Goal: Task Accomplishment & Management: Manage account settings

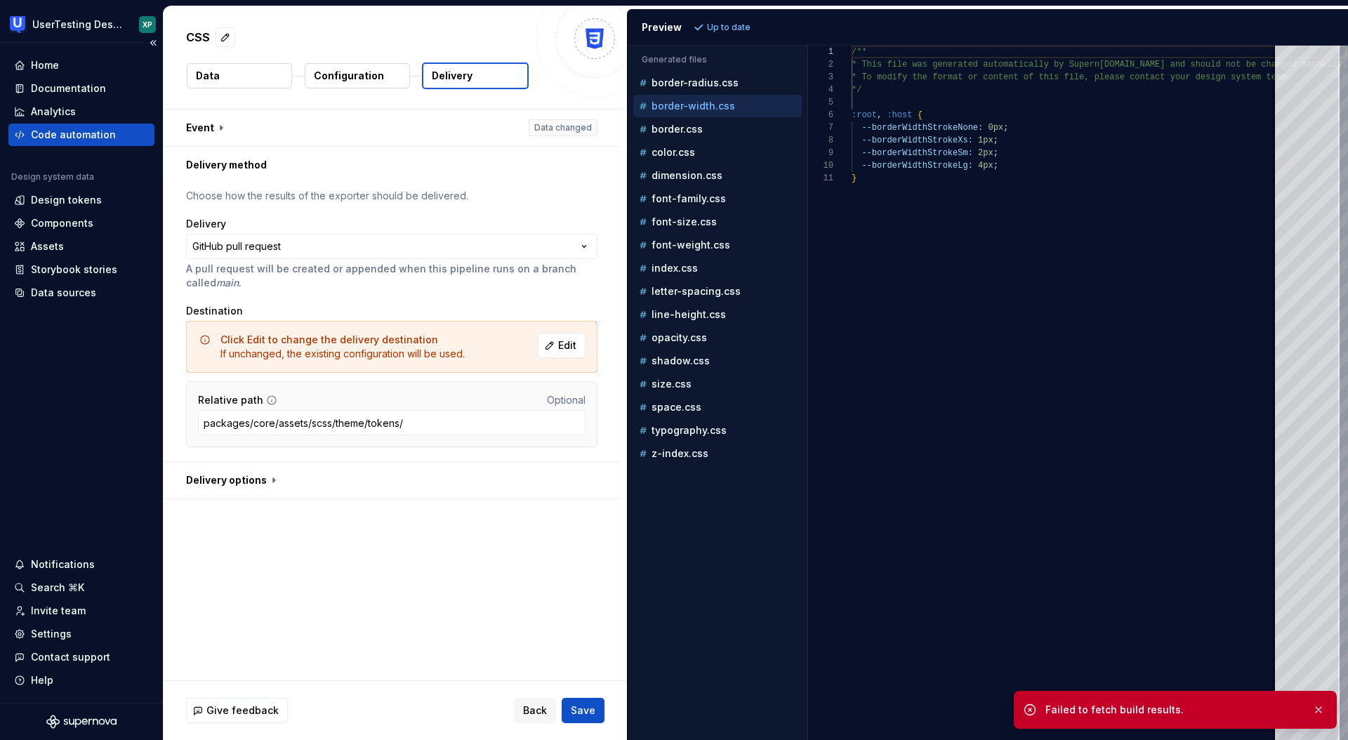
scroll to position [126, 0]
click at [77, 131] on div "Code automation" at bounding box center [73, 135] width 85 height 14
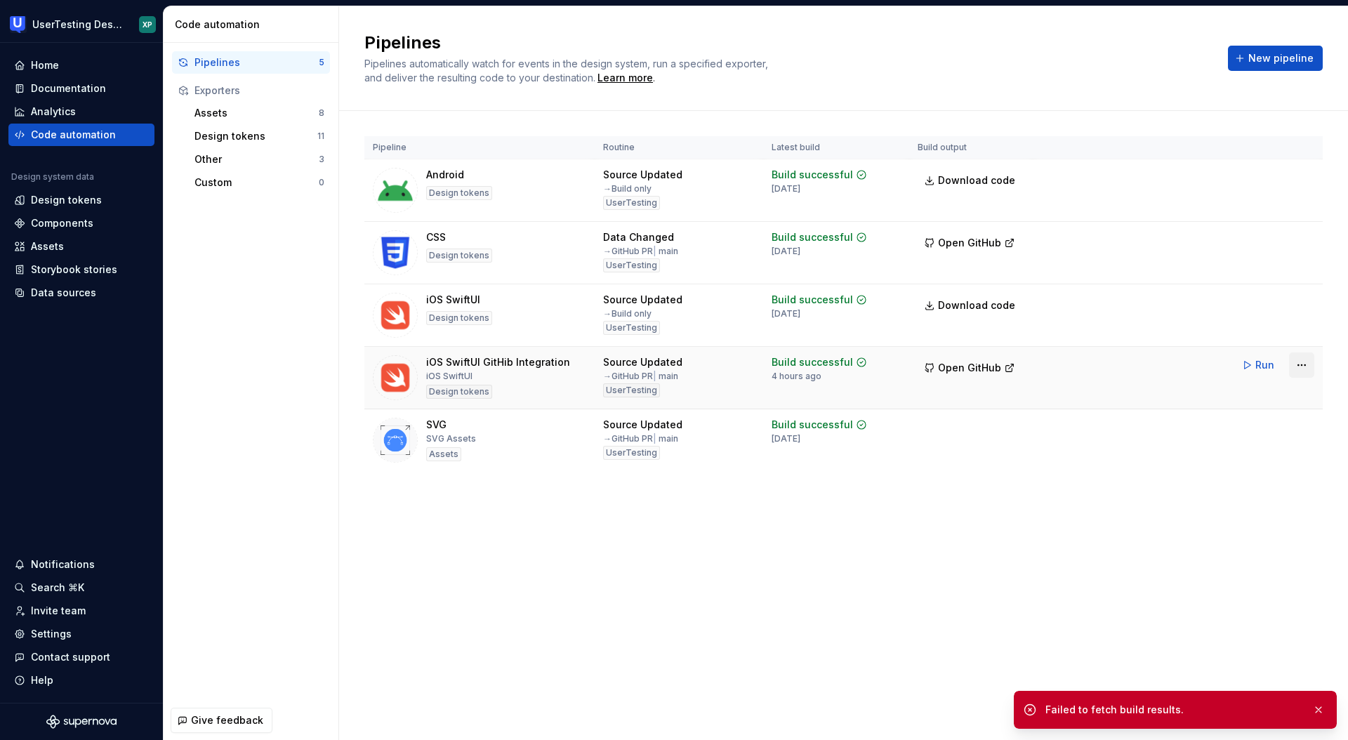
click at [1302, 367] on html "UserTesting Design System XP Home Documentation Analytics Code automation Desig…" at bounding box center [674, 370] width 1348 height 740
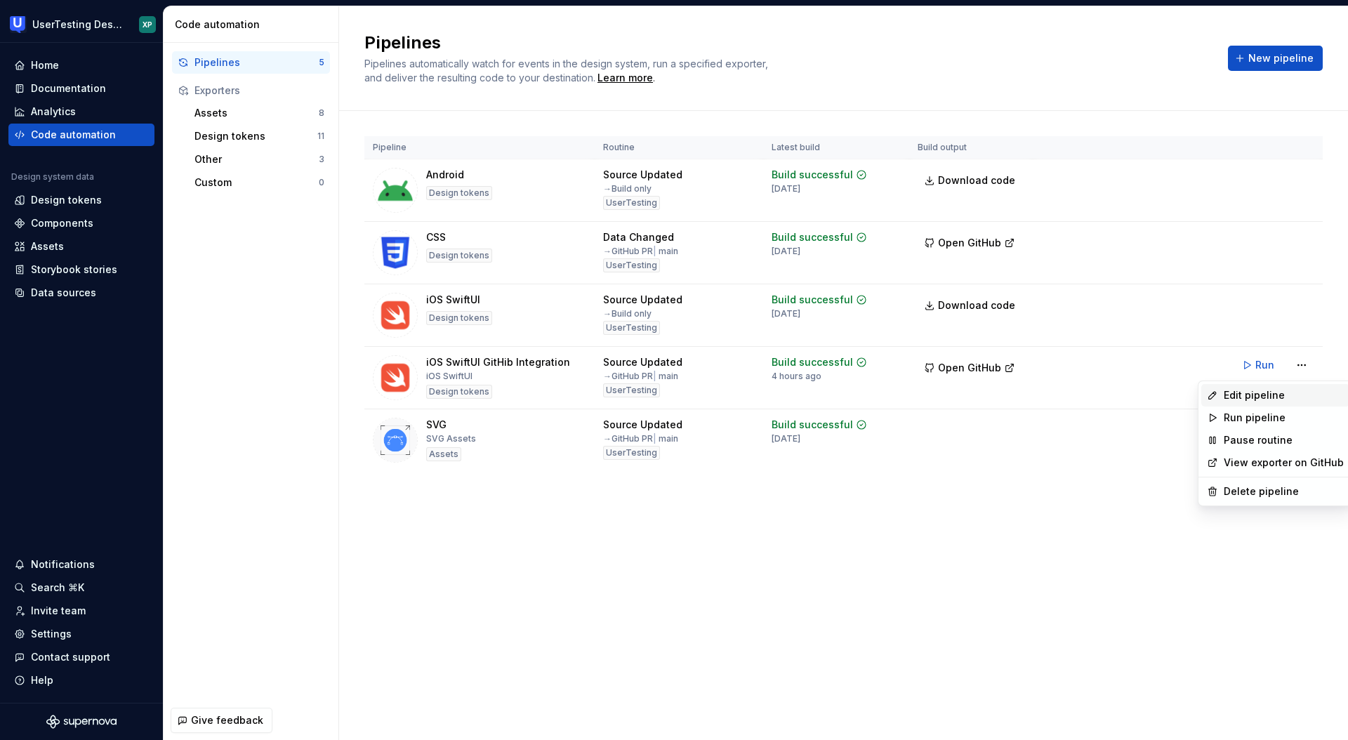
click at [1241, 400] on div "Edit pipeline" at bounding box center [1284, 395] width 120 height 14
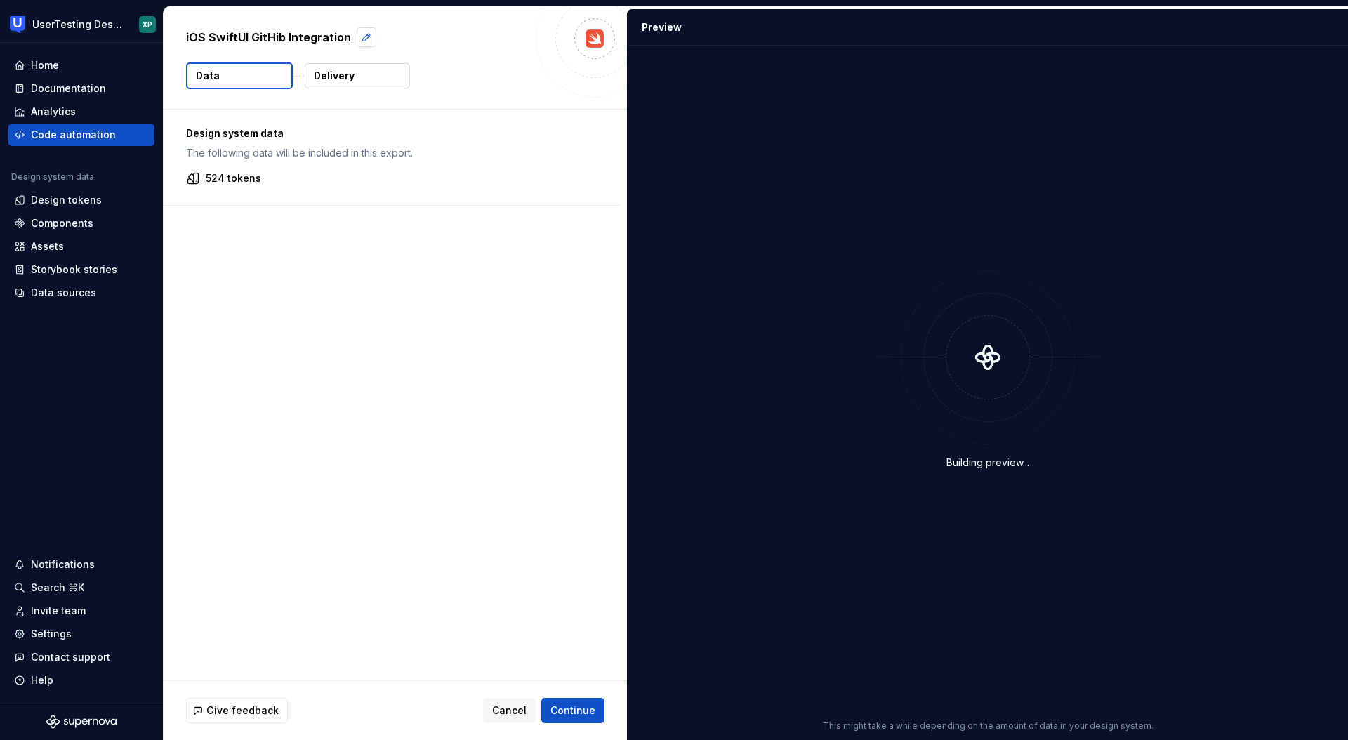
click at [362, 36] on button "button" at bounding box center [367, 37] width 20 height 20
click at [368, 36] on textarea "**********" at bounding box center [355, 37] width 344 height 22
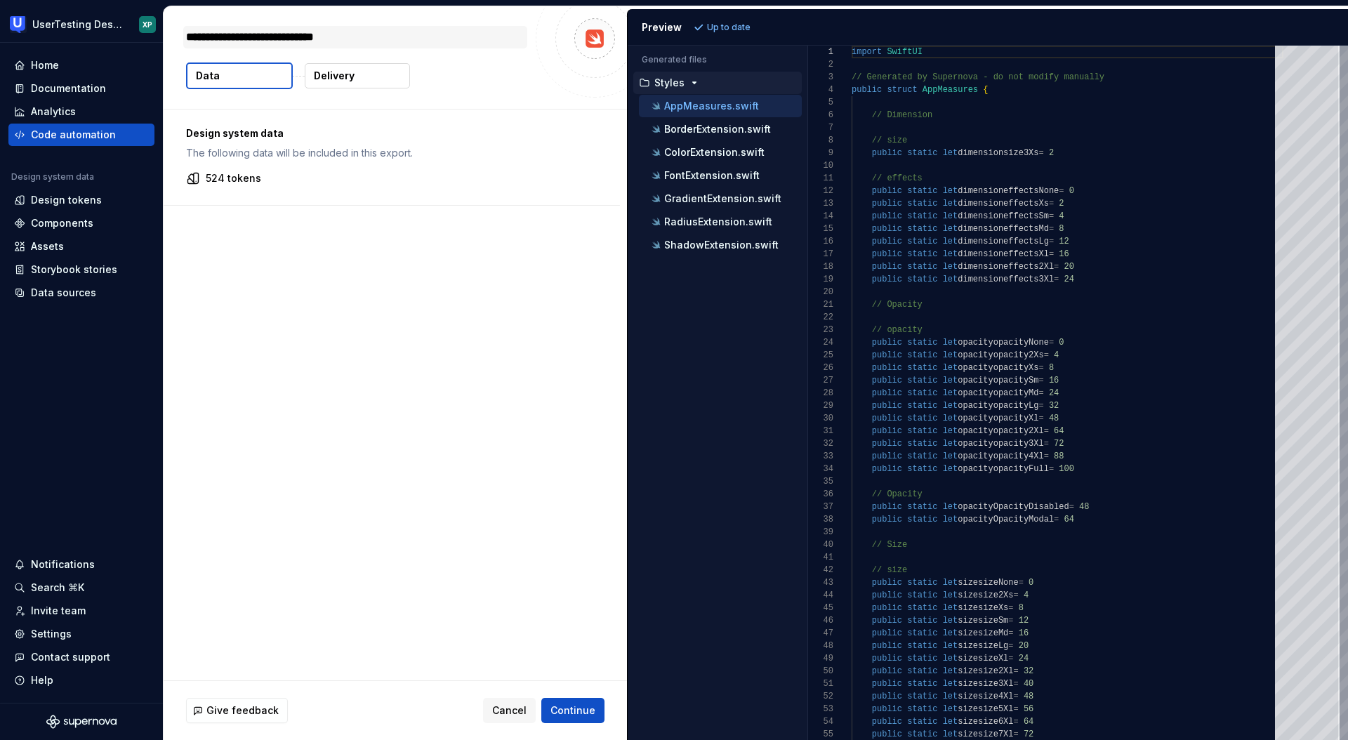
type textarea "*"
type textarea "**********"
type textarea "*"
type textarea "**********"
type textarea "*"
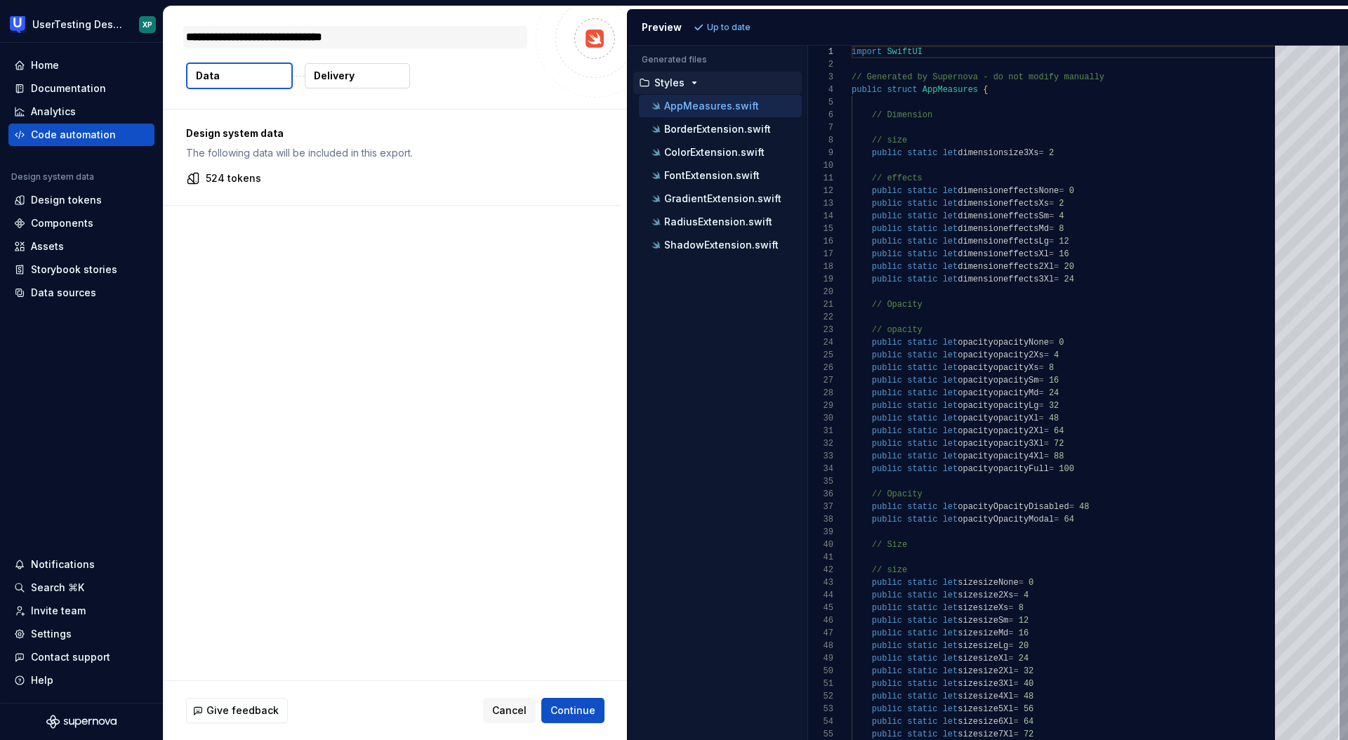
type textarea "**********"
type textarea "*"
type textarea "**********"
type textarea "*"
type textarea "**********"
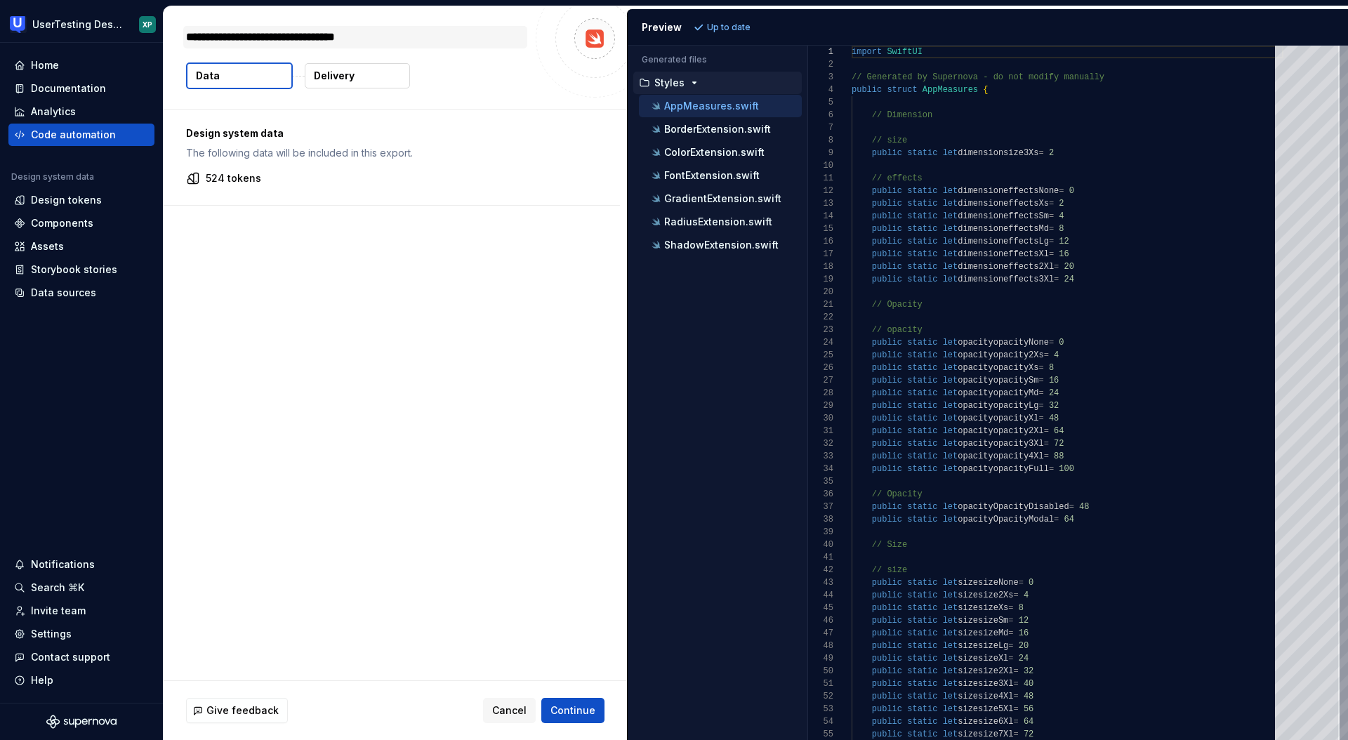
type textarea "*"
type textarea "**********"
type textarea "*"
type textarea "**********"
type textarea "*"
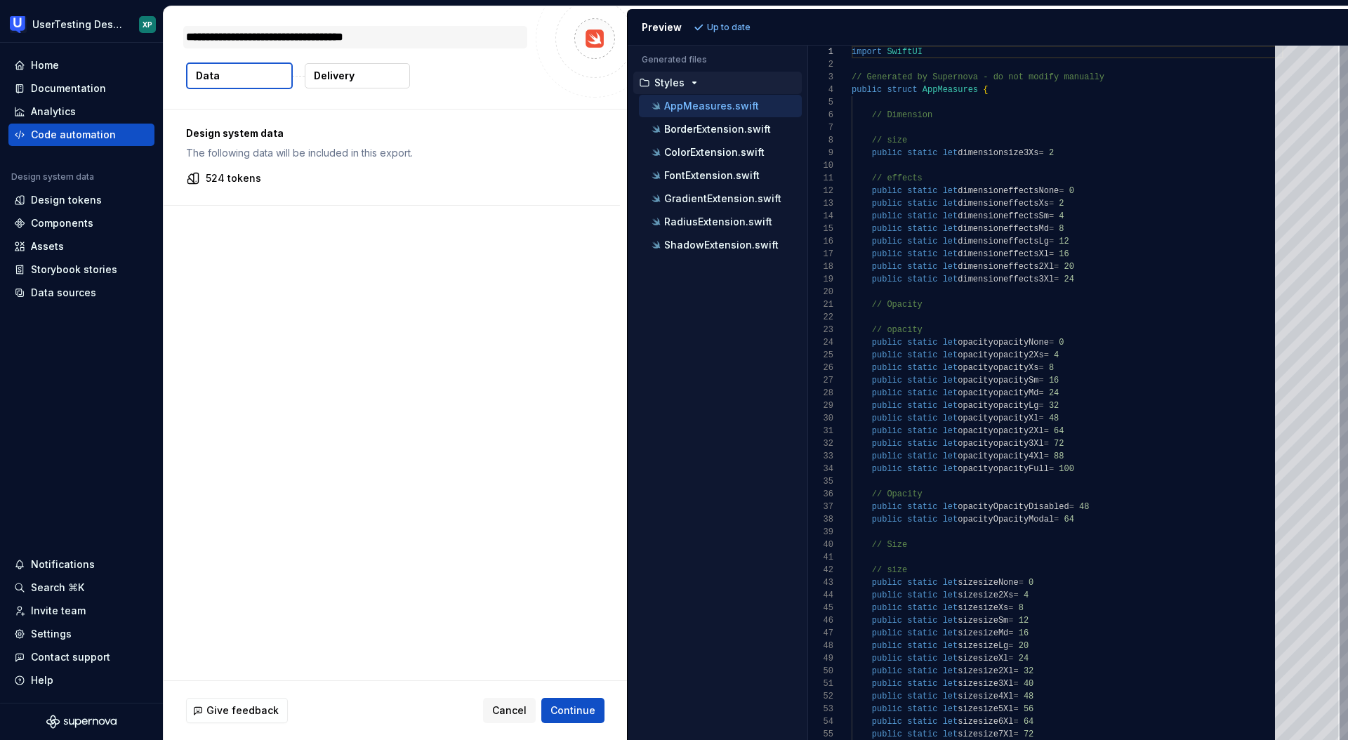
type textarea "**********"
type textarea "*"
type textarea "**********"
type textarea "*"
type textarea "**********"
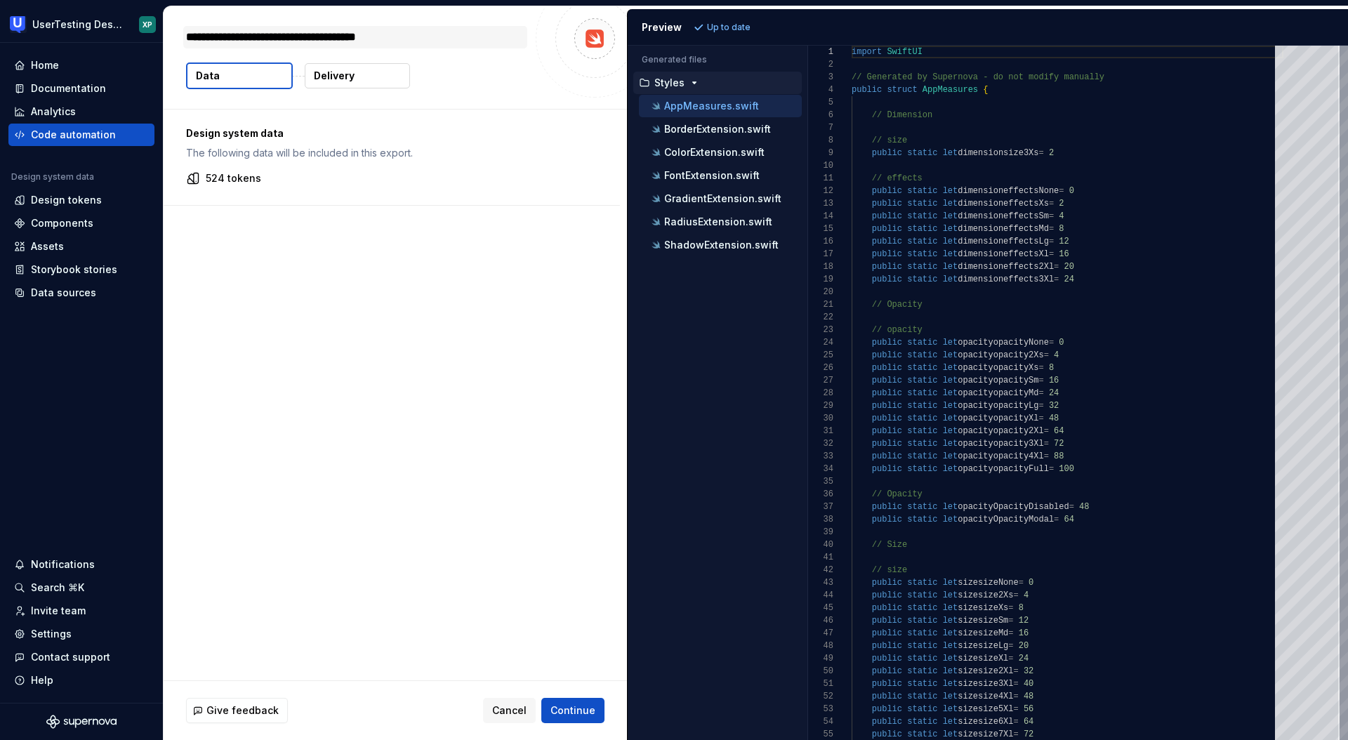
type textarea "*"
type textarea "**********"
click at [572, 709] on span "Continue" at bounding box center [572, 711] width 45 height 14
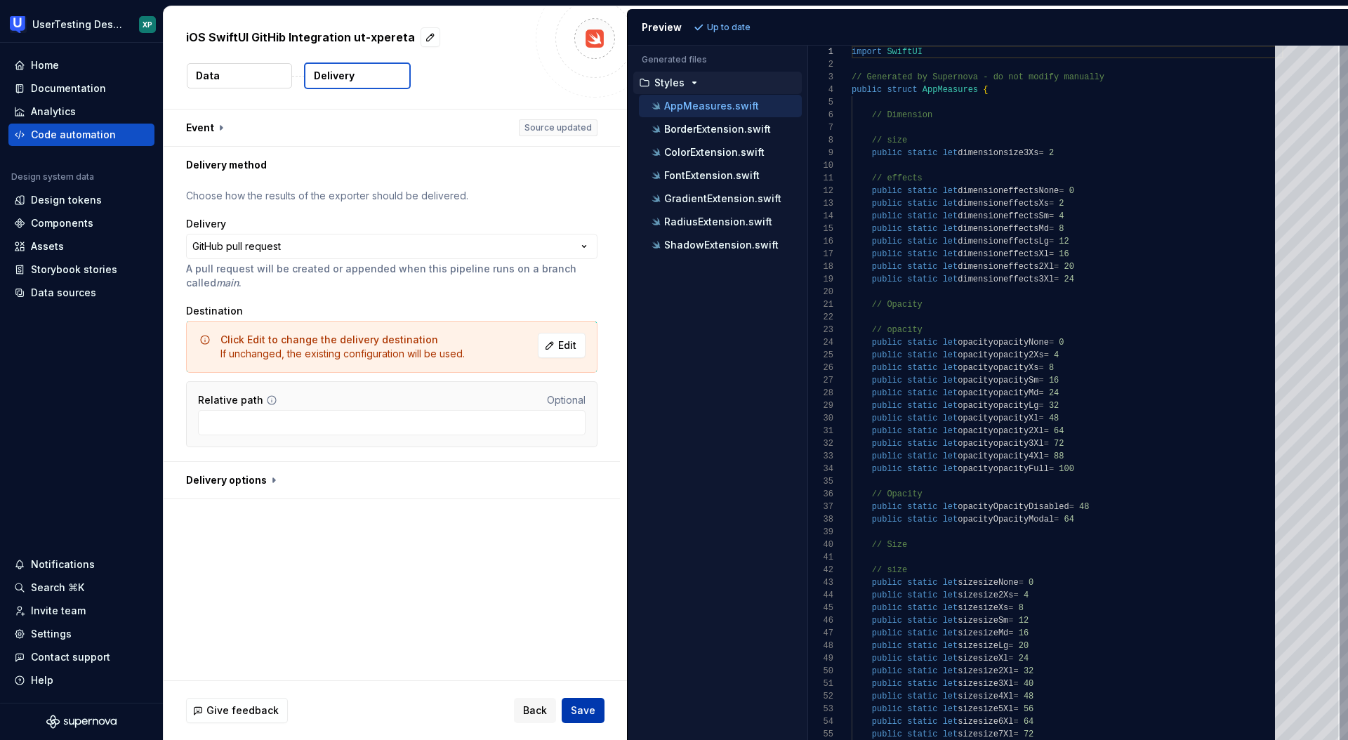
click at [576, 711] on span "Save" at bounding box center [583, 711] width 25 height 14
click at [100, 133] on div "Code automation" at bounding box center [73, 135] width 85 height 14
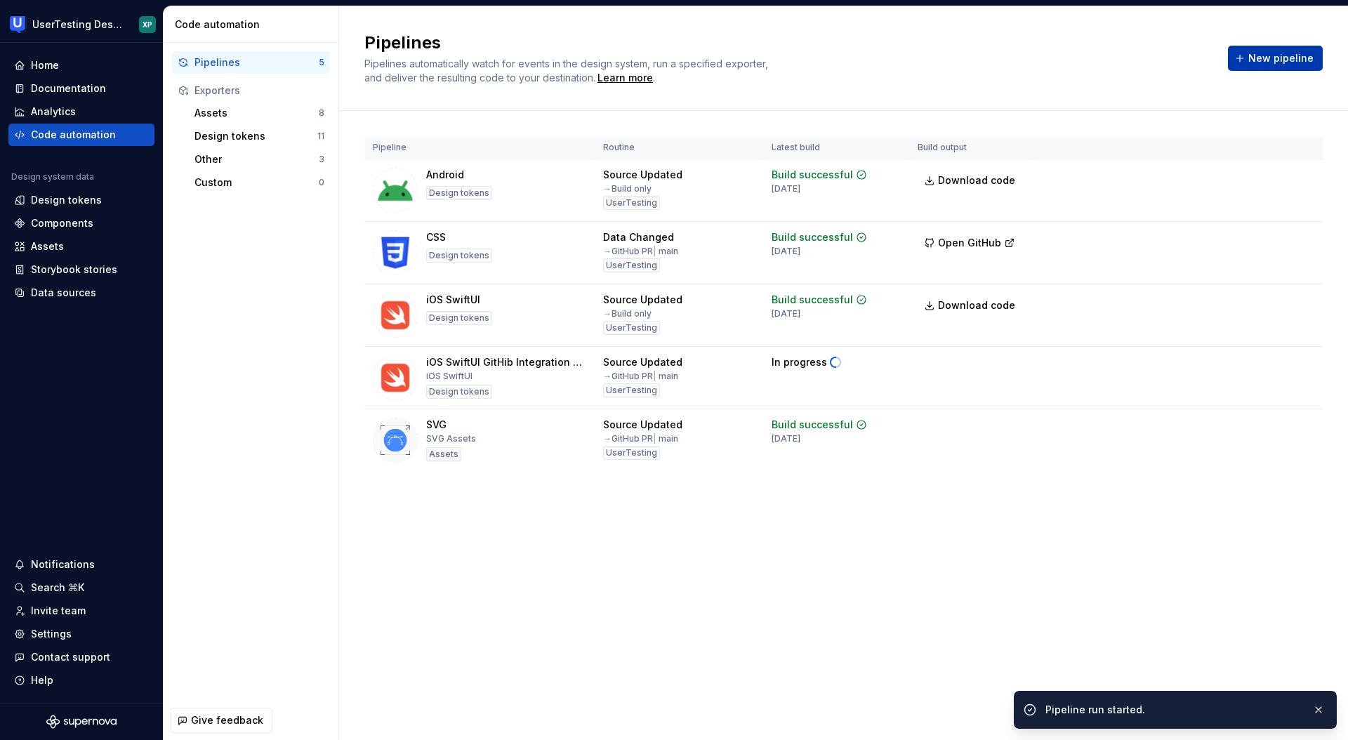
click at [1291, 59] on span "New pipeline" at bounding box center [1280, 58] width 65 height 14
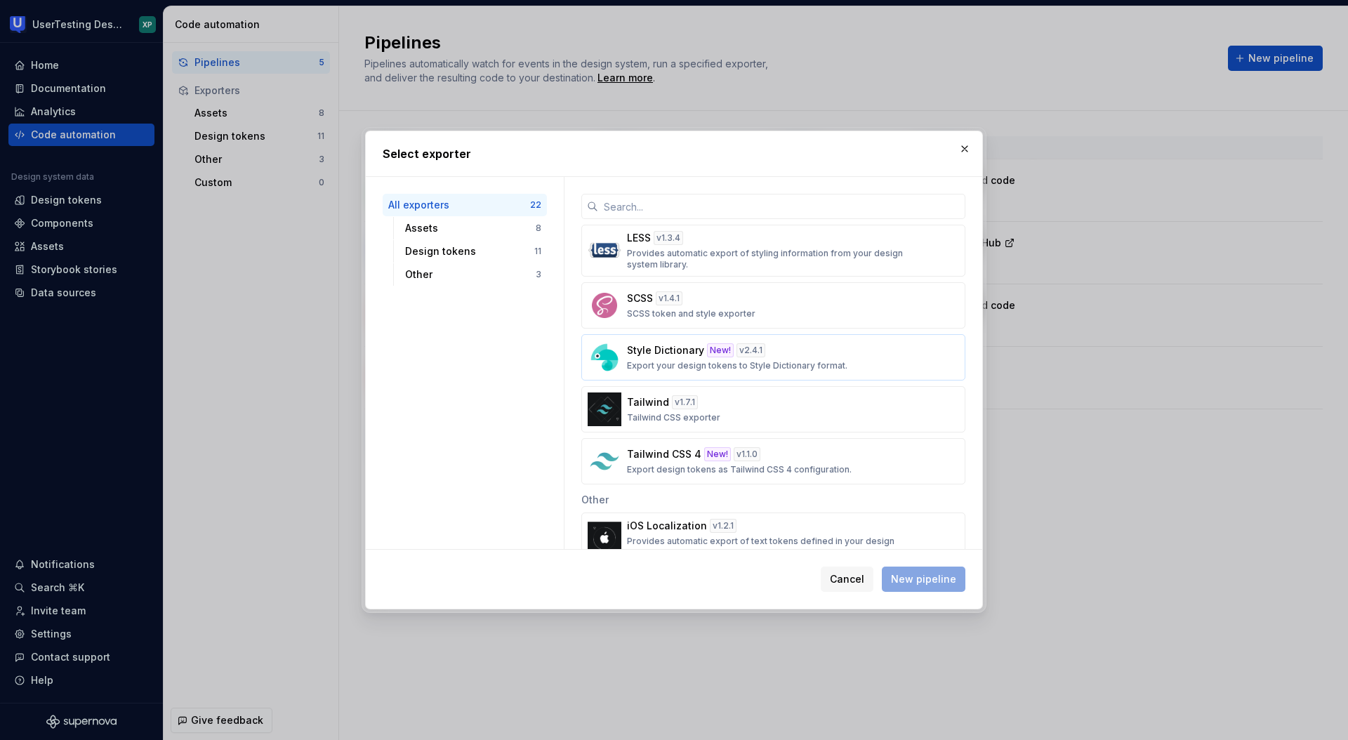
scroll to position [692, 0]
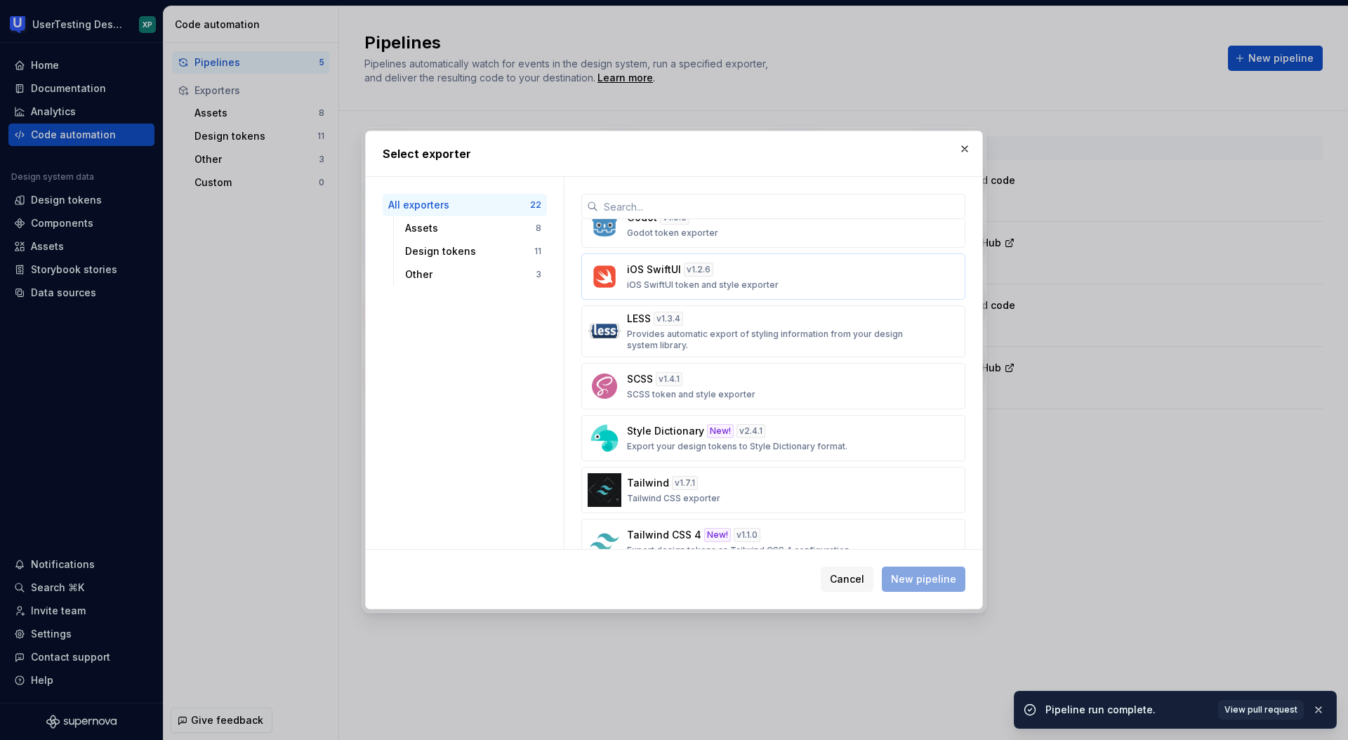
click at [751, 279] on p "iOS SwiftUI token and style exporter" at bounding box center [703, 284] width 152 height 11
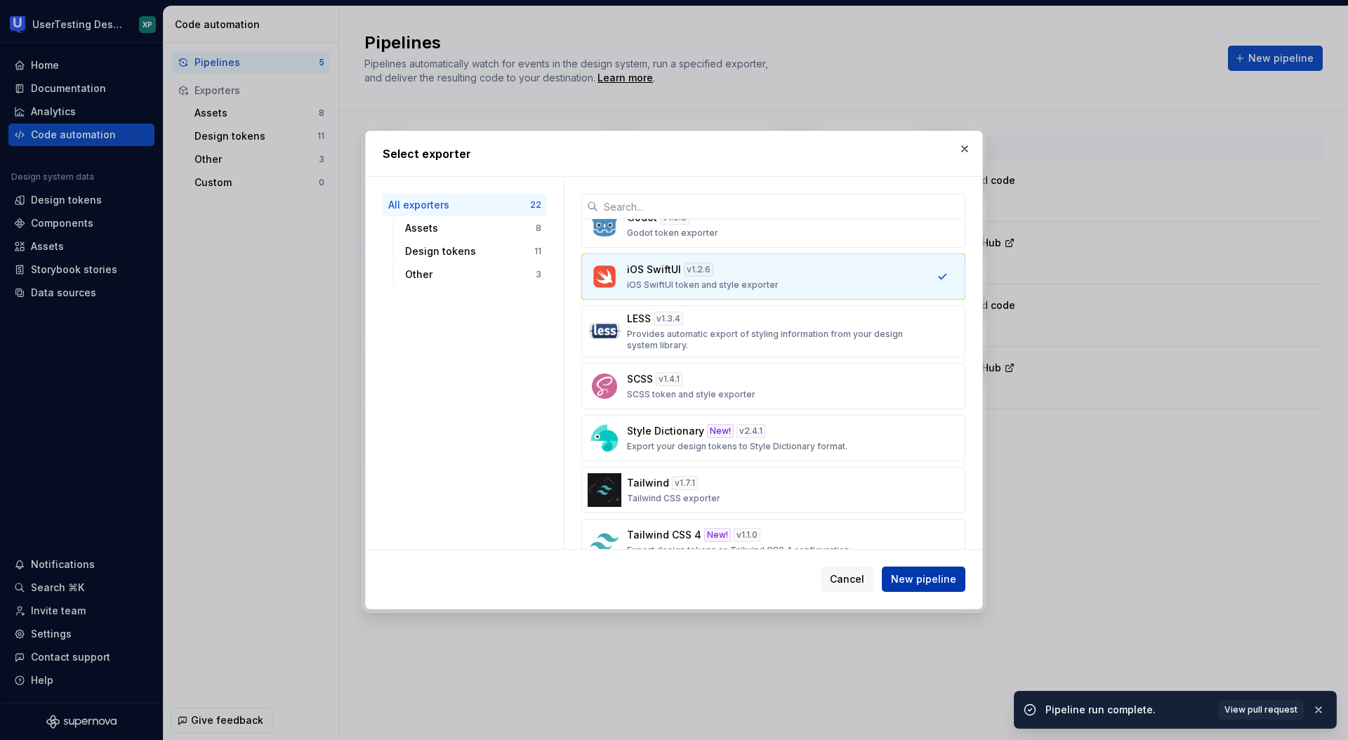
click at [923, 576] on span "New pipeline" at bounding box center [923, 579] width 65 height 14
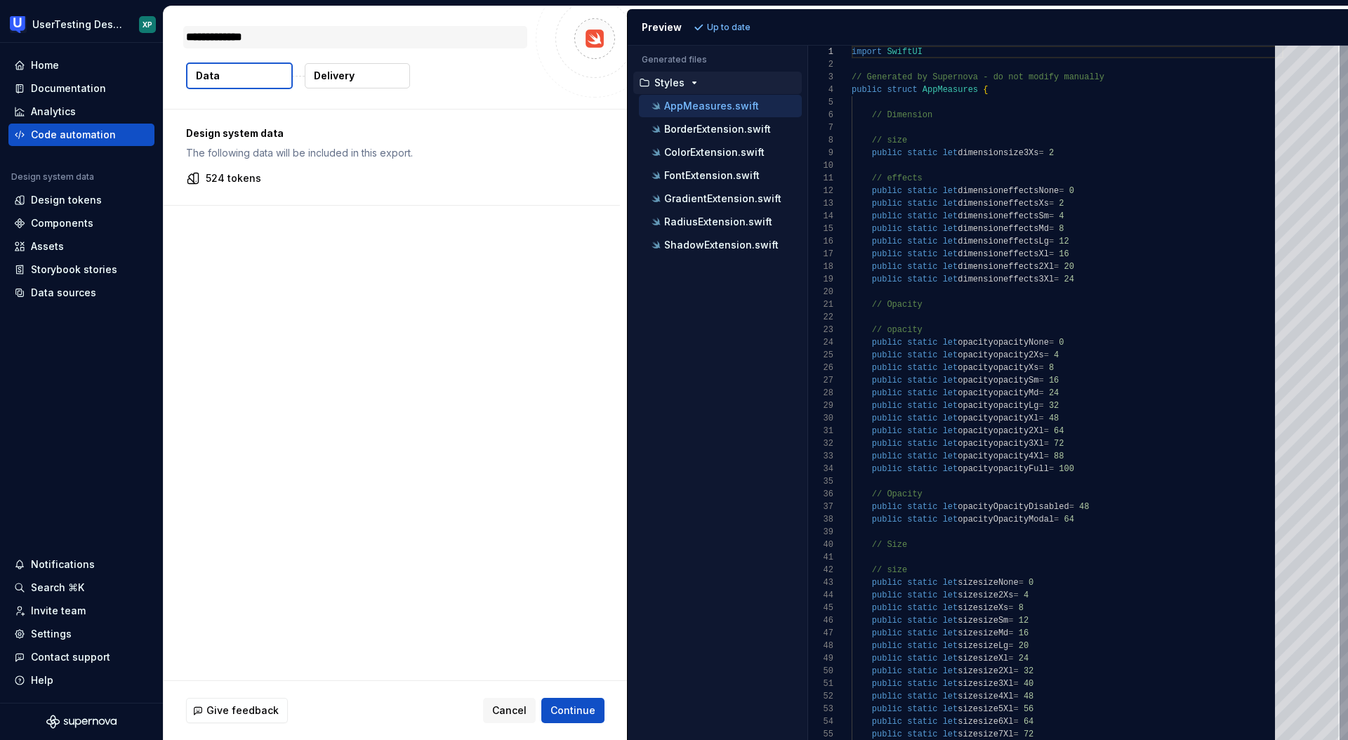
click at [285, 38] on textarea "**********" at bounding box center [355, 37] width 344 height 22
type textarea "*"
type textarea "**********"
type textarea "*"
type textarea "**********"
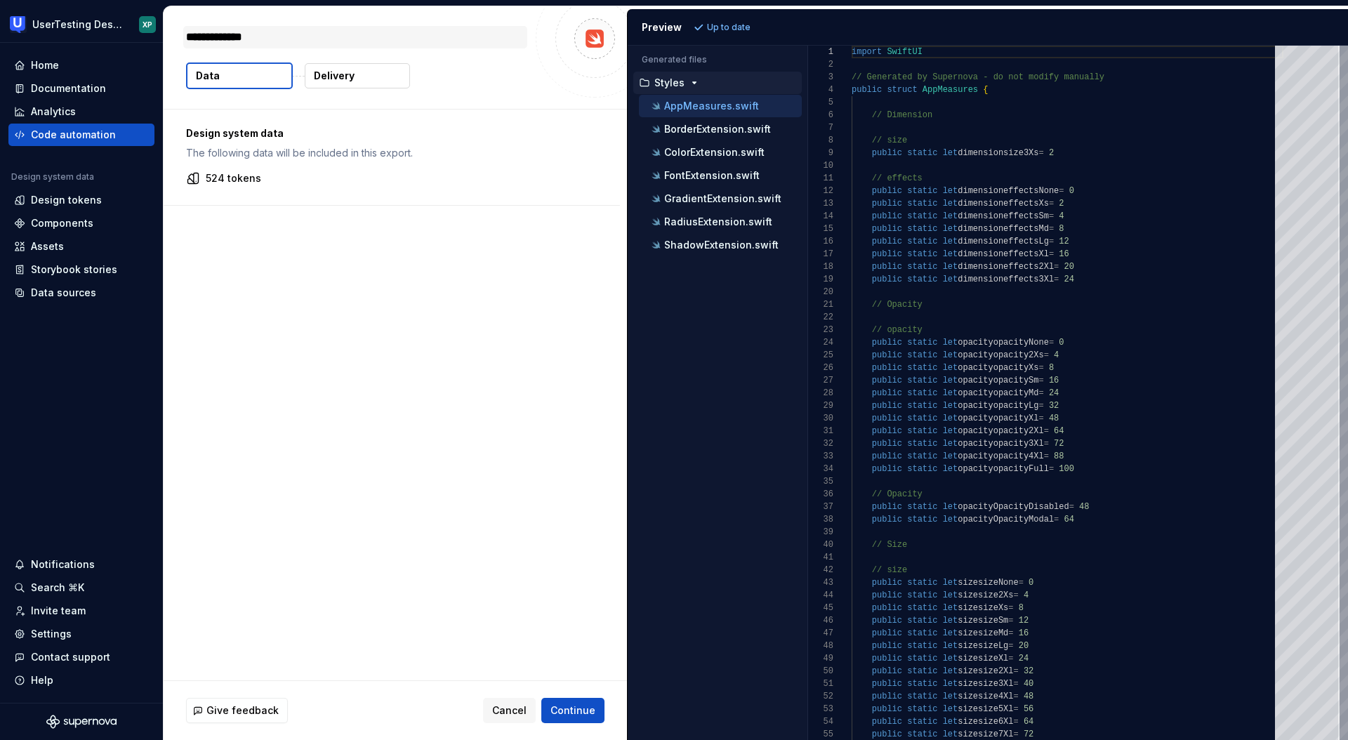
type textarea "*"
type textarea "**********"
type textarea "*"
type textarea "**********"
type textarea "*"
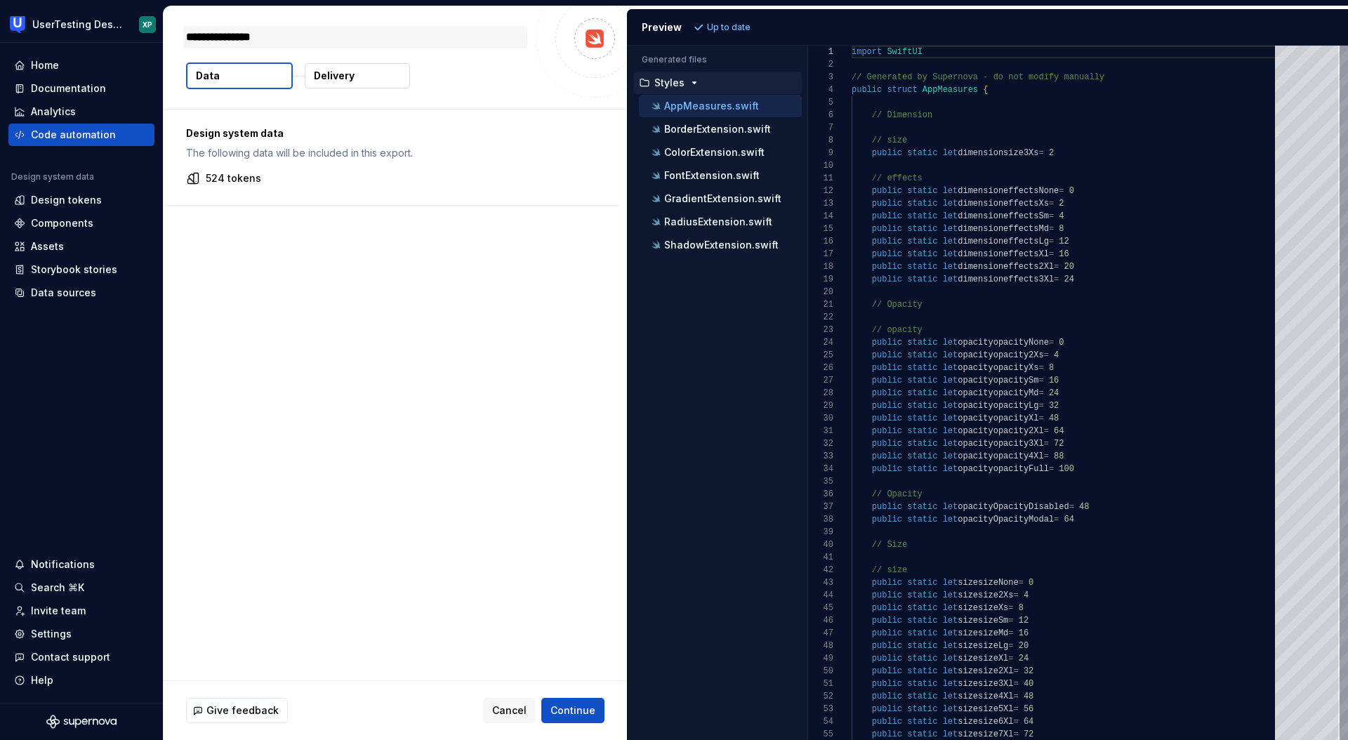
type textarea "**********"
type textarea "*"
type textarea "**********"
type textarea "*"
type textarea "**********"
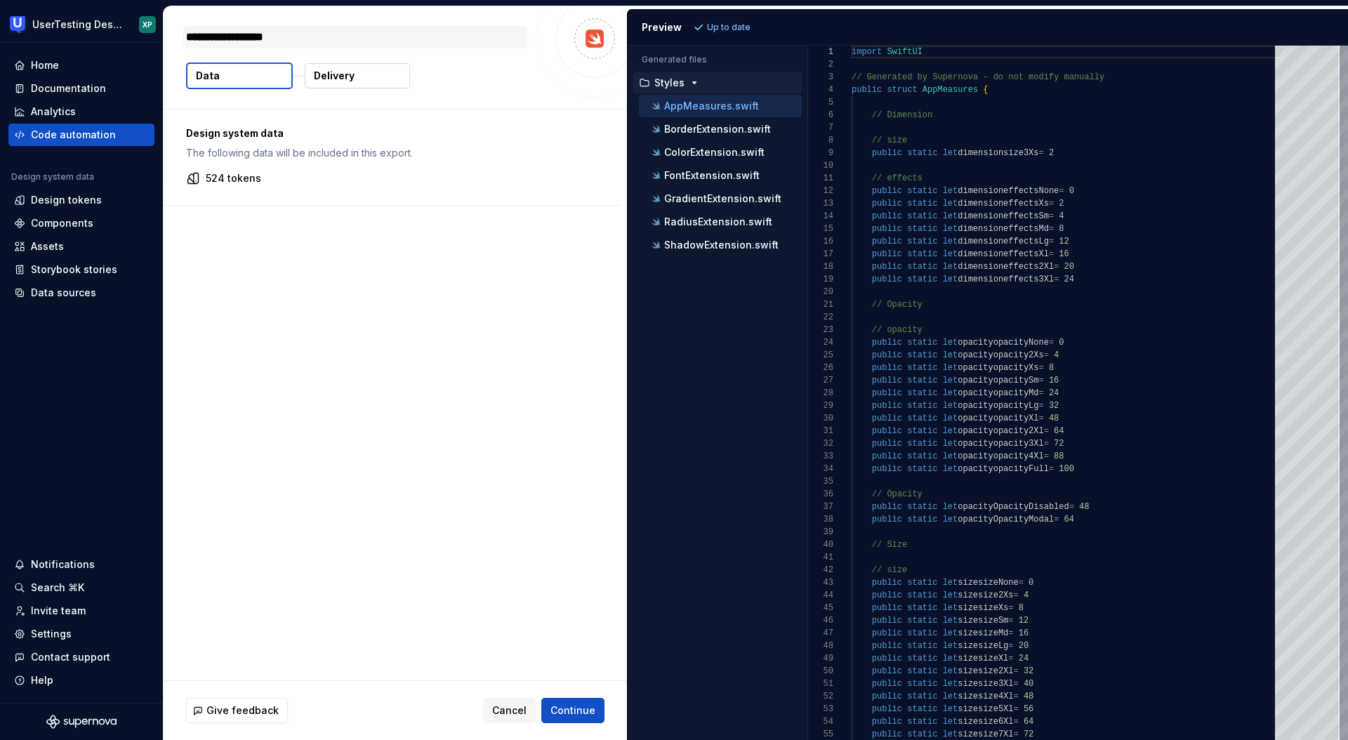
type textarea "*"
type textarea "**********"
type textarea "*"
type textarea "**********"
type textarea "*"
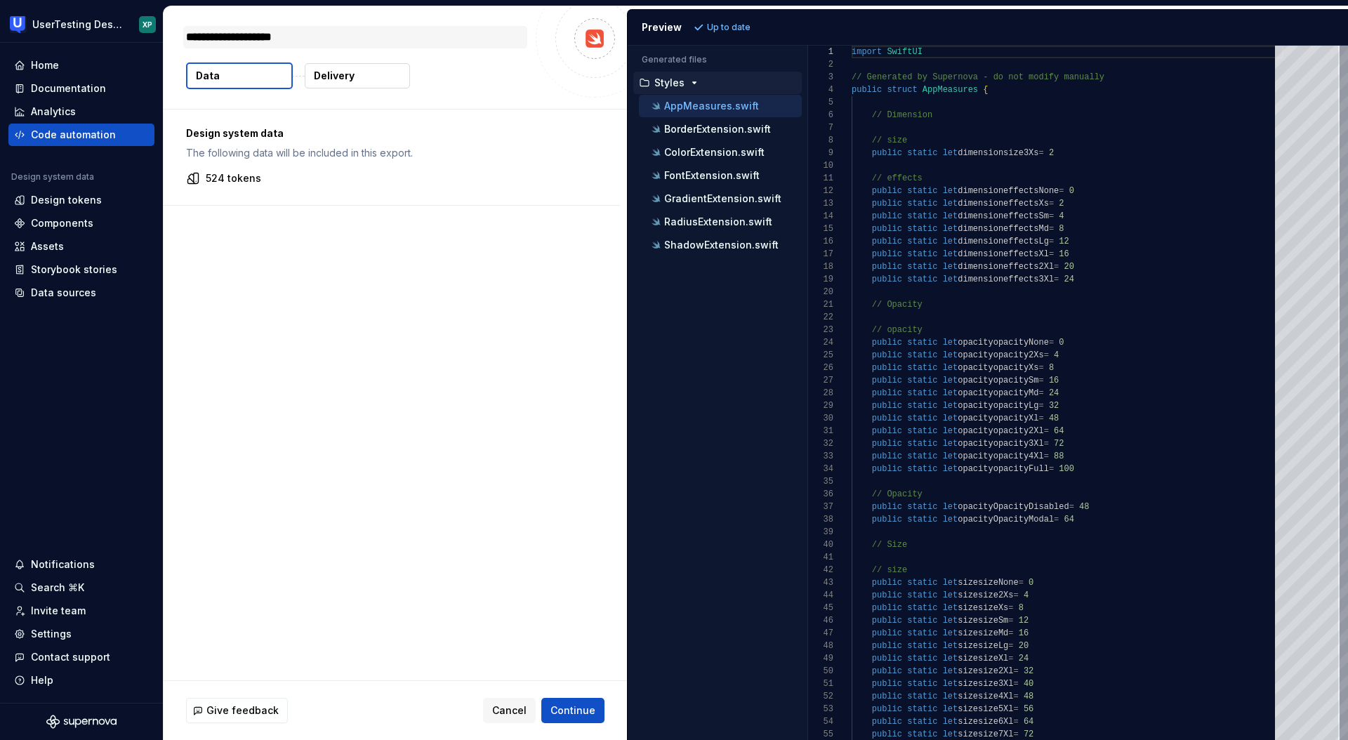
type textarea "**********"
type textarea "*"
type textarea "**********"
type textarea "*"
type textarea "**********"
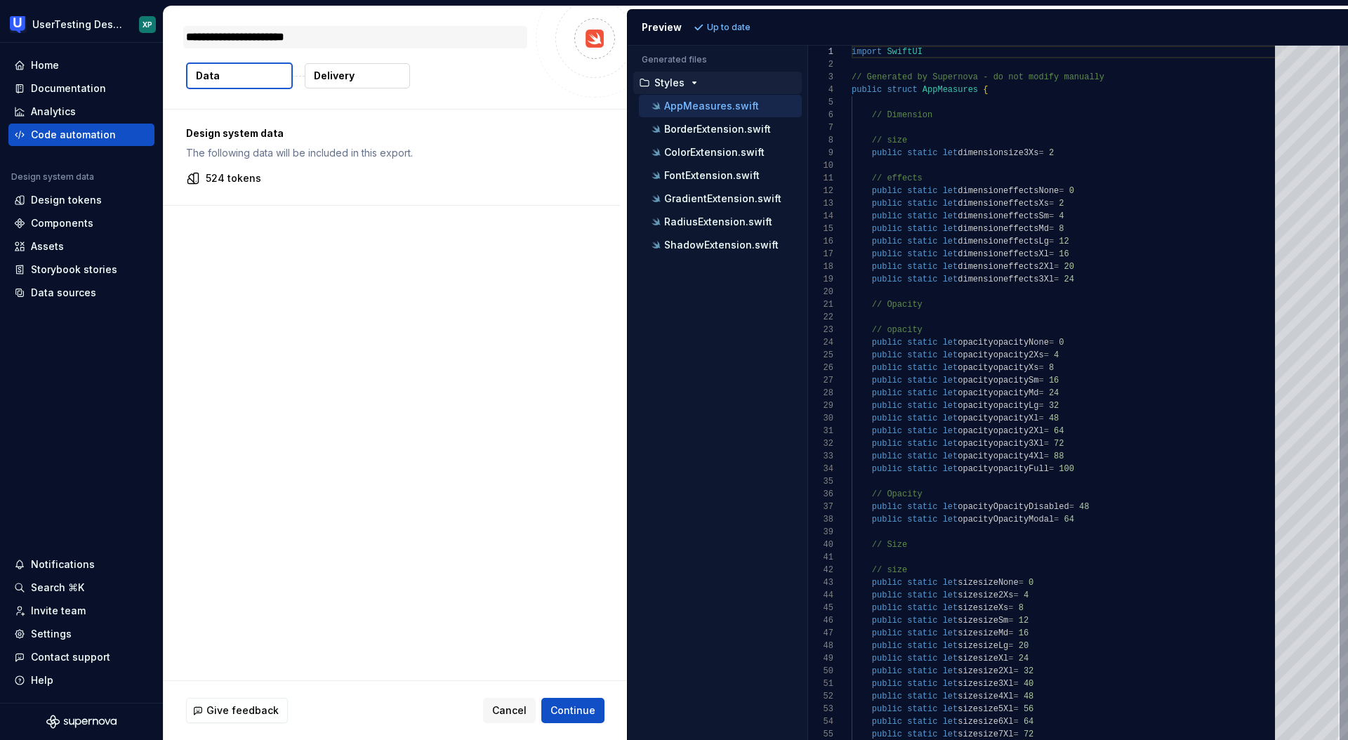
type textarea "*"
type textarea "**********"
type textarea "*"
type textarea "**********"
type textarea "*"
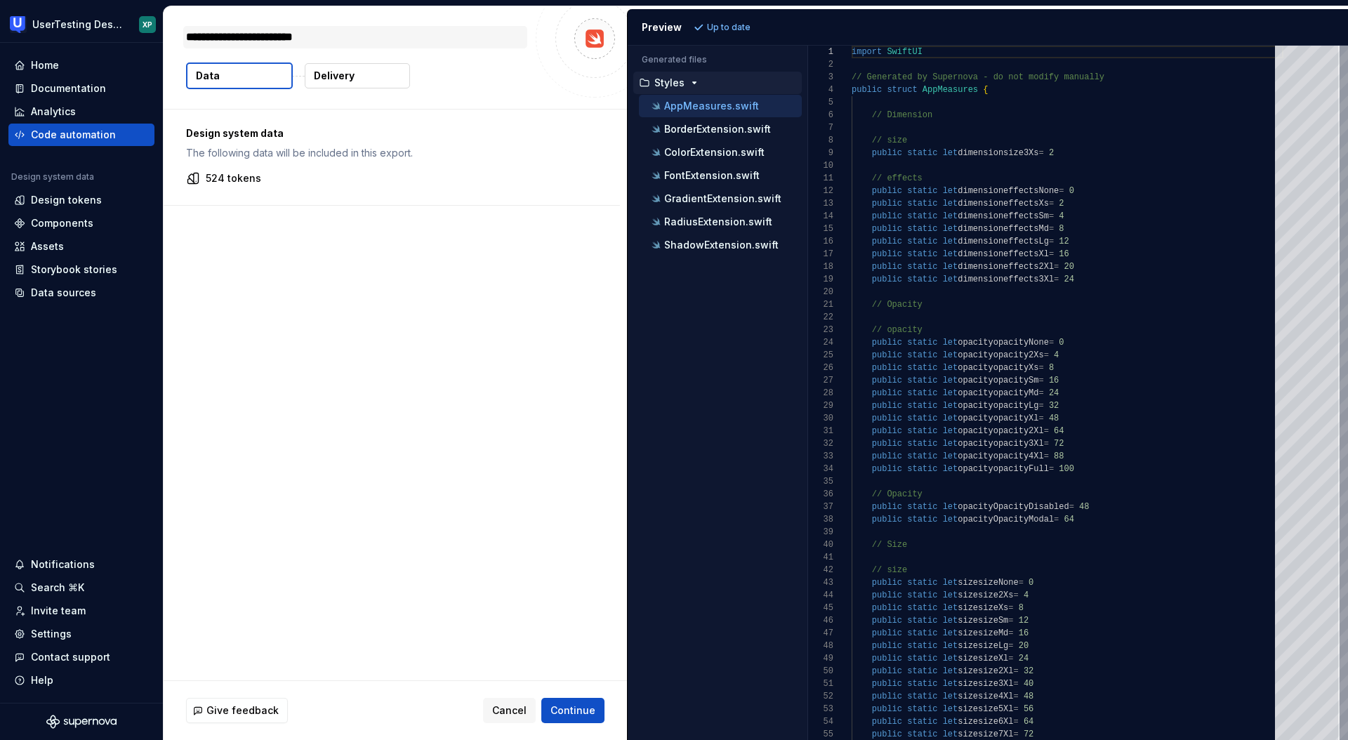
type textarea "**********"
type textarea "*"
type textarea "**********"
type textarea "*"
type textarea "**********"
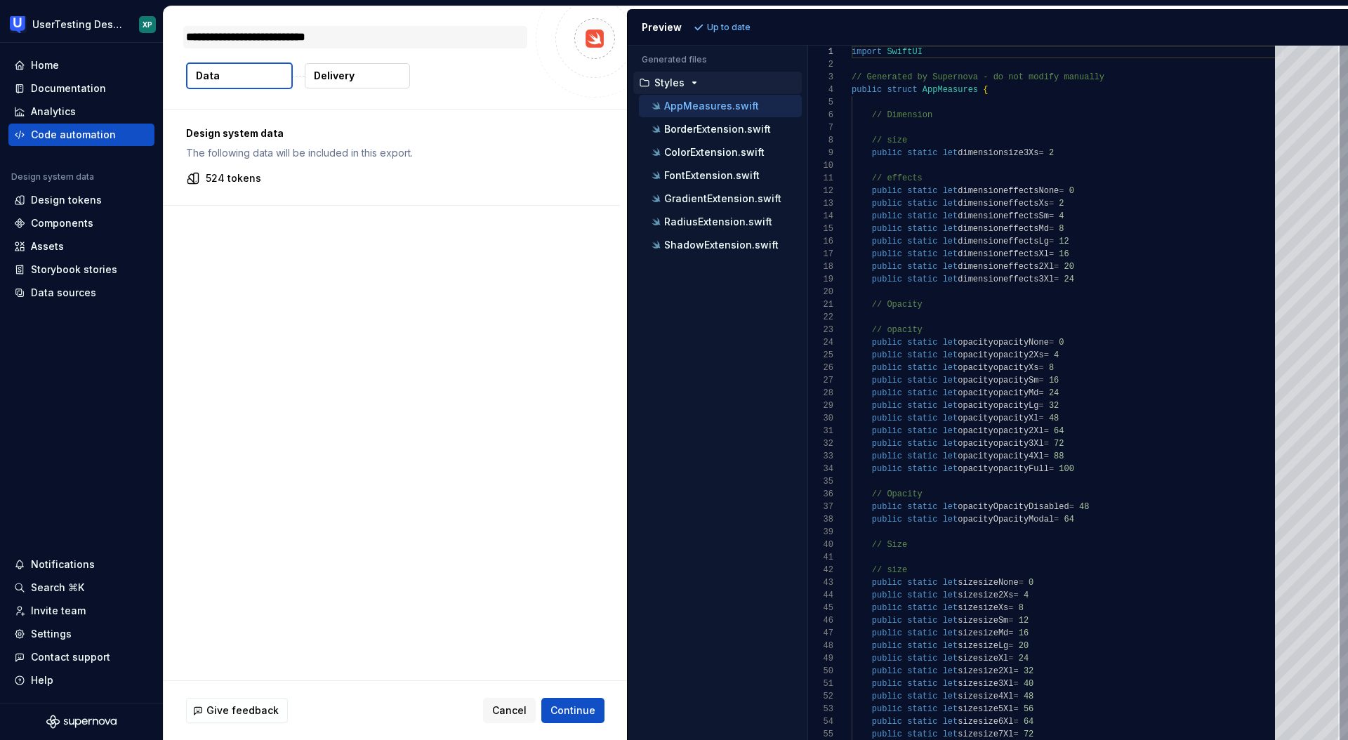
type textarea "*"
type textarea "**********"
type textarea "*"
type textarea "**********"
click at [244, 77] on button "Data" at bounding box center [239, 75] width 107 height 27
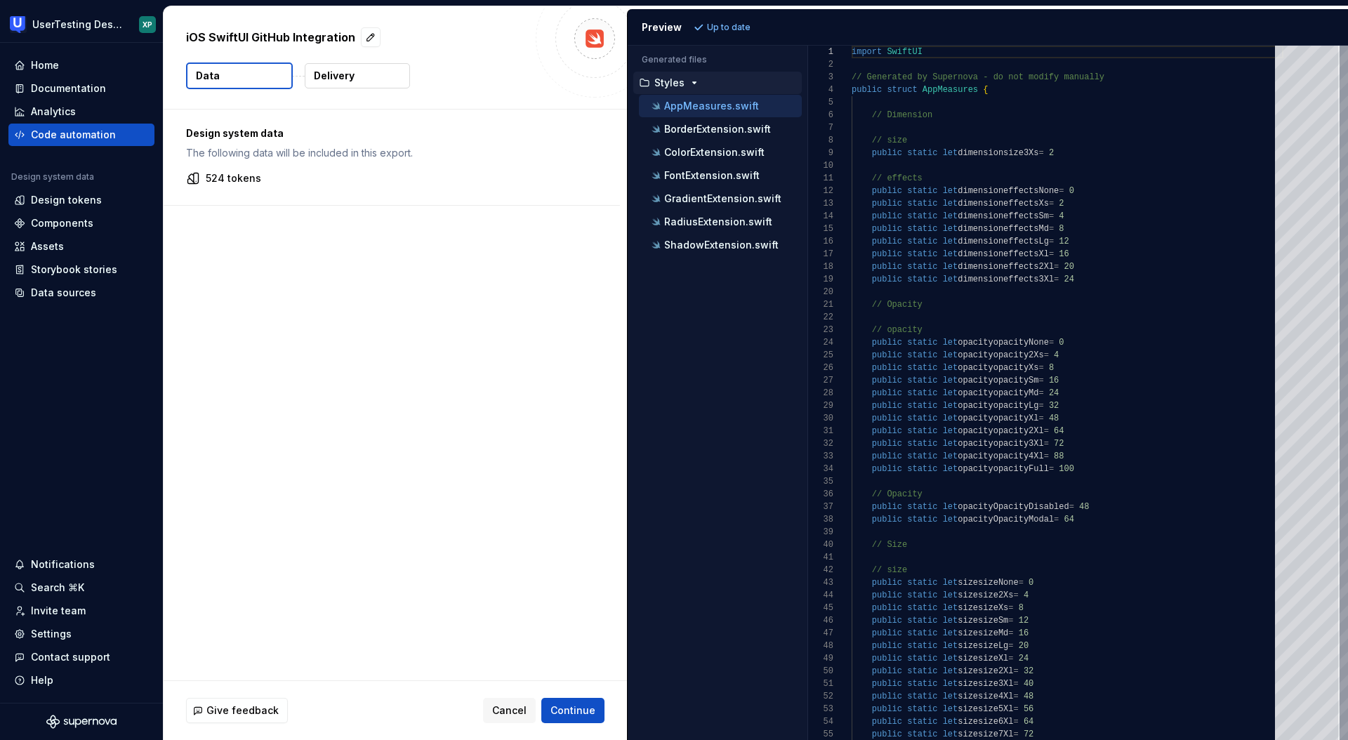
click at [338, 79] on p "Delivery" at bounding box center [334, 76] width 41 height 14
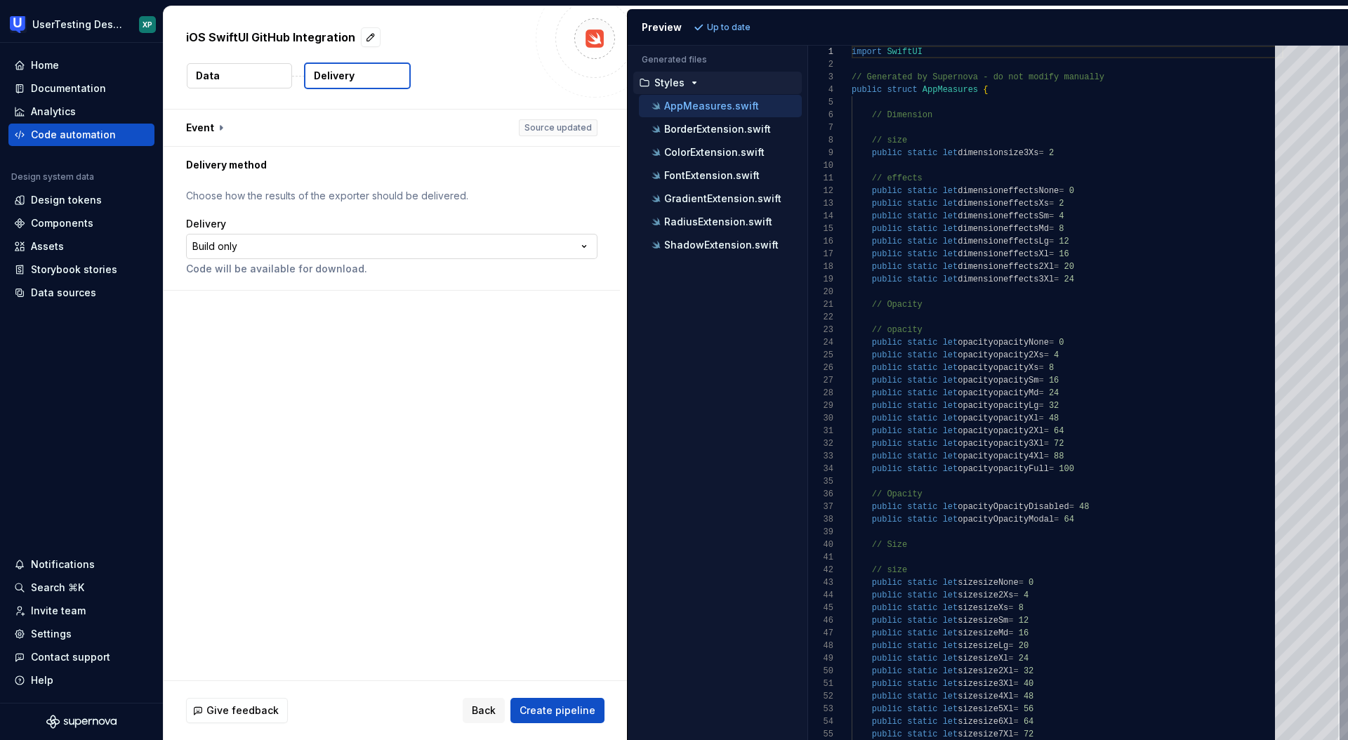
click at [244, 246] on html "**********" at bounding box center [674, 370] width 1348 height 740
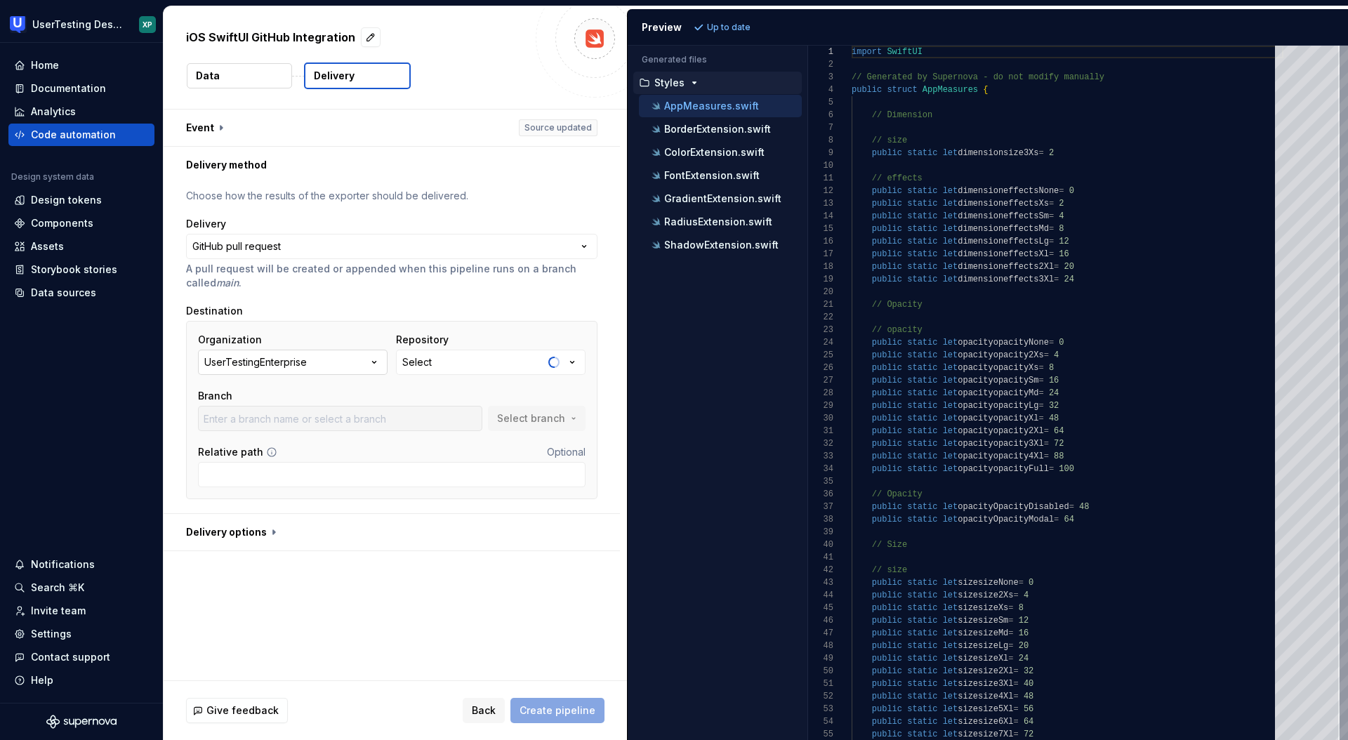
click at [373, 364] on icon "button" at bounding box center [374, 362] width 14 height 14
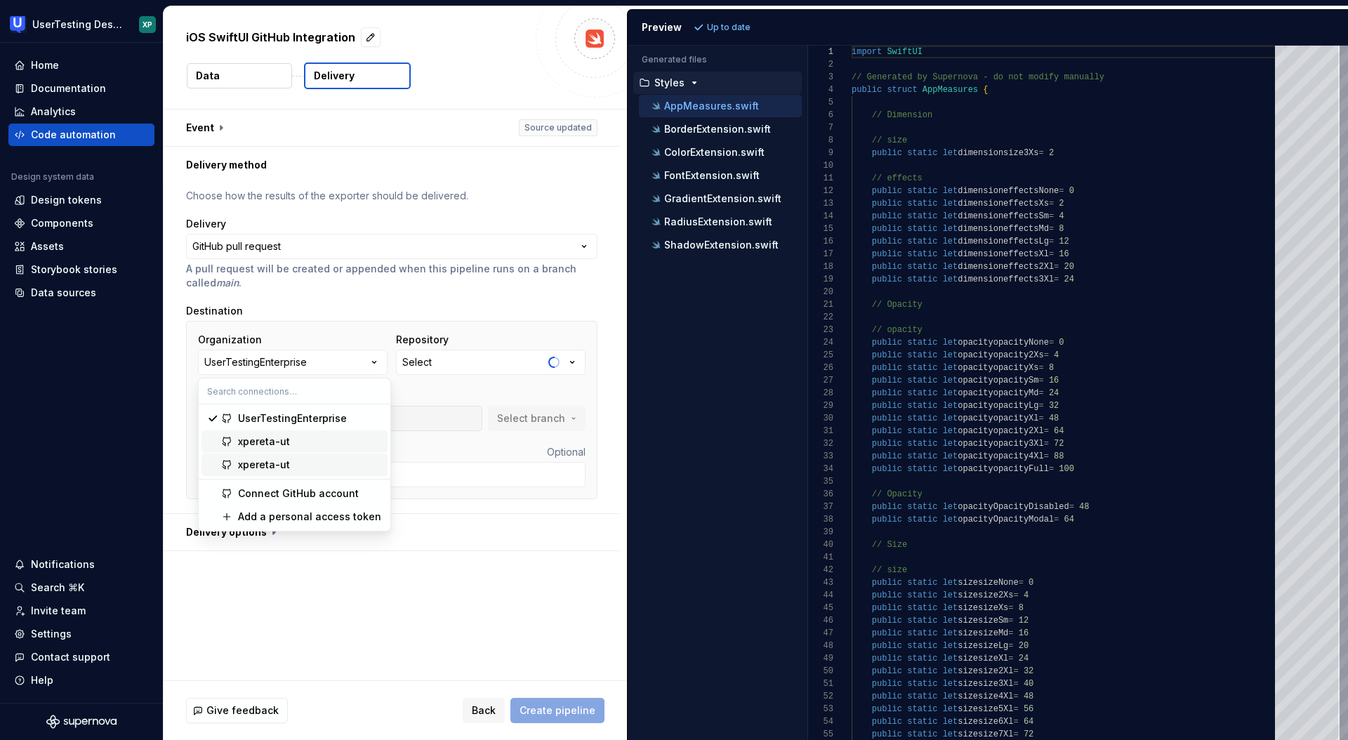
click at [334, 462] on div "xpereta-ut" at bounding box center [310, 465] width 144 height 14
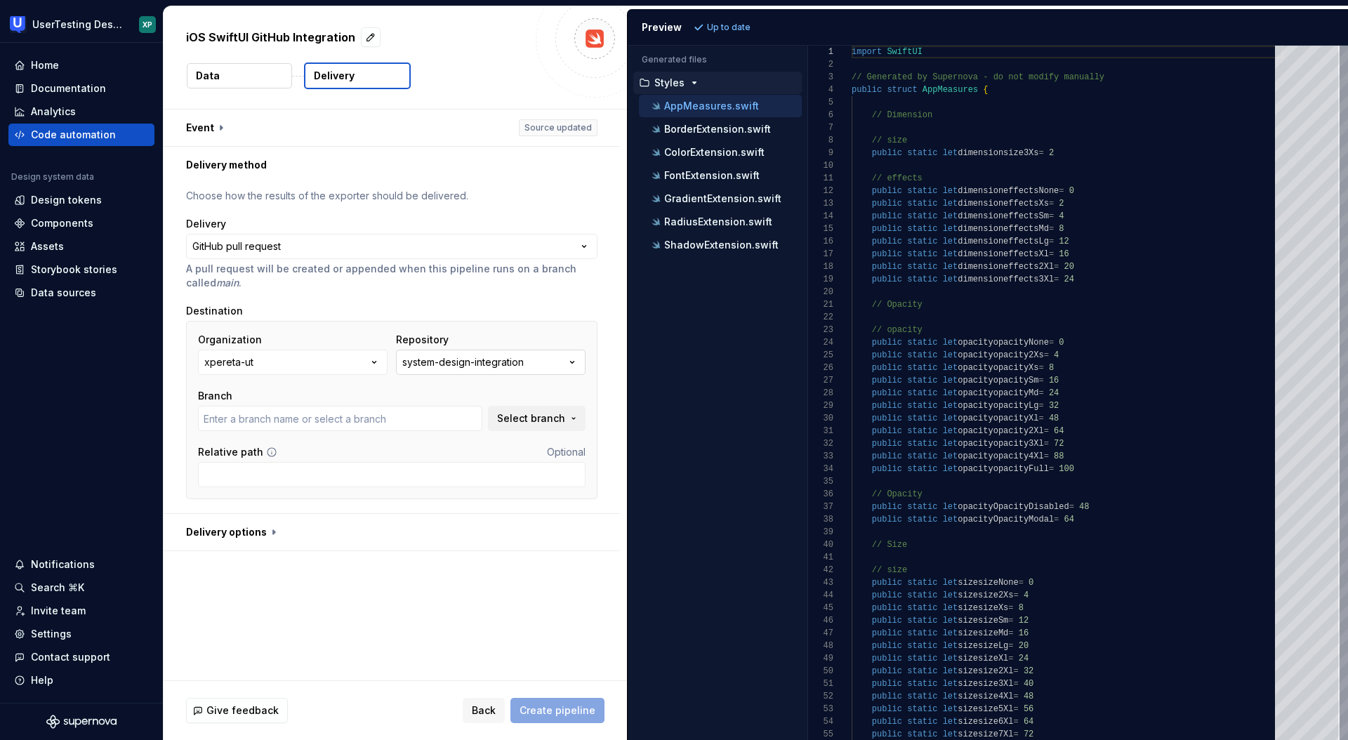
click at [570, 366] on button "system-design-integration" at bounding box center [491, 362] width 190 height 25
type input "main"
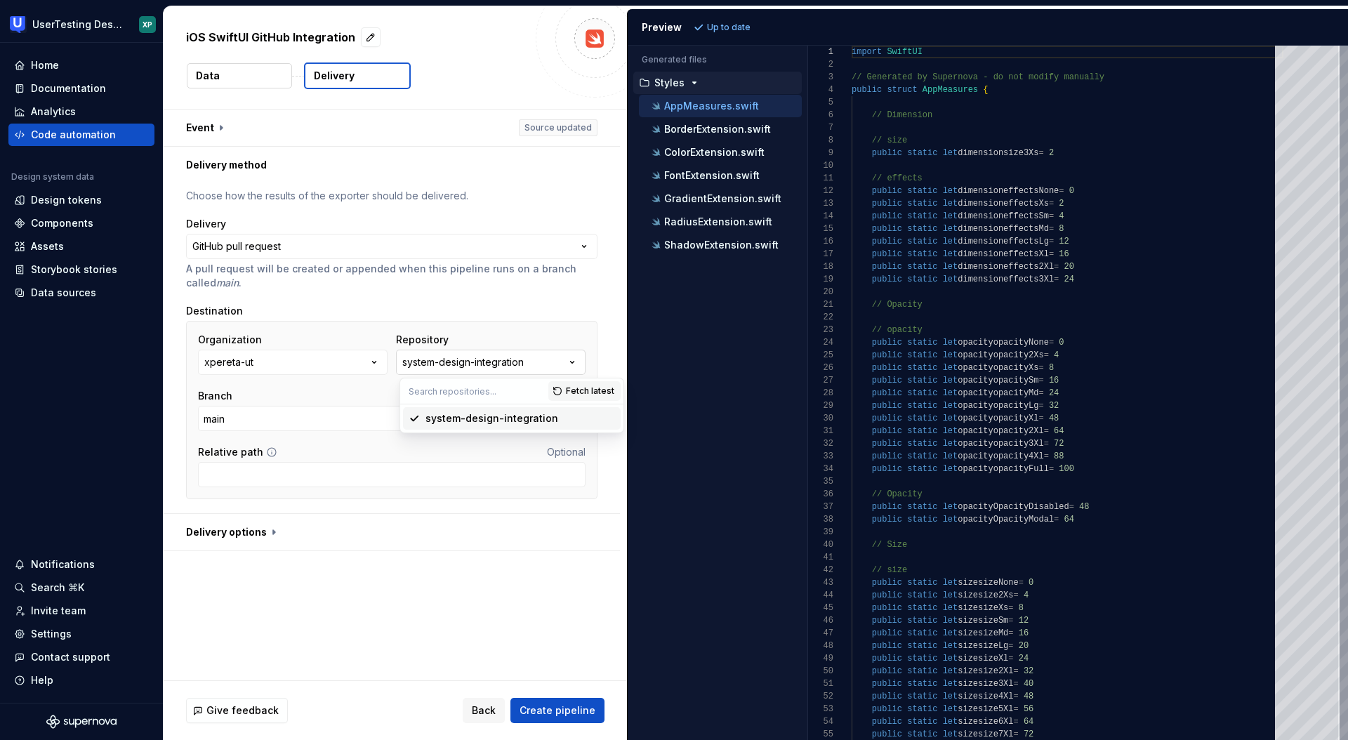
click at [574, 359] on icon "button" at bounding box center [572, 362] width 14 height 14
click at [363, 360] on button "xpereta-ut" at bounding box center [293, 362] width 190 height 25
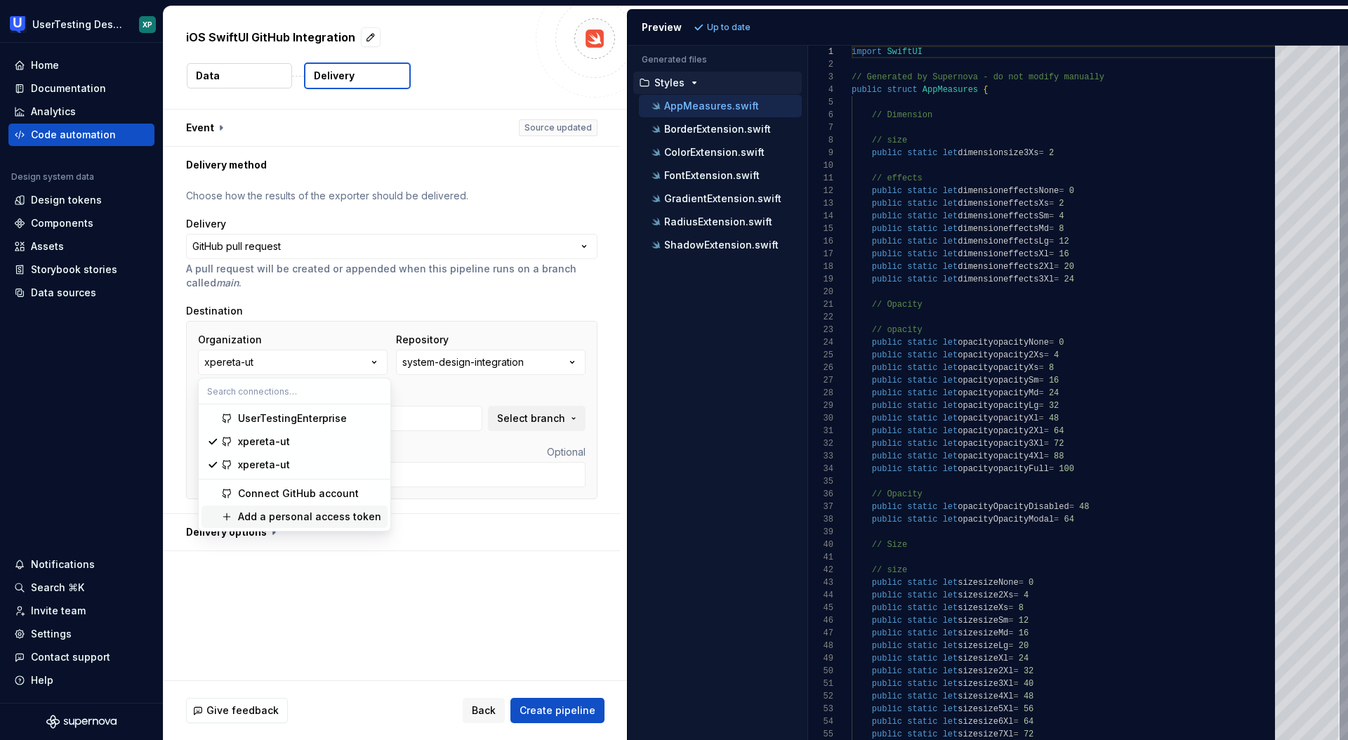
click at [295, 514] on div "Add a personal access token" at bounding box center [309, 517] width 143 height 14
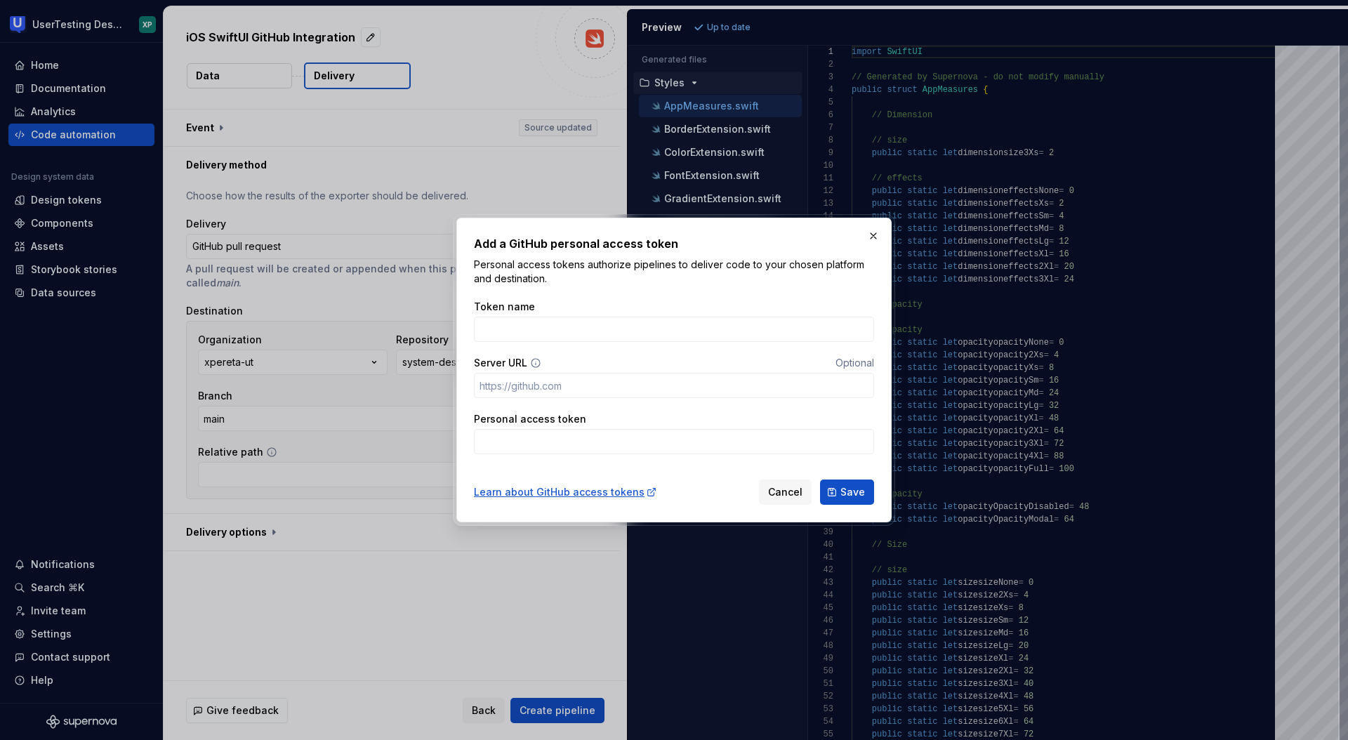
drag, startPoint x: 872, startPoint y: 234, endPoint x: 865, endPoint y: 232, distance: 7.2
click at [872, 234] on button "button" at bounding box center [874, 236] width 20 height 20
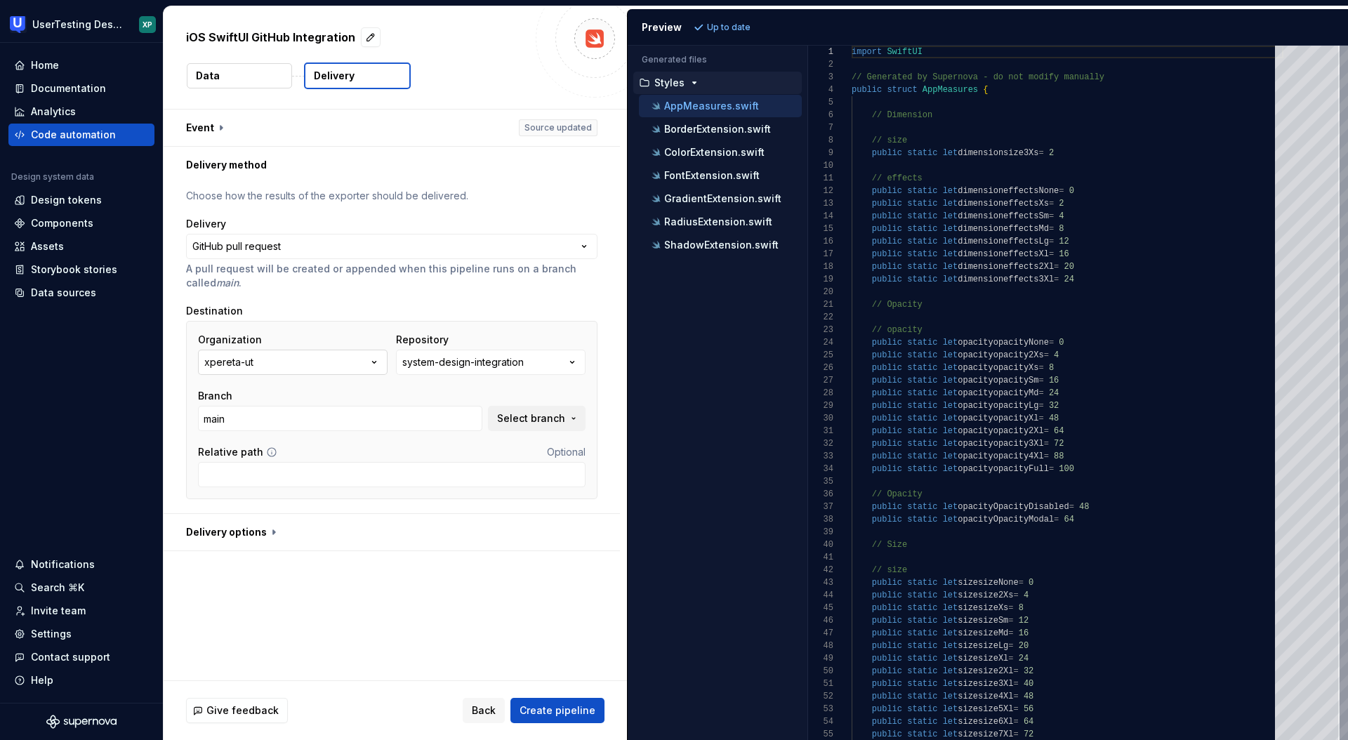
click at [348, 355] on button "xpereta-ut" at bounding box center [293, 362] width 190 height 25
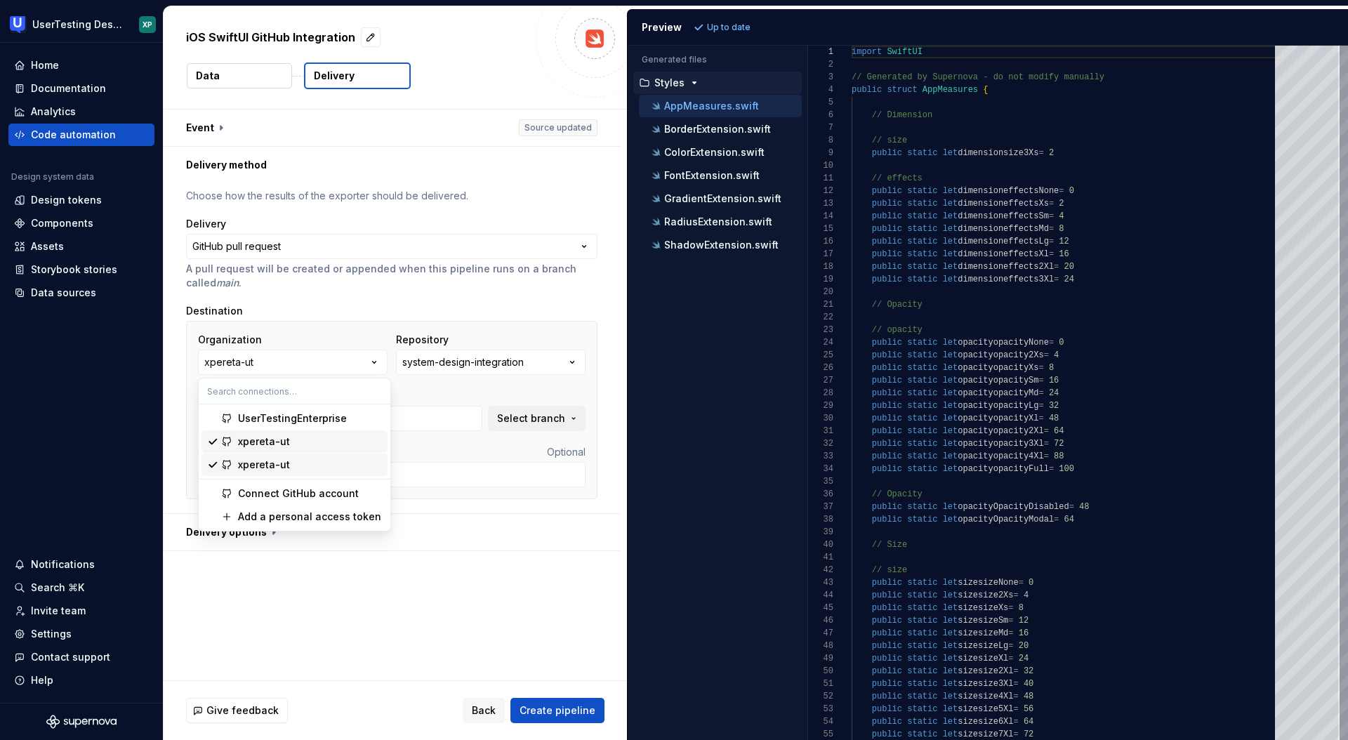
click at [272, 449] on span "xpereta-ut" at bounding box center [295, 441] width 186 height 22
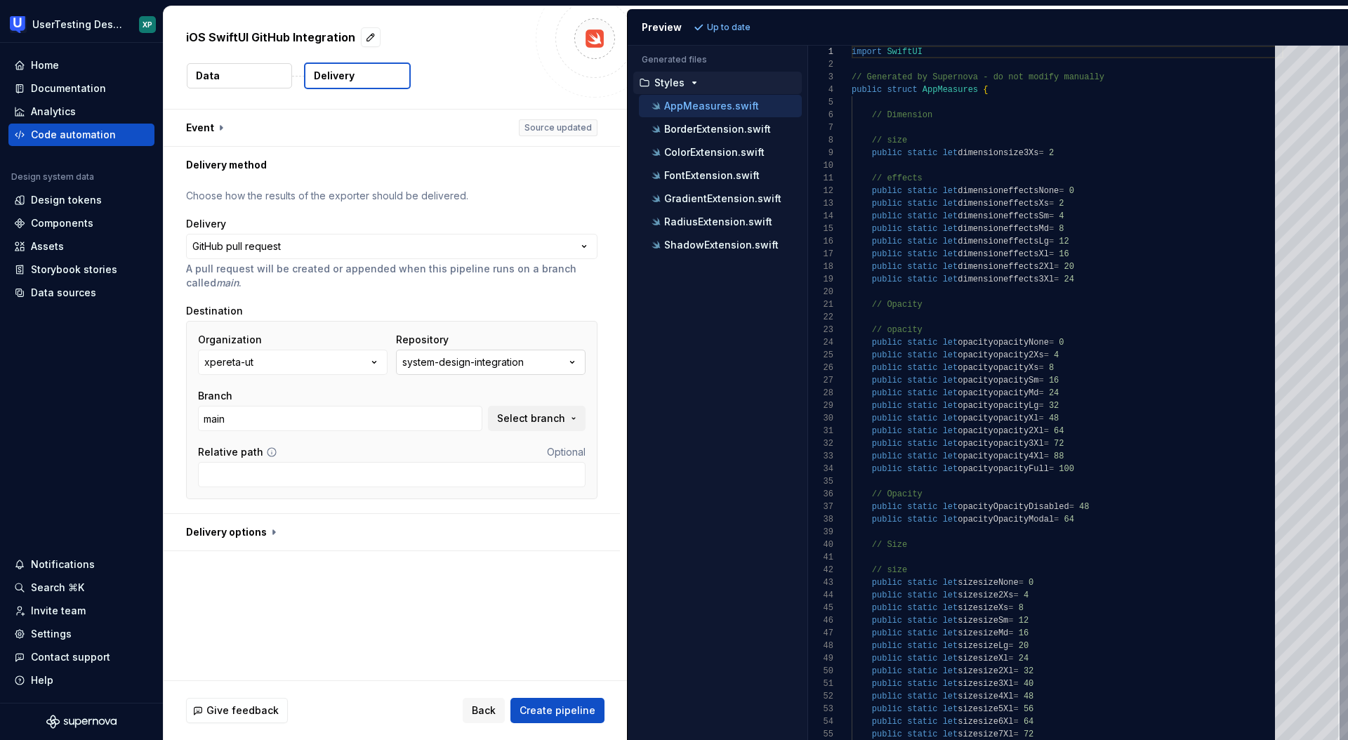
click at [488, 357] on div "system-design-integration" at bounding box center [462, 362] width 121 height 14
click at [486, 356] on div "system-design-integration" at bounding box center [462, 362] width 121 height 14
click at [538, 421] on span "Select branch" at bounding box center [531, 418] width 68 height 14
click at [425, 387] on div "Organization xpereta-ut Repository system-design-integration Branch main Select…" at bounding box center [392, 382] width 388 height 98
click at [349, 361] on button "xpereta-ut" at bounding box center [293, 362] width 190 height 25
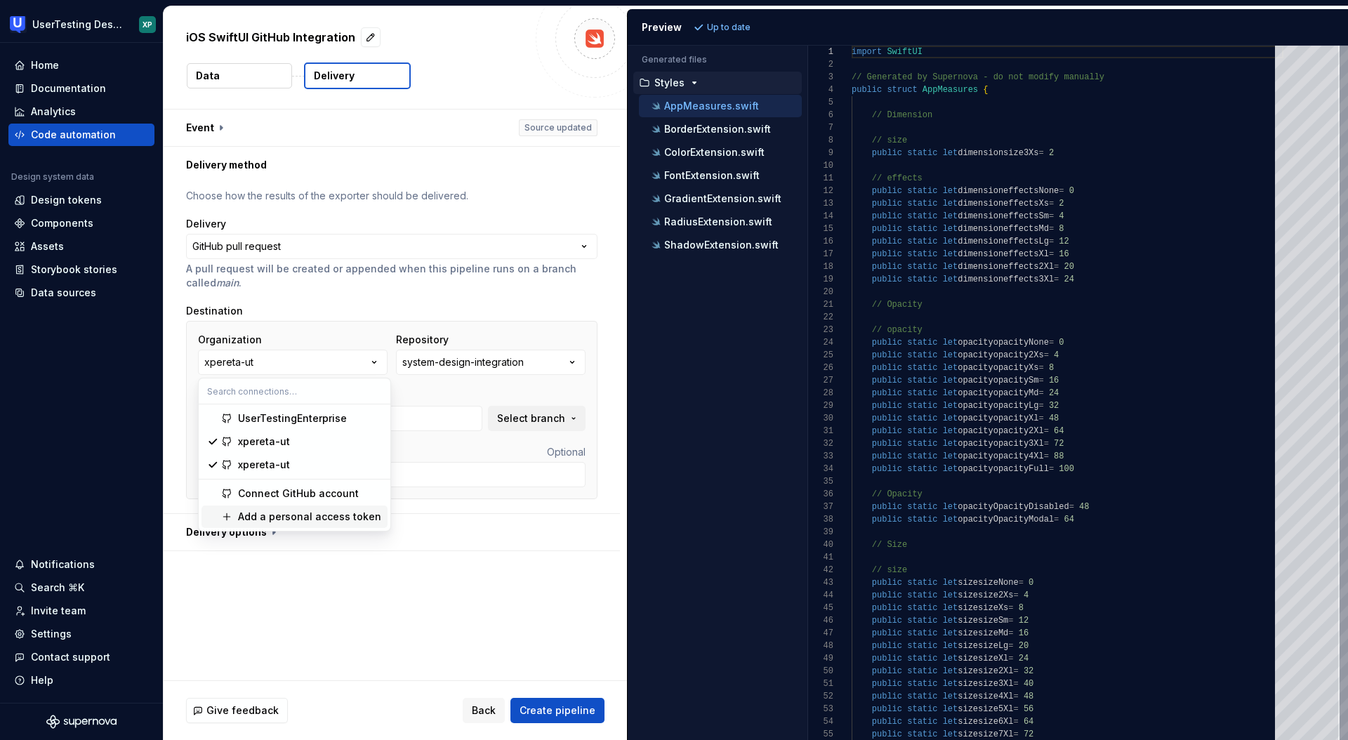
click at [282, 516] on div "Add a personal access token" at bounding box center [309, 517] width 143 height 14
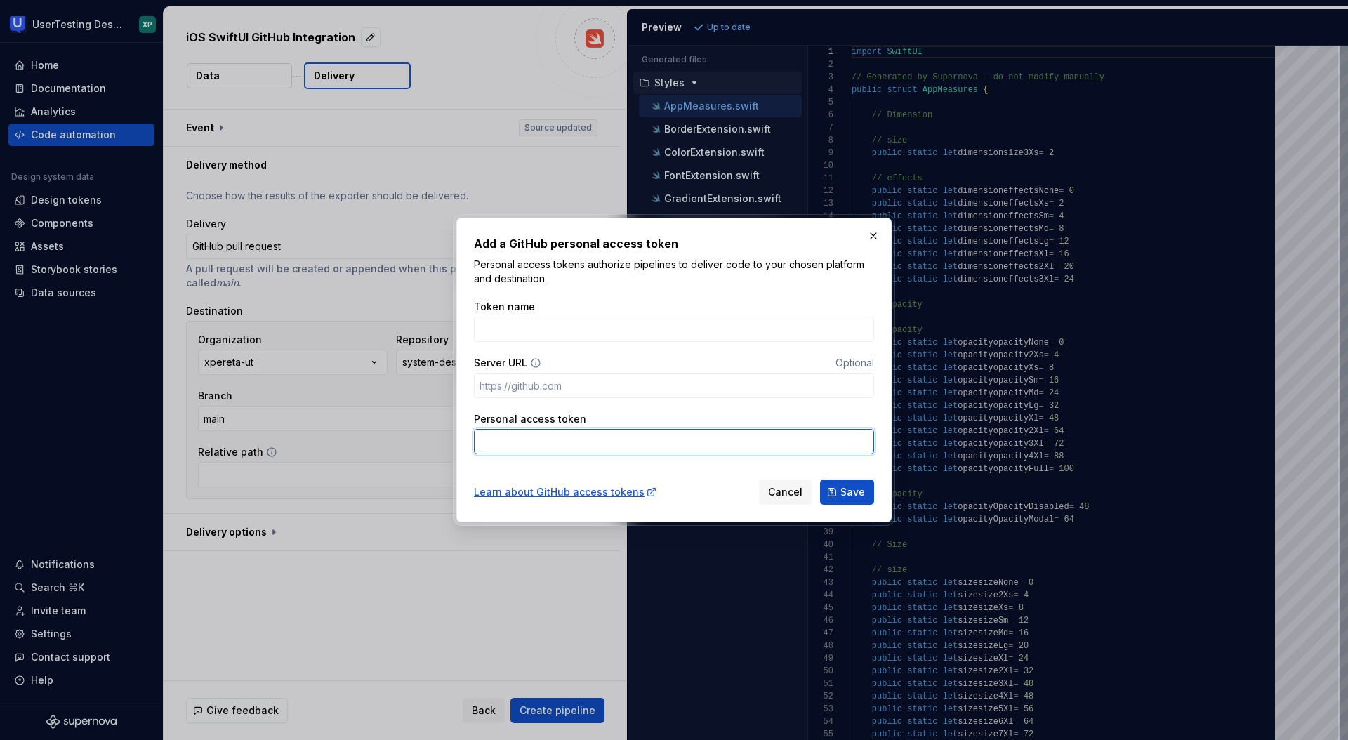
click at [534, 442] on input "Personal access token" at bounding box center [674, 441] width 400 height 25
paste input "github_pat_11BV3KW7A02j7JhhKcBjRl_OevZGJ5u9yGEms7YWCnawVKdYUwfVOGOpdpFv8AvXpHSA…"
type input "github_pat_11BV3KW7A02j7JhhKcBjRl_OevZGJ5u9yGEms7YWCnawVKdYUwfVOGOpdpFv8AvXpHSA…"
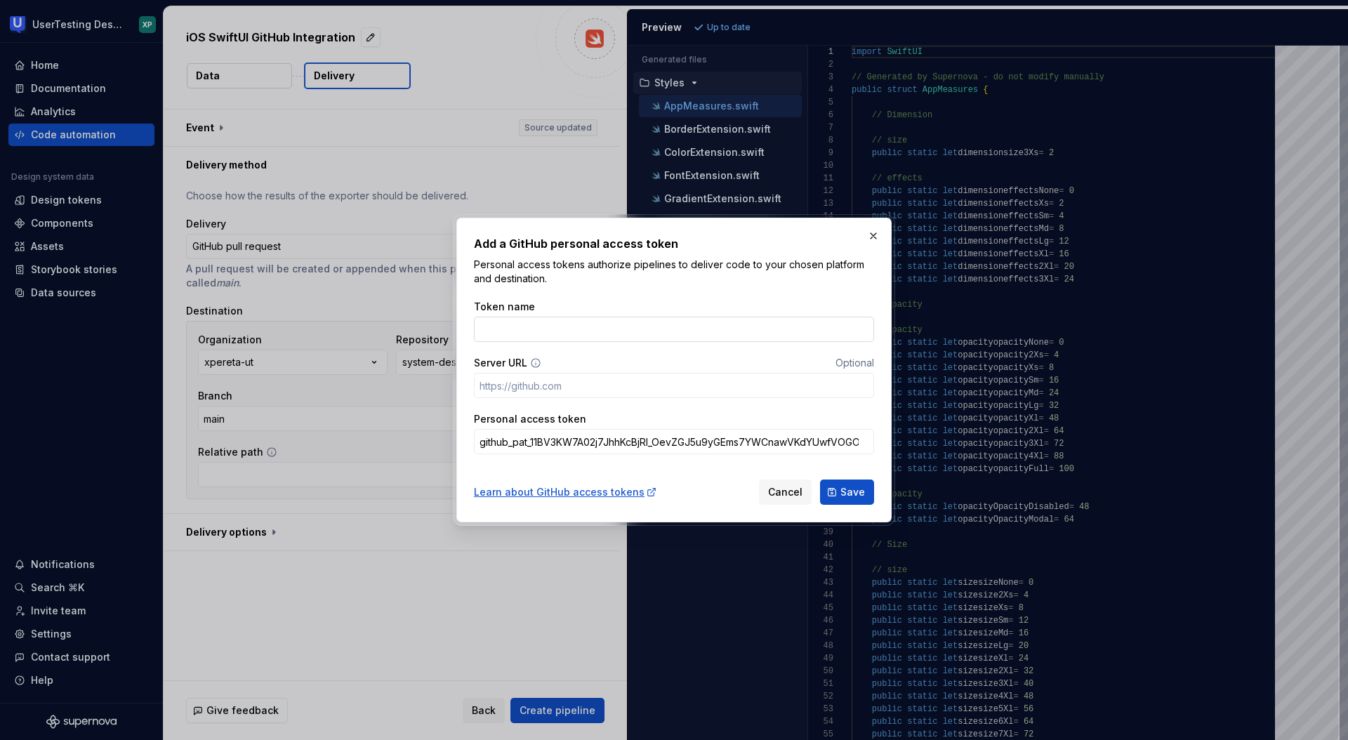
click at [528, 326] on input "Token name" at bounding box center [674, 329] width 400 height 25
click at [524, 325] on input "Token name" at bounding box center [674, 329] width 400 height 25
type input "GitHub"
click at [843, 501] on button "Save" at bounding box center [847, 492] width 54 height 25
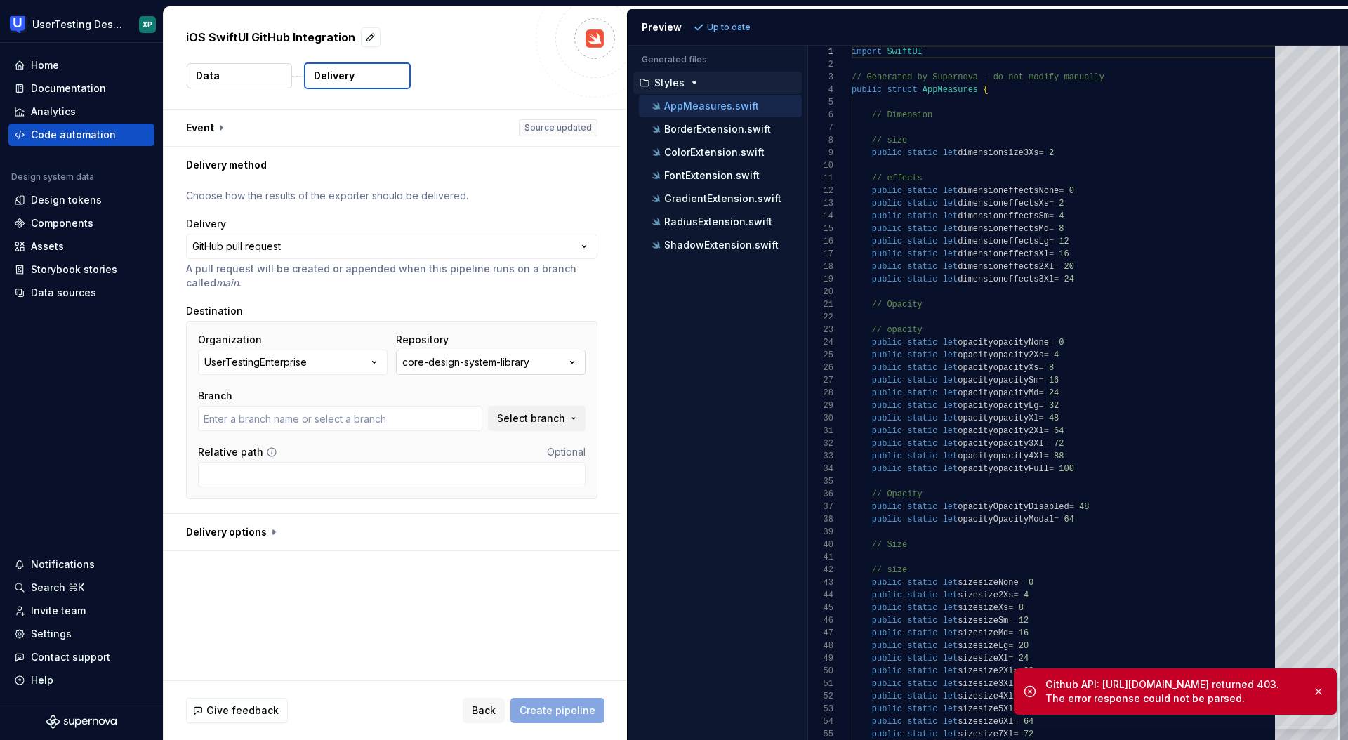
type input "Add-component-metrics-package"
click at [543, 363] on button "core-design-system-library" at bounding box center [491, 362] width 190 height 25
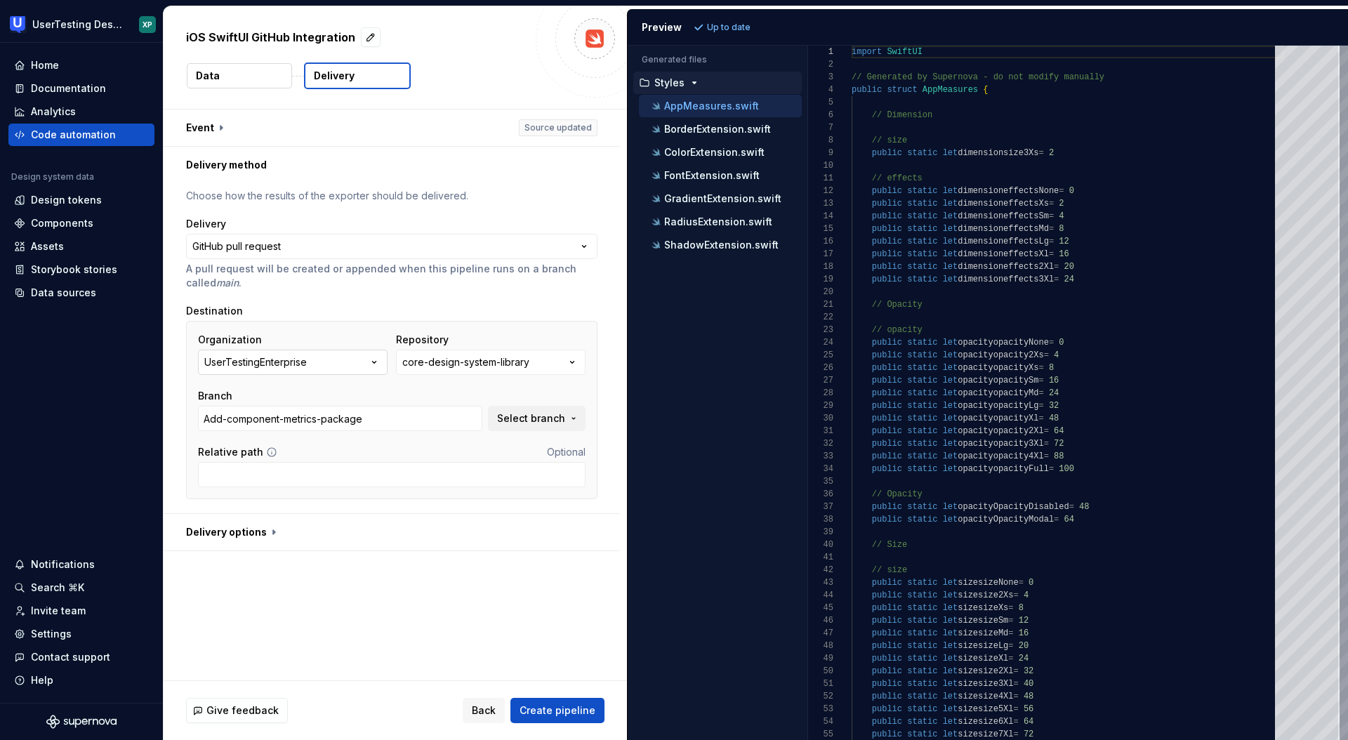
click at [345, 362] on button "UserTestingEnterprise" at bounding box center [293, 362] width 190 height 25
click at [364, 581] on div "**********" at bounding box center [395, 395] width 463 height 571
click at [84, 132] on div "Code automation" at bounding box center [73, 135] width 85 height 14
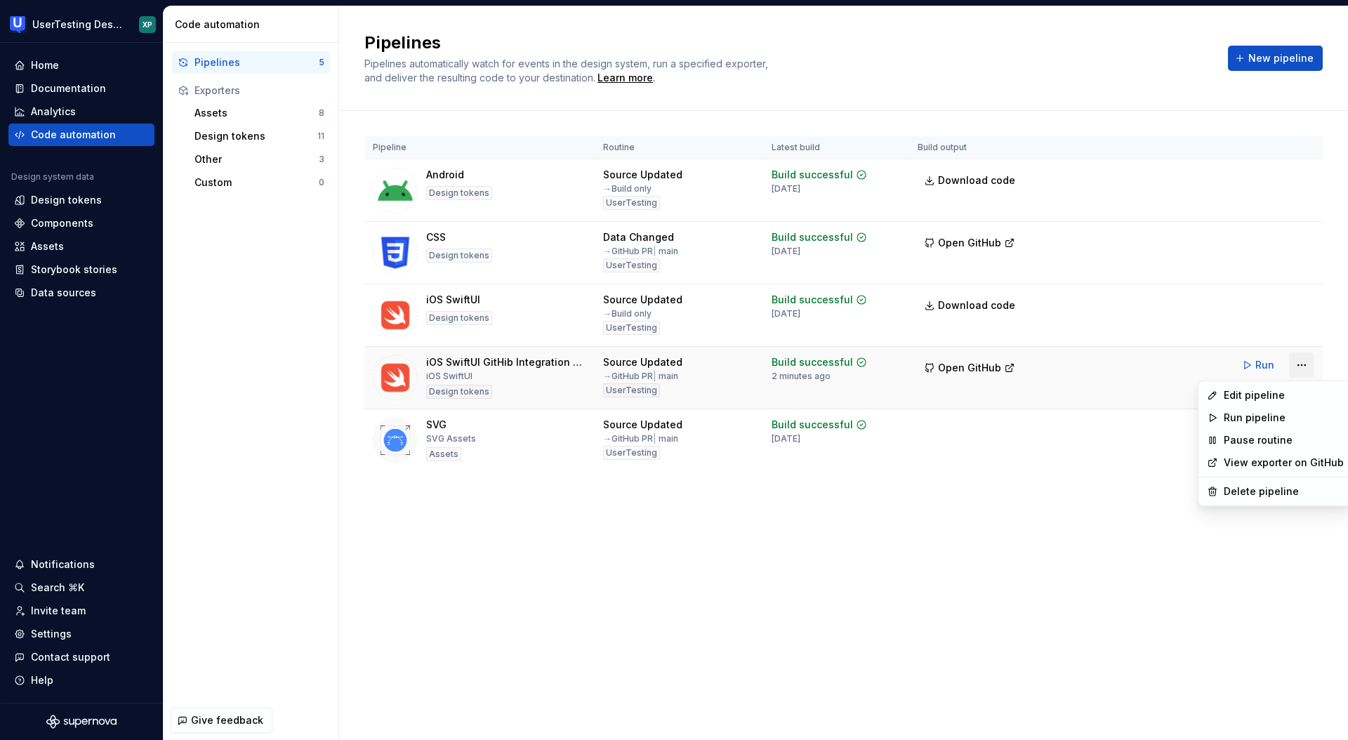
click at [1308, 364] on html "UserTesting Design System XP Home Documentation Analytics Code automation Desig…" at bounding box center [674, 370] width 1348 height 740
click at [1251, 390] on div "Edit pipeline" at bounding box center [1284, 395] width 120 height 14
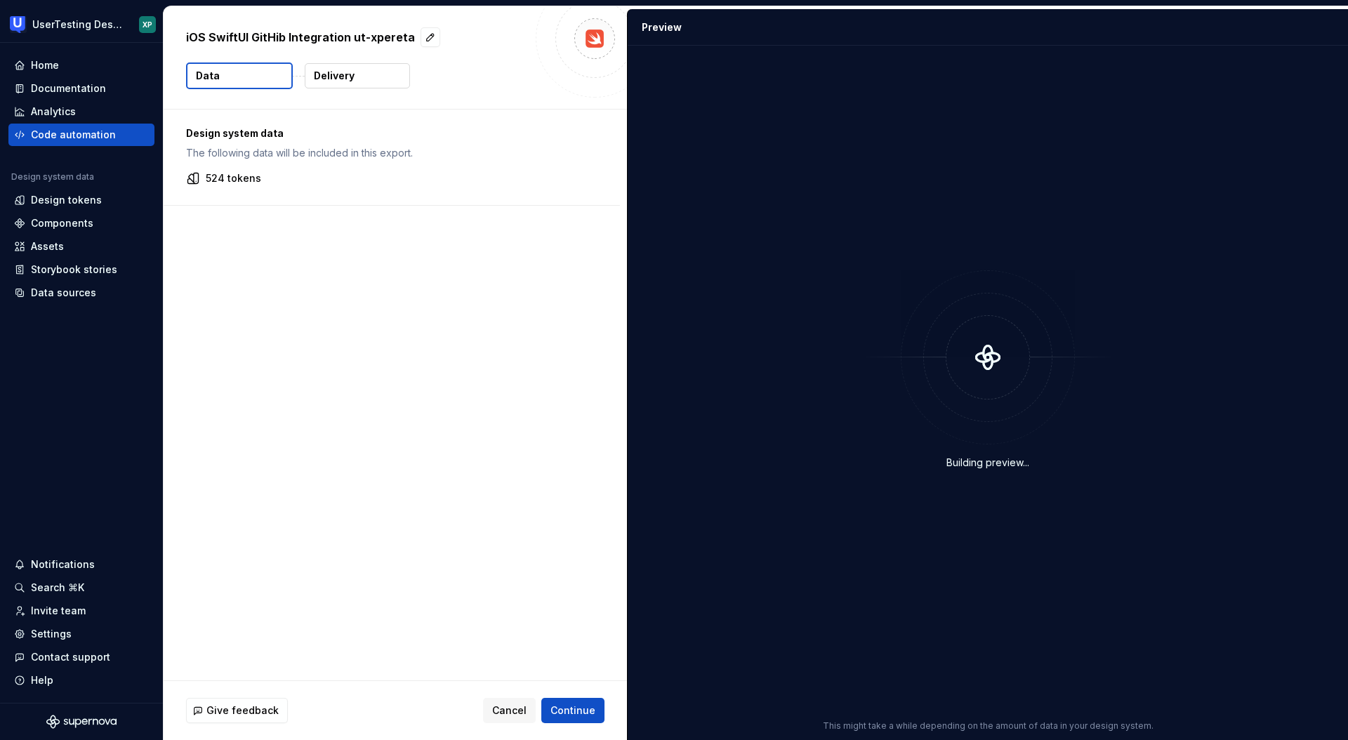
click at [343, 76] on p "Delivery" at bounding box center [334, 76] width 41 height 14
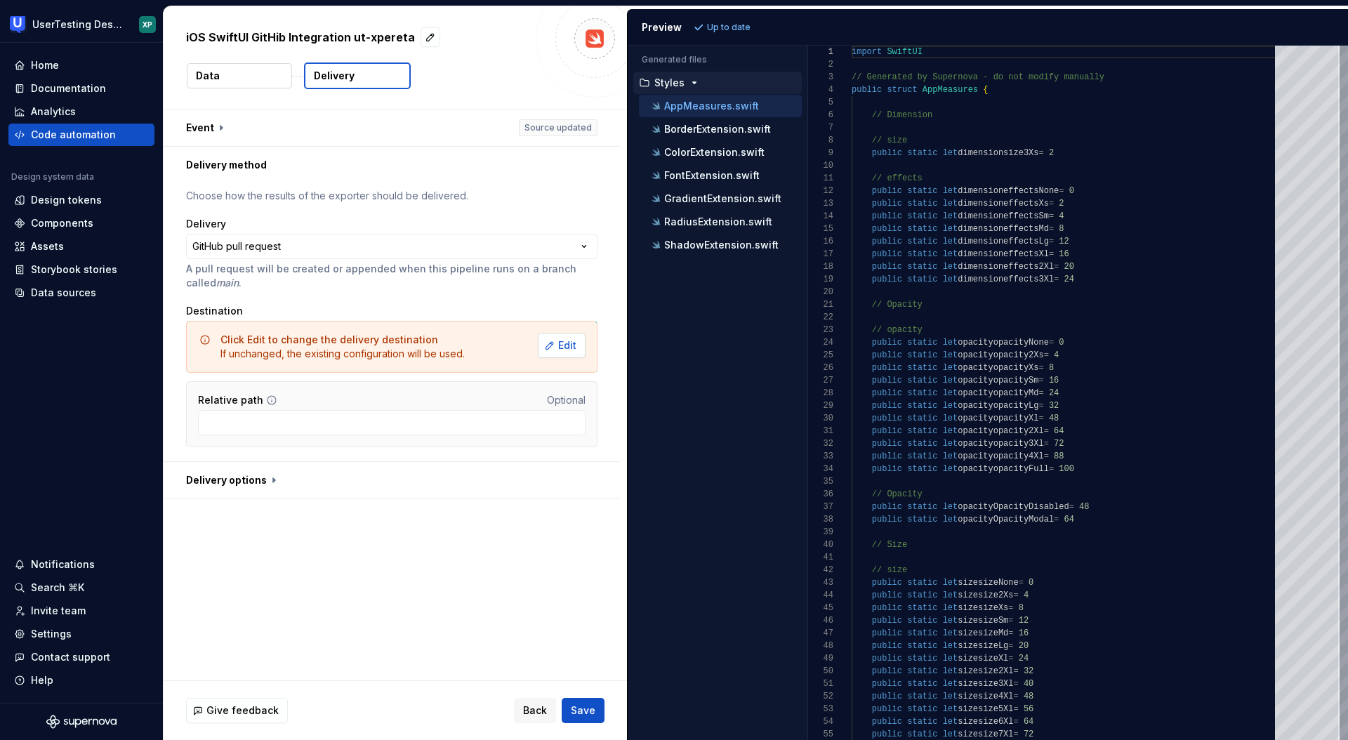
click at [574, 344] on span "Edit" at bounding box center [567, 345] width 18 height 14
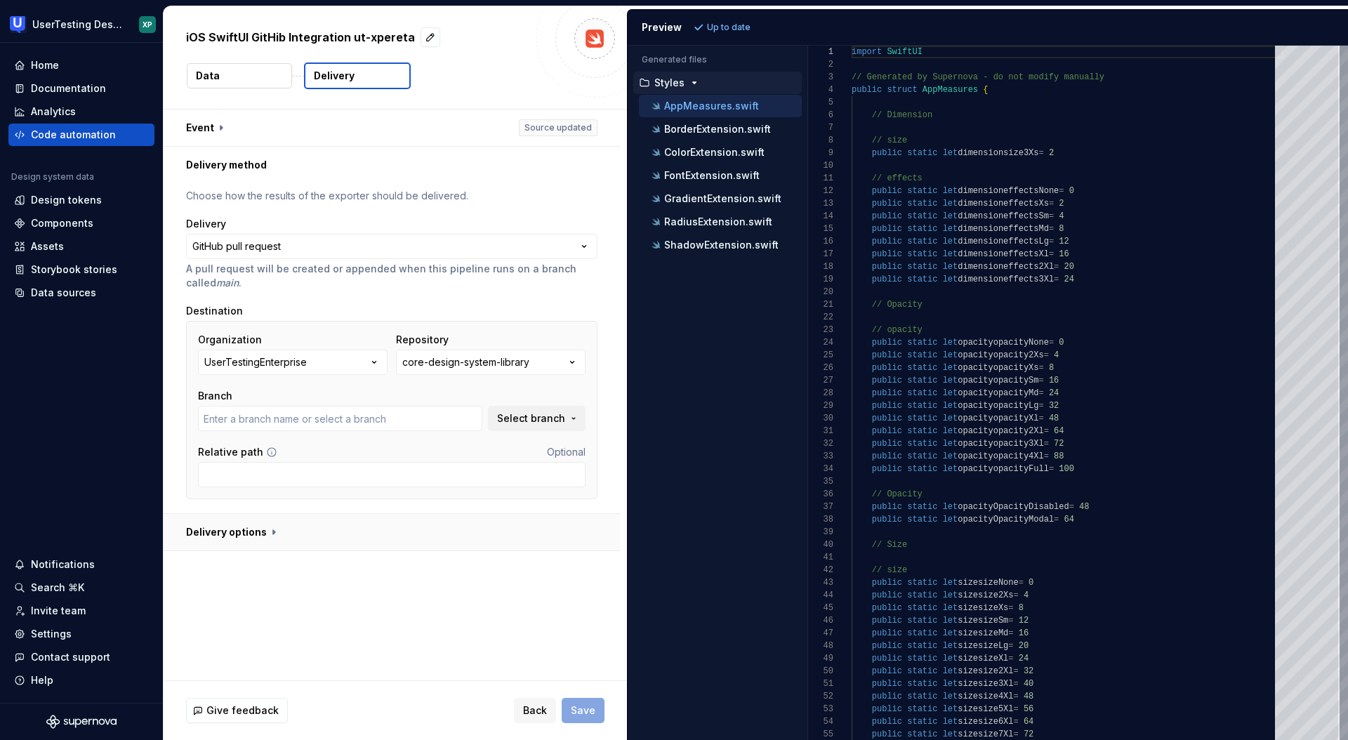
type input "Add-component-metrics-package"
click at [263, 531] on button "button" at bounding box center [392, 532] width 456 height 37
type textarea "*"
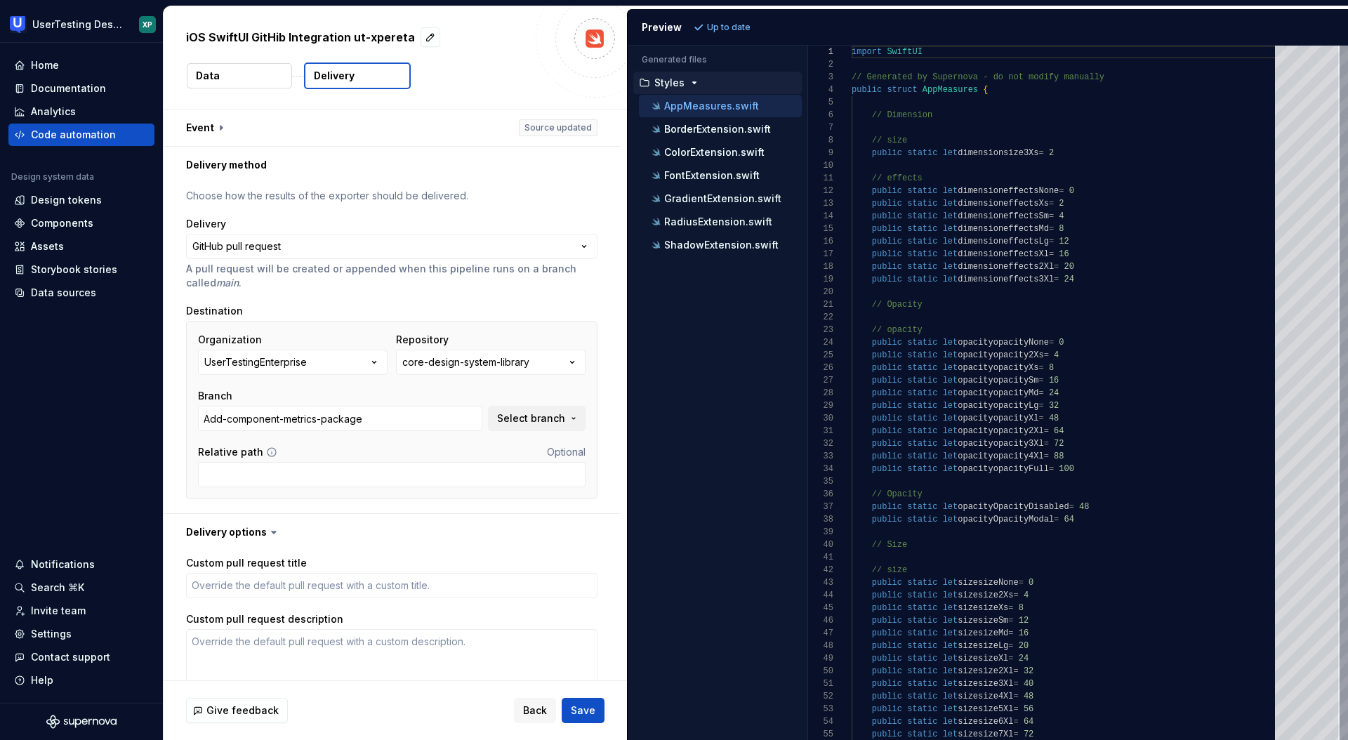
click at [267, 530] on icon at bounding box center [274, 532] width 14 height 14
click at [116, 130] on div "Code automation" at bounding box center [81, 135] width 135 height 14
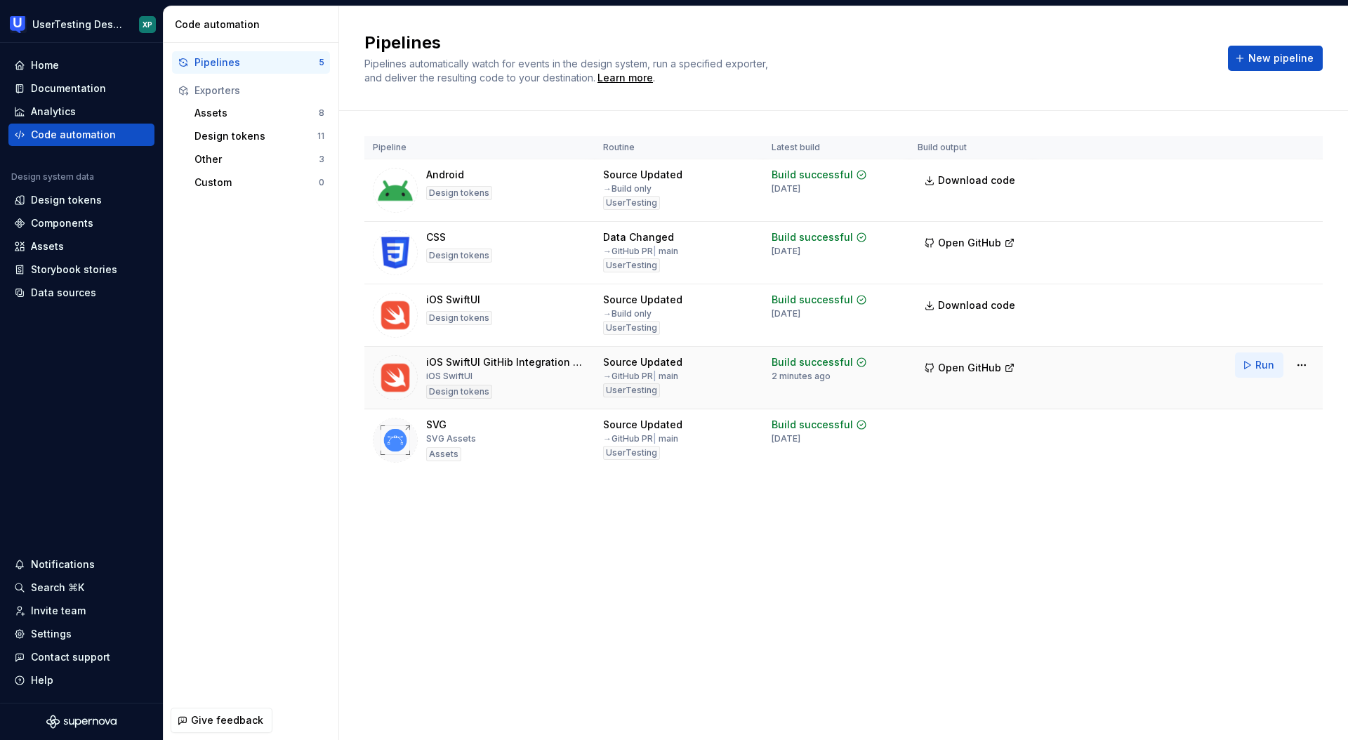
click at [1260, 365] on span "Run" at bounding box center [1264, 365] width 19 height 14
click at [976, 244] on span "Open GitHub" at bounding box center [969, 243] width 63 height 14
click at [1265, 64] on span "New pipeline" at bounding box center [1280, 58] width 65 height 14
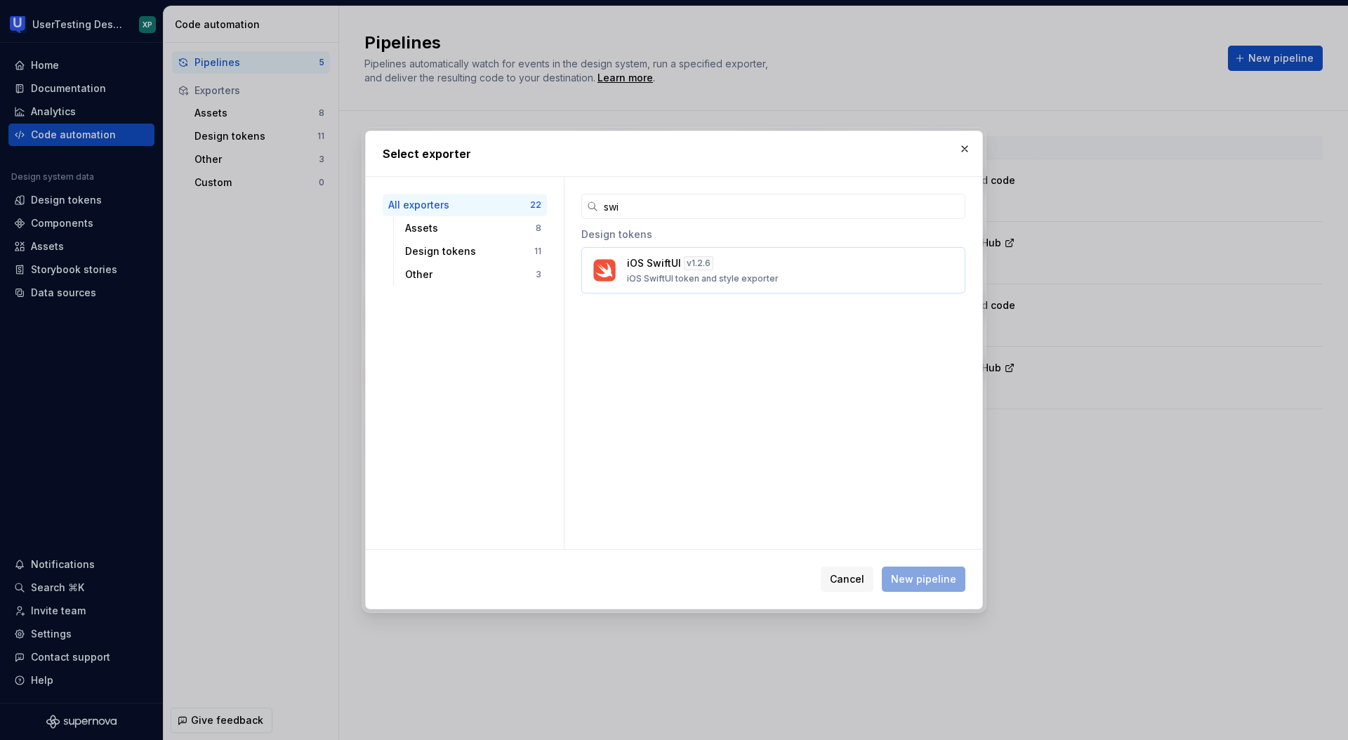
type input "swi"
click at [744, 276] on p "iOS SwiftUI token and style exporter" at bounding box center [703, 278] width 152 height 11
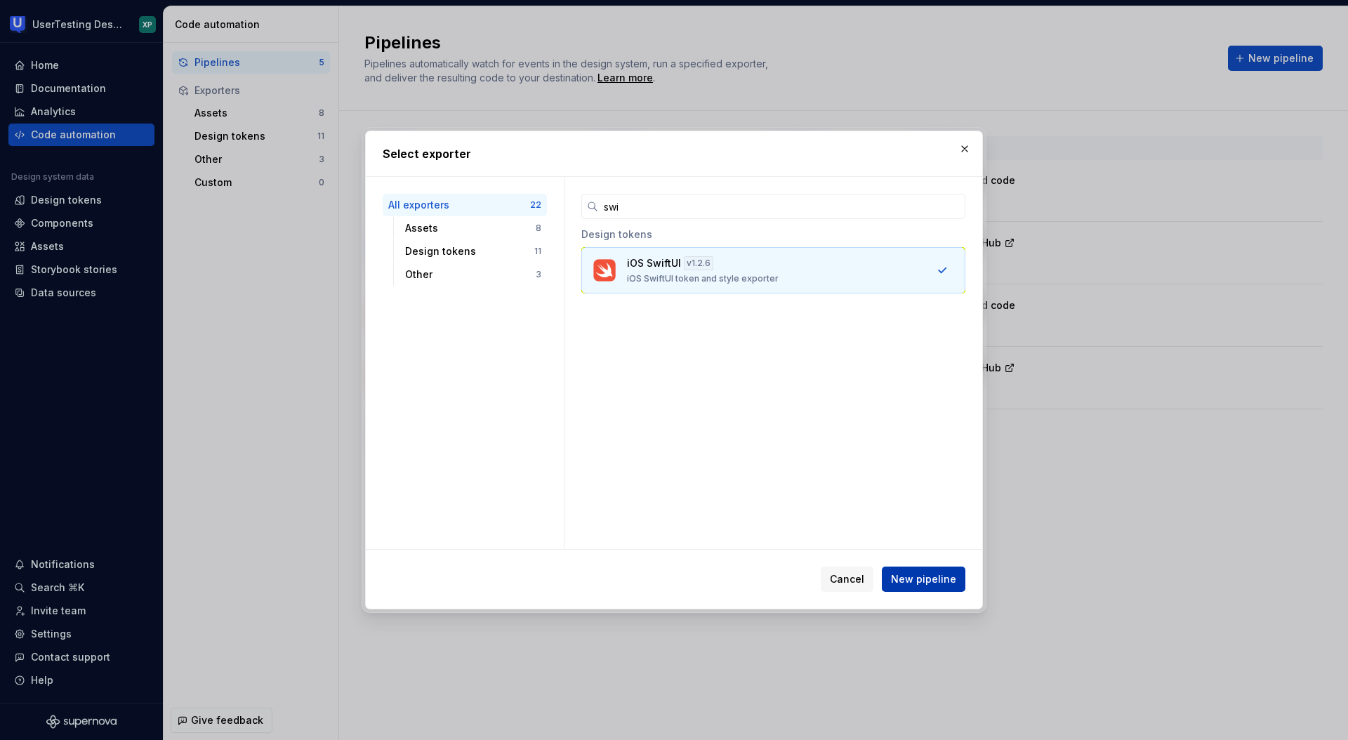
click at [927, 576] on span "New pipeline" at bounding box center [923, 579] width 65 height 14
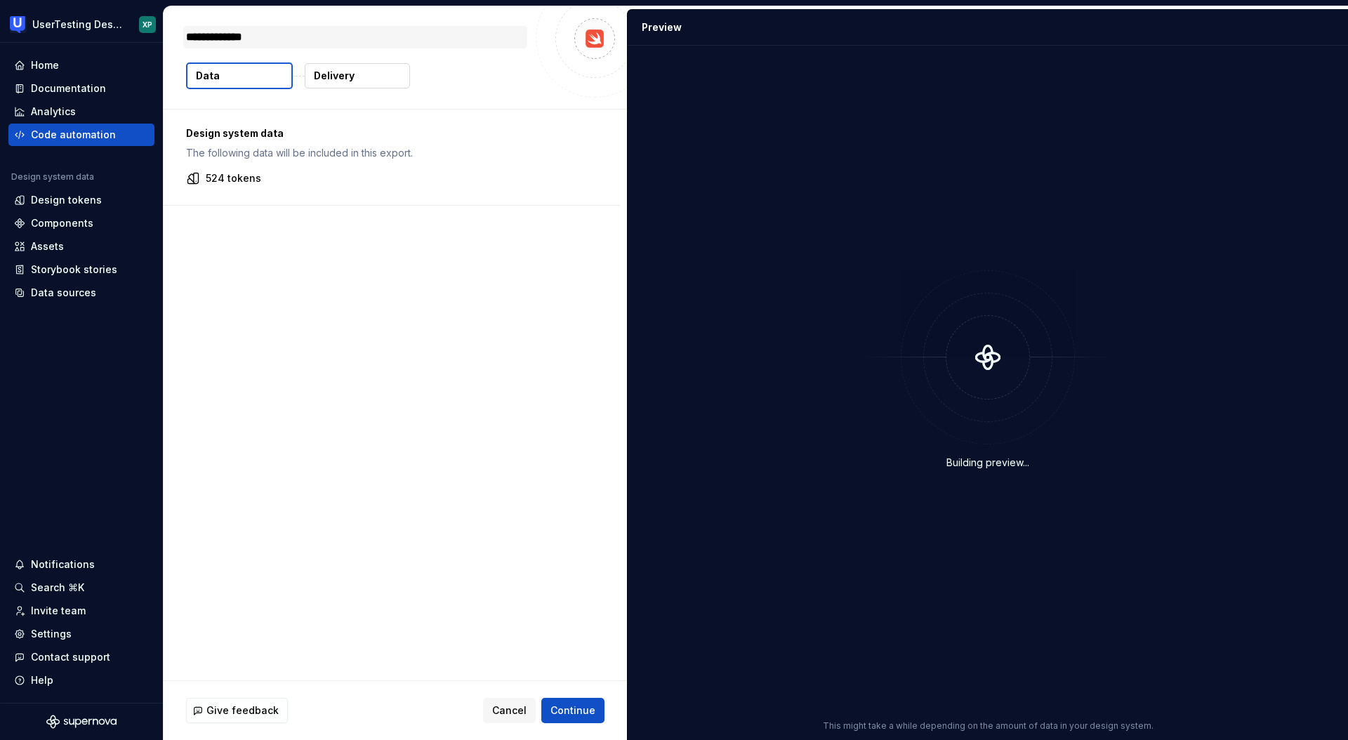
click at [309, 29] on textarea "**********" at bounding box center [355, 37] width 344 height 22
type textarea "*"
type textarea "**********"
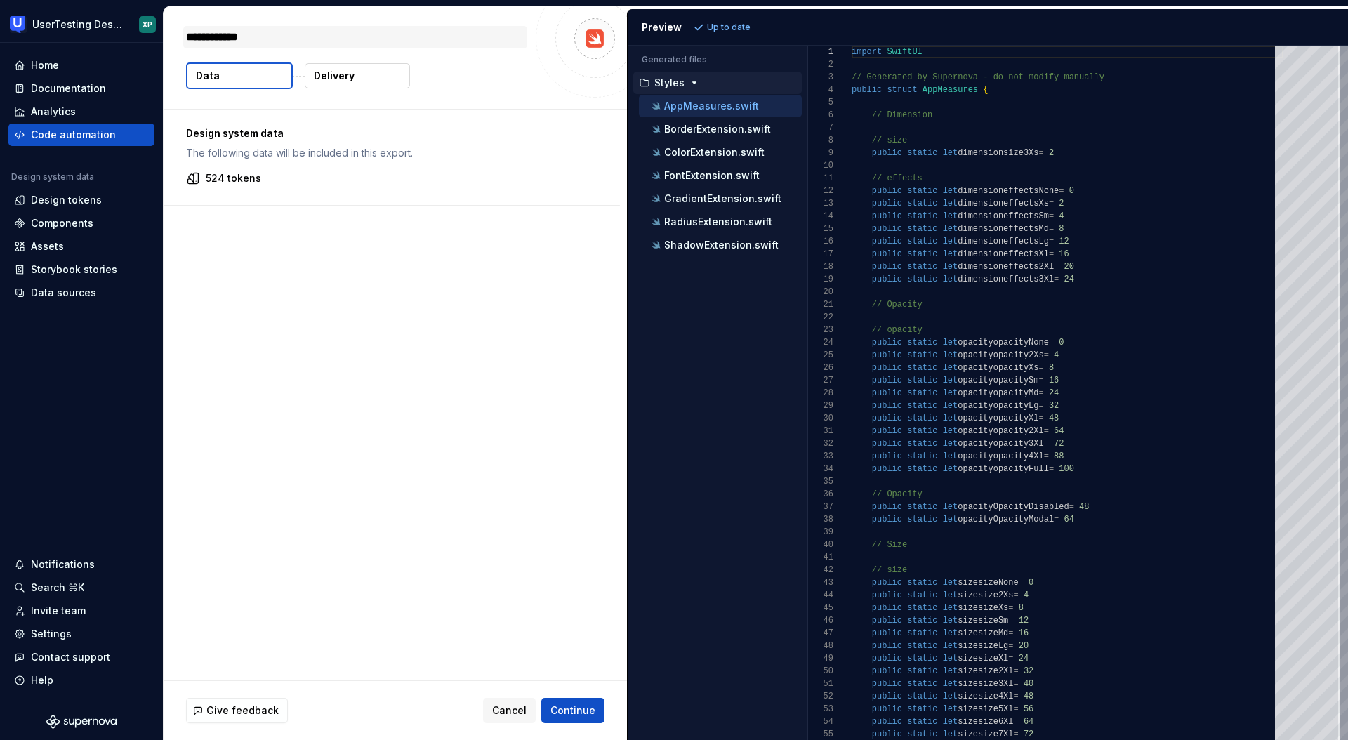
type textarea "*"
type textarea "**********"
type textarea "*"
type textarea "**********"
type textarea "*"
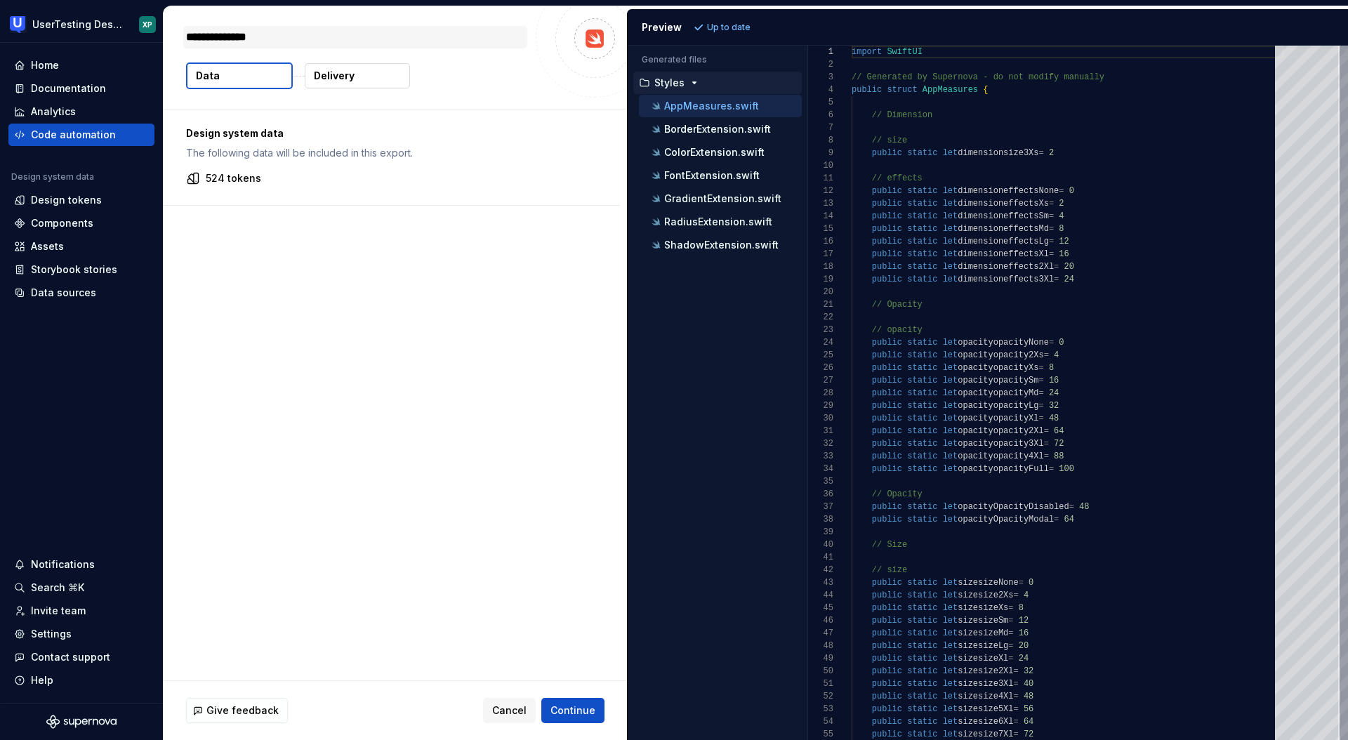
type textarea "**********"
type textarea "*"
type textarea "**********"
type textarea "*"
type textarea "**********"
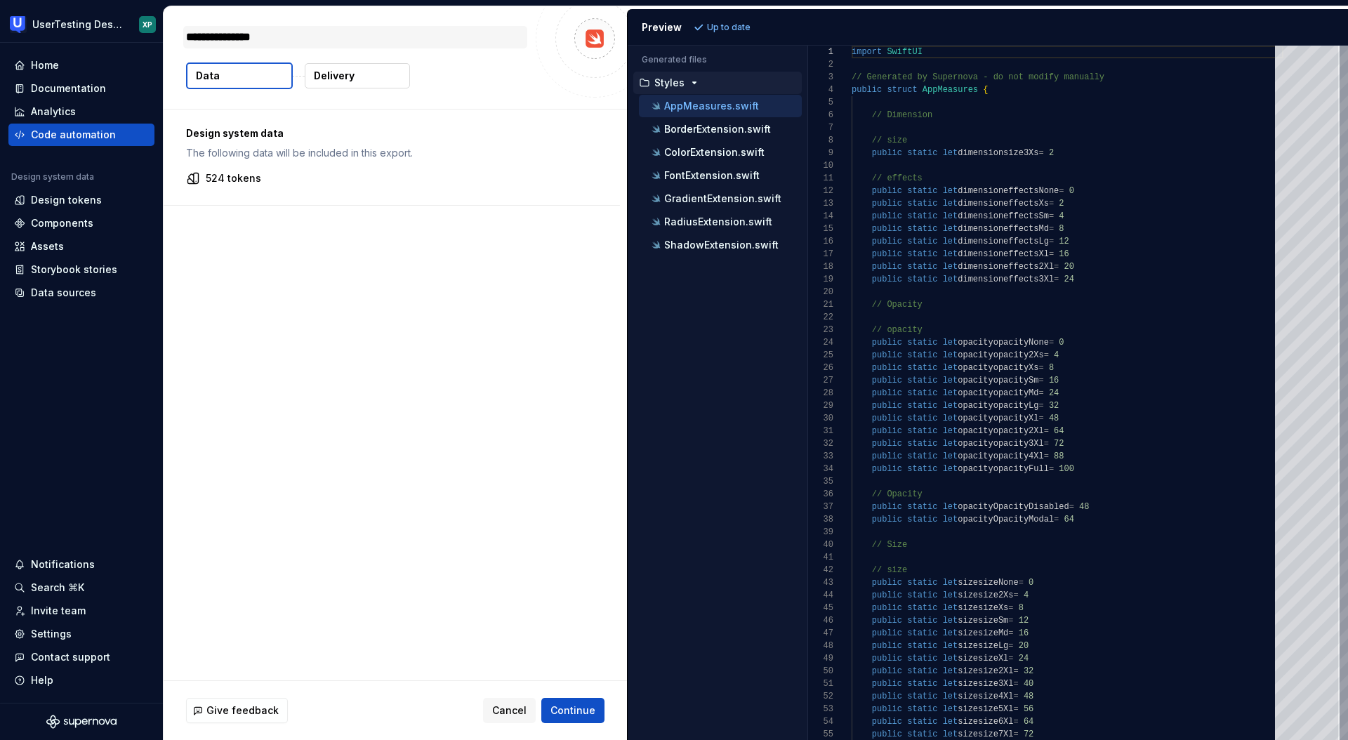
type textarea "*"
type textarea "**********"
type textarea "*"
type textarea "**********"
type textarea "*"
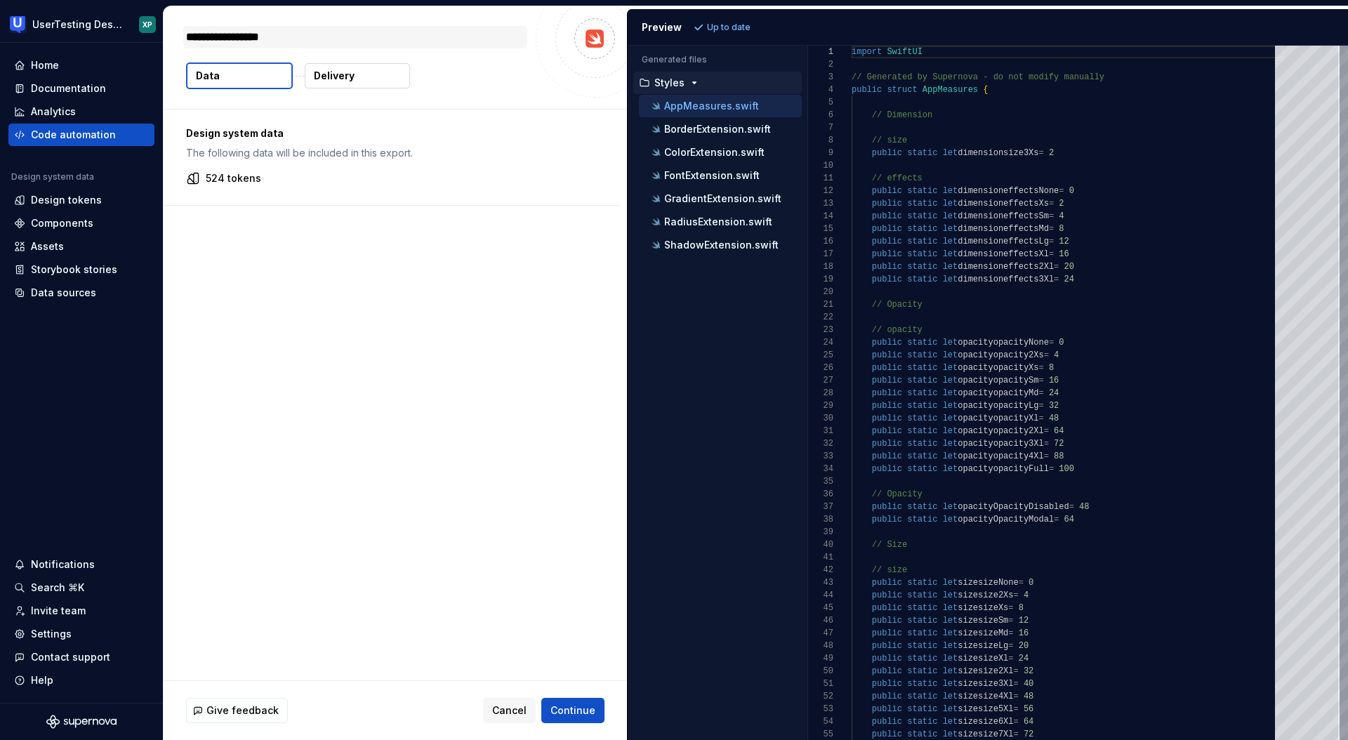
type textarea "**********"
type textarea "*"
type textarea "**********"
type textarea "*"
type textarea "**********"
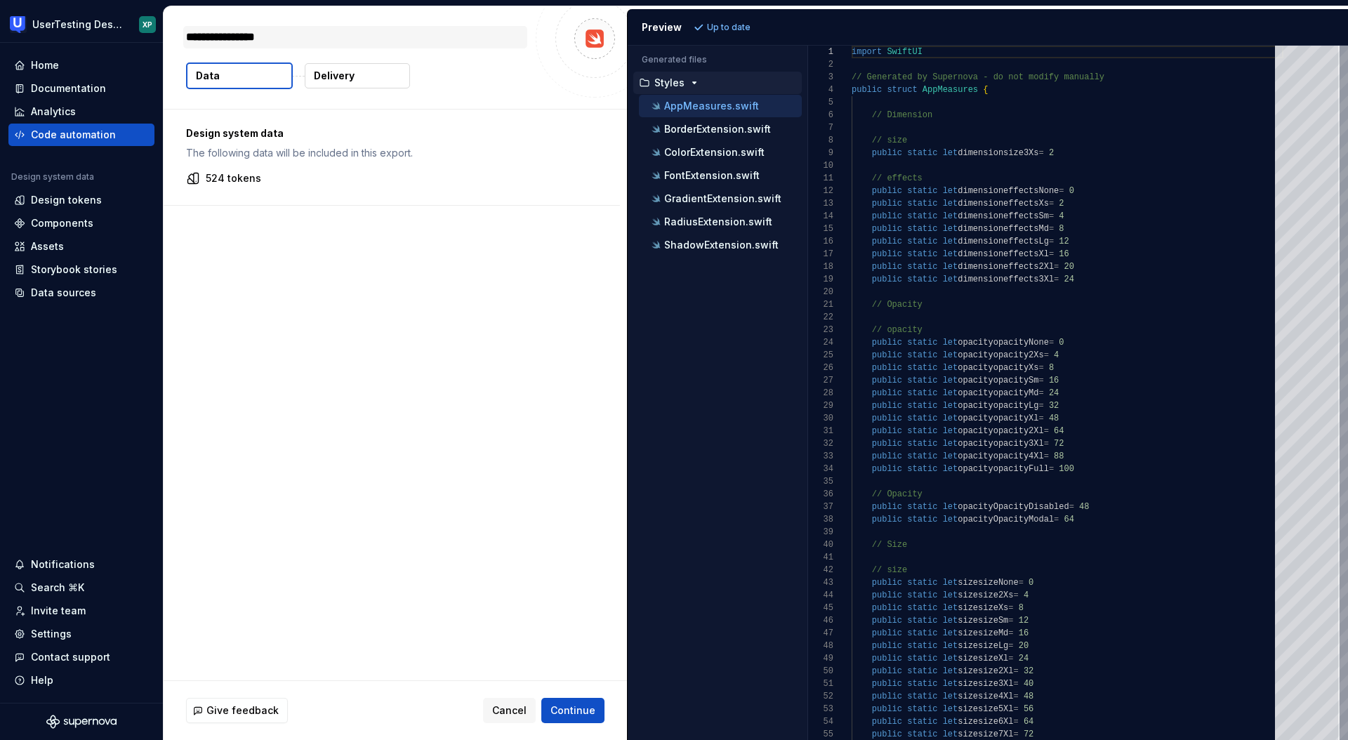
type textarea "*"
type textarea "**********"
type textarea "*"
type textarea "**********"
type textarea "*"
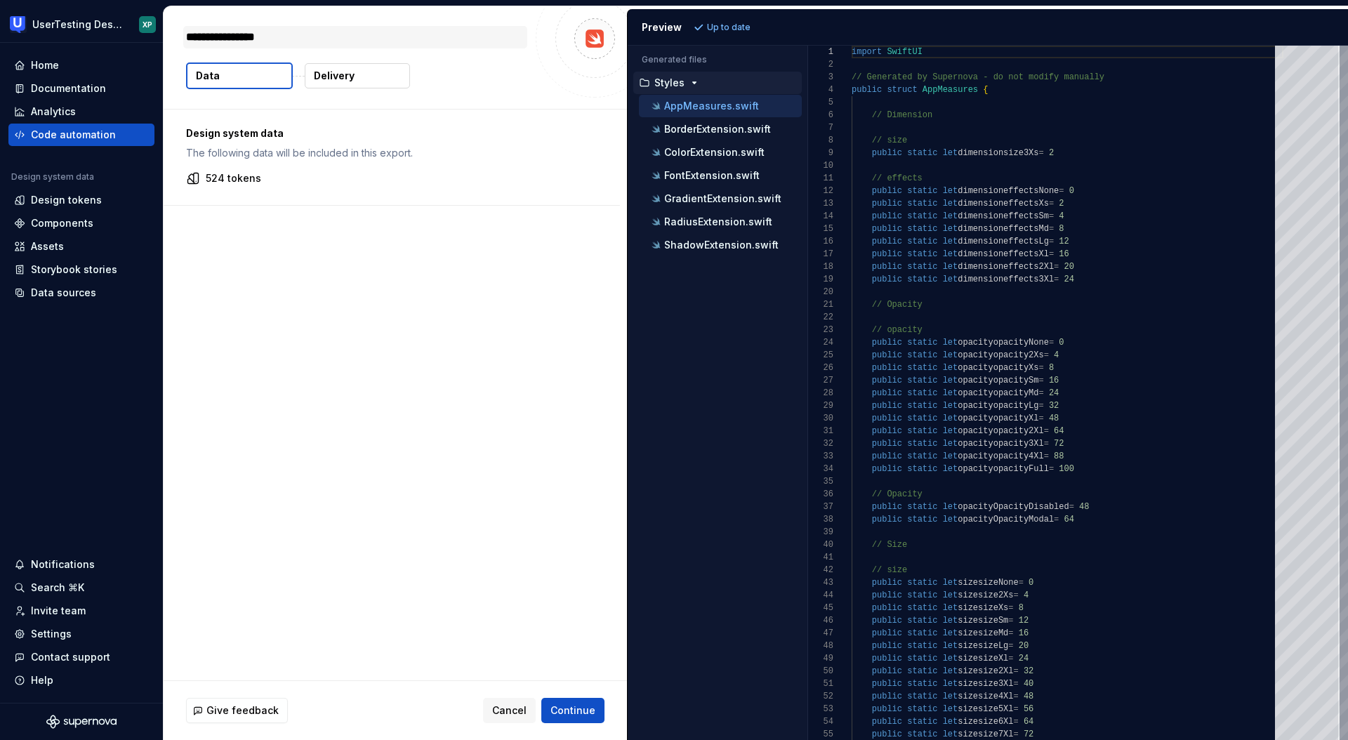
type textarea "**********"
type textarea "*"
type textarea "**********"
click at [579, 708] on span "Continue" at bounding box center [572, 711] width 45 height 14
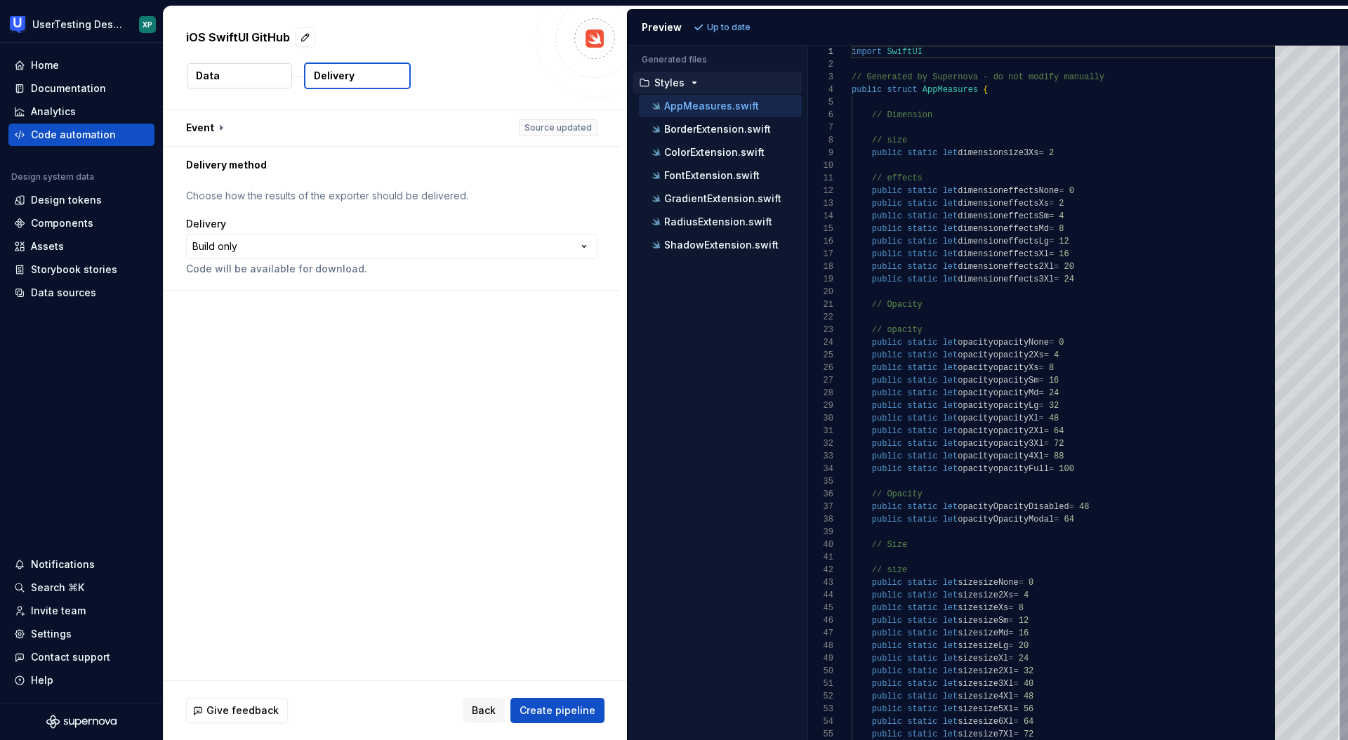
click at [361, 75] on button "Delivery" at bounding box center [357, 75] width 107 height 27
click at [213, 128] on button "button" at bounding box center [392, 128] width 456 height 37
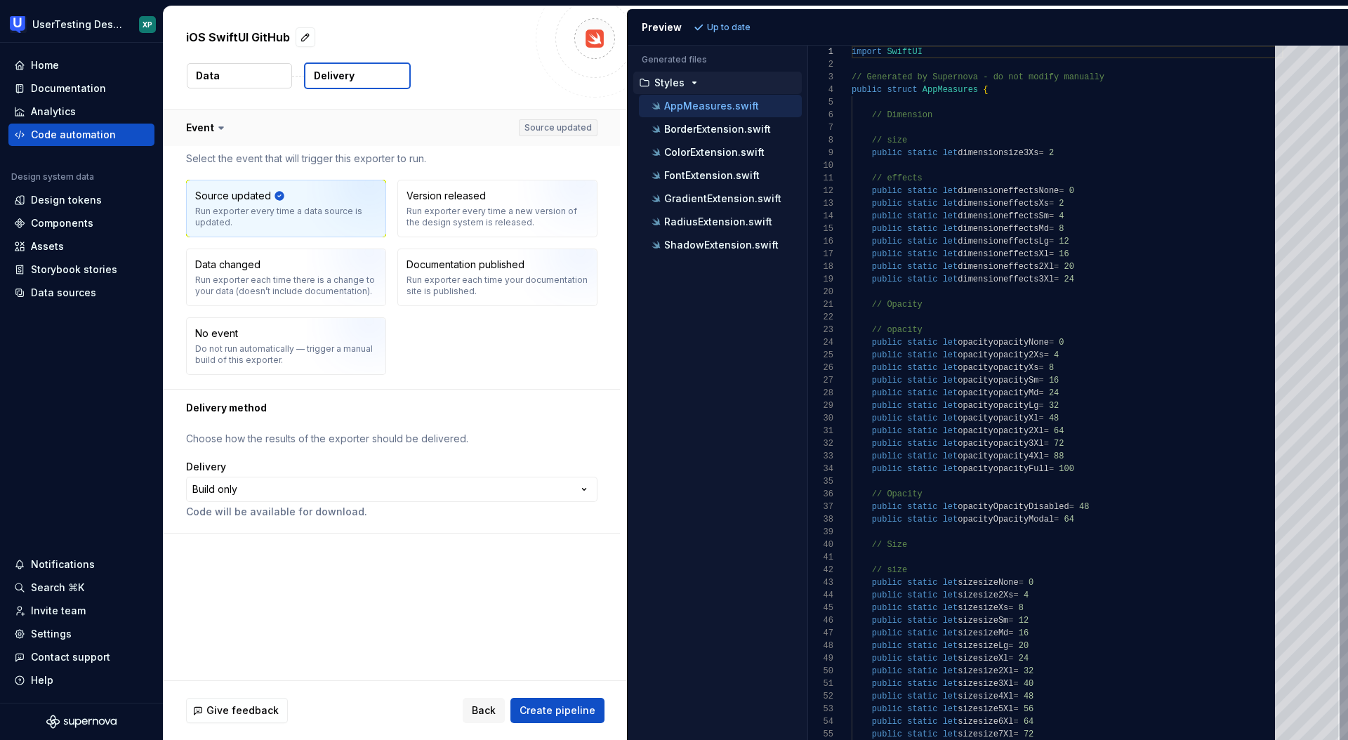
click at [214, 128] on icon at bounding box center [221, 128] width 14 height 14
click at [334, 344] on img "button" at bounding box center [352, 351] width 90 height 94
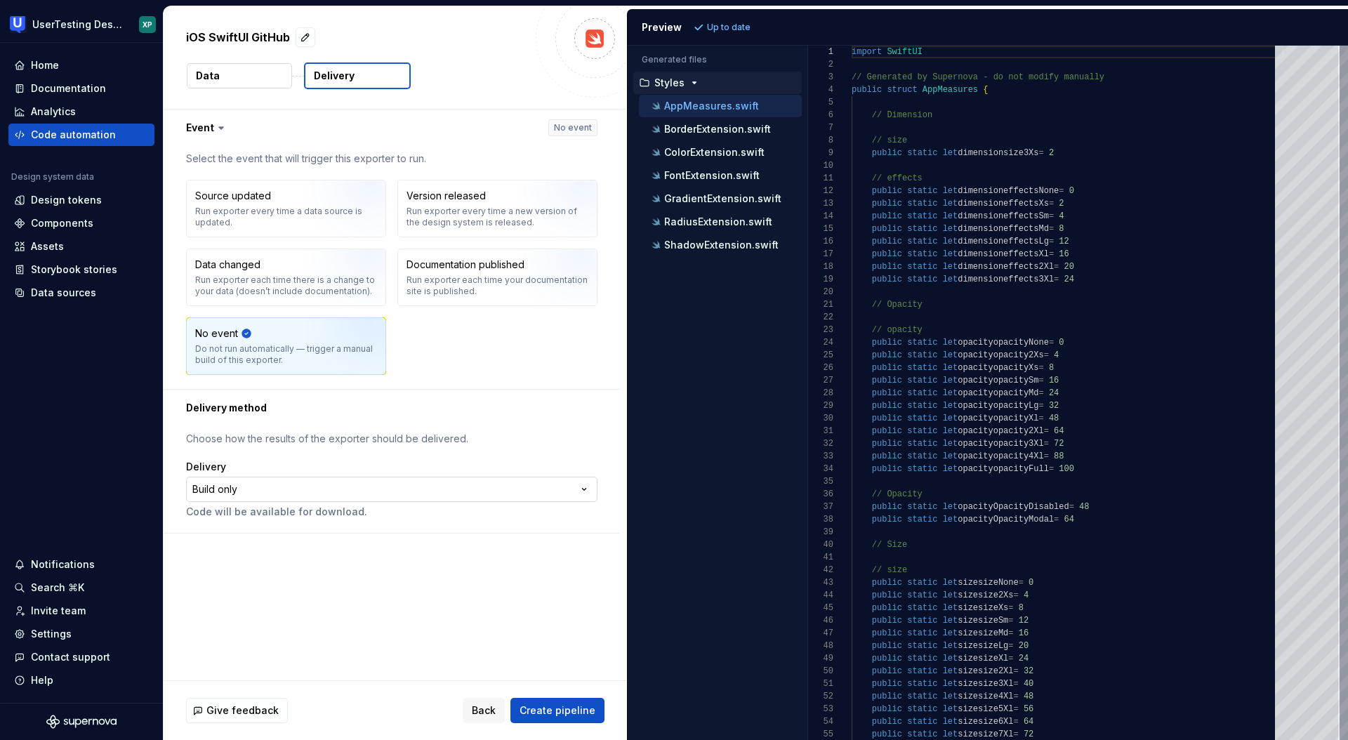
click at [278, 489] on html "**********" at bounding box center [674, 370] width 1348 height 740
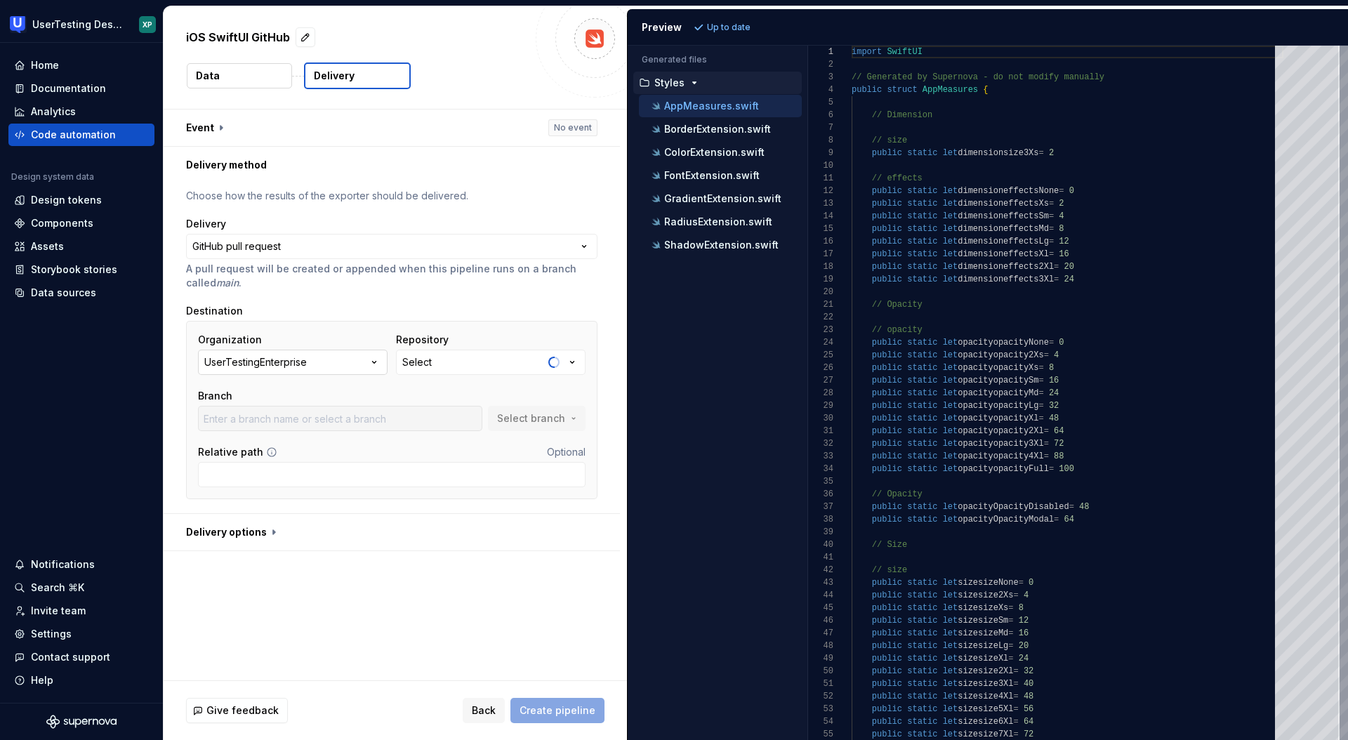
click at [359, 366] on button "UserTestingEnterprise" at bounding box center [293, 362] width 190 height 25
click at [371, 325] on div "Organization UserTestingEnterprise Repository Select Branch Select branch Relat…" at bounding box center [391, 410] width 411 height 178
type input "Add-component-metrics-package"
click at [348, 355] on button "UserTestingEnterprise" at bounding box center [293, 362] width 190 height 25
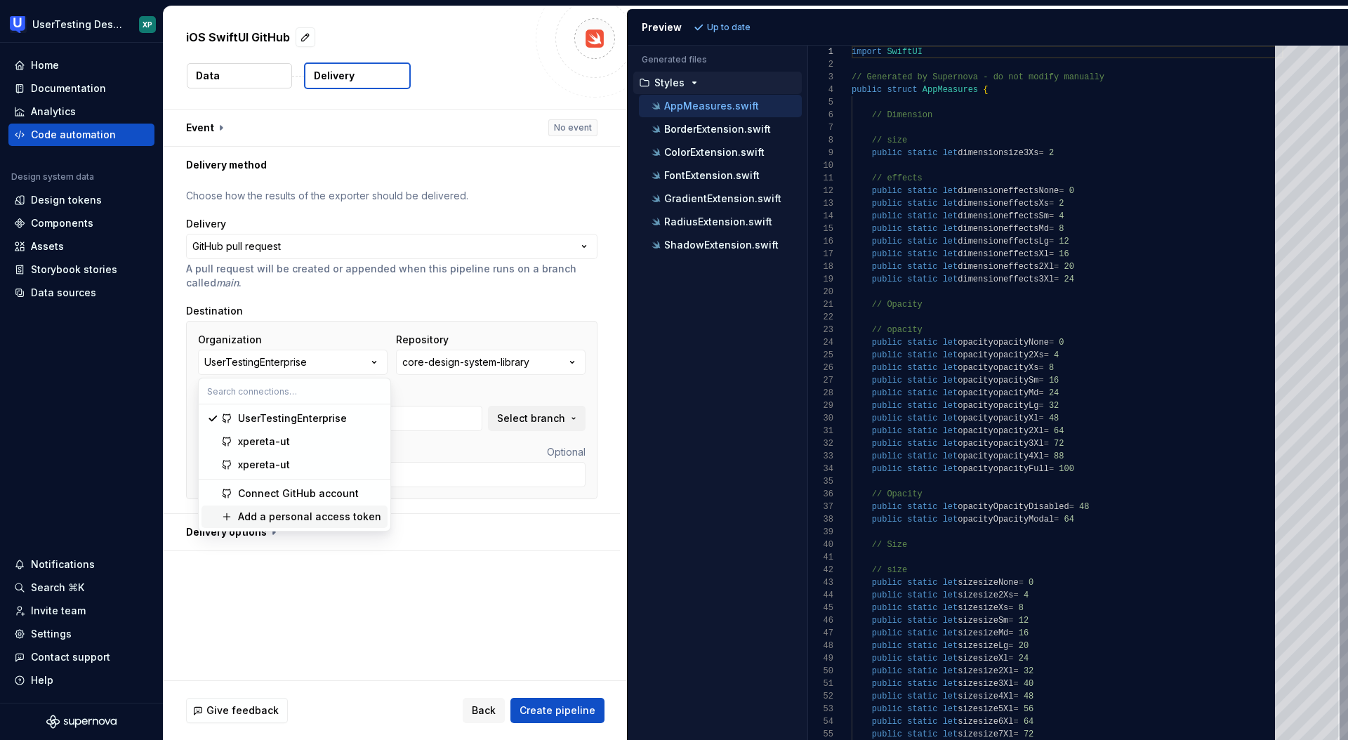
click at [279, 518] on div "Add a personal access token" at bounding box center [309, 517] width 143 height 14
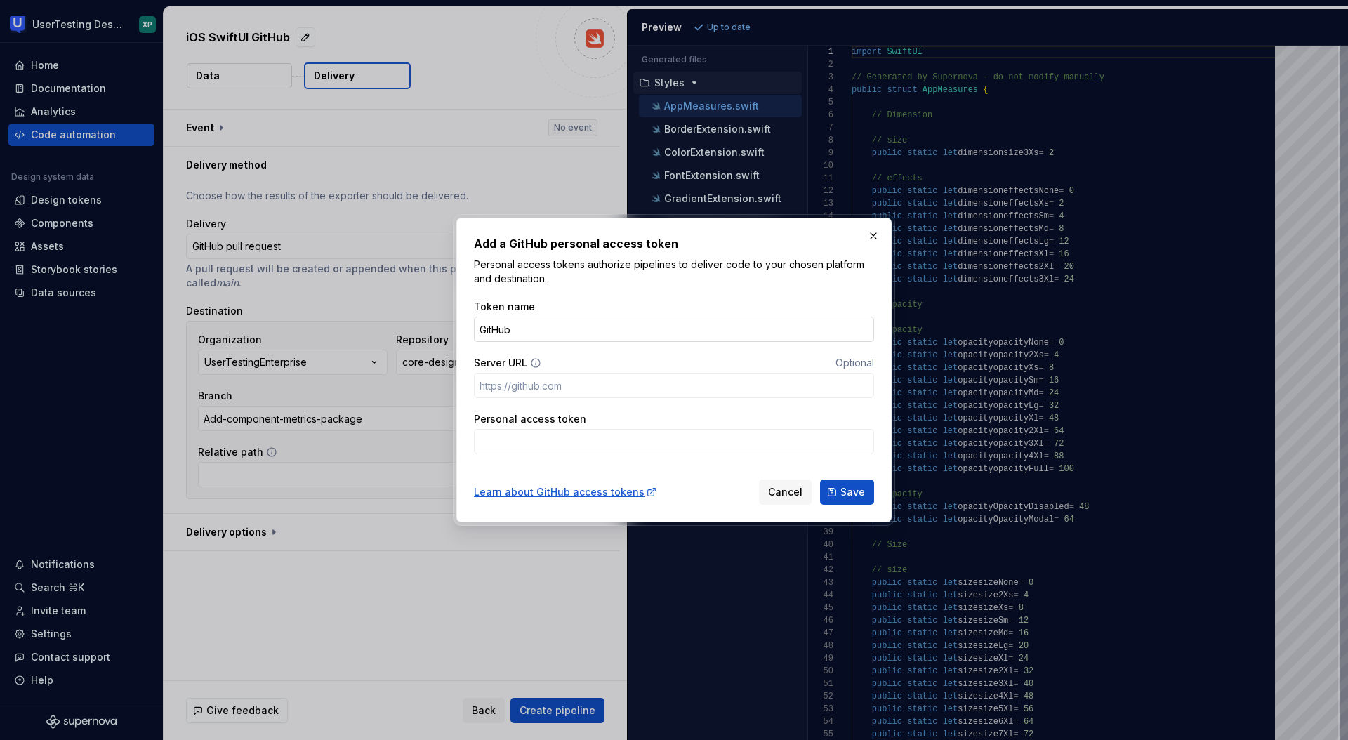
type input "GitHub"
click at [513, 443] on input "Personal access token" at bounding box center [674, 441] width 400 height 25
paste input "github_pat_11BV3KW7A02j7JhhKcBjRl_OevZGJ5u9yGEms7YWCnawVKdYUwfVOGOpdpFv8AvXpHSA…"
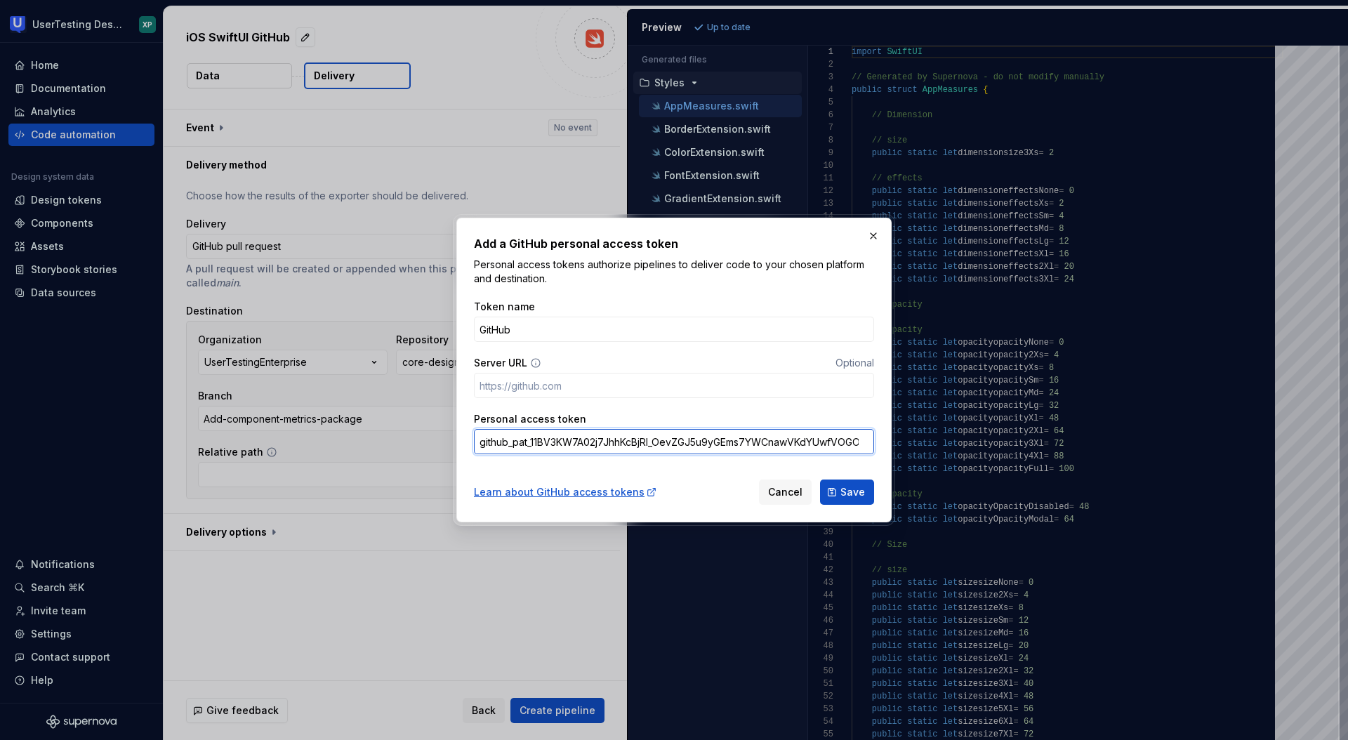
scroll to position [0, 176]
type input "github_pat_11BV3KW7A02j7JhhKcBjRl_OevZGJ5u9yGEms7YWCnawVKdYUwfVOGOpdpFv8AvXpHSA…"
click at [845, 496] on span "Save" at bounding box center [852, 492] width 25 height 14
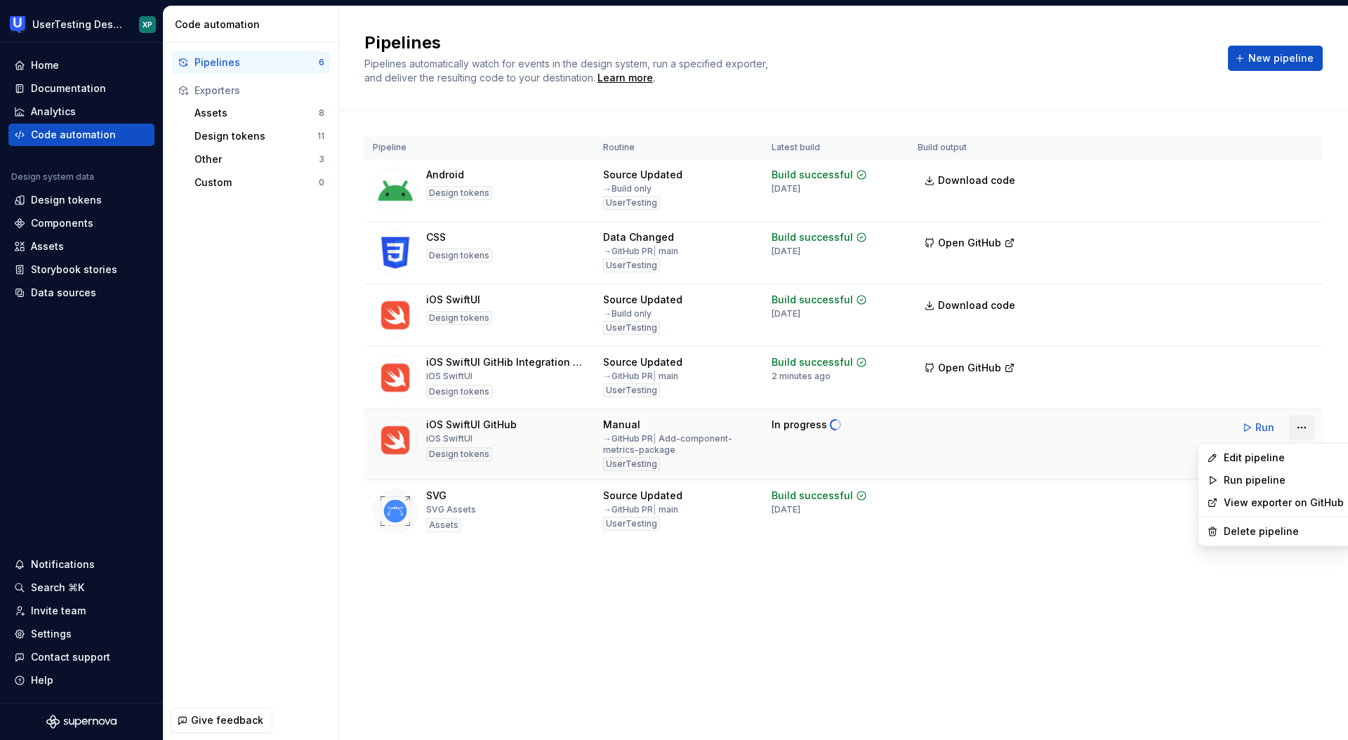
click at [1297, 425] on html "UserTesting Design System XP Home Documentation Analytics Code automation Desig…" at bounding box center [674, 370] width 1348 height 740
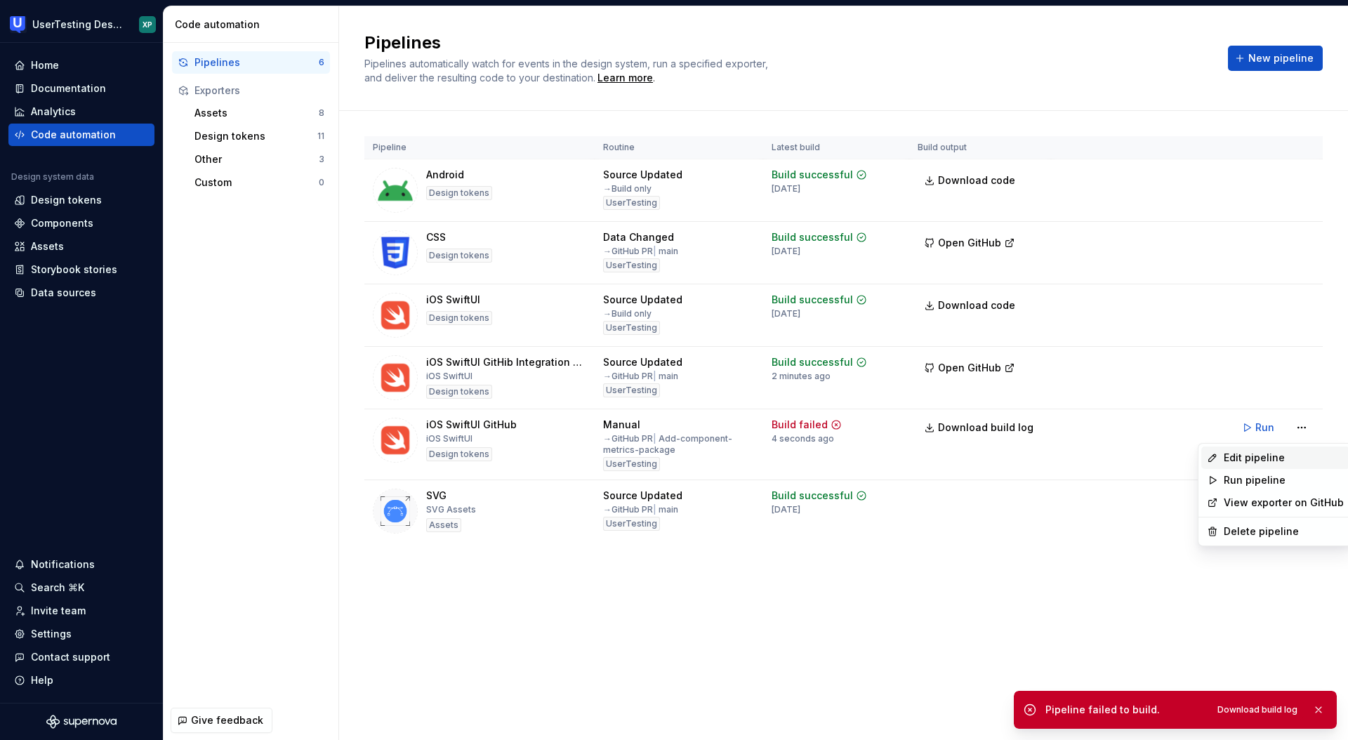
click at [1243, 458] on div "Edit pipeline" at bounding box center [1284, 458] width 120 height 14
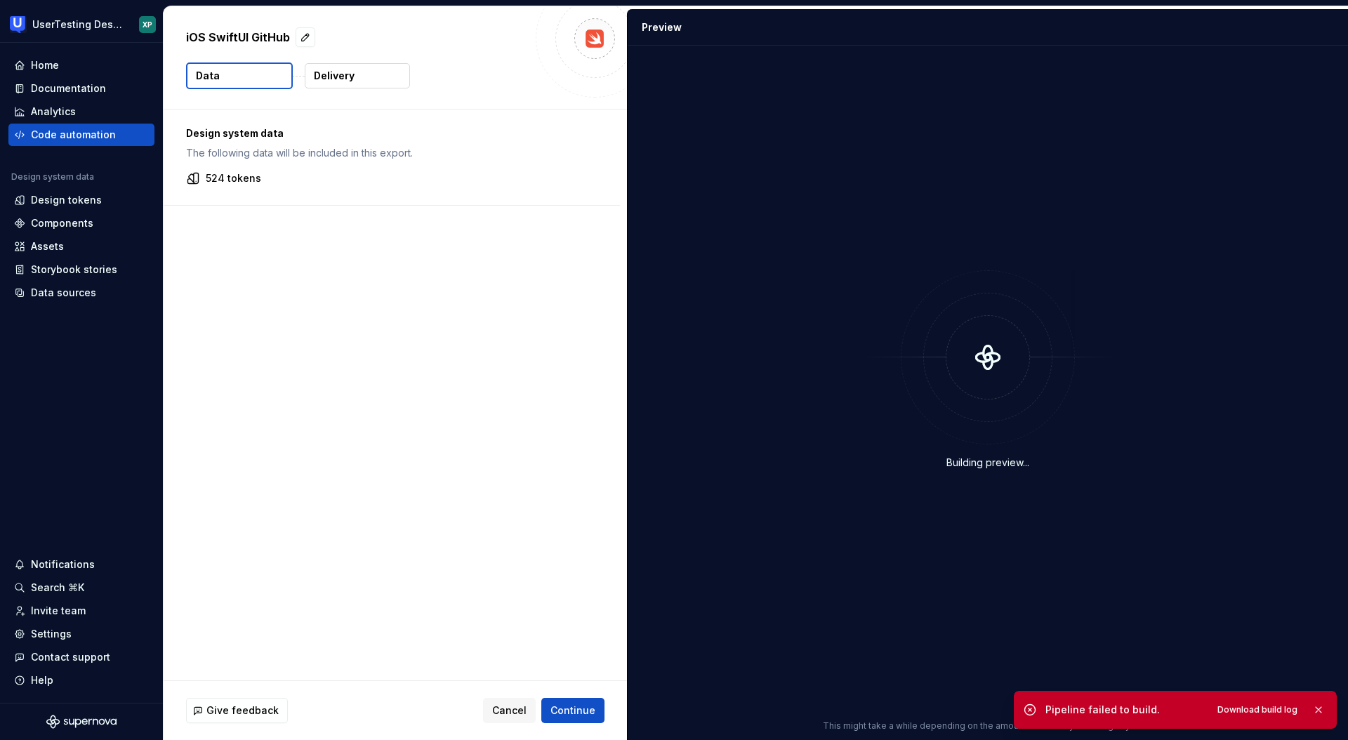
click at [343, 78] on p "Delivery" at bounding box center [334, 76] width 41 height 14
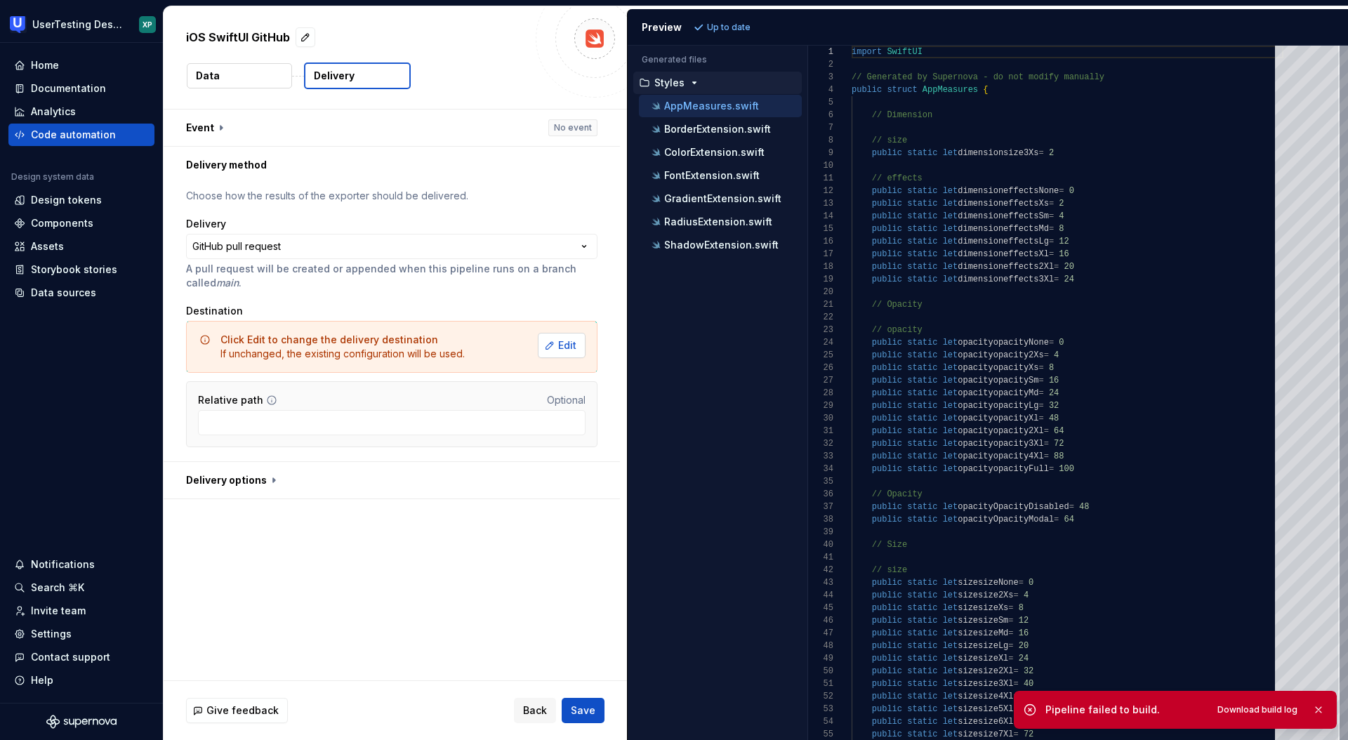
click at [559, 348] on button "Edit" at bounding box center [562, 345] width 48 height 25
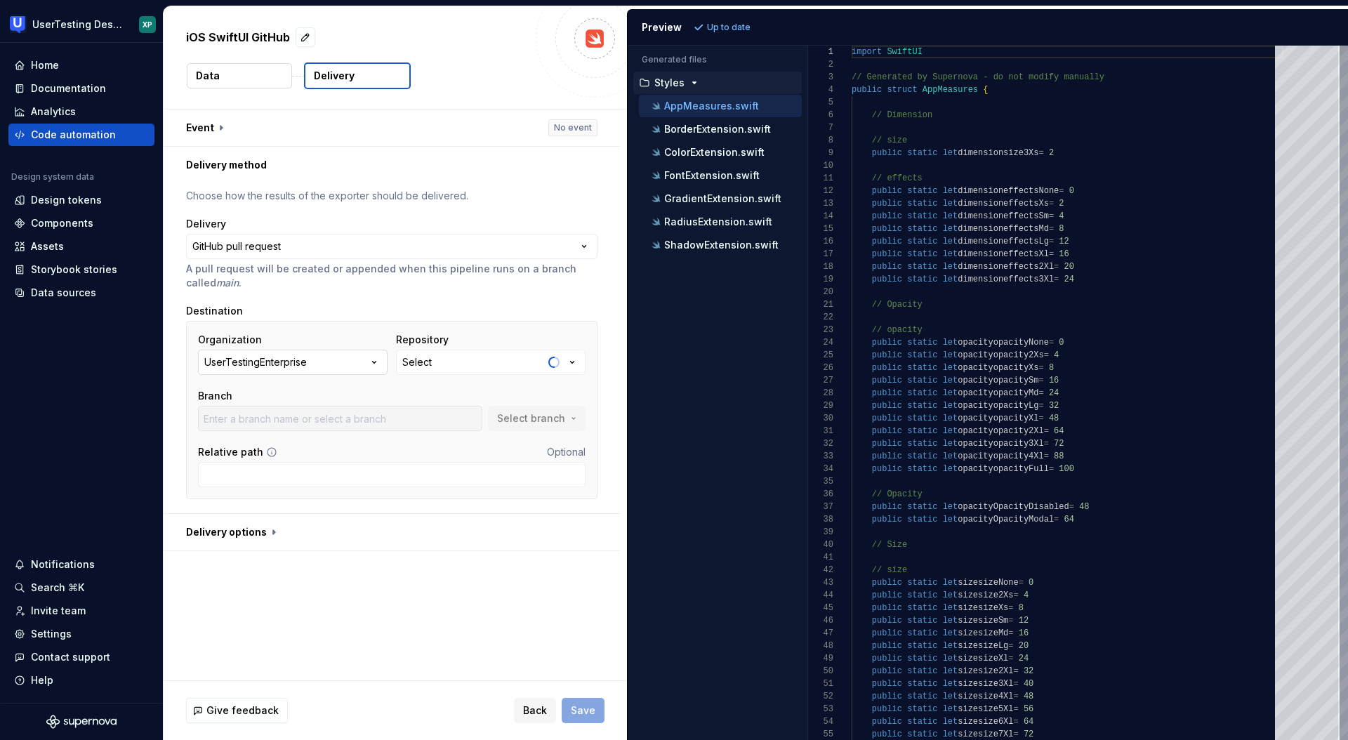
click at [353, 360] on button "UserTestingEnterprise" at bounding box center [293, 362] width 190 height 25
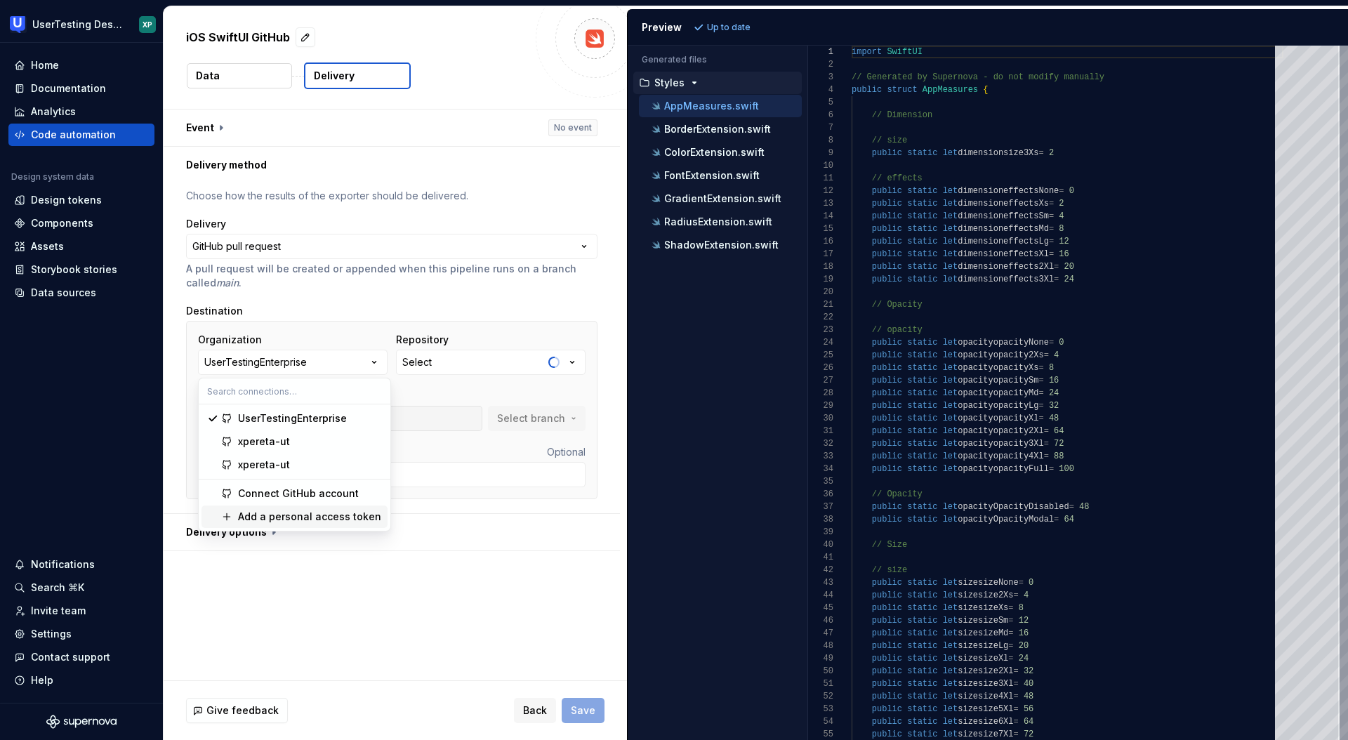
click at [313, 517] on div "Add a personal access token" at bounding box center [309, 517] width 143 height 14
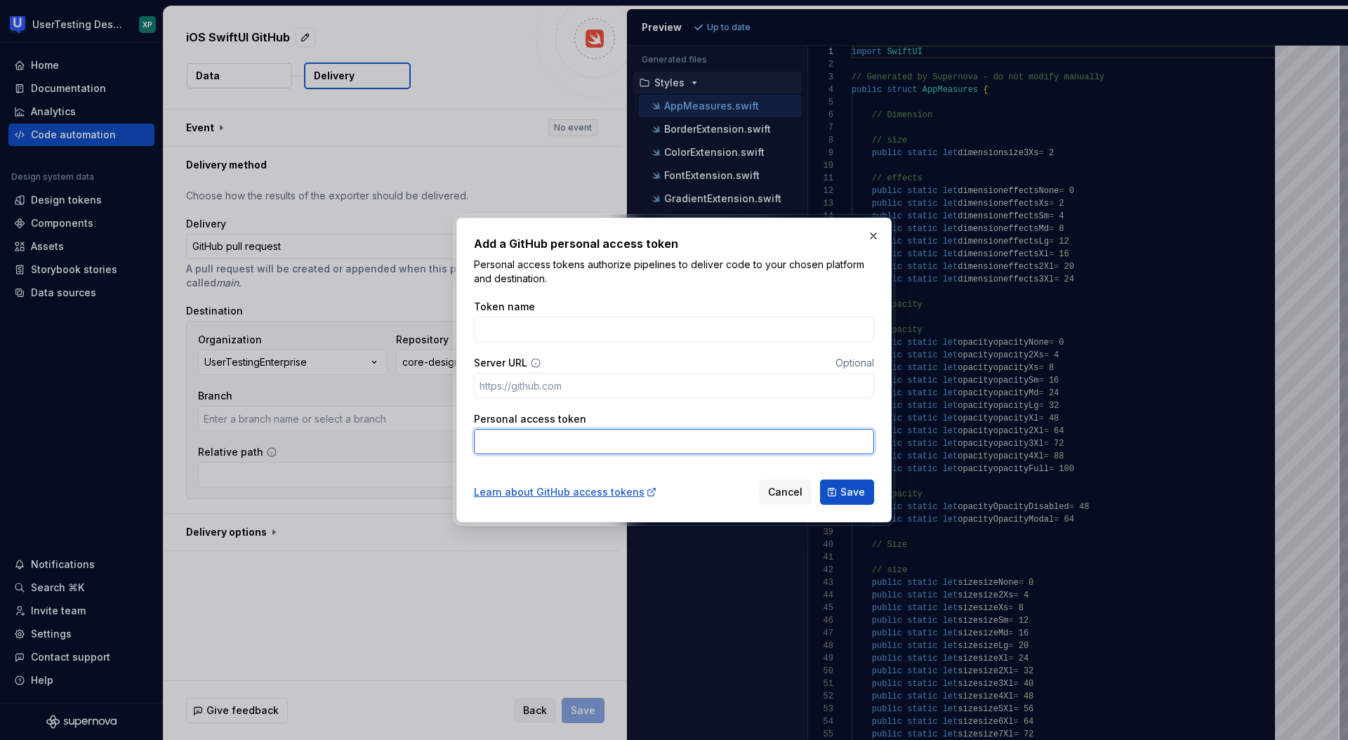
type input "Add-component-metrics-package"
paste input "github_pat_11BV3KW7A02j7JhhKcBjRl_OevZGJ5u9yGEms7YWCnawVKdYUwfVOGOpdpFv8AvXpHSA…"
type input "github_pat_11BV3KW7A02j7JhhKcBjRl_OevZGJ5u9yGEms7YWCnawVKdYUwfVOGOpdpFv8AvXpHSA…"
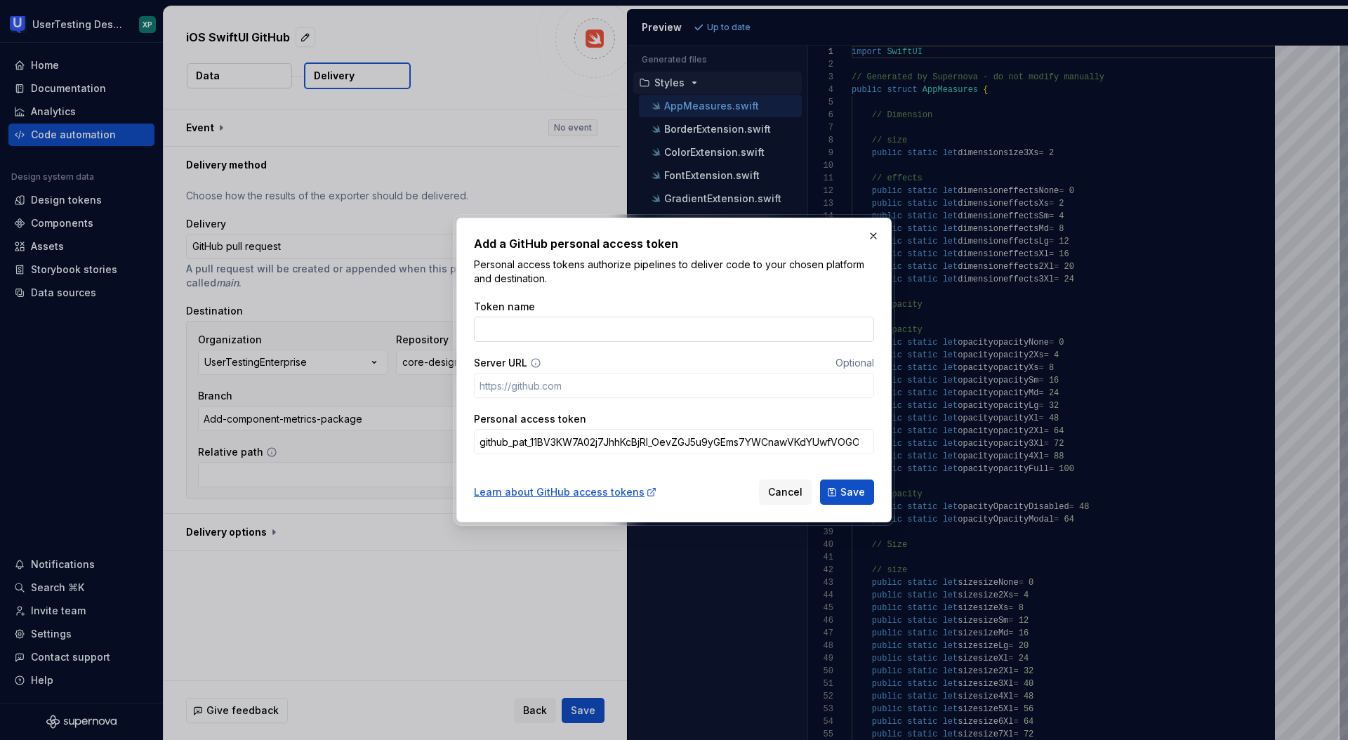
click at [558, 320] on input "Token name" at bounding box center [674, 329] width 400 height 25
type input "GitHub integration"
click at [852, 496] on span "Save" at bounding box center [852, 492] width 25 height 14
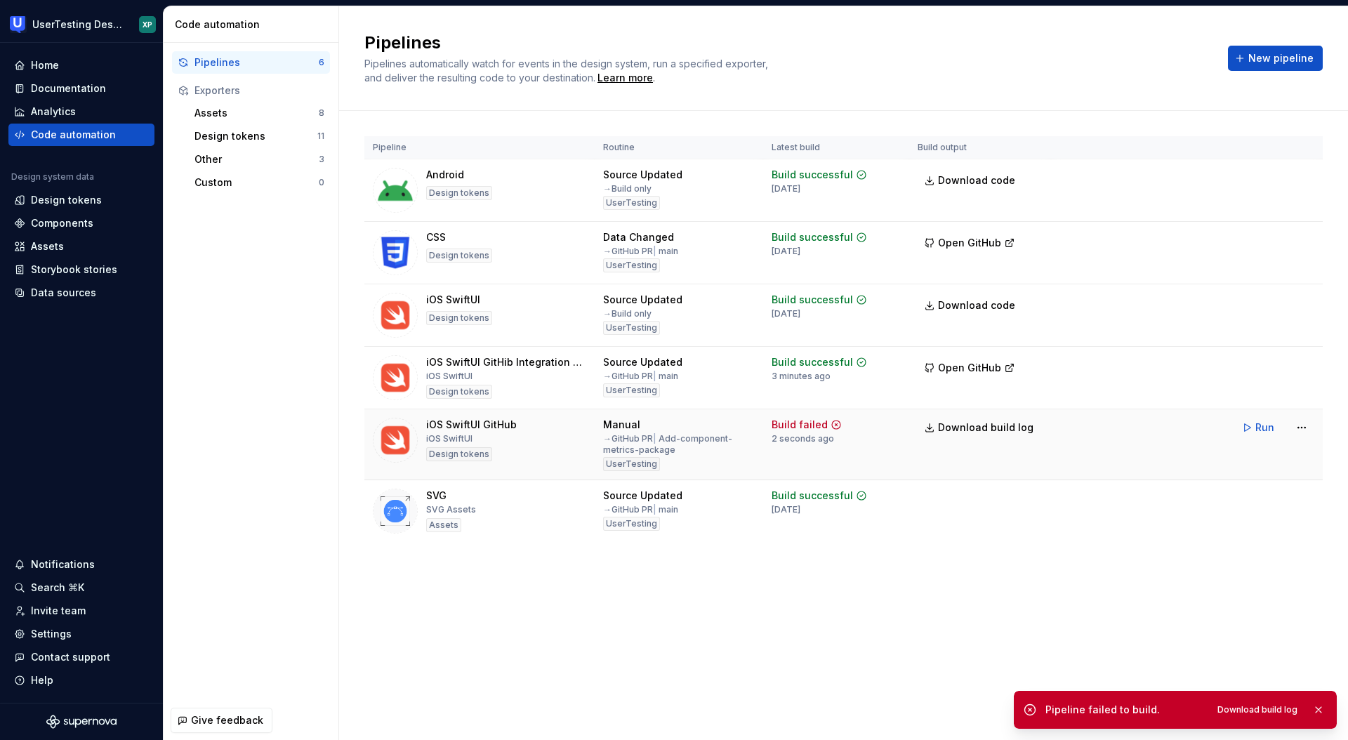
click at [458, 424] on div "iOS SwiftUI GitHub" at bounding box center [471, 425] width 91 height 14
click at [831, 423] on icon at bounding box center [836, 424] width 11 height 11
click at [1300, 428] on html "UserTesting Design System XP Home Documentation Analytics Code automation Desig…" at bounding box center [674, 370] width 1348 height 740
click at [1247, 458] on div "Edit pipeline" at bounding box center [1284, 458] width 120 height 14
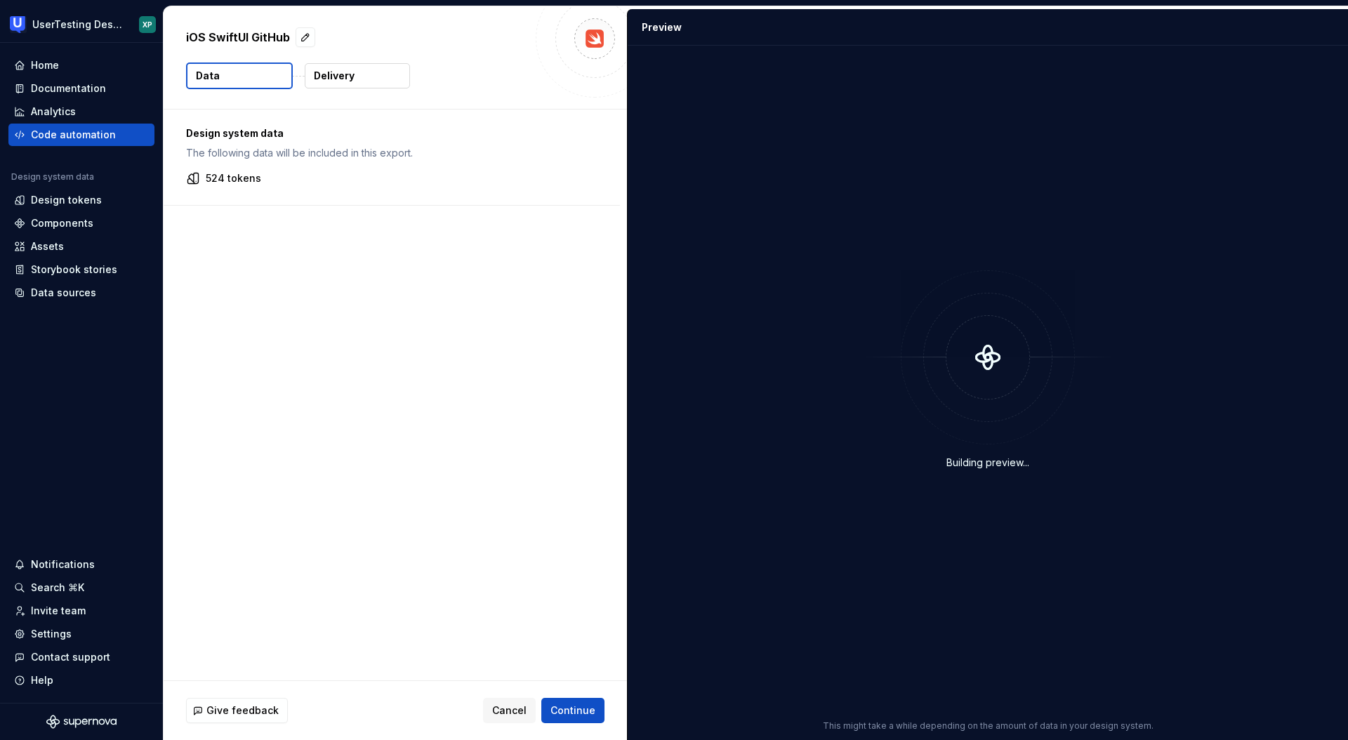
click at [349, 82] on p "Delivery" at bounding box center [334, 76] width 41 height 14
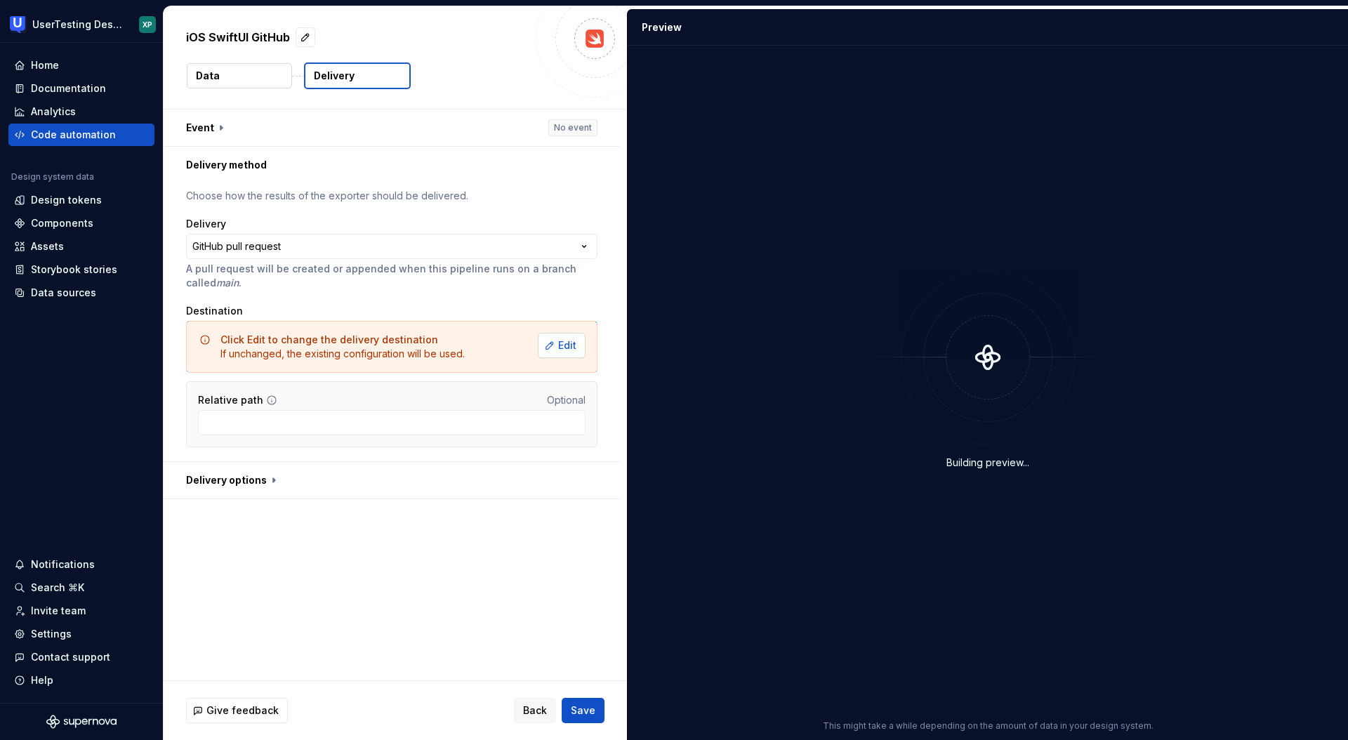
click at [569, 348] on span "Edit" at bounding box center [567, 345] width 18 height 14
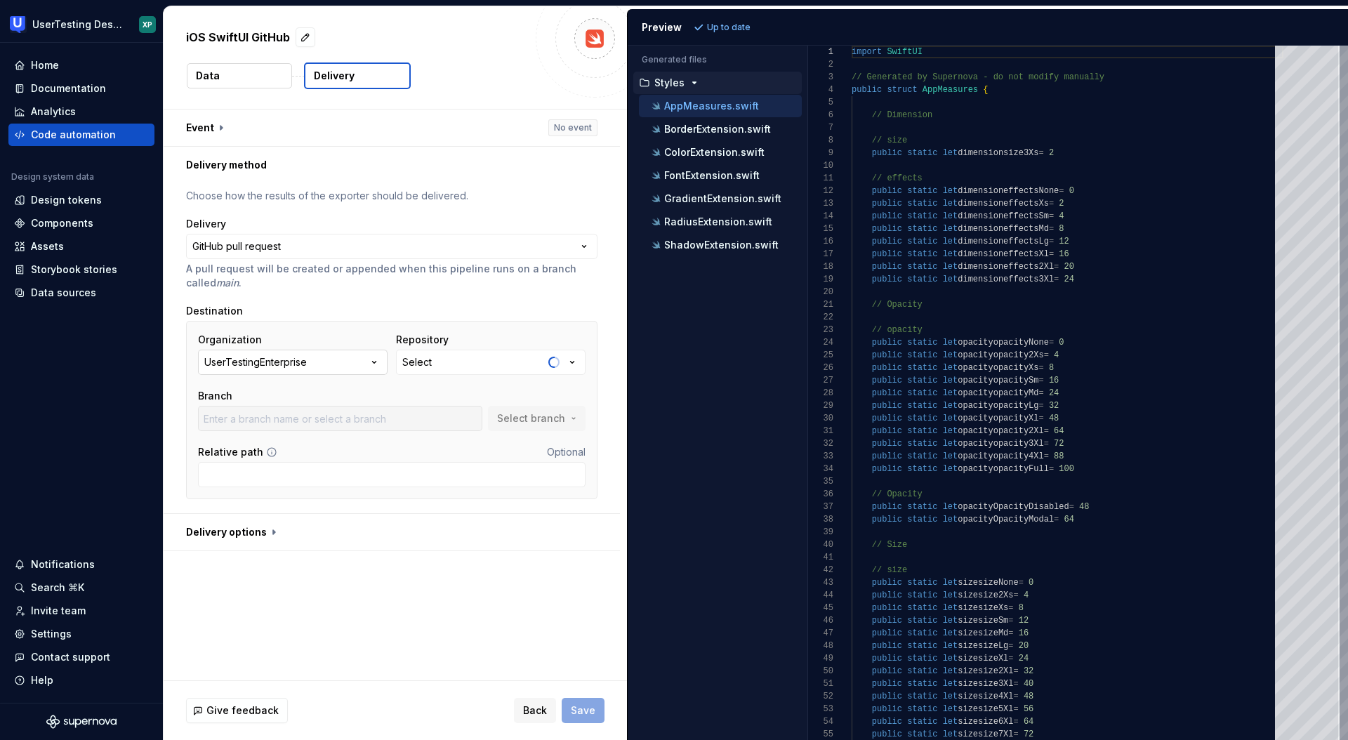
click at [376, 364] on icon "button" at bounding box center [374, 362] width 14 height 14
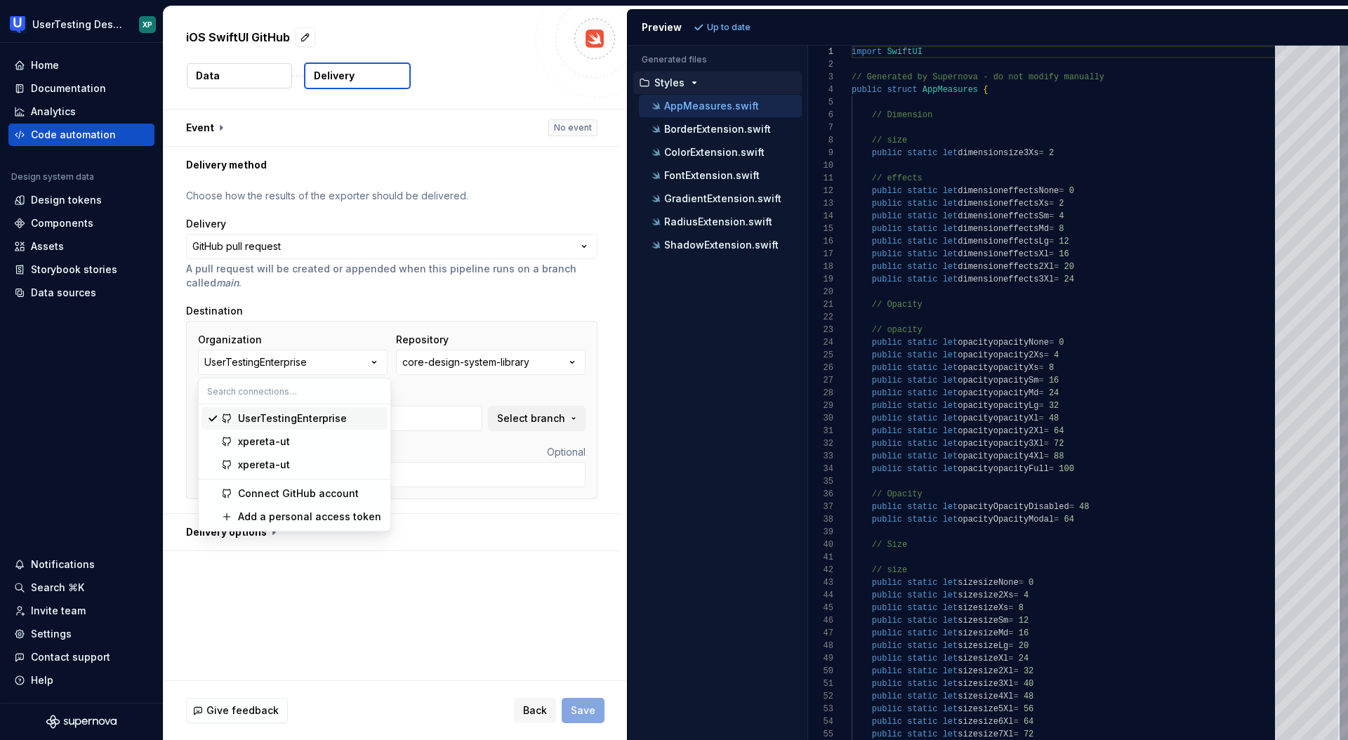
type input "Add-component-metrics-package"
click at [78, 519] on div "Home Documentation Analytics Code automation Design system data Design tokens C…" at bounding box center [81, 373] width 163 height 660
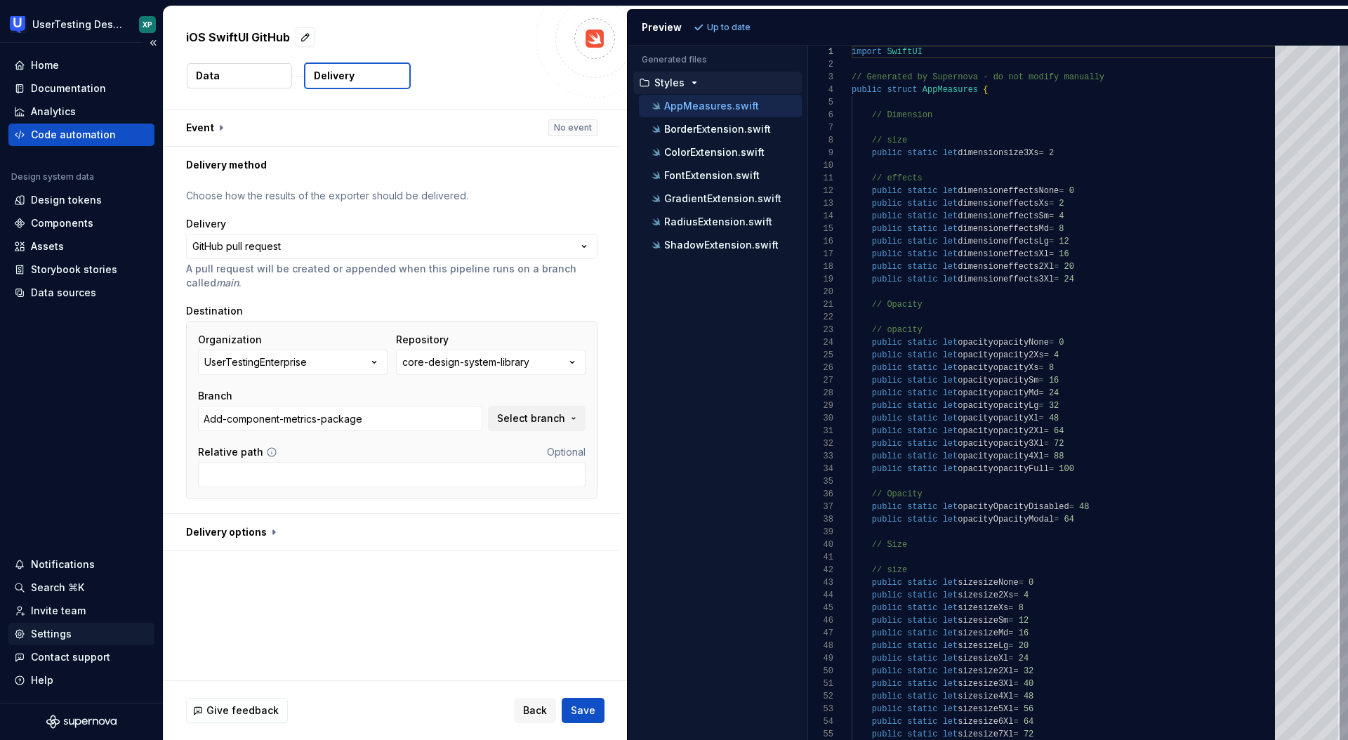
click at [59, 638] on div "Settings" at bounding box center [51, 634] width 41 height 14
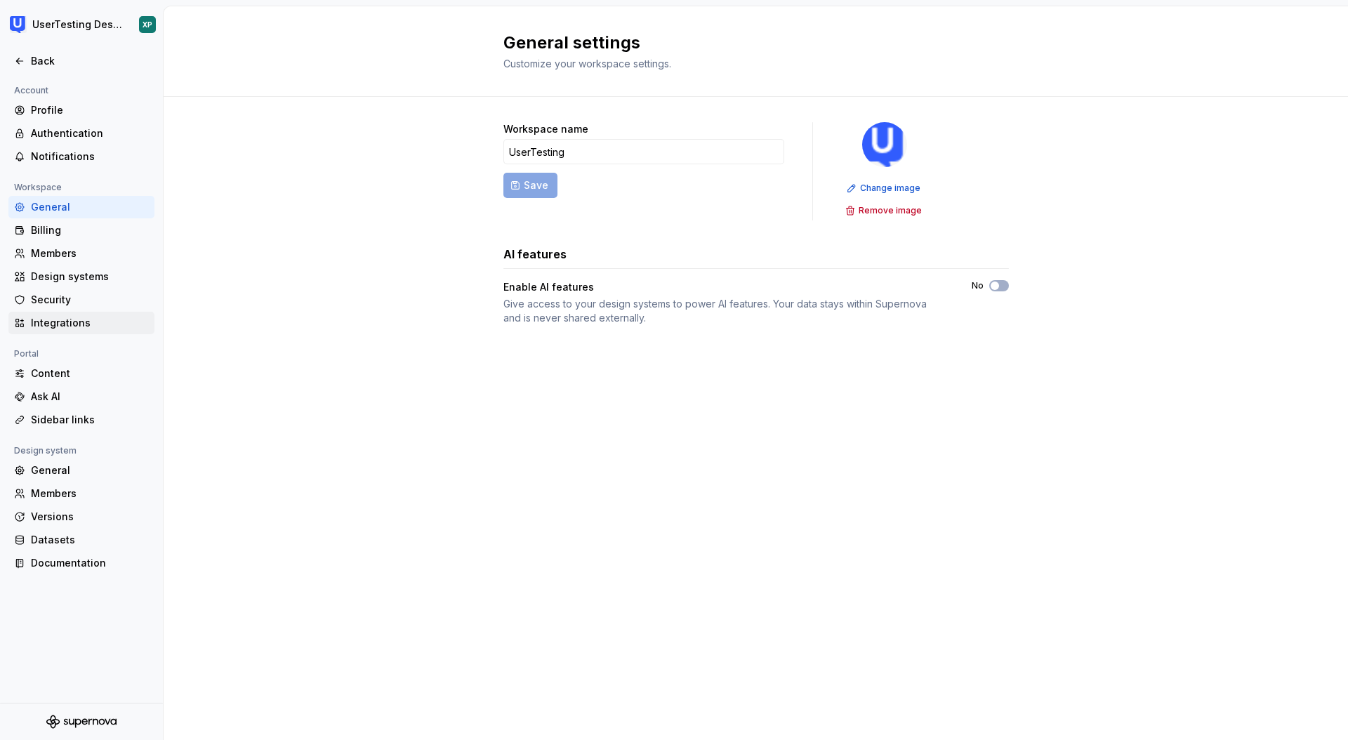
click at [72, 321] on div "Integrations" at bounding box center [90, 323] width 118 height 14
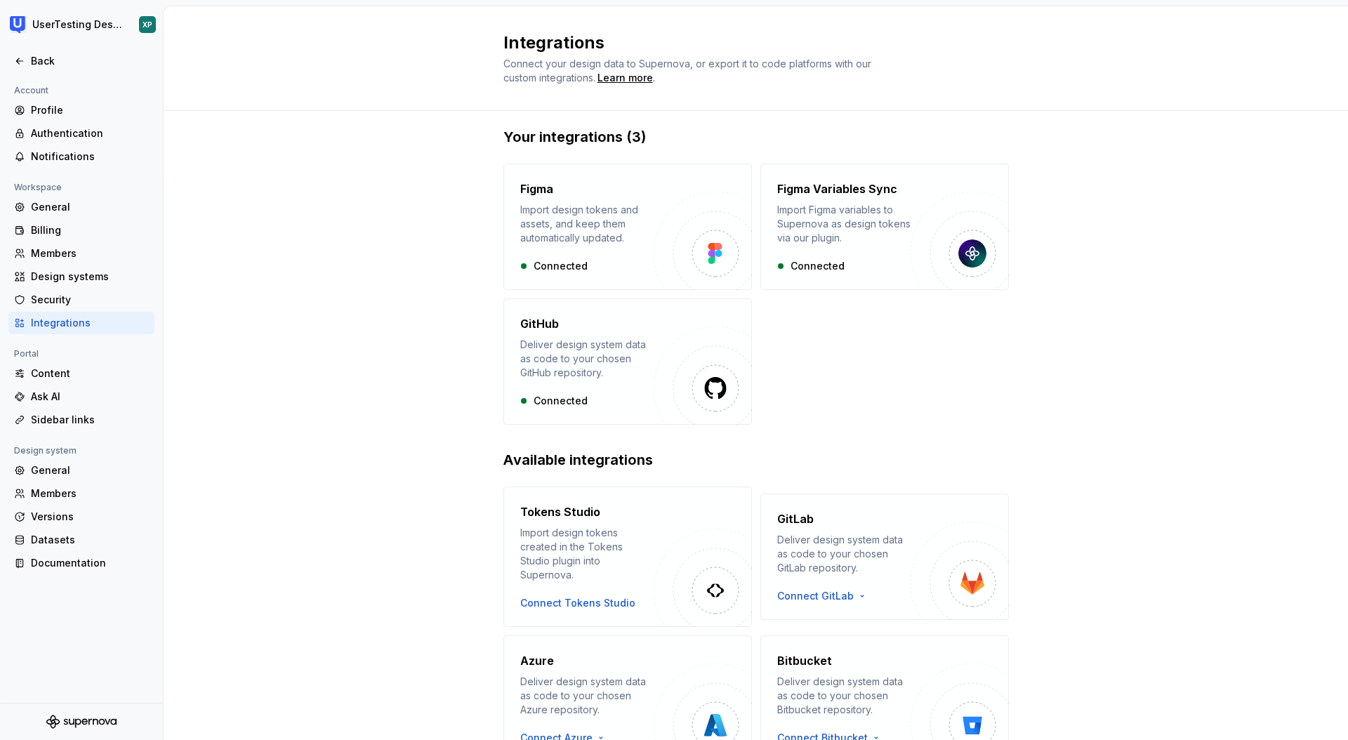
scroll to position [23, 0]
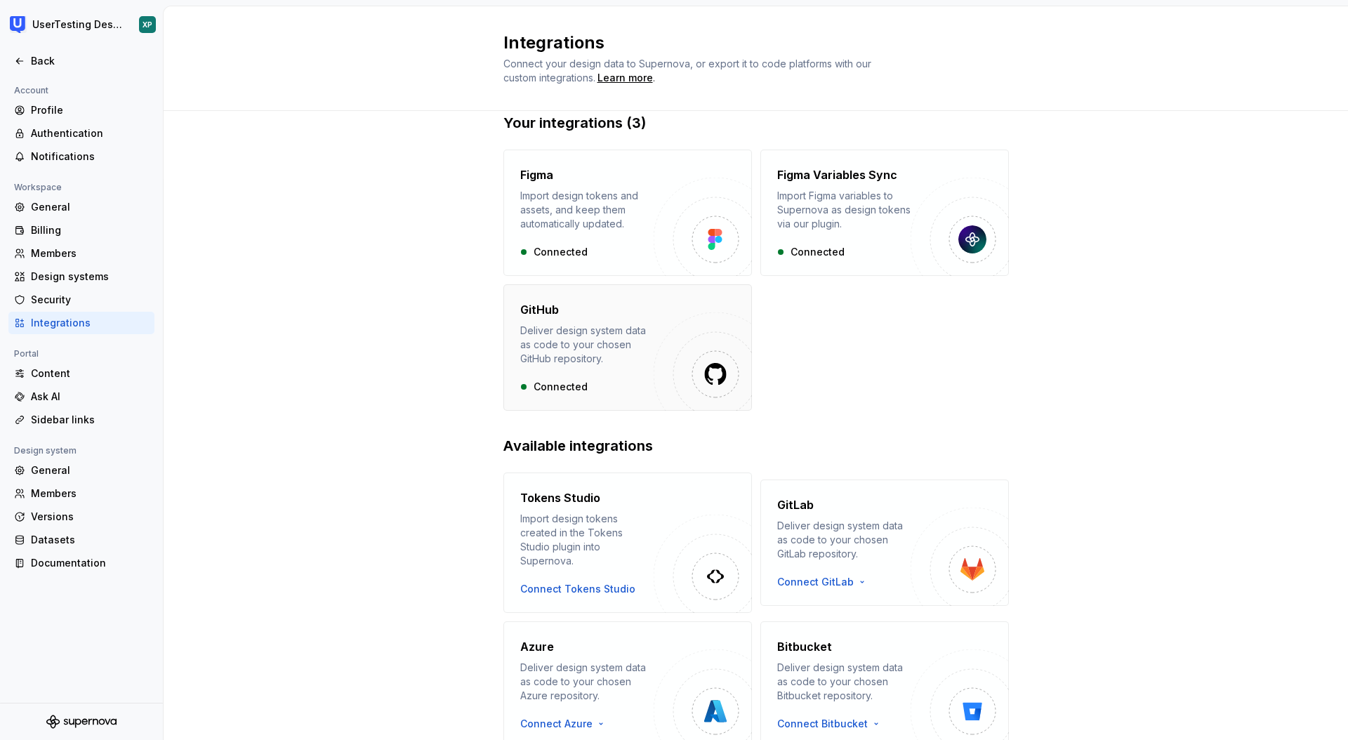
click at [581, 345] on div "Deliver design system data as code to your chosen GitHub repository." at bounding box center [586, 345] width 133 height 42
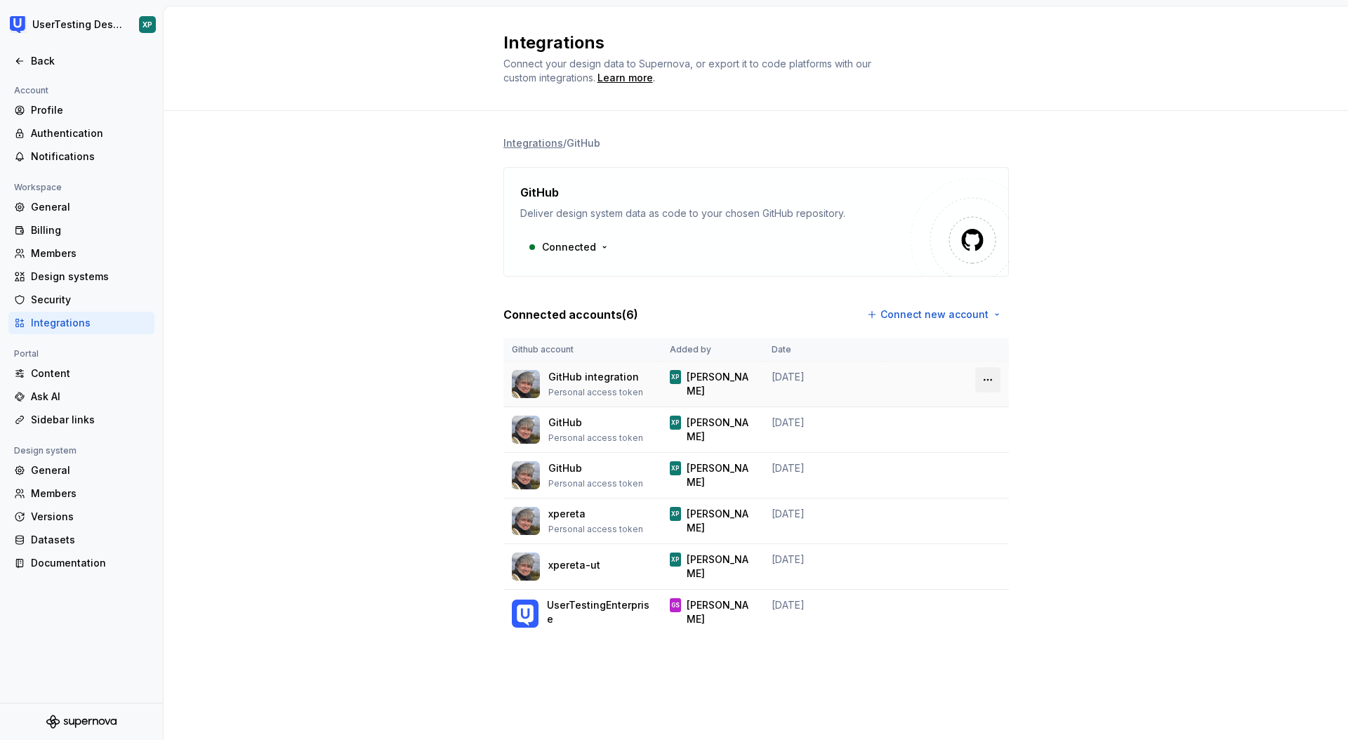
click at [993, 378] on html "UserTesting Design System XP Back Account Profile Authentication Notifications …" at bounding box center [674, 370] width 1348 height 740
click at [1012, 407] on div "Remove connection" at bounding box center [1050, 410] width 98 height 14
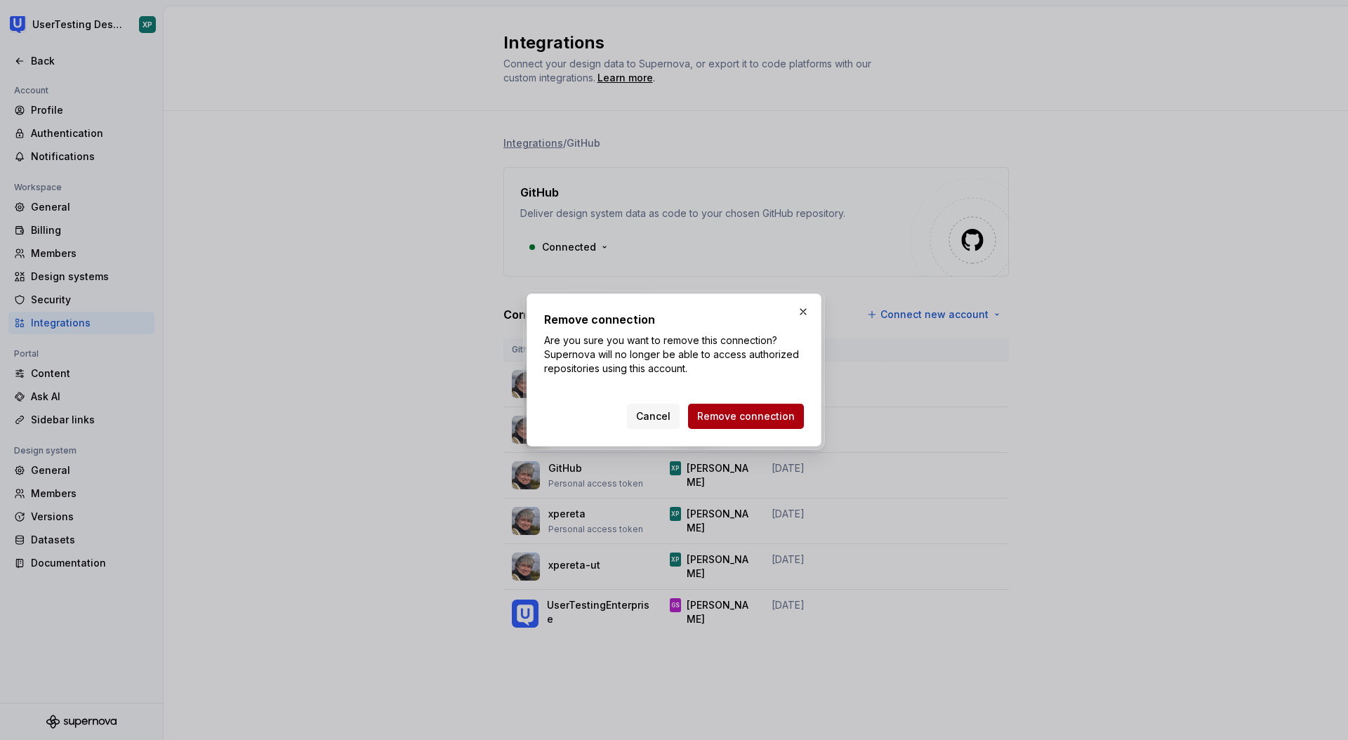
click at [751, 415] on span "Remove connection" at bounding box center [746, 416] width 98 height 14
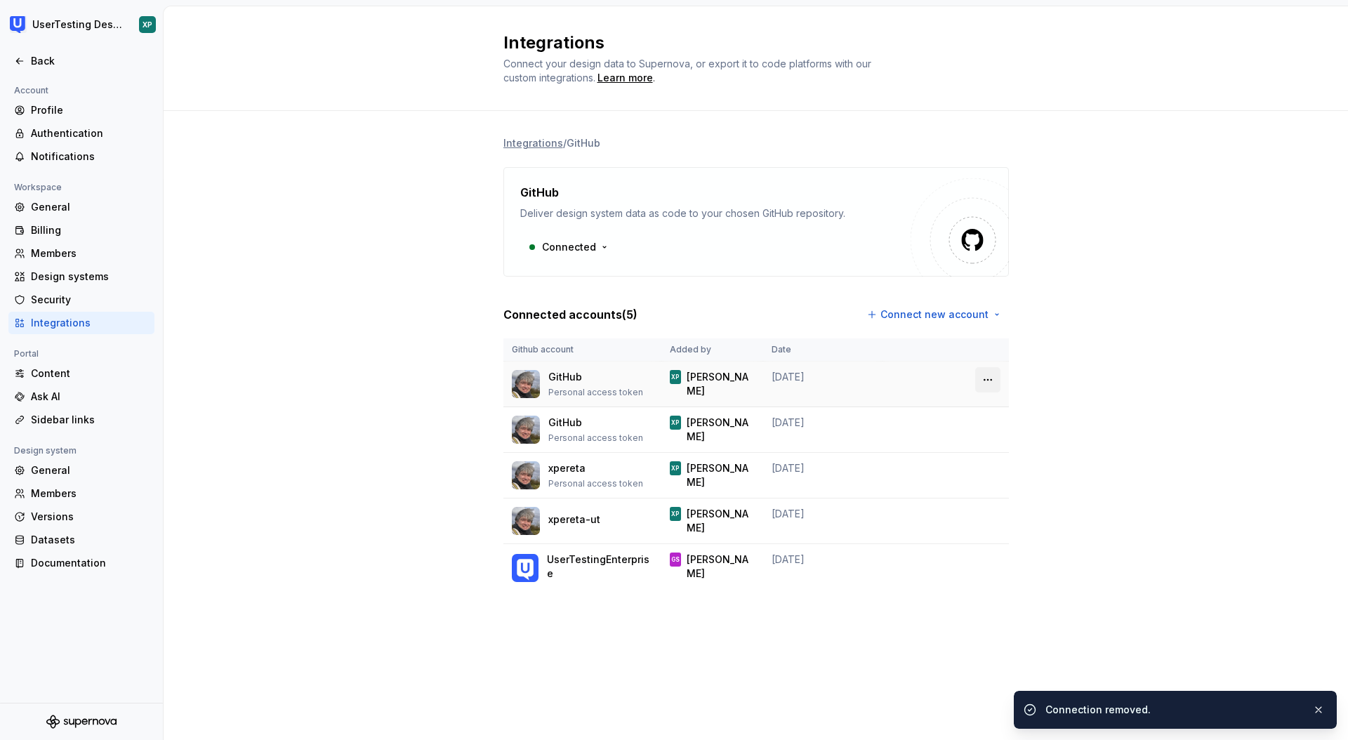
click at [993, 374] on html "UserTesting Design System XP Back Account Profile Authentication Notifications …" at bounding box center [674, 370] width 1348 height 740
click at [1010, 403] on div "Remove connection" at bounding box center [1050, 410] width 98 height 14
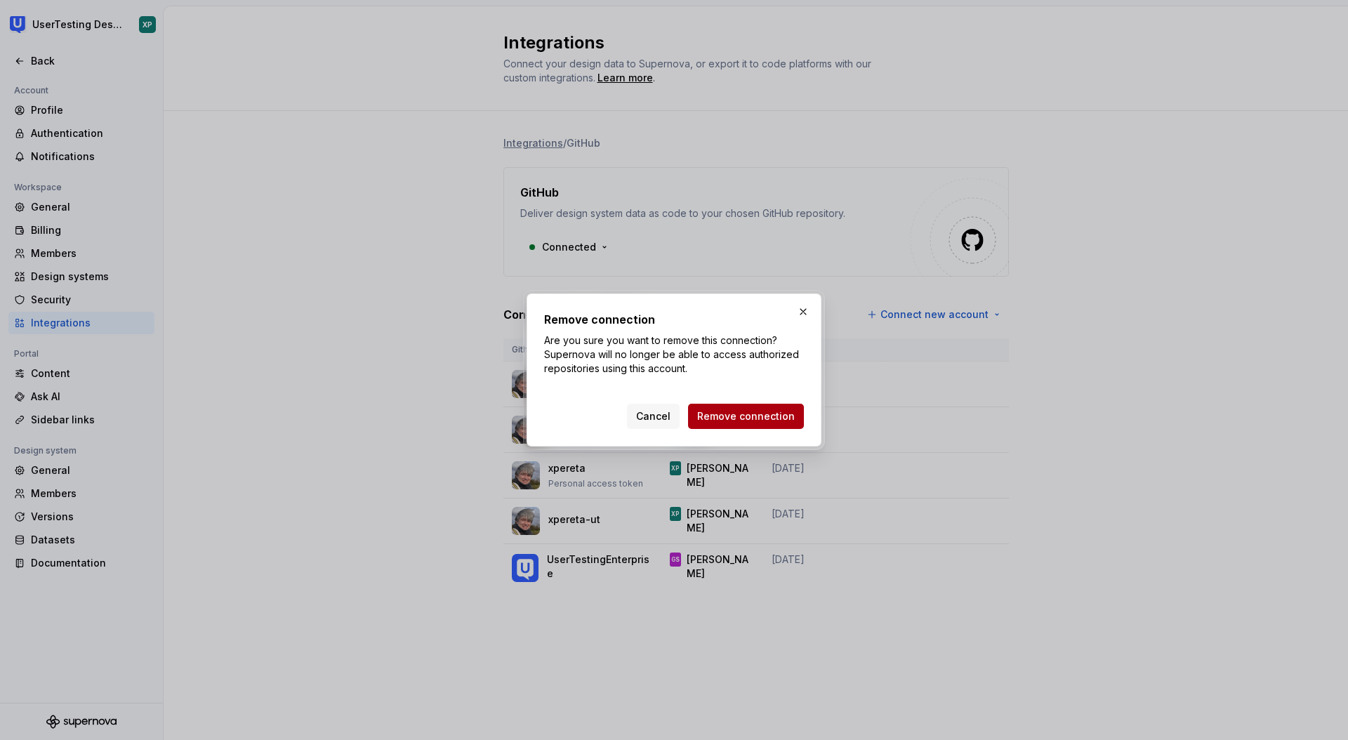
click at [790, 415] on span "Remove connection" at bounding box center [746, 416] width 98 height 14
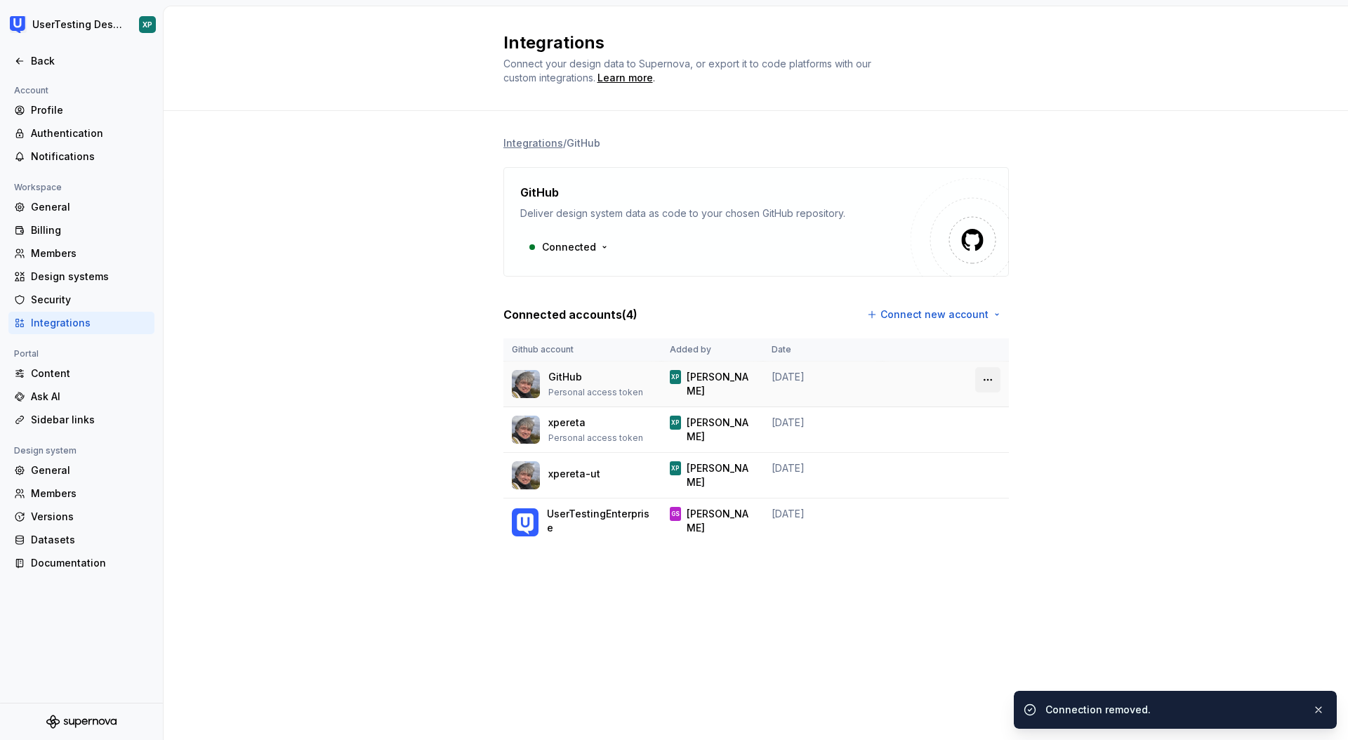
click at [990, 381] on html "UserTesting Design System XP Back Account Profile Authentication Notifications …" at bounding box center [674, 370] width 1348 height 740
click at [1005, 407] on div "Remove connection" at bounding box center [1050, 410] width 98 height 14
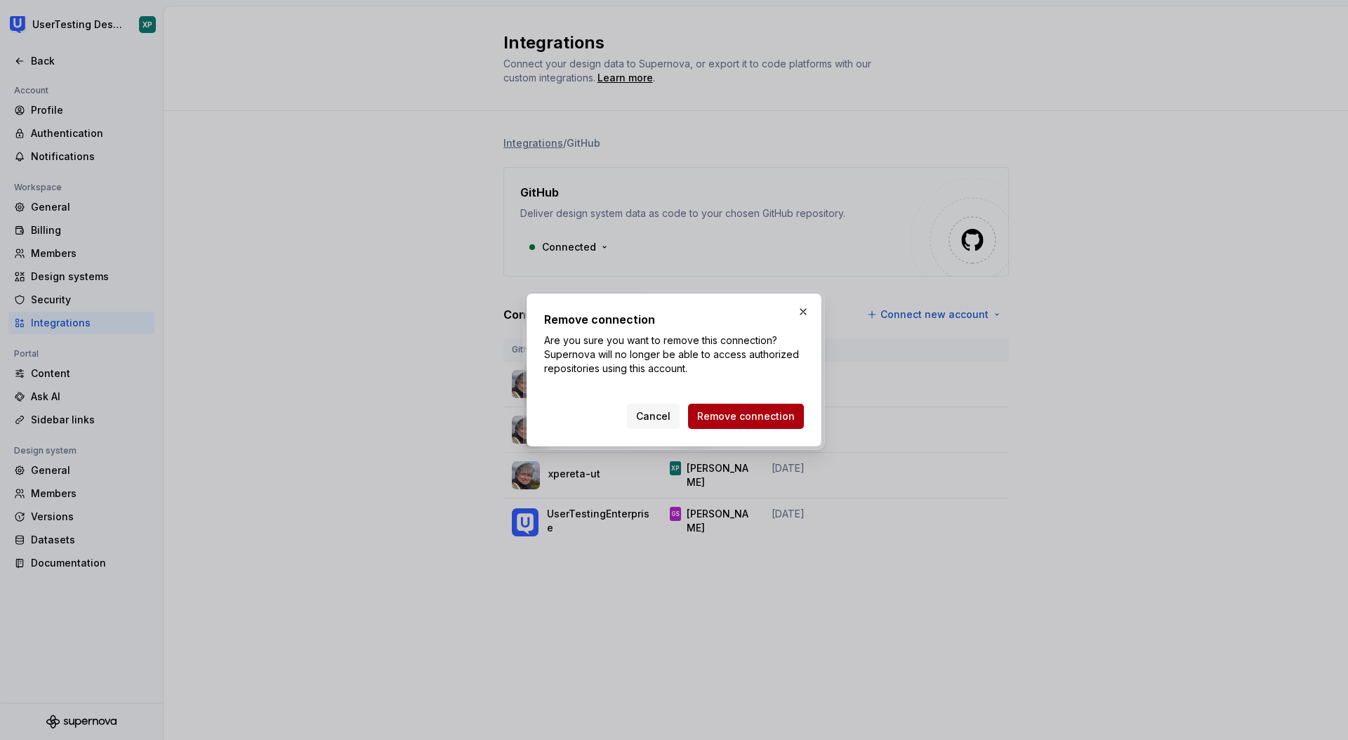
click at [789, 411] on span "Remove connection" at bounding box center [746, 416] width 98 height 14
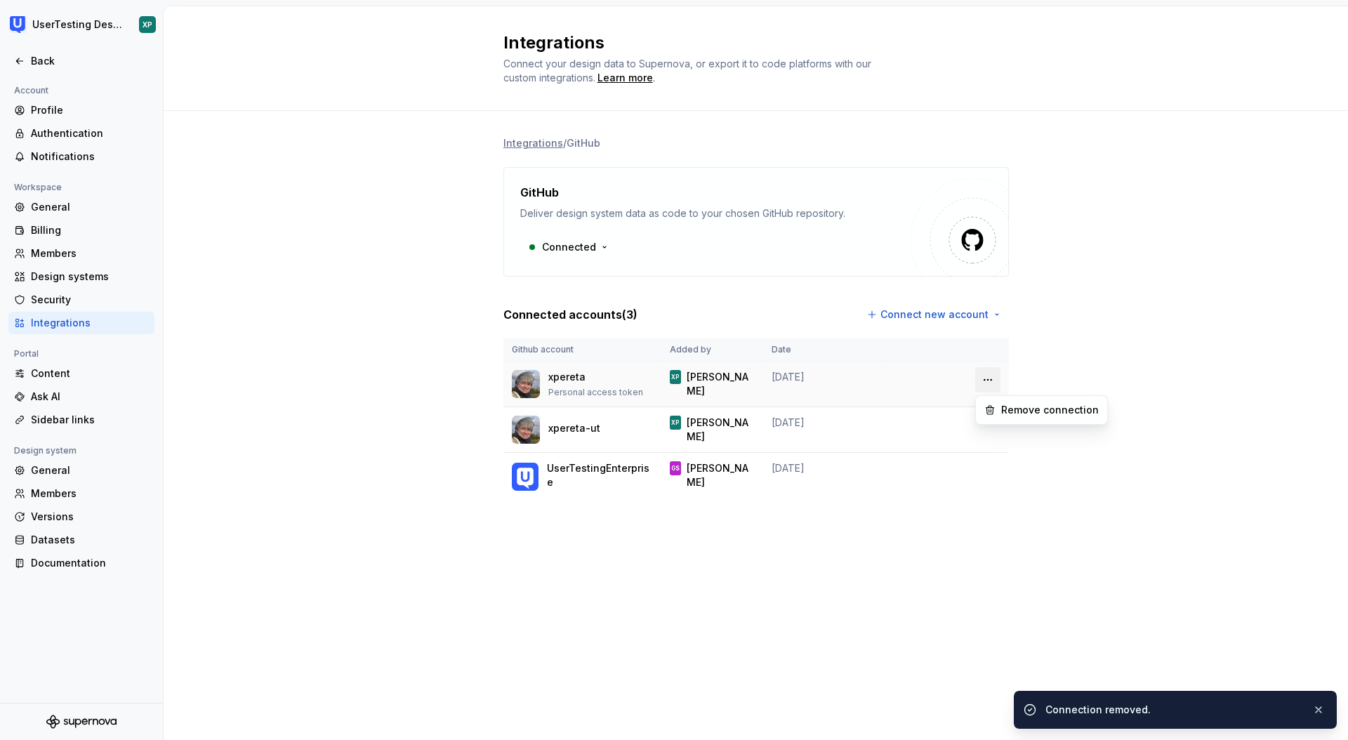
click at [984, 374] on html "UserTesting Design System XP Back Account Profile Authentication Notifications …" at bounding box center [674, 370] width 1348 height 740
click at [1005, 402] on div "Remove connection" at bounding box center [1042, 410] width 126 height 22
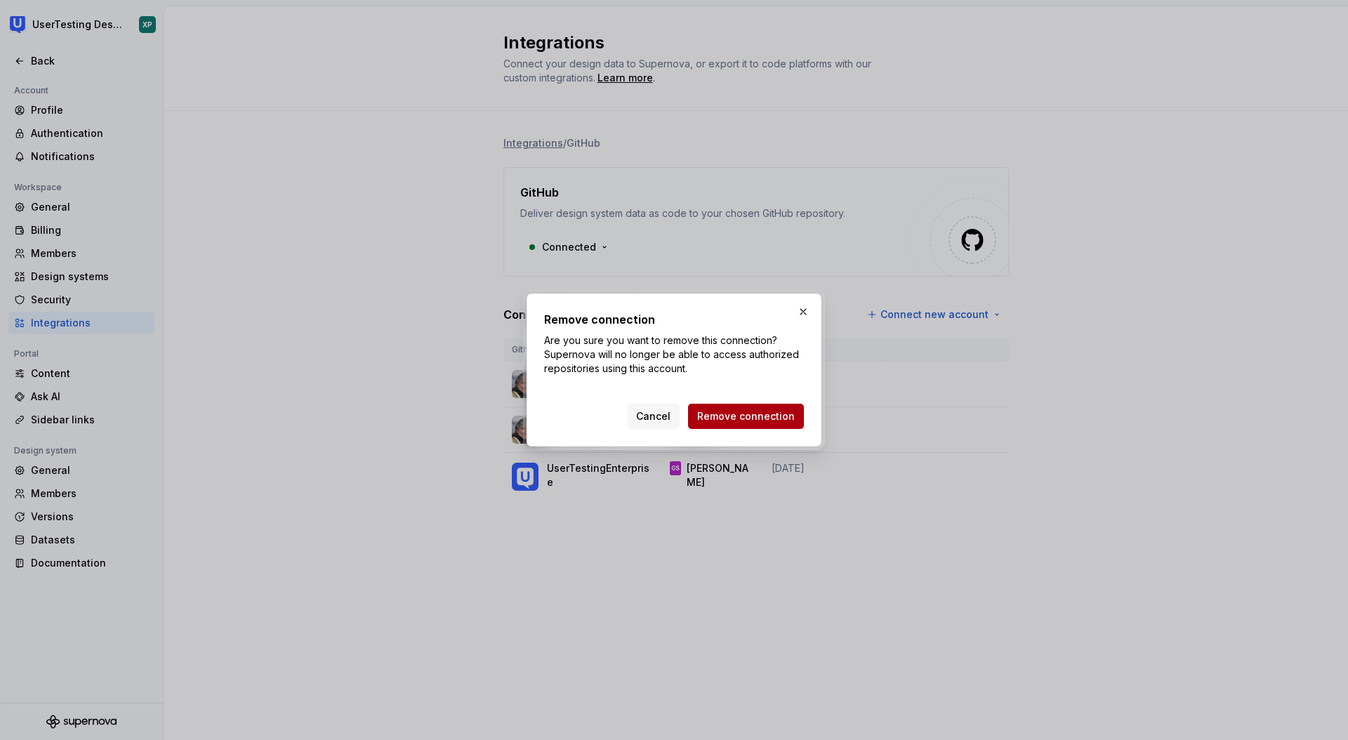
click at [778, 409] on span "Remove connection" at bounding box center [746, 416] width 98 height 14
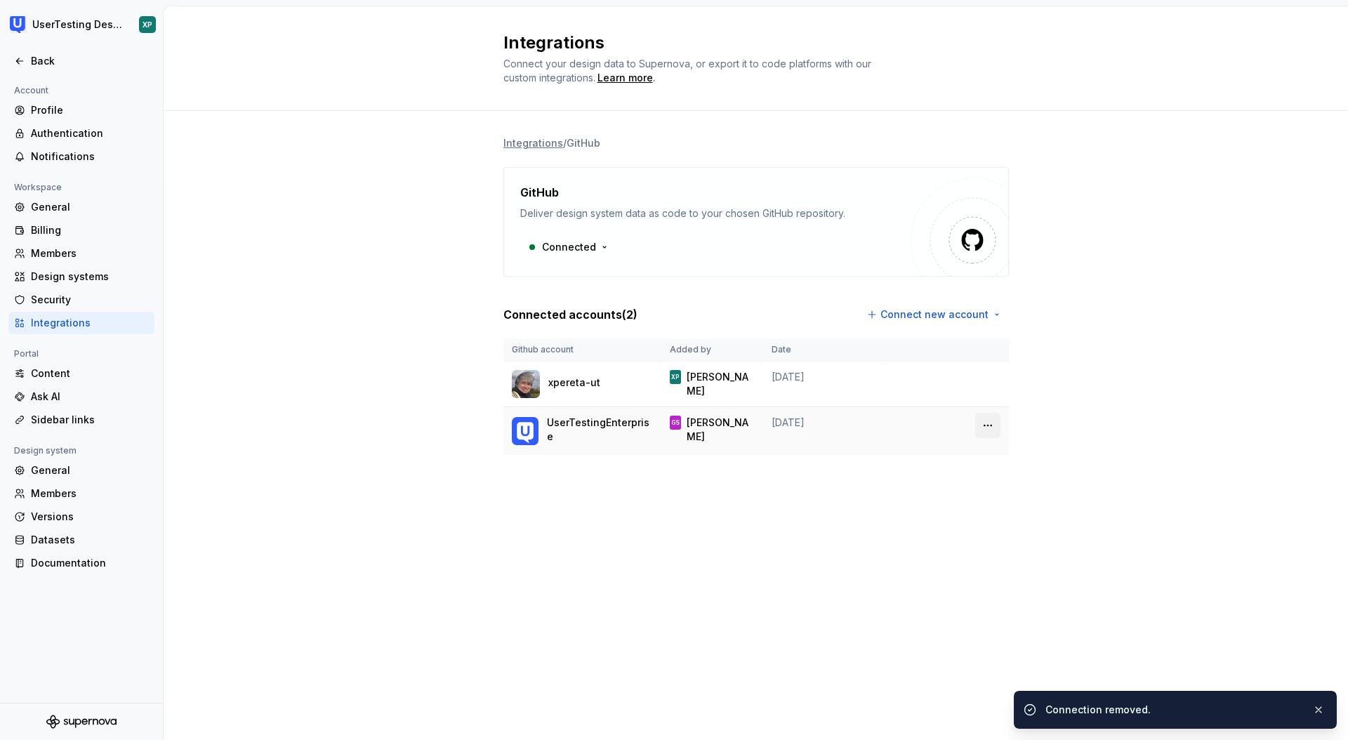
click at [984, 426] on html "UserTesting Design System XP Back Account Profile Authentication Notifications …" at bounding box center [674, 370] width 1348 height 740
drag, startPoint x: 809, startPoint y: 499, endPoint x: 642, endPoint y: 459, distance: 171.8
click at [803, 498] on html "UserTesting Design System XP Back Account Profile Authentication Notifications …" at bounding box center [674, 370] width 1348 height 740
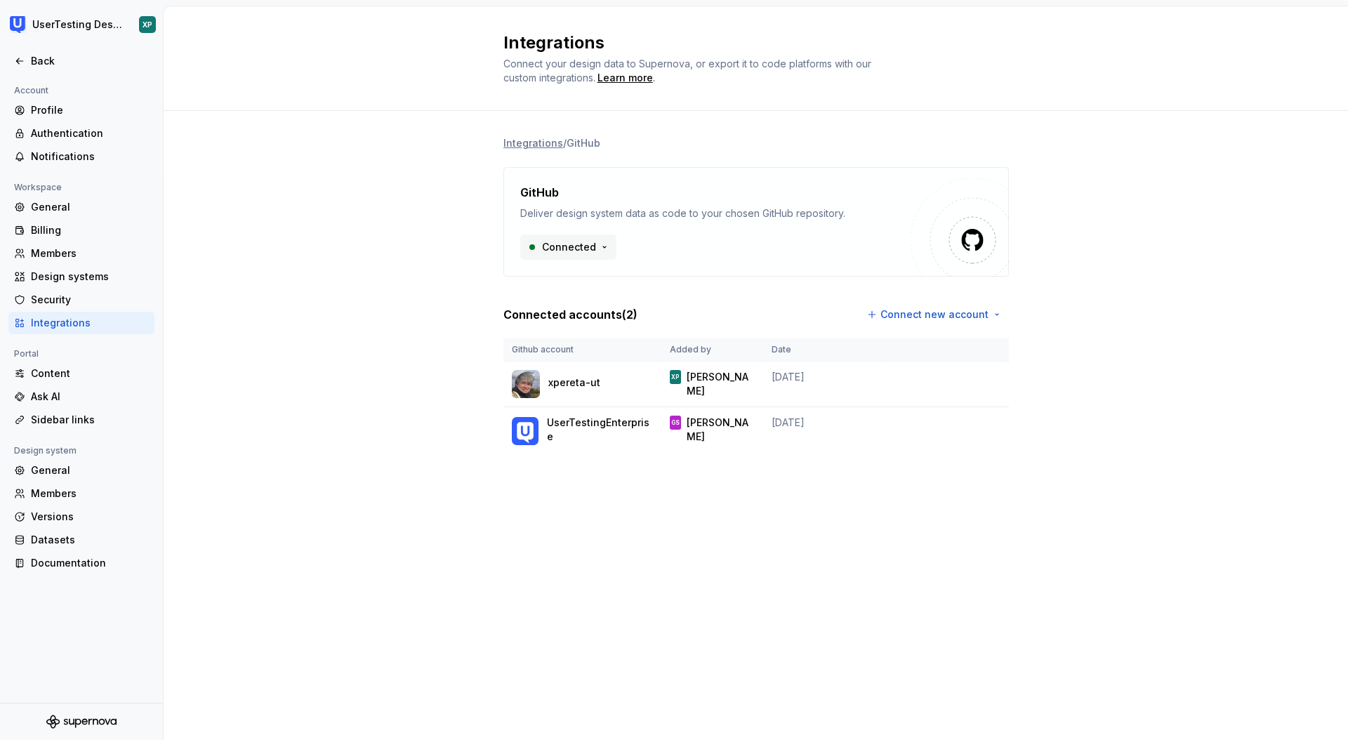
click at [590, 247] on html "UserTesting Design System XP Back Account Profile Authentication Notifications …" at bounding box center [674, 370] width 1348 height 740
click at [381, 261] on html "UserTesting Design System XP Back Account Profile Authentication Notifications …" at bounding box center [674, 370] width 1348 height 740
click at [90, 489] on div "Members" at bounding box center [90, 494] width 118 height 14
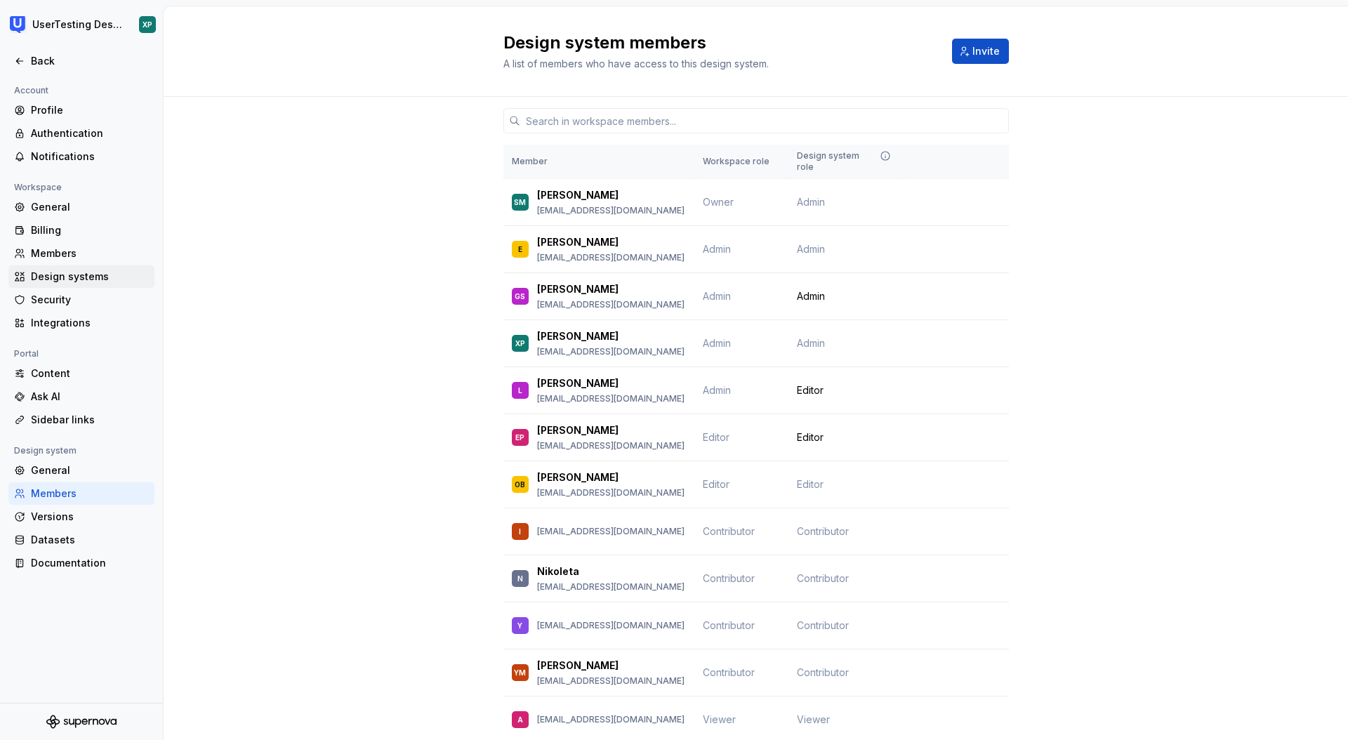
click at [79, 278] on div "Design systems" at bounding box center [90, 277] width 118 height 14
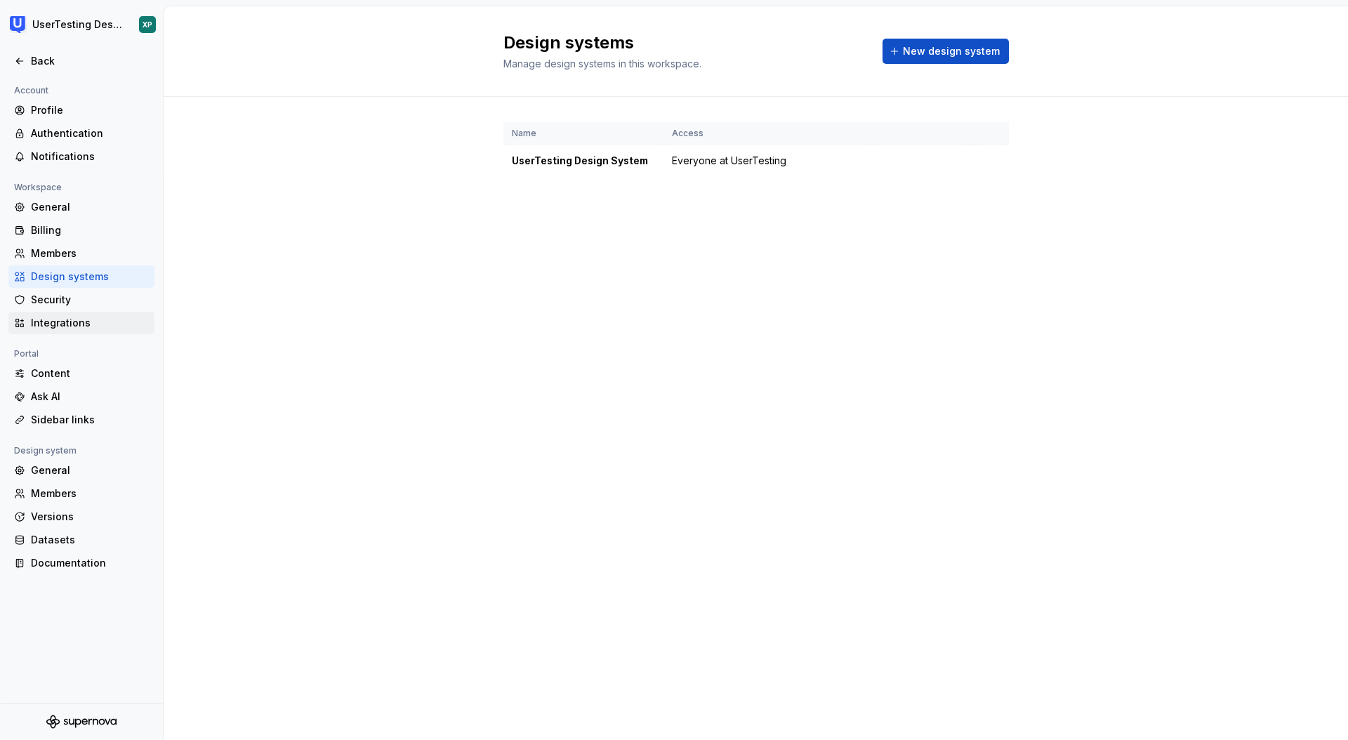
click at [80, 318] on div "Integrations" at bounding box center [90, 323] width 118 height 14
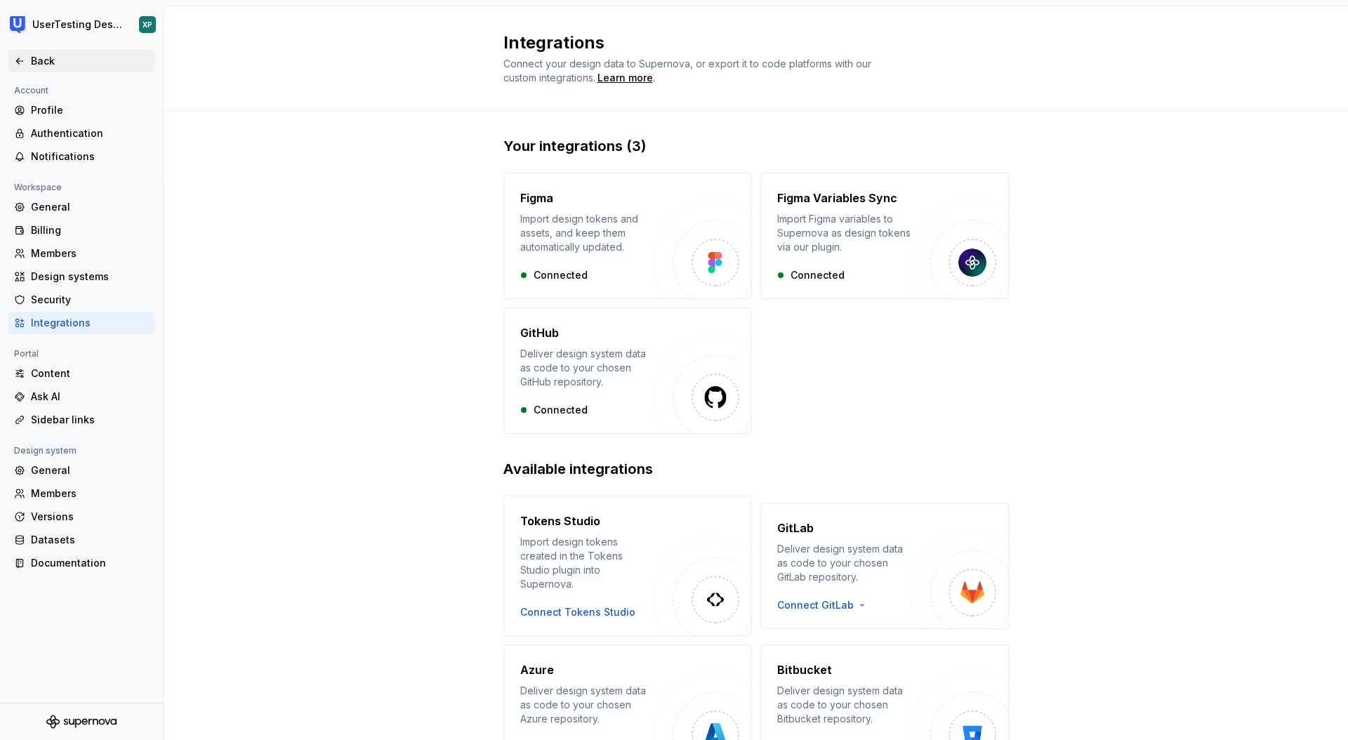
click at [41, 55] on div "Back" at bounding box center [90, 61] width 118 height 14
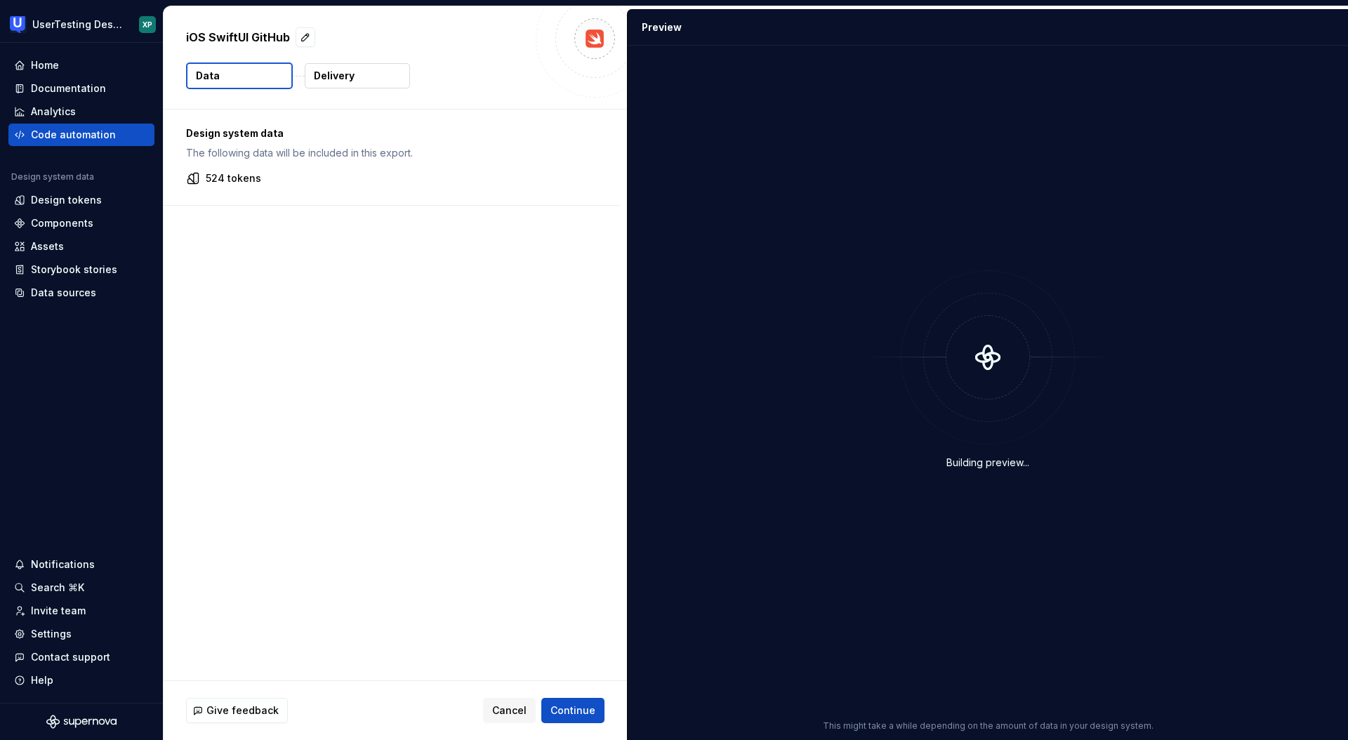
click at [352, 73] on p "Delivery" at bounding box center [334, 76] width 41 height 14
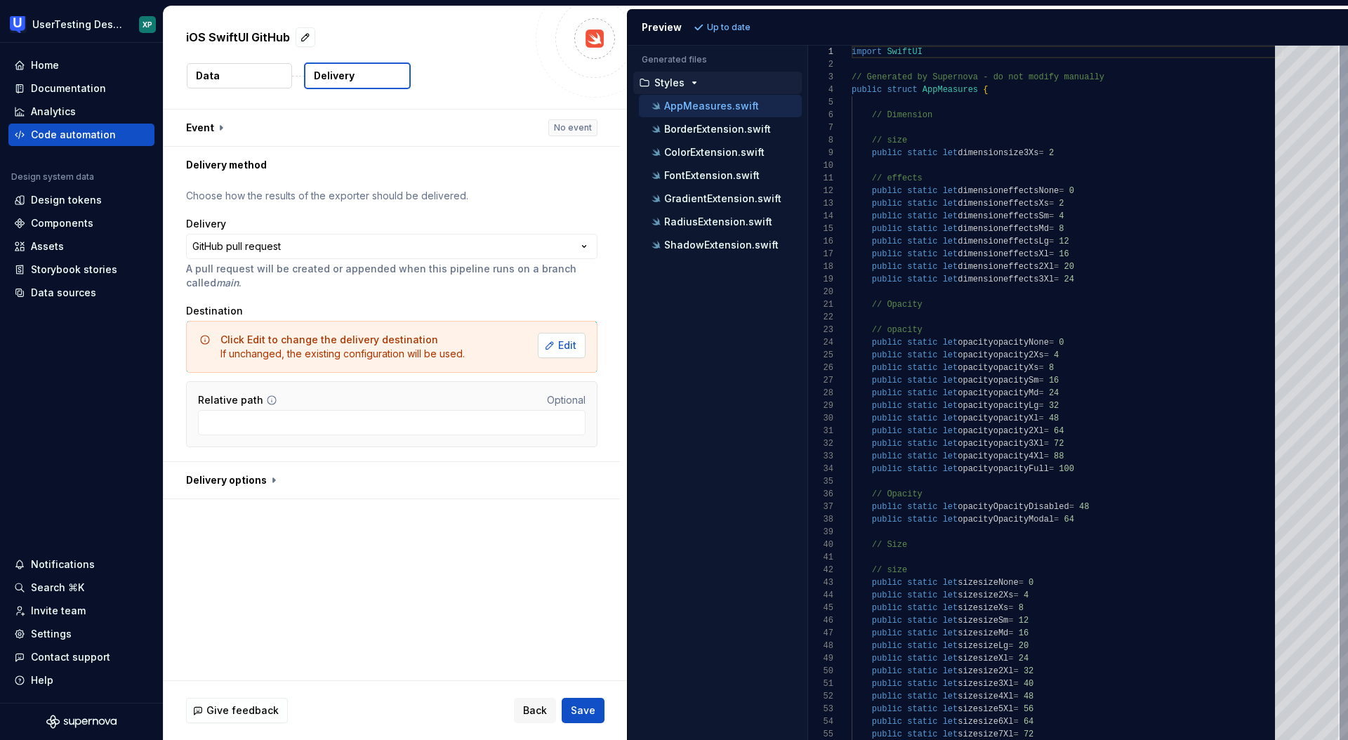
click at [564, 350] on button "Edit" at bounding box center [562, 345] width 48 height 25
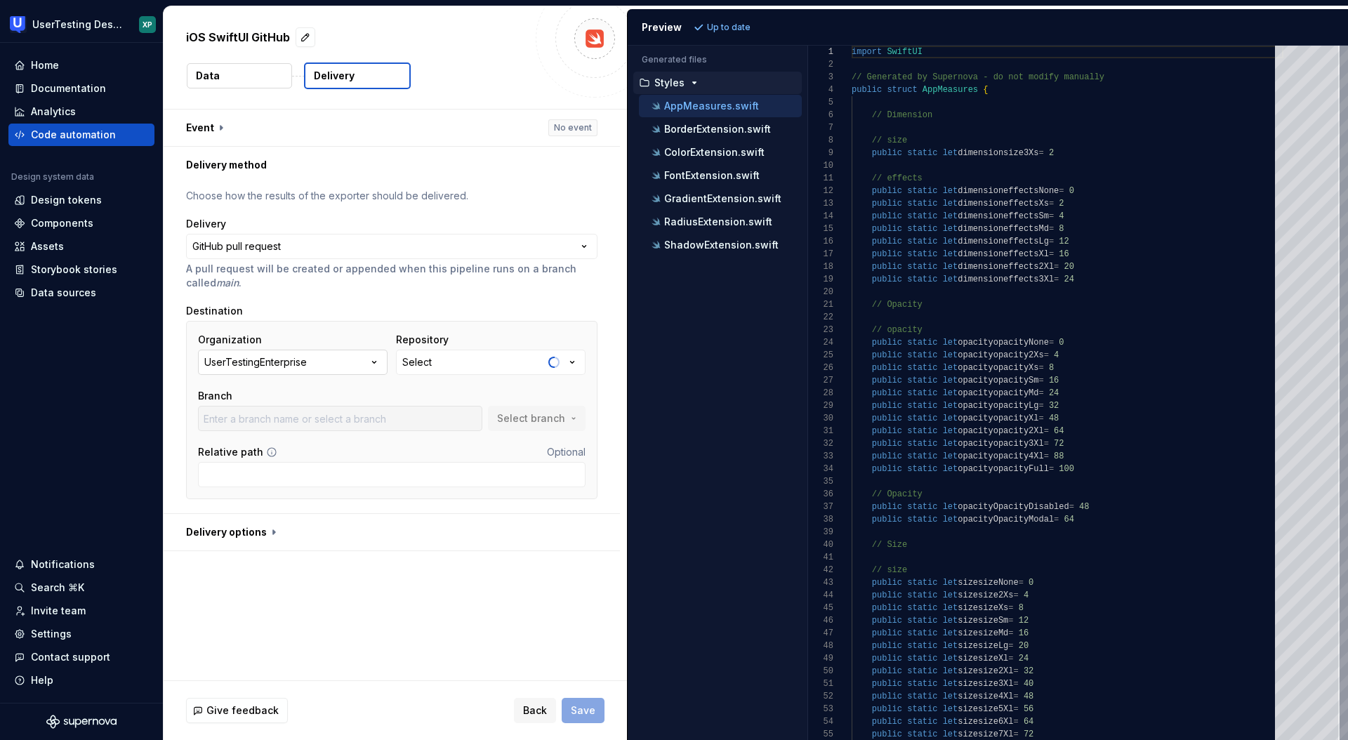
click at [309, 369] on button "UserTestingEnterprise" at bounding box center [293, 362] width 190 height 25
click at [292, 443] on div "xpereta-ut" at bounding box center [310, 442] width 144 height 14
type input "main"
click at [508, 365] on div "system-design-integration" at bounding box center [462, 362] width 121 height 14
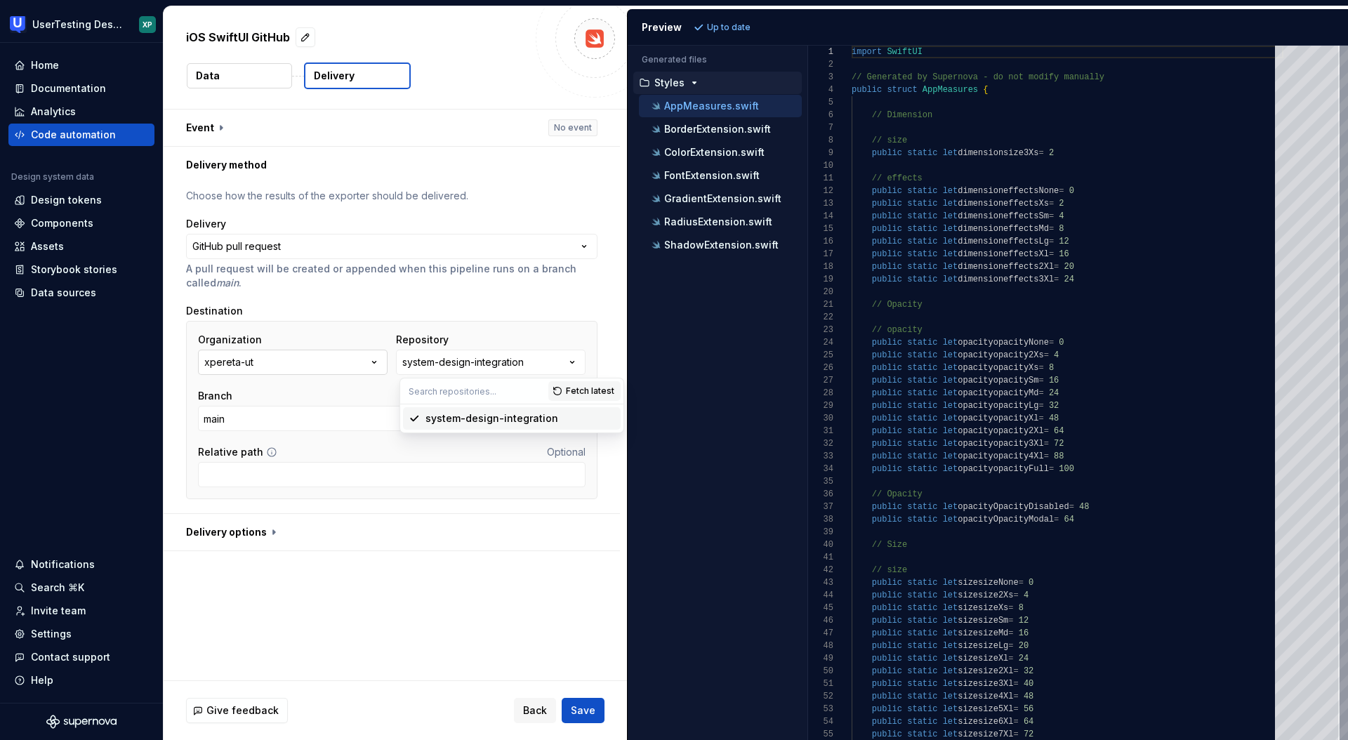
click at [348, 357] on button "xpereta-ut" at bounding box center [293, 362] width 190 height 25
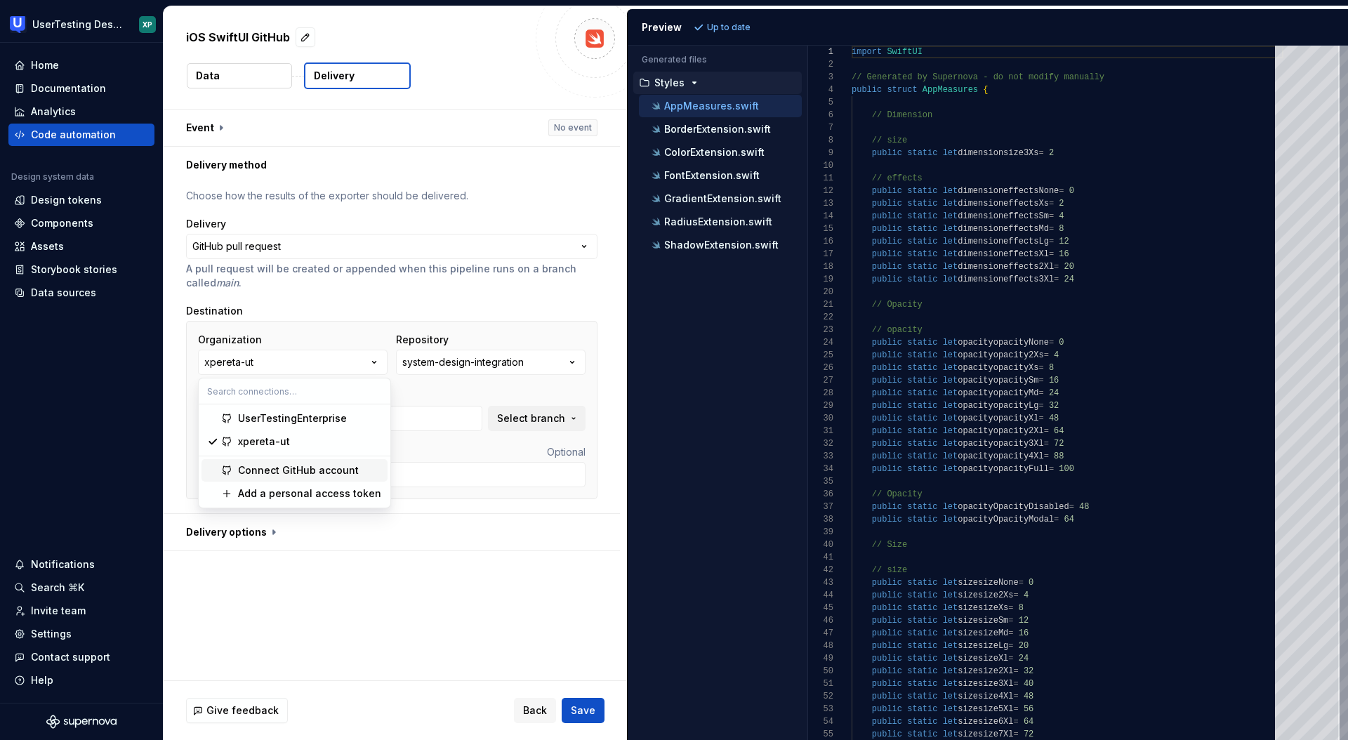
click at [314, 473] on div "Connect GitHub account" at bounding box center [298, 470] width 121 height 14
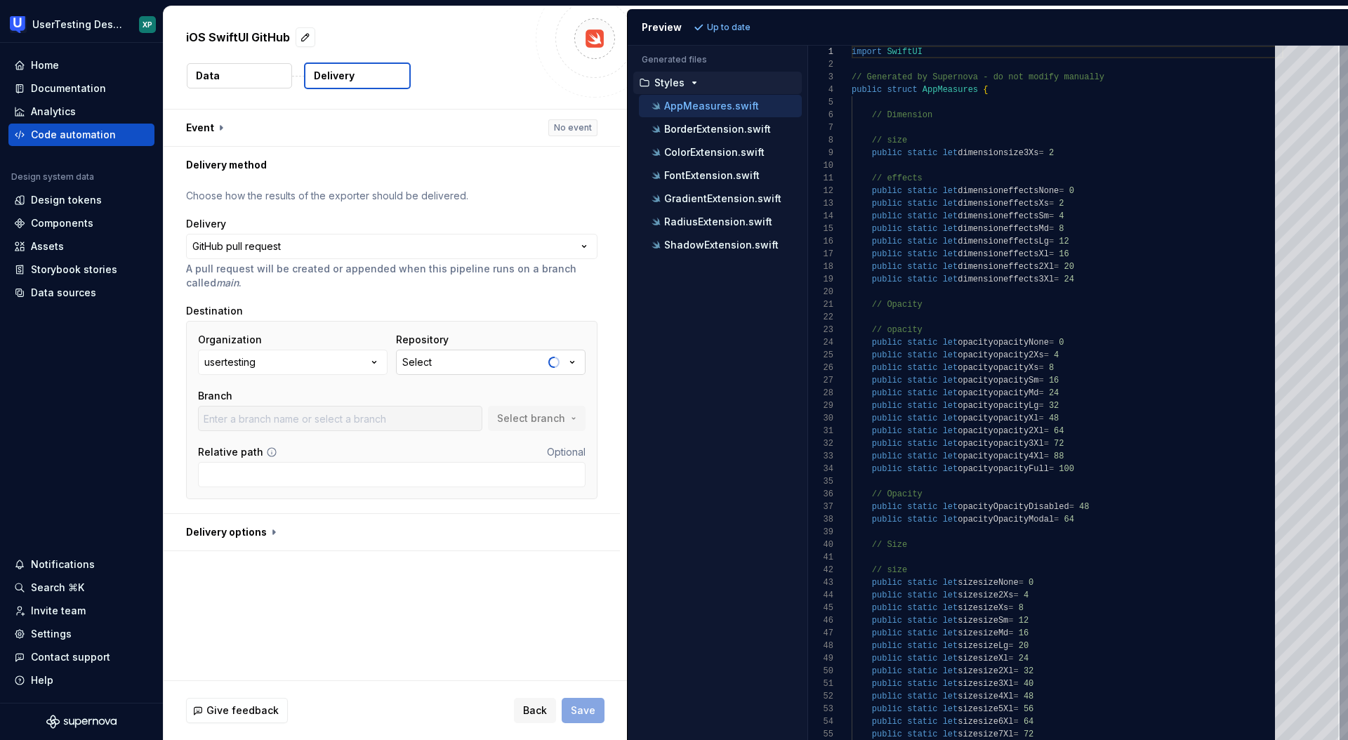
click at [576, 364] on icon "button" at bounding box center [572, 362] width 14 height 14
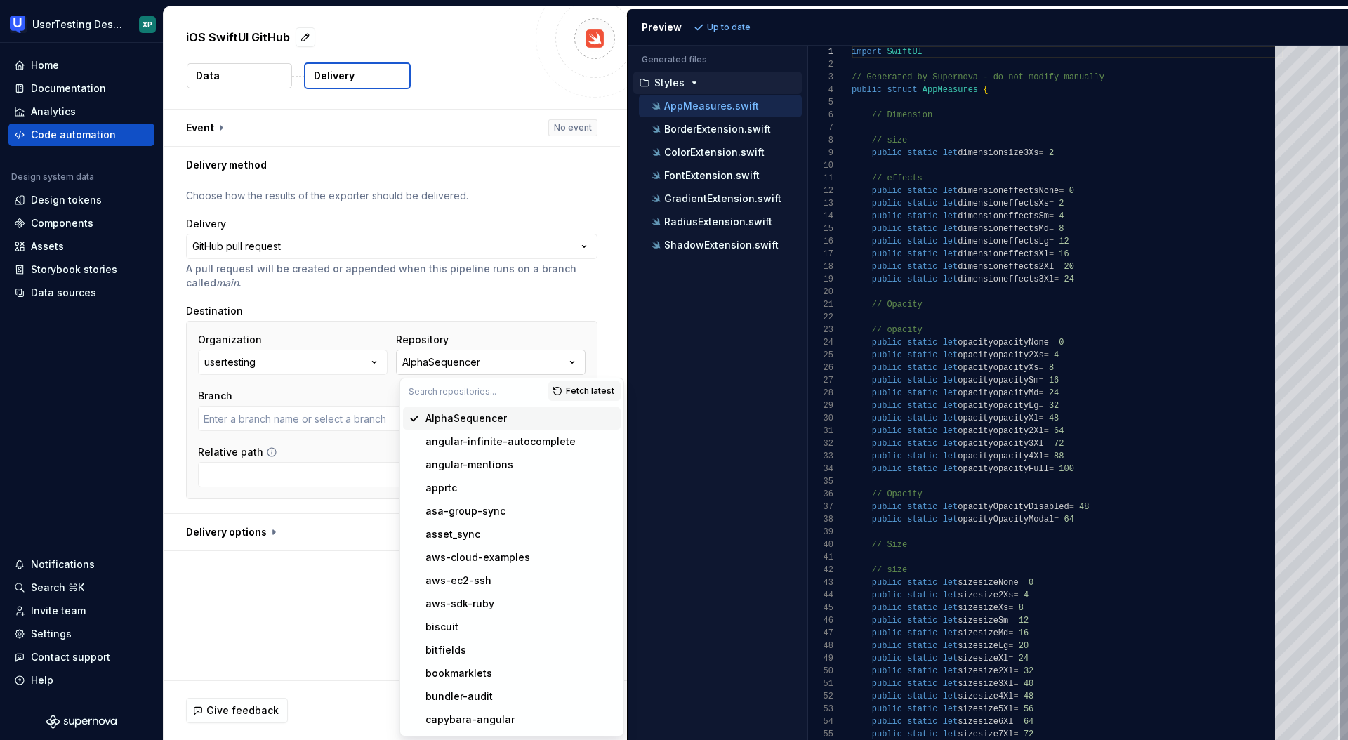
type input "master"
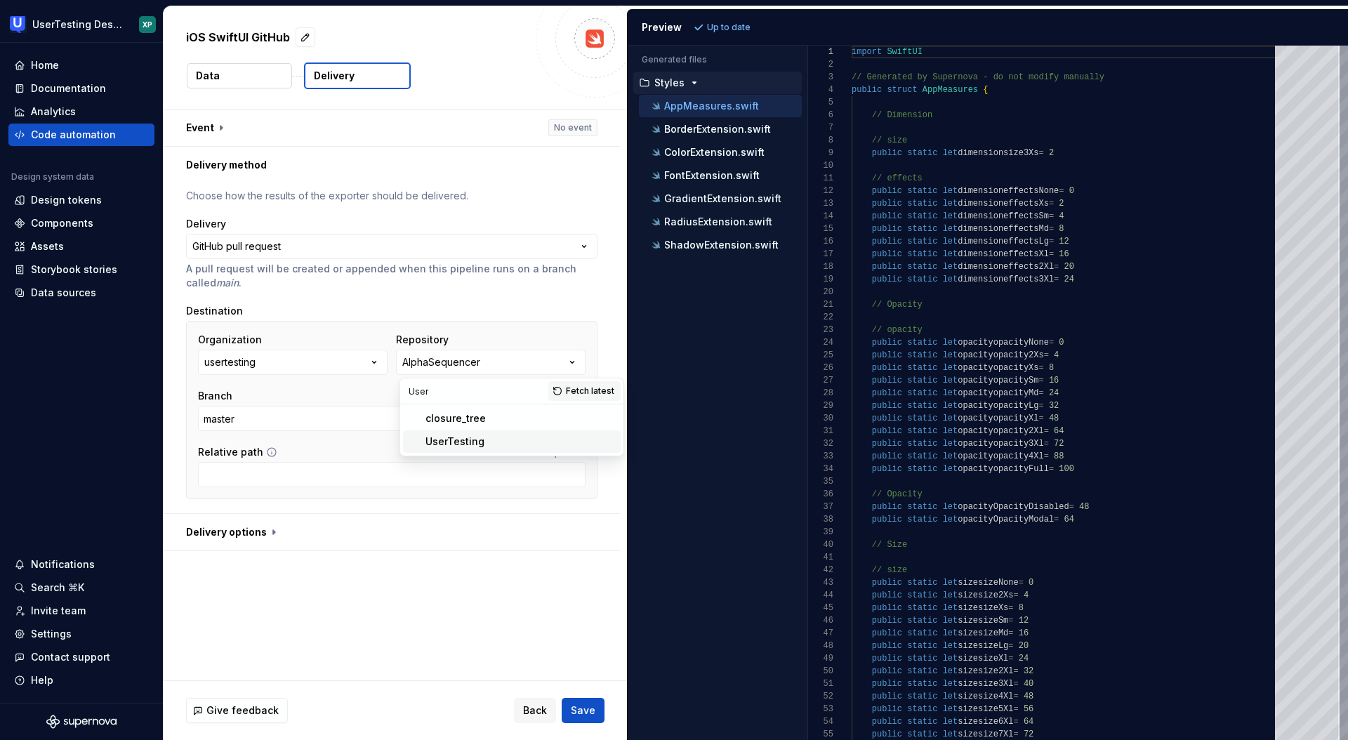
type input "User"
click at [512, 440] on div "UserTesting" at bounding box center [520, 442] width 190 height 14
click at [402, 423] on input "Accessible-Sticky-Nub" at bounding box center [340, 418] width 284 height 25
paste input "origin/design-system-rad-56298"
drag, startPoint x: 330, startPoint y: 417, endPoint x: 148, endPoint y: 417, distance: 181.8
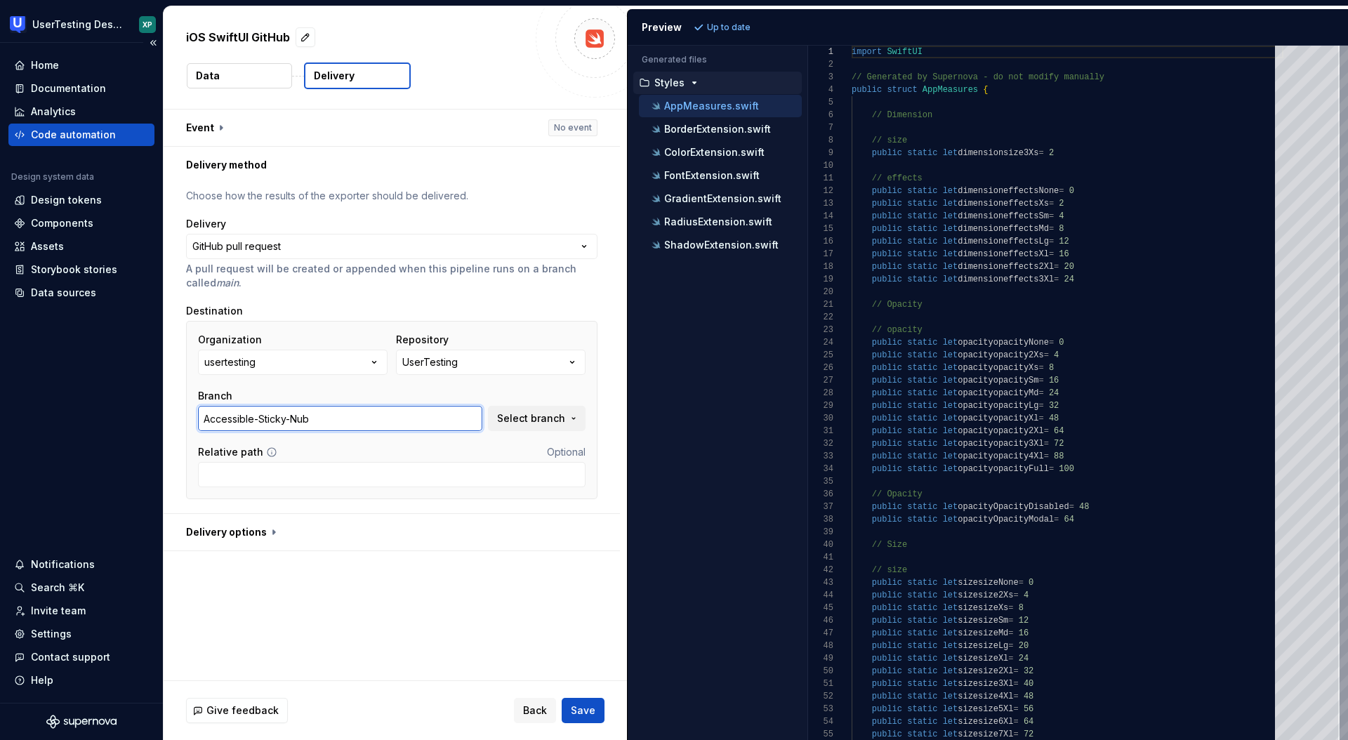
click at [148, 417] on div "**********" at bounding box center [674, 370] width 1348 height 740
type input "Accessible-Sticky-Nub"
click at [539, 422] on span "Select branch" at bounding box center [531, 418] width 68 height 14
drag, startPoint x: 326, startPoint y: 449, endPoint x: 277, endPoint y: 446, distance: 49.3
click at [277, 446] on body "**********" at bounding box center [674, 370] width 1348 height 740
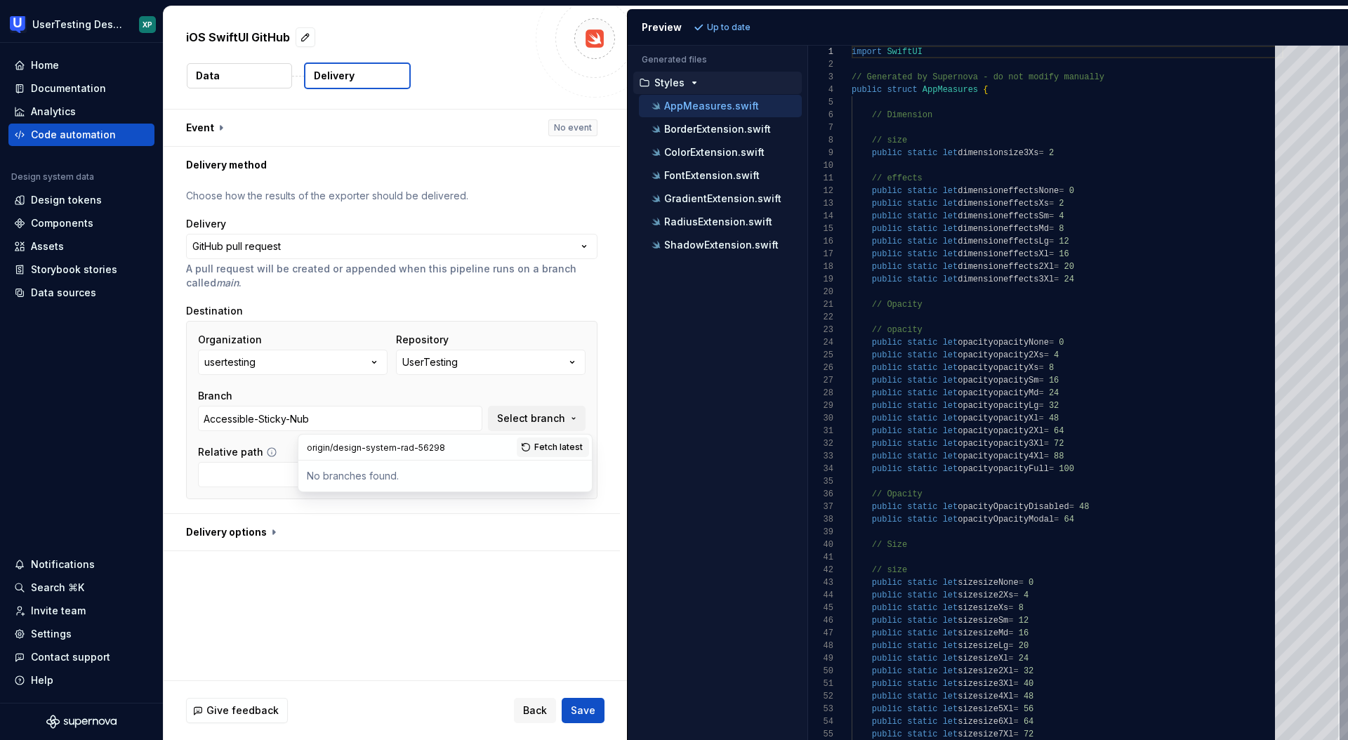
drag, startPoint x: 322, startPoint y: 447, endPoint x: 350, endPoint y: 450, distance: 27.6
click at [324, 447] on input "origin/design-system-rad-56298" at bounding box center [407, 447] width 218 height 25
click at [449, 448] on input "design-system-rad-56298" at bounding box center [407, 447] width 218 height 25
type input "design-system-rad-56298"
click at [552, 448] on span "Fetch latest" at bounding box center [558, 447] width 48 height 11
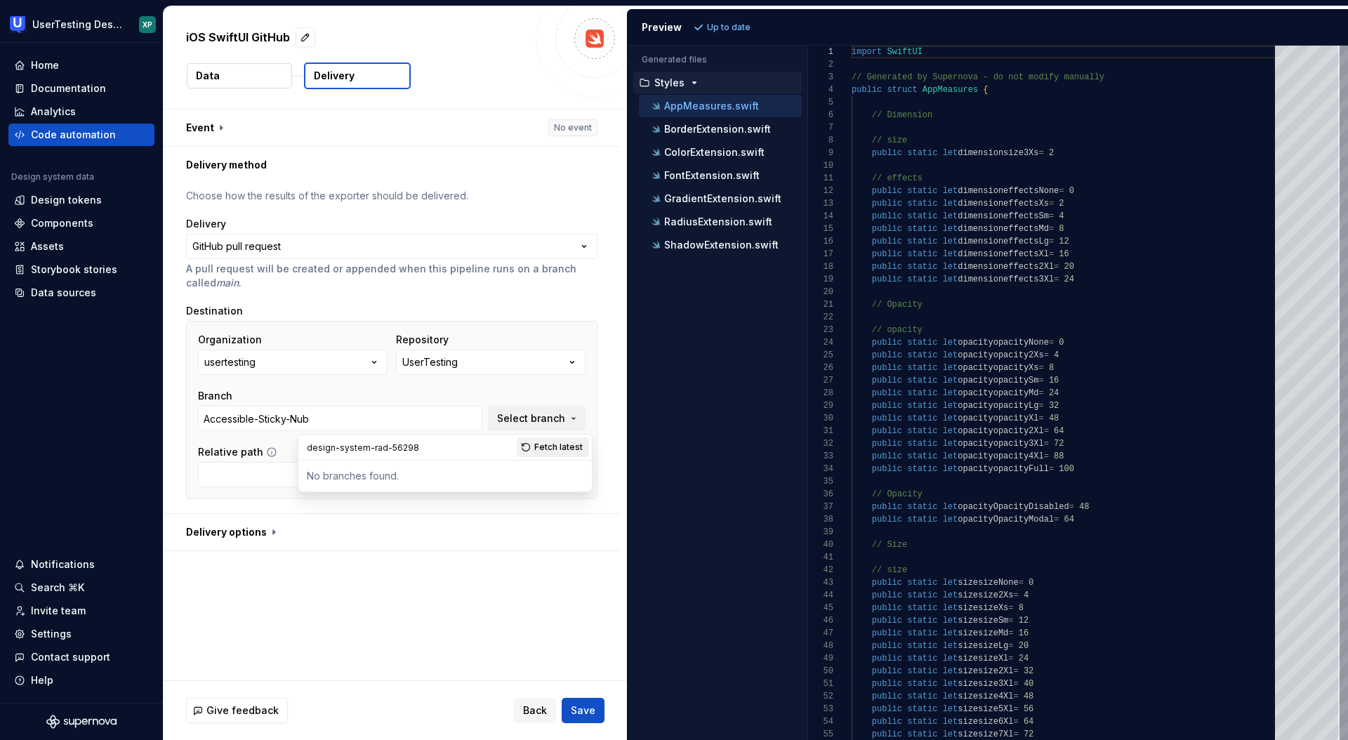
click at [557, 444] on span "Fetch latest" at bounding box center [558, 447] width 48 height 11
click at [444, 473] on div "origin/design-system-rad-56298" at bounding box center [405, 475] width 162 height 14
type input "origin/design-system-rad-56298"
click at [268, 452] on icon at bounding box center [271, 452] width 11 height 11
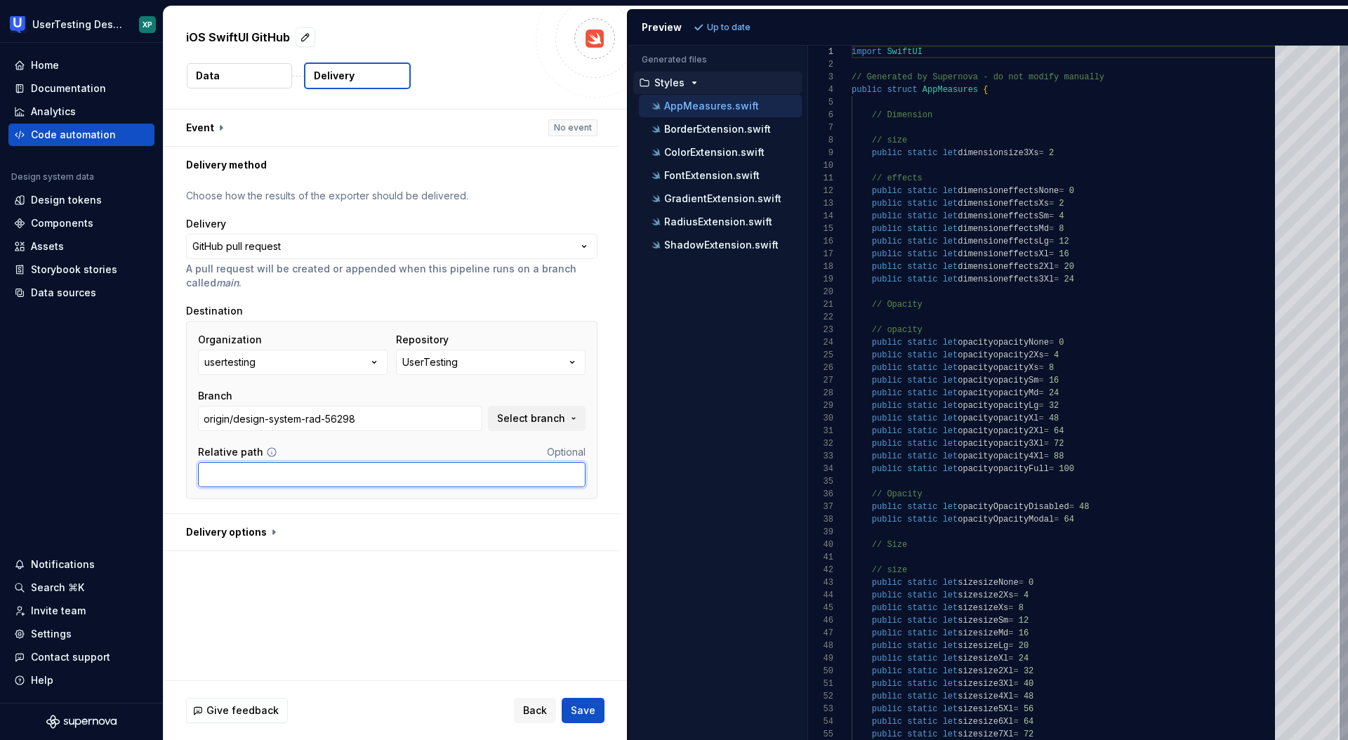
click at [299, 470] on input "Relative path" at bounding box center [392, 474] width 388 height 25
paste input "UTUIToolkit/UTUIToolkit/Sources/UTUIToolkit"
type input "UTUIToolkit/UTUIToolkit/Sources/UTUIToolkit"
click at [267, 534] on button "button" at bounding box center [392, 532] width 456 height 37
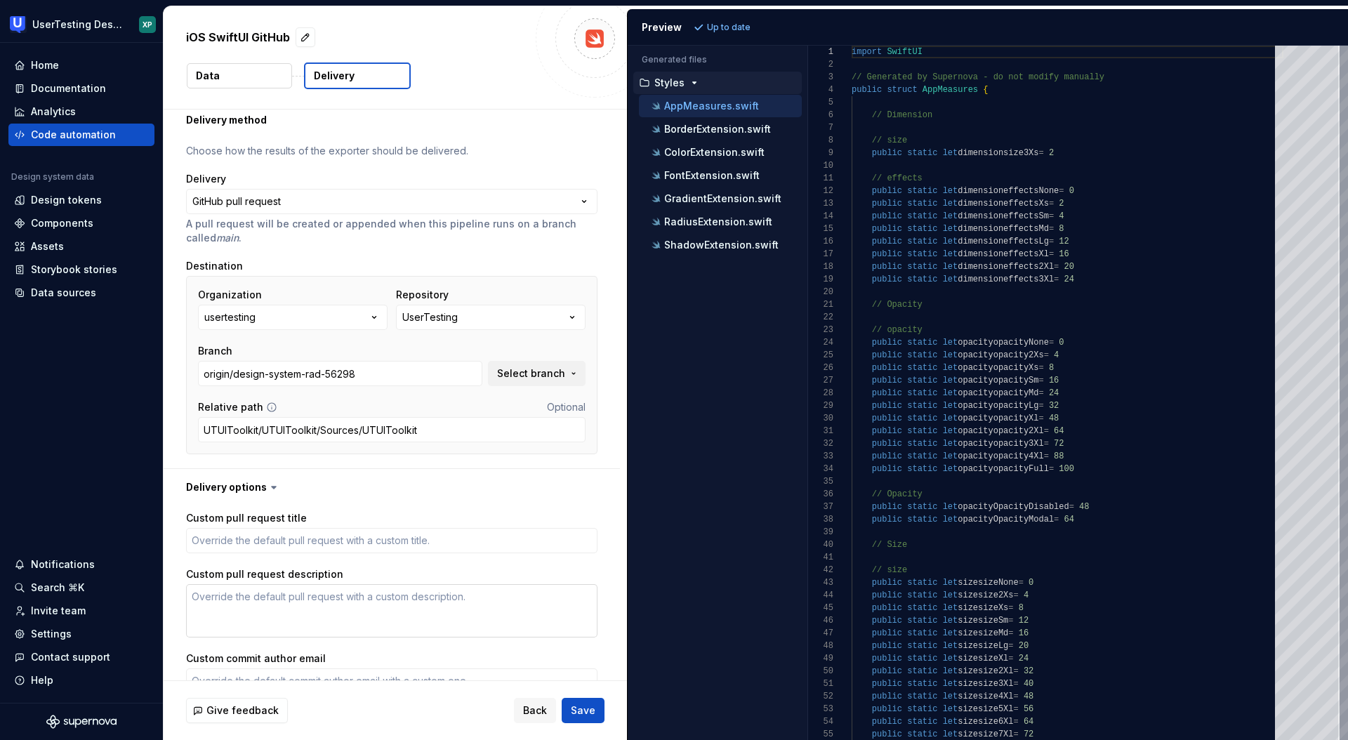
scroll to position [202, 0]
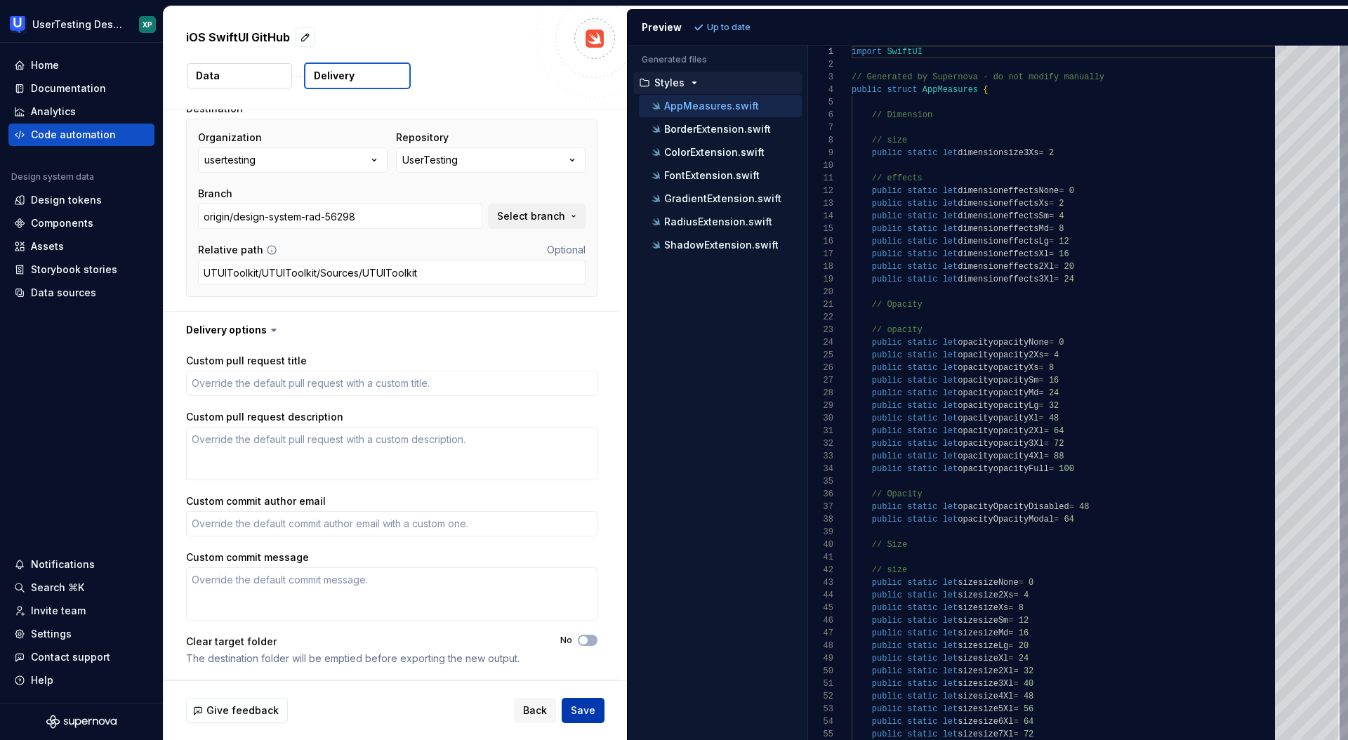
click at [579, 713] on span "Save" at bounding box center [583, 711] width 25 height 14
type textarea "*"
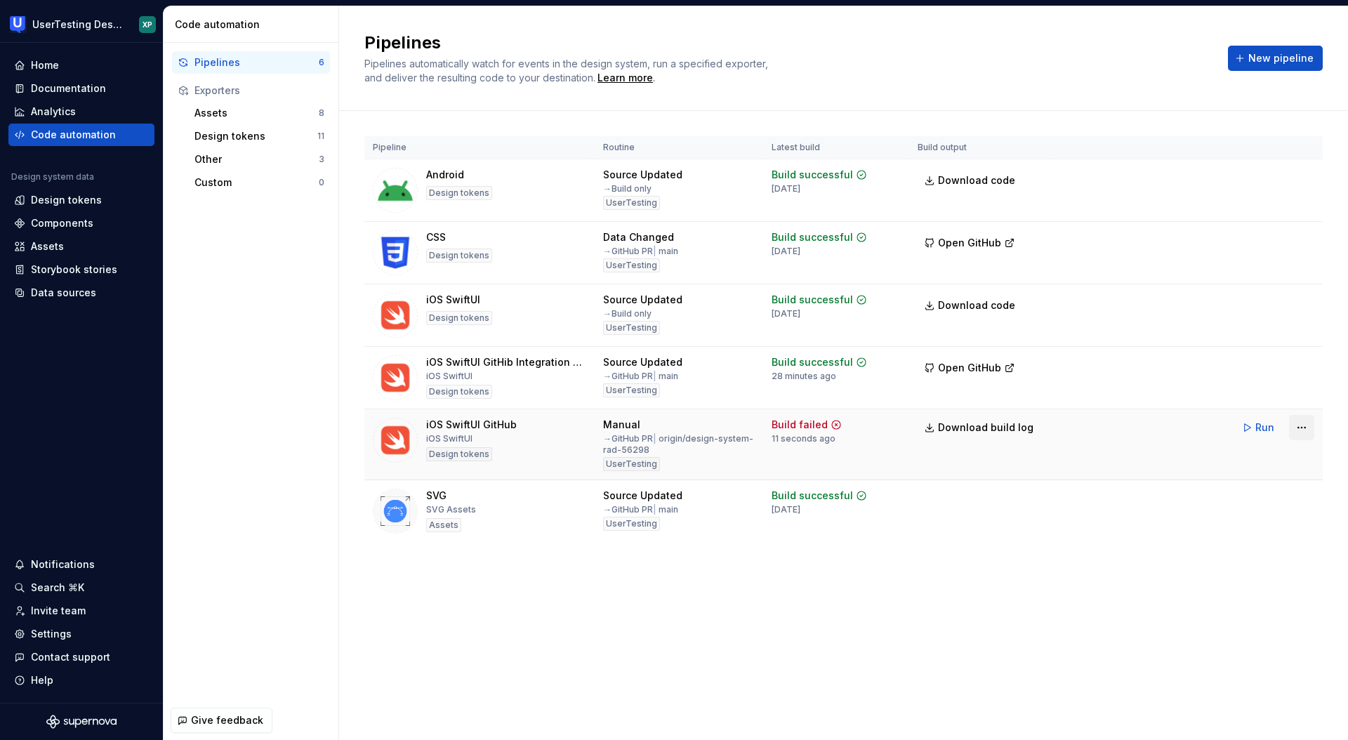
click at [1307, 425] on html "UserTesting Design System XP Home Documentation Analytics Code automation Desig…" at bounding box center [674, 370] width 1348 height 740
click at [1260, 453] on div "Edit pipeline" at bounding box center [1284, 458] width 120 height 14
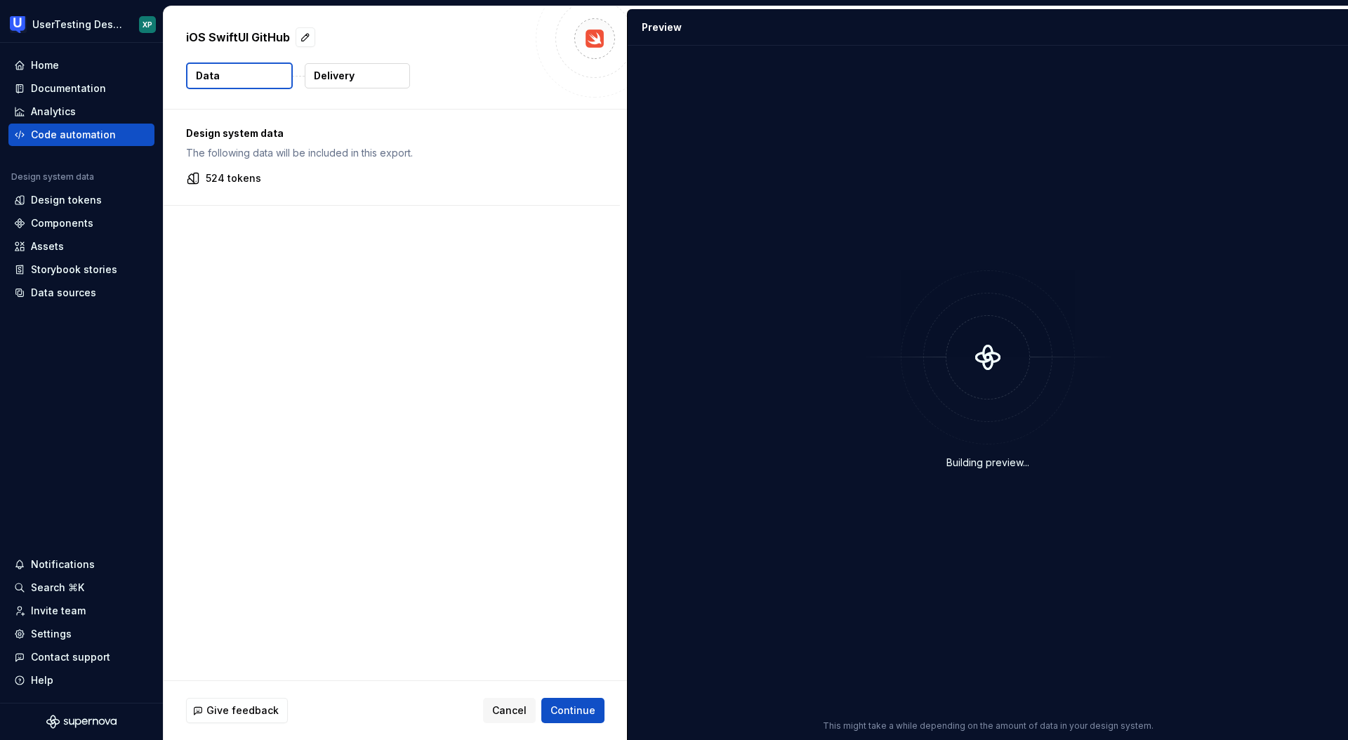
click at [364, 76] on button "Delivery" at bounding box center [357, 75] width 105 height 25
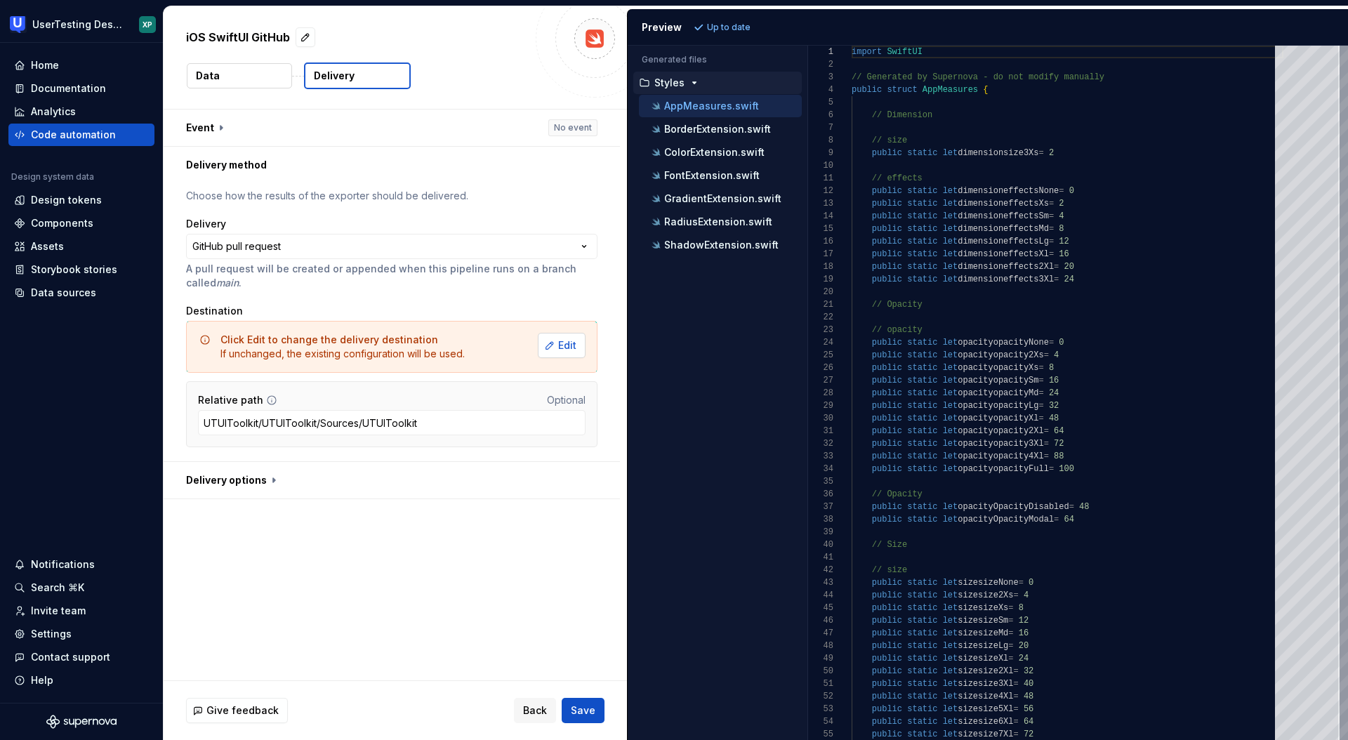
click at [564, 345] on button "Edit" at bounding box center [562, 345] width 48 height 25
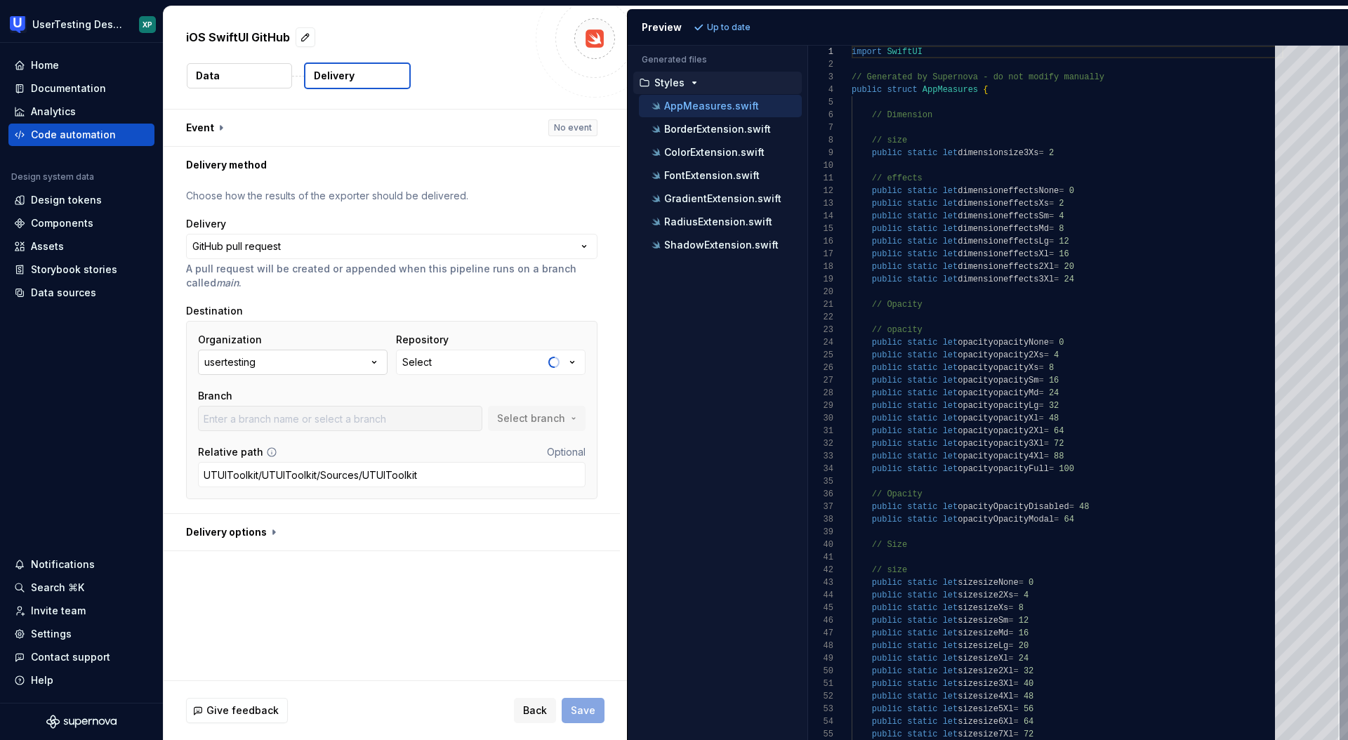
click at [376, 361] on icon "button" at bounding box center [374, 362] width 14 height 14
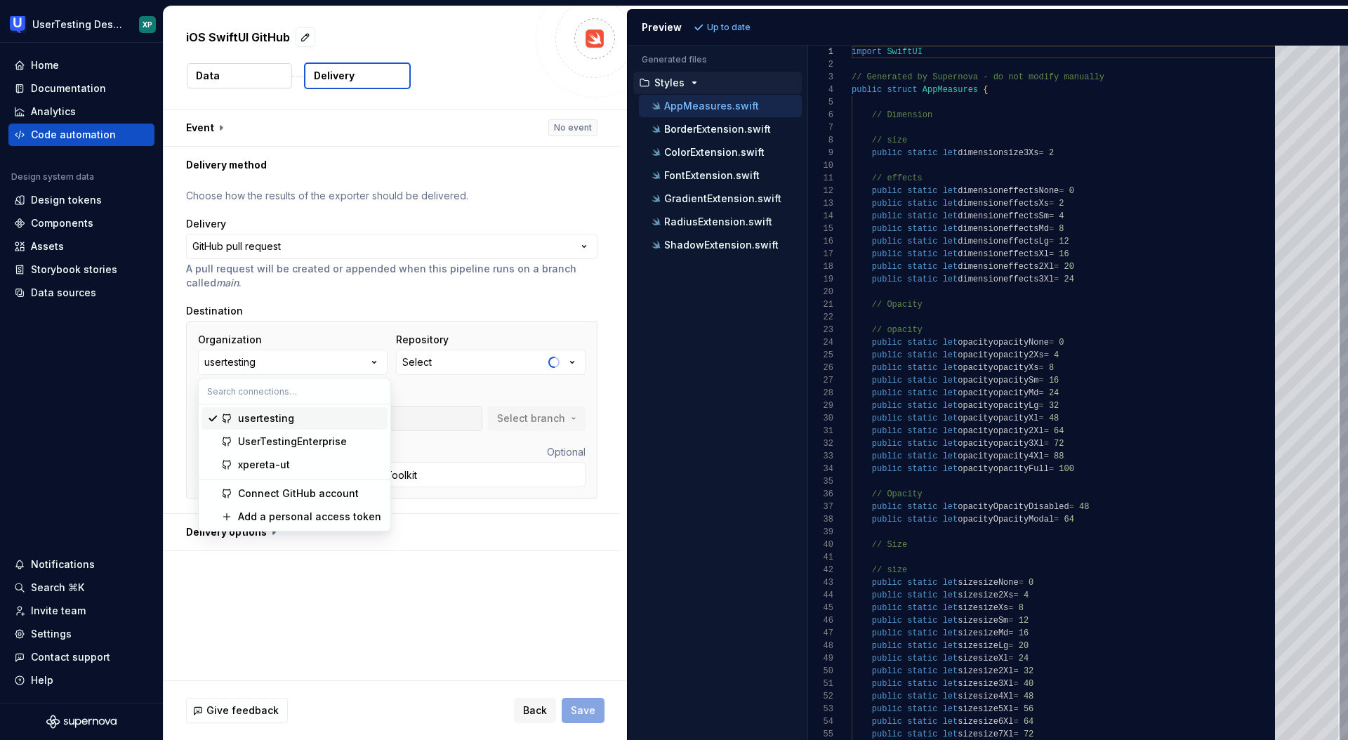
click at [280, 416] on div "usertesting" at bounding box center [266, 418] width 56 height 14
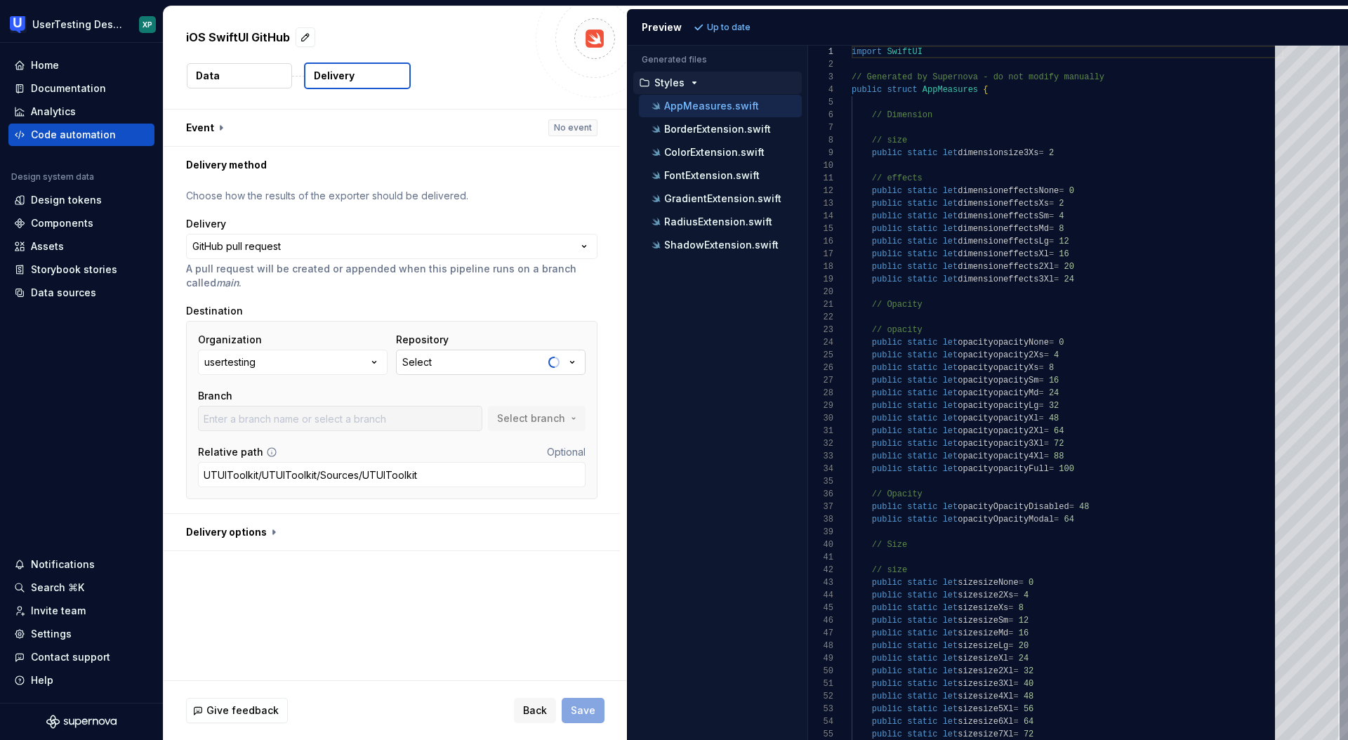
click at [579, 360] on icon "button" at bounding box center [572, 362] width 14 height 14
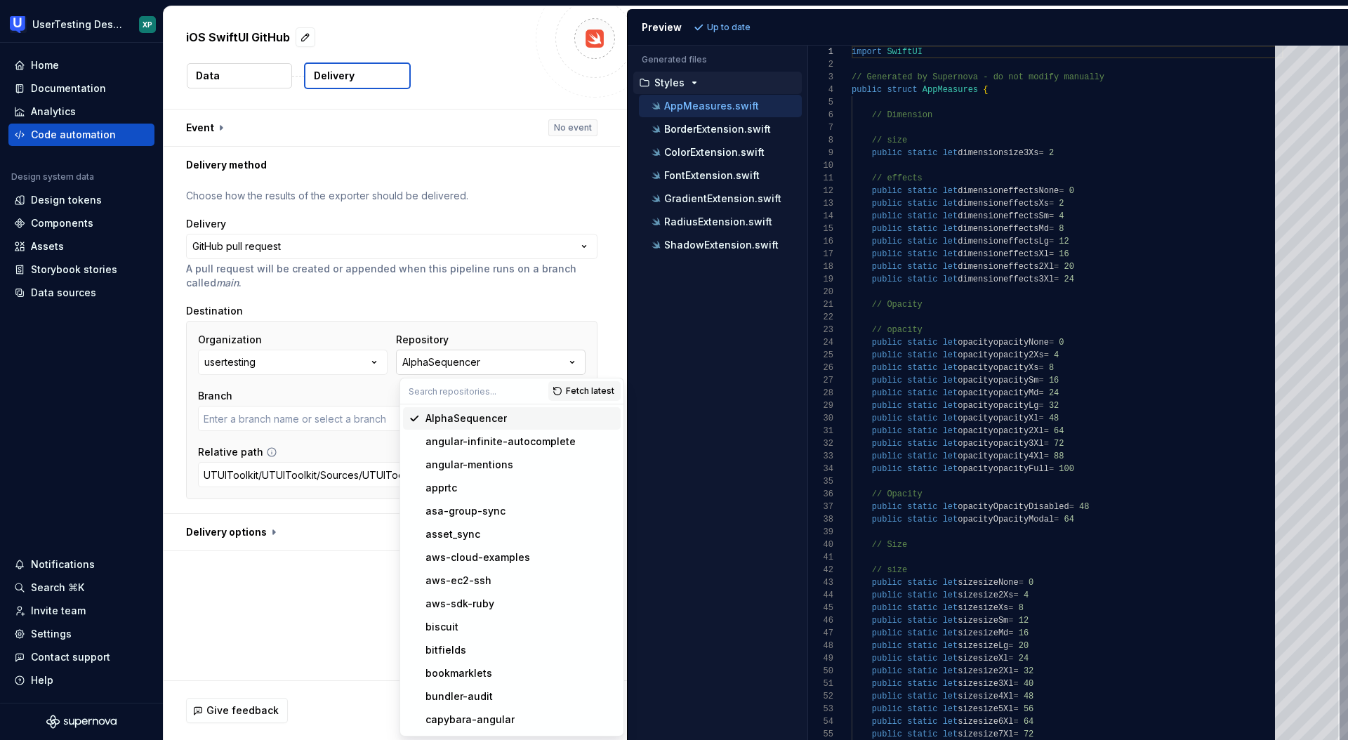
type input "master"
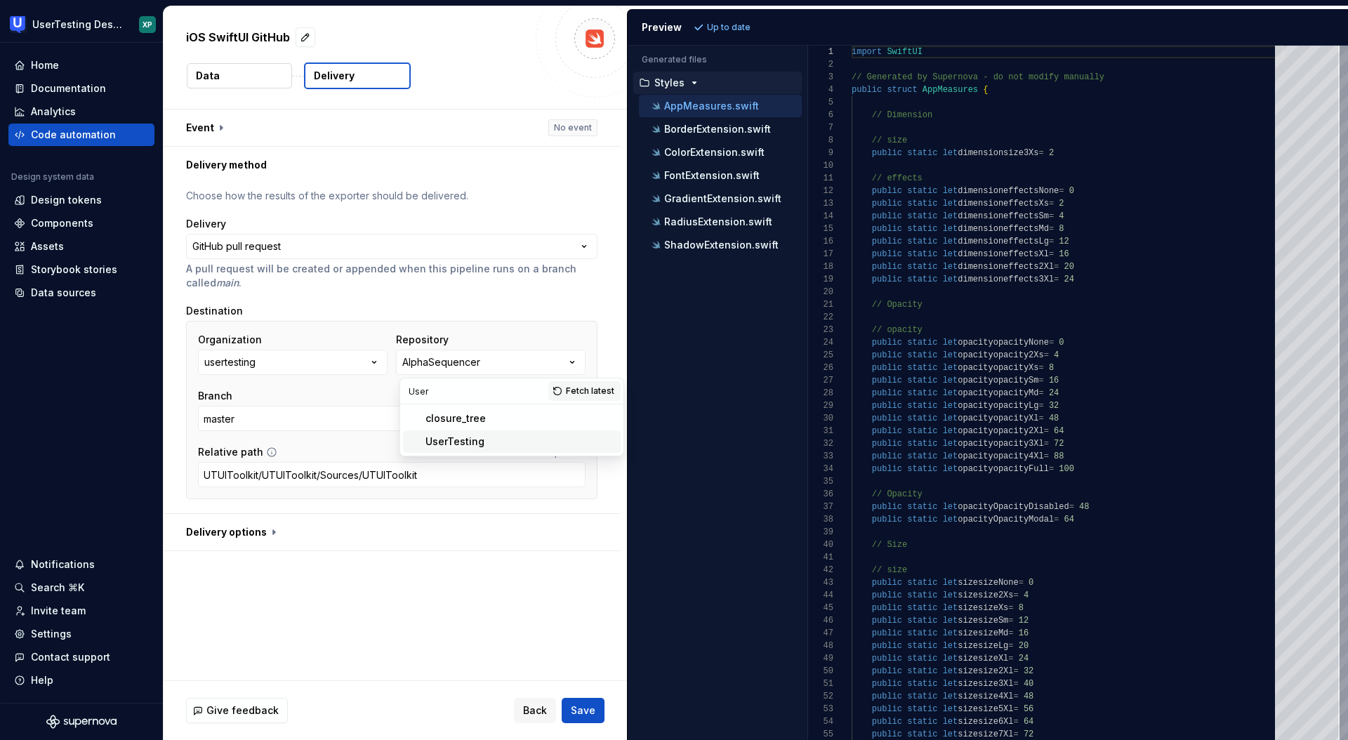
type input "User"
click at [477, 440] on div "UserTesting" at bounding box center [454, 442] width 59 height 14
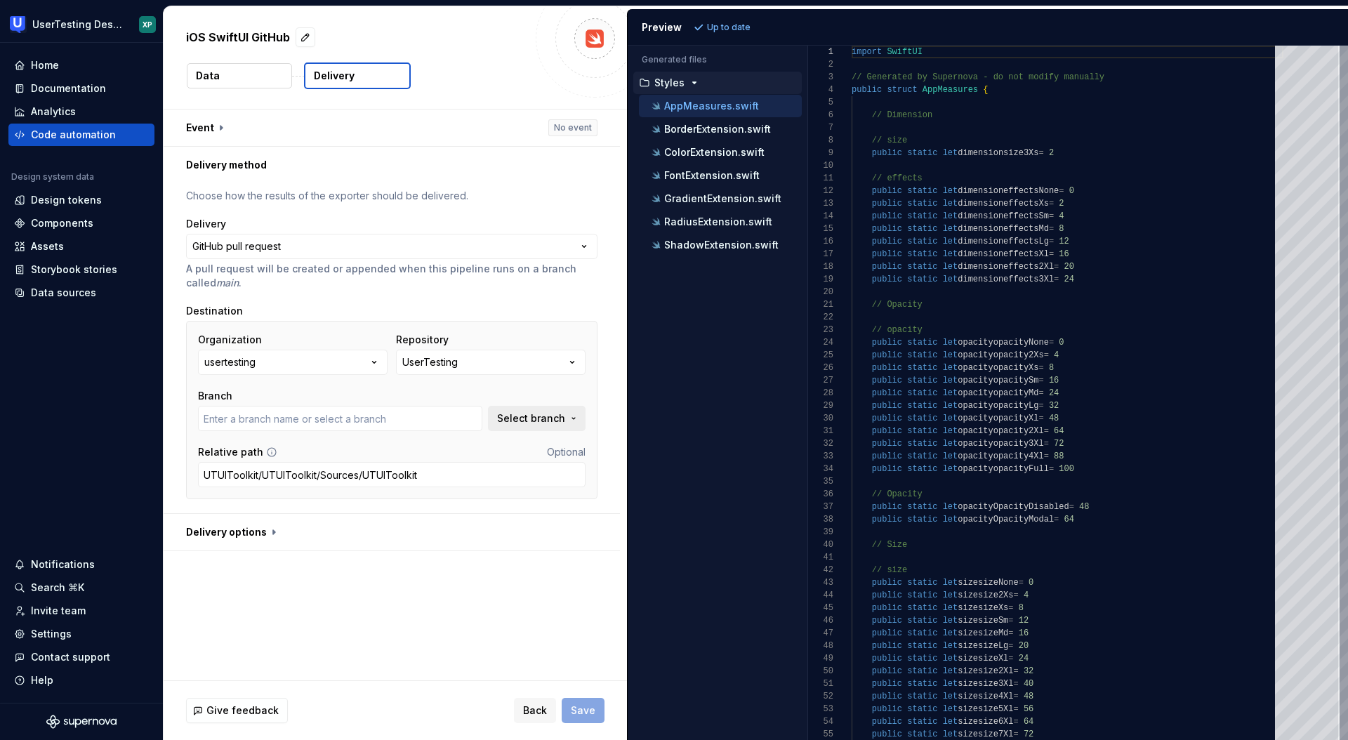
click at [557, 419] on span "Select branch" at bounding box center [531, 418] width 68 height 14
type input "Accessible-Sticky-Nub"
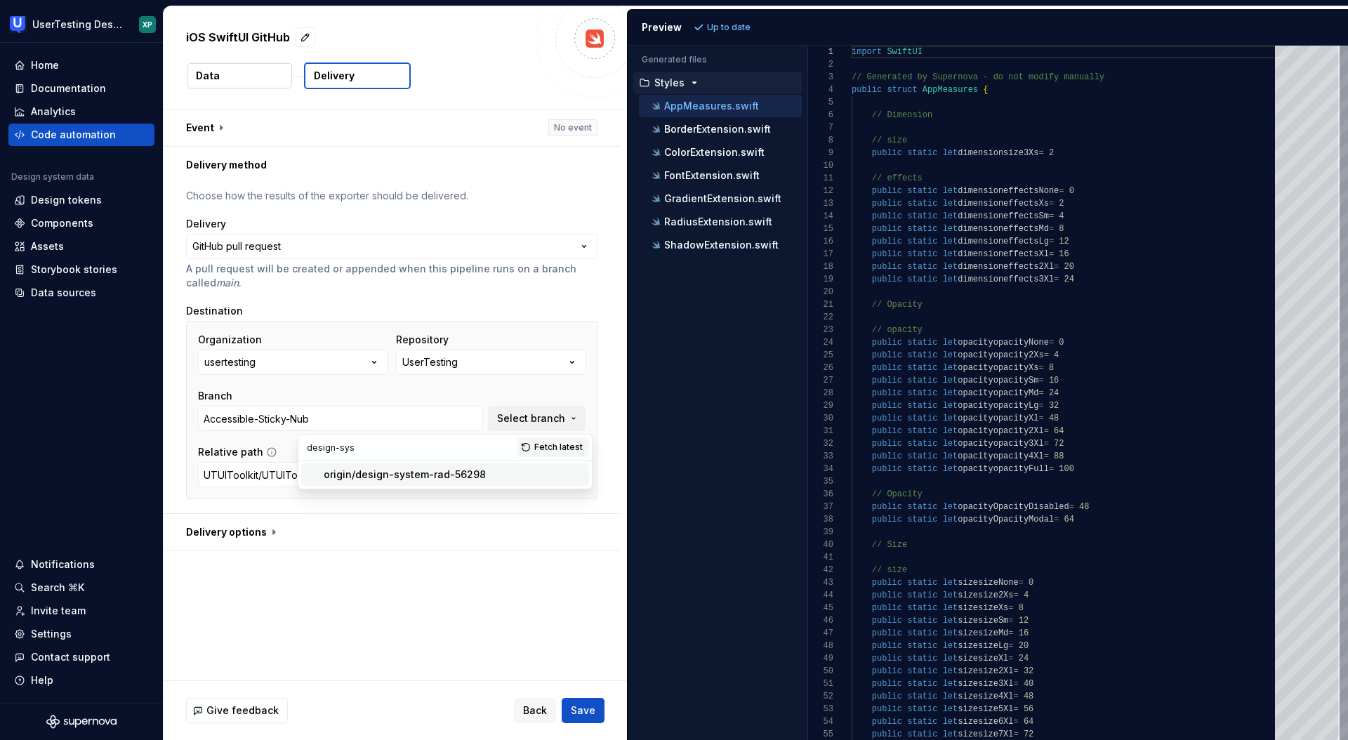
type input "design-sys"
click at [404, 473] on div "origin/design-system-rad-56298" at bounding box center [405, 475] width 162 height 14
type input "origin/design-system-rad-56298"
click at [582, 705] on span "Save" at bounding box center [583, 711] width 25 height 14
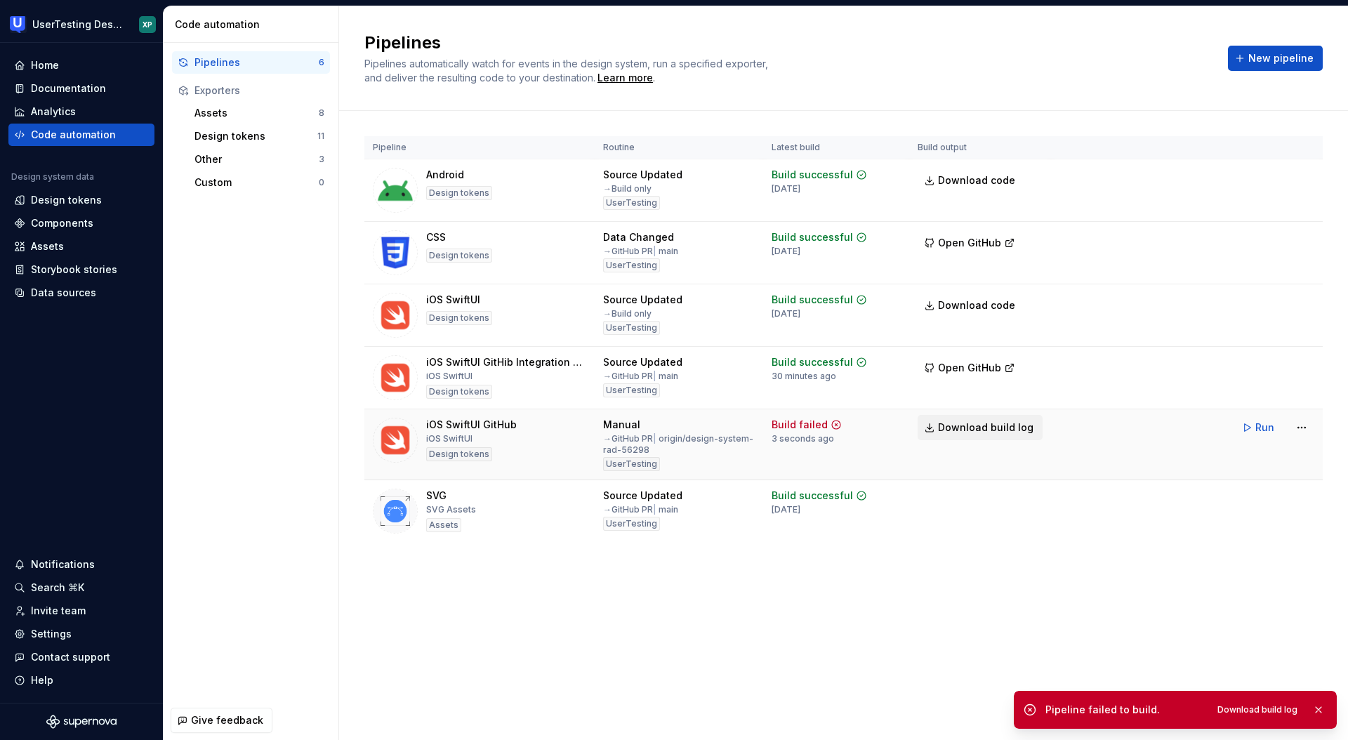
click at [975, 430] on span "Download build log" at bounding box center [985, 428] width 95 height 14
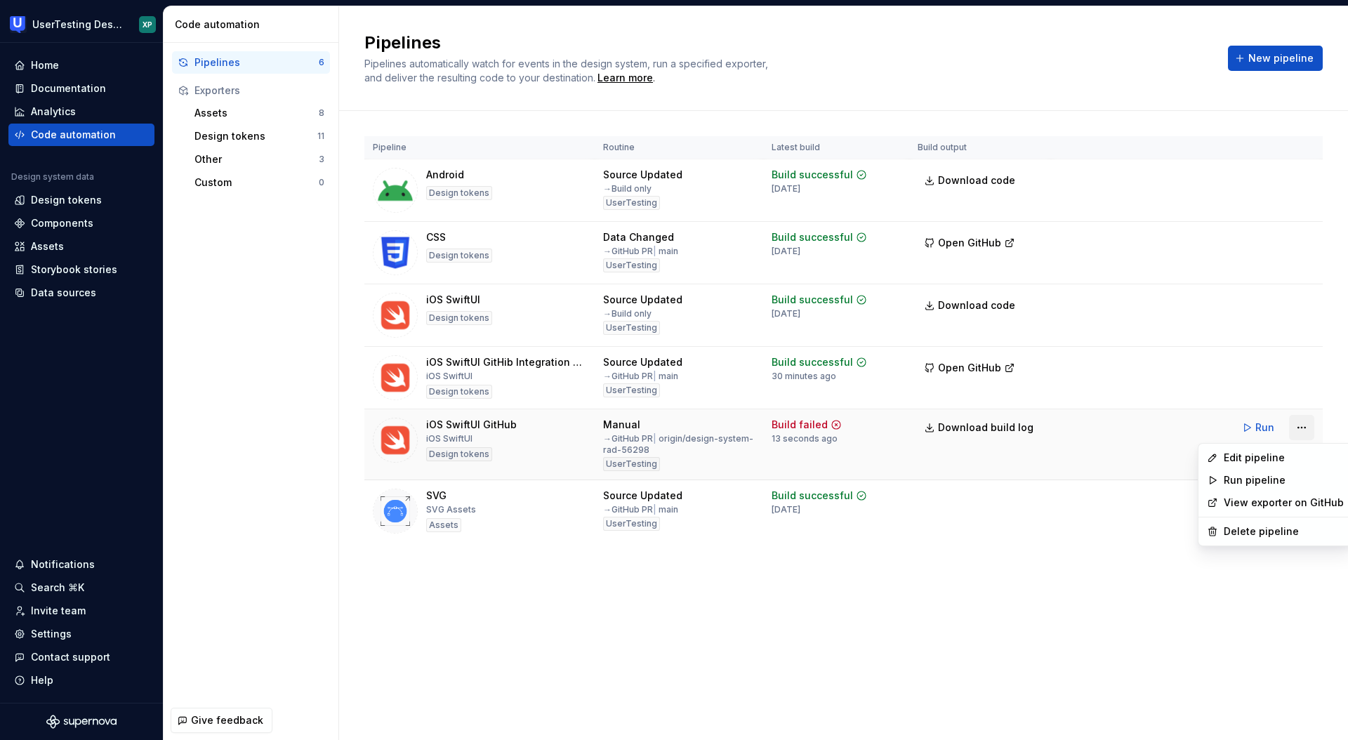
click at [1297, 422] on html "UserTesting Design System XP Home Documentation Analytics Code automation Desig…" at bounding box center [674, 370] width 1348 height 740
click at [1262, 504] on link "View exporter on GitHub" at bounding box center [1284, 503] width 120 height 14
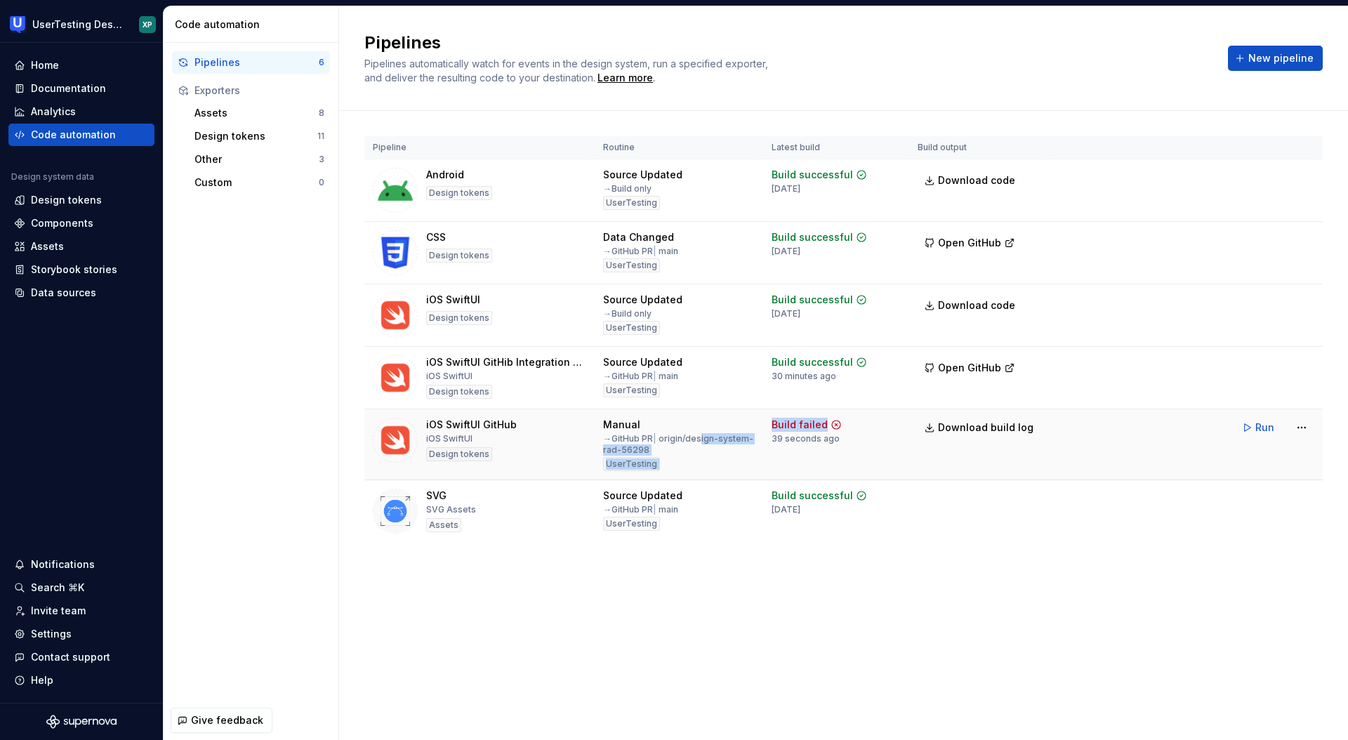
drag, startPoint x: 704, startPoint y: 442, endPoint x: 766, endPoint y: 439, distance: 61.8
click at [771, 438] on tr "iOS SwiftUI GitHub iOS SwiftUI Design tokens Manual → GitHub PR | origin/design…" at bounding box center [843, 444] width 958 height 71
click at [725, 438] on div "→ GitHub PR | origin/design-system-rad-56298" at bounding box center [679, 444] width 152 height 22
click at [1300, 425] on html "UserTesting Design System XP Home Documentation Analytics Code automation Desig…" at bounding box center [674, 370] width 1348 height 740
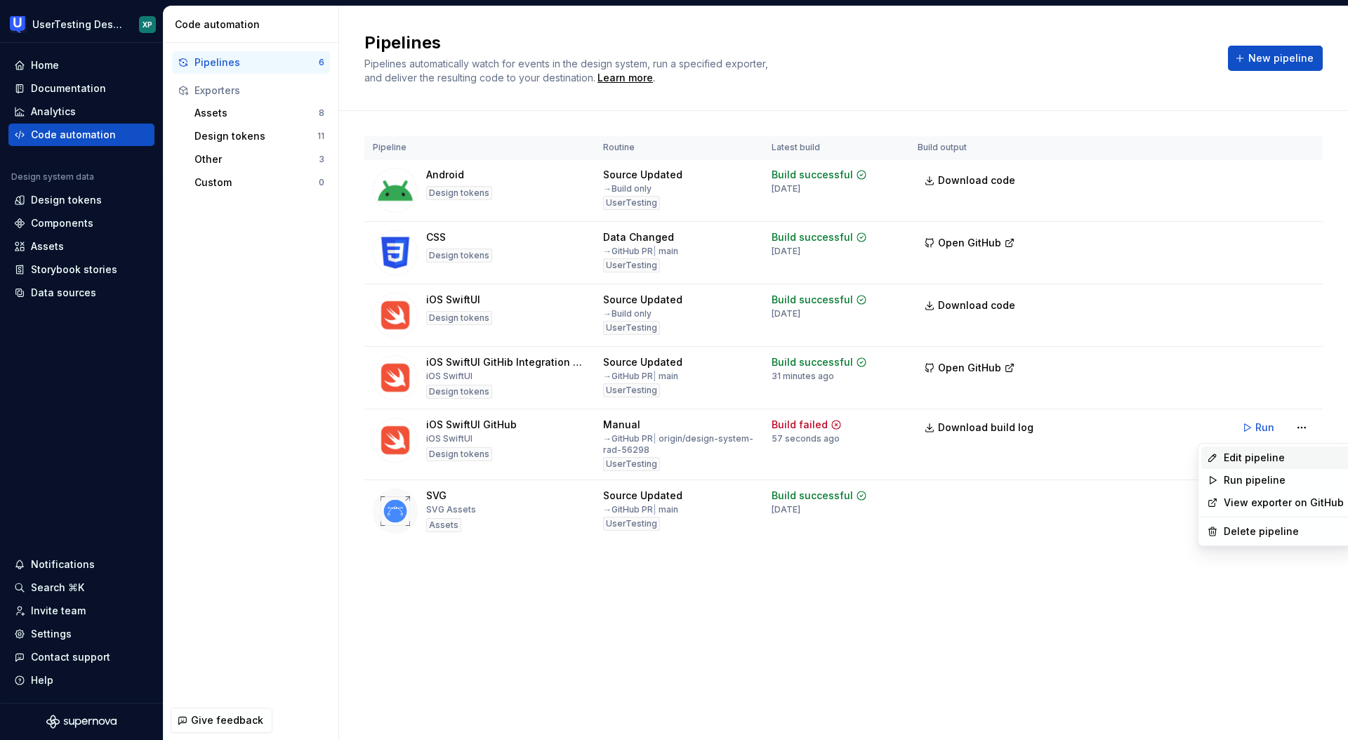
click at [1249, 456] on div "Edit pipeline" at bounding box center [1284, 458] width 120 height 14
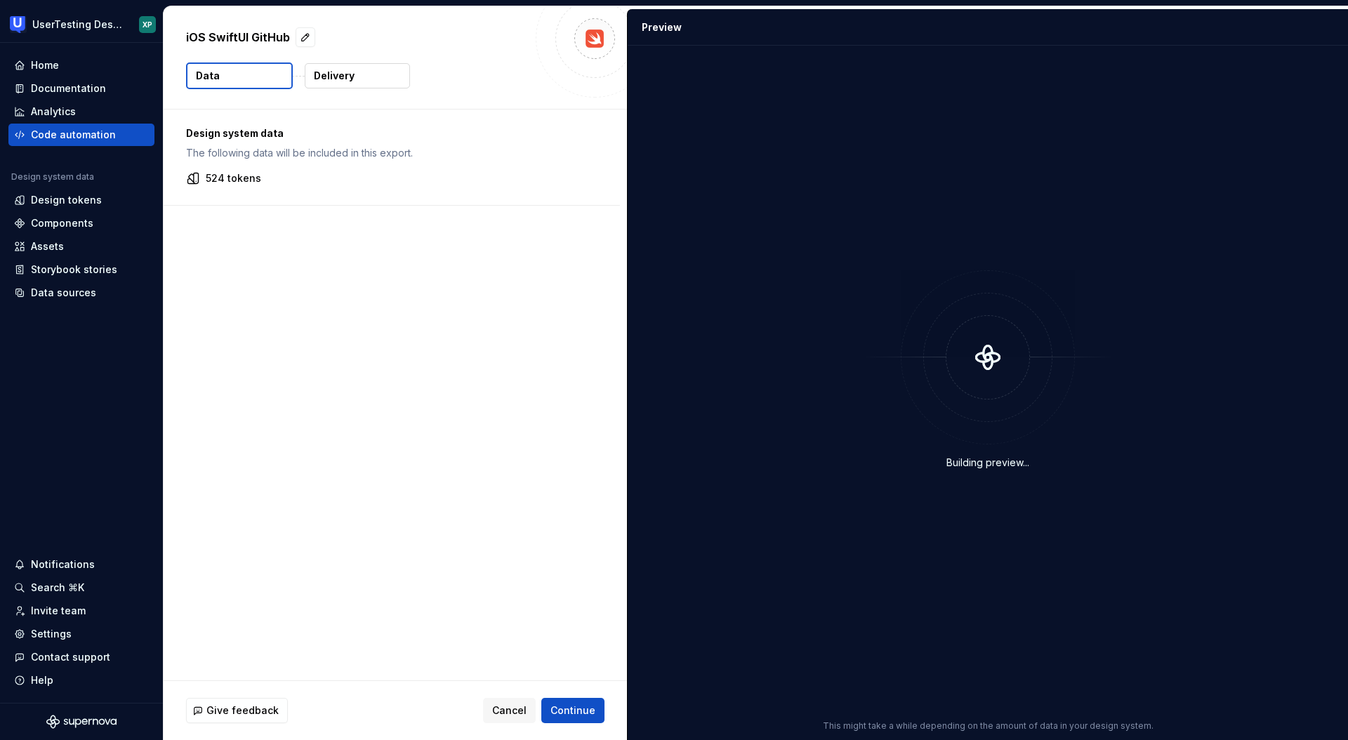
click at [343, 63] on button "Delivery" at bounding box center [357, 75] width 105 height 25
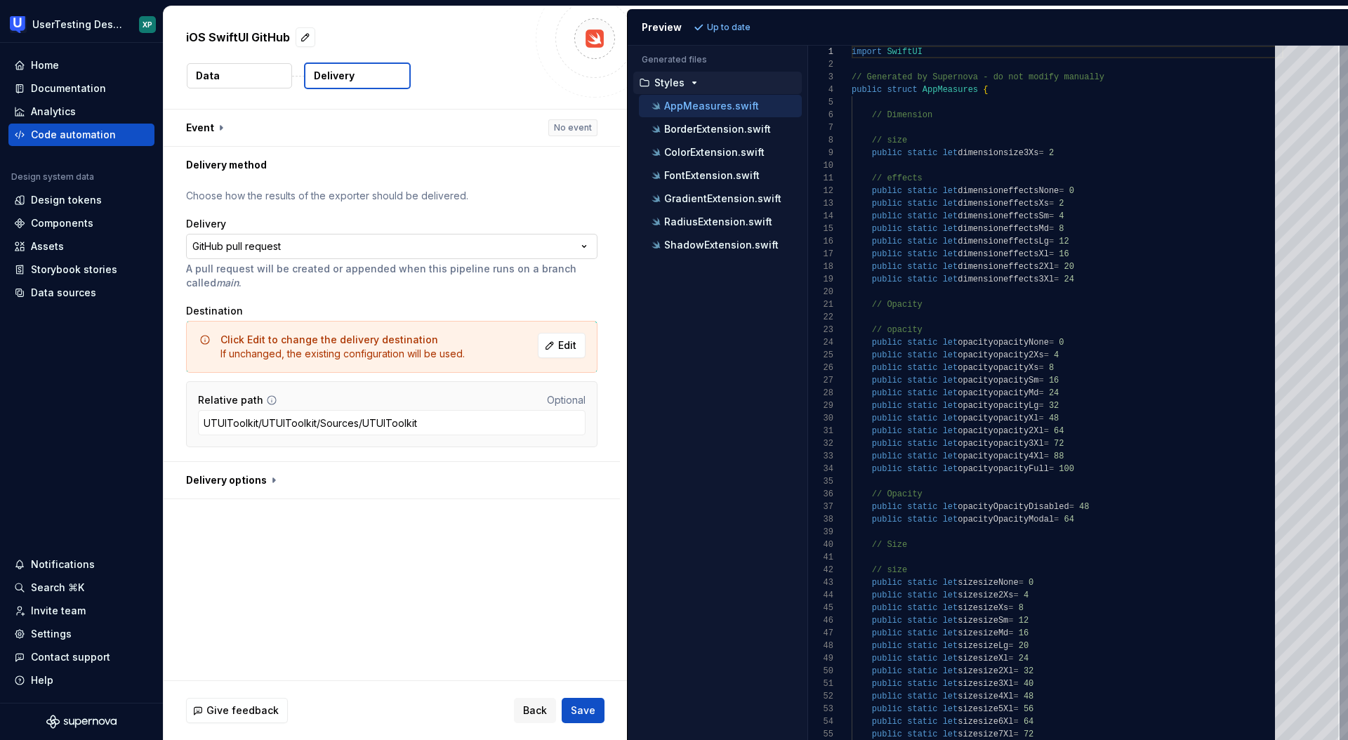
click at [587, 249] on html "**********" at bounding box center [674, 370] width 1348 height 740
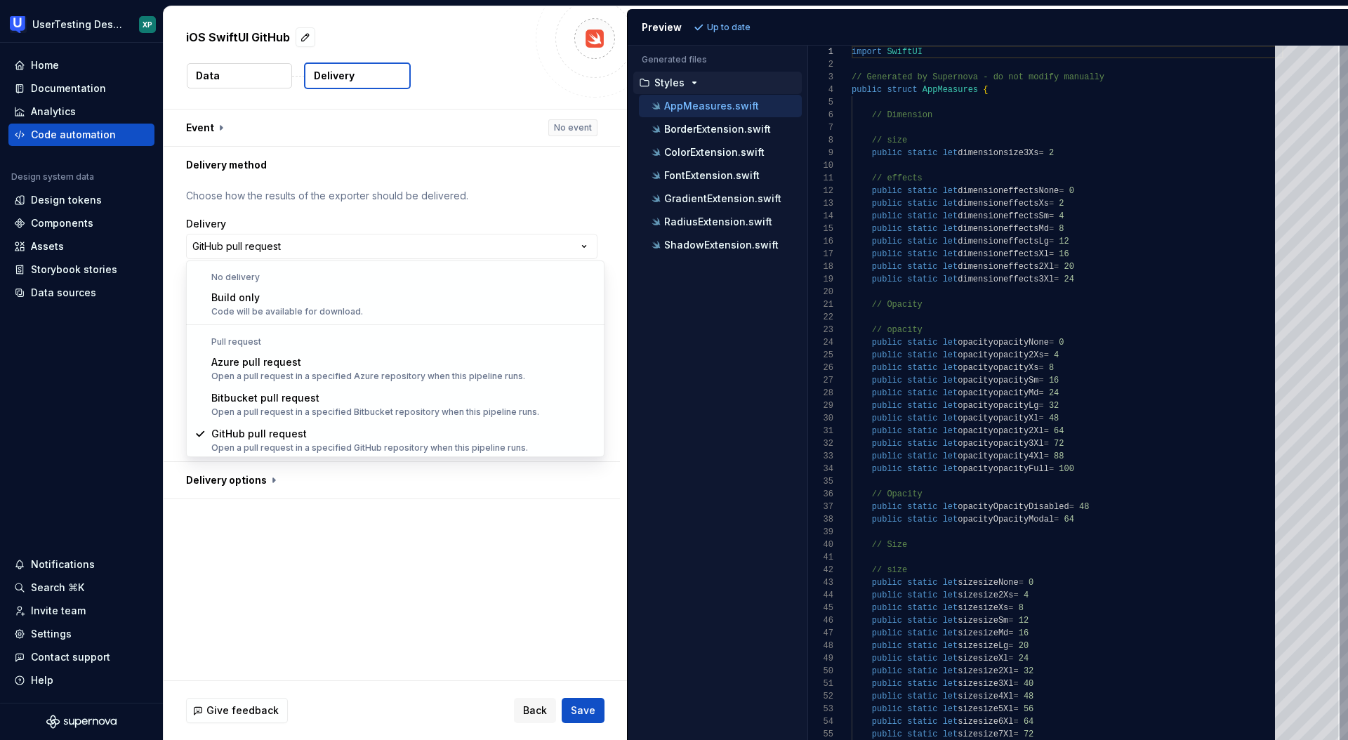
scroll to position [1, 0]
click at [580, 241] on html "**********" at bounding box center [674, 370] width 1348 height 740
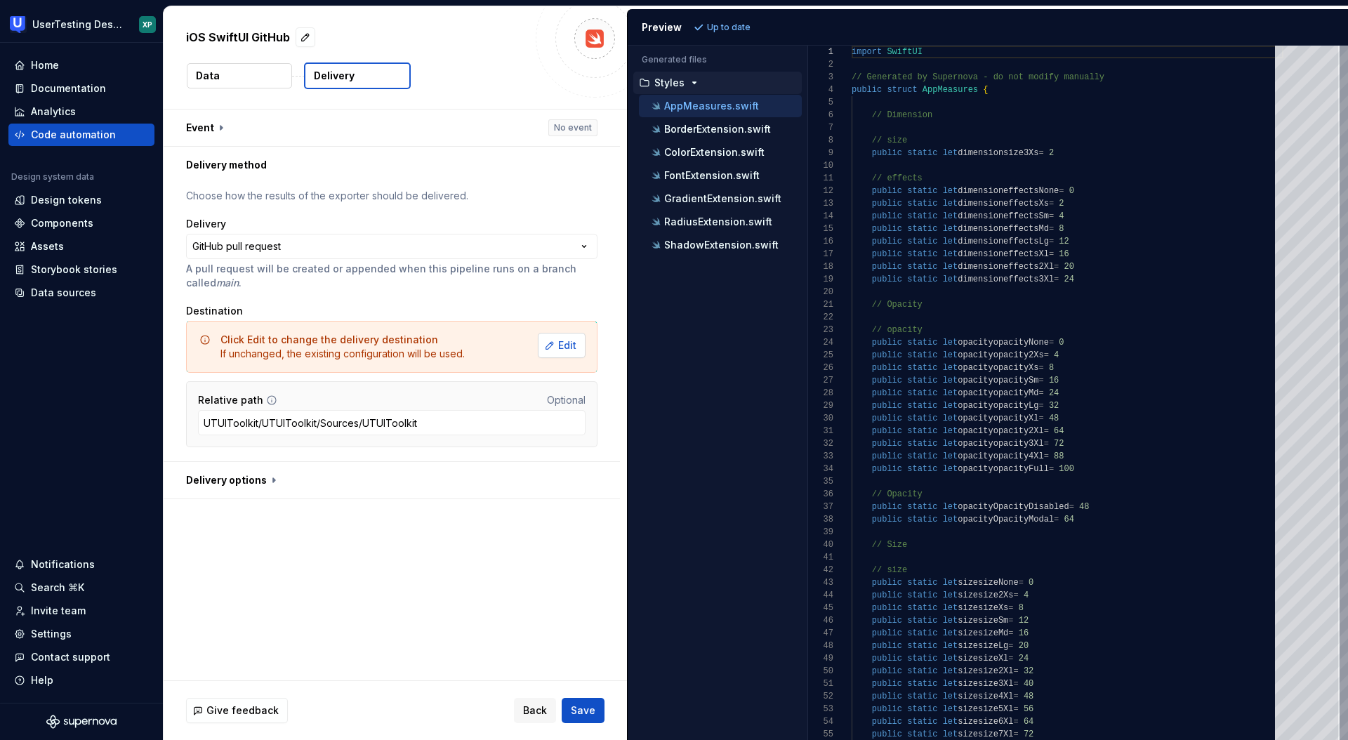
click at [565, 345] on span "Edit" at bounding box center [567, 345] width 18 height 14
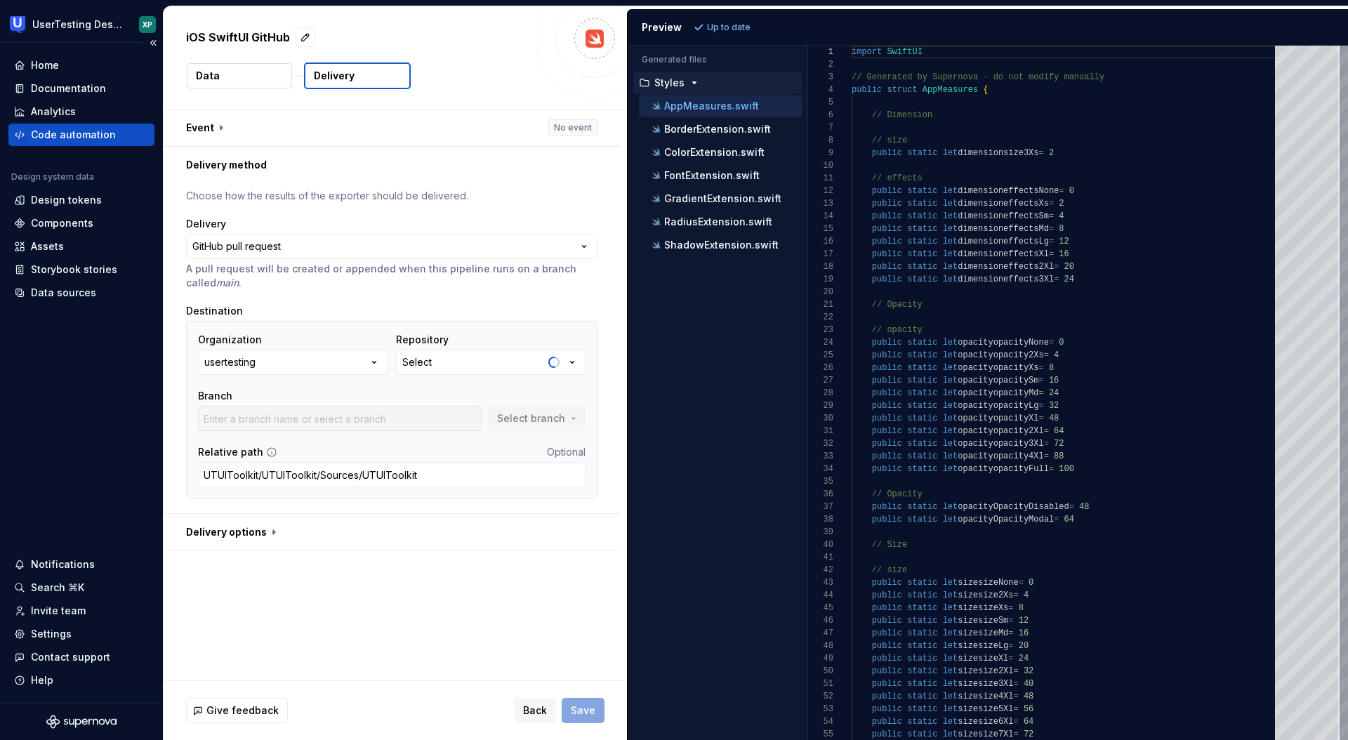
click at [75, 137] on div "Code automation" at bounding box center [73, 135] width 85 height 14
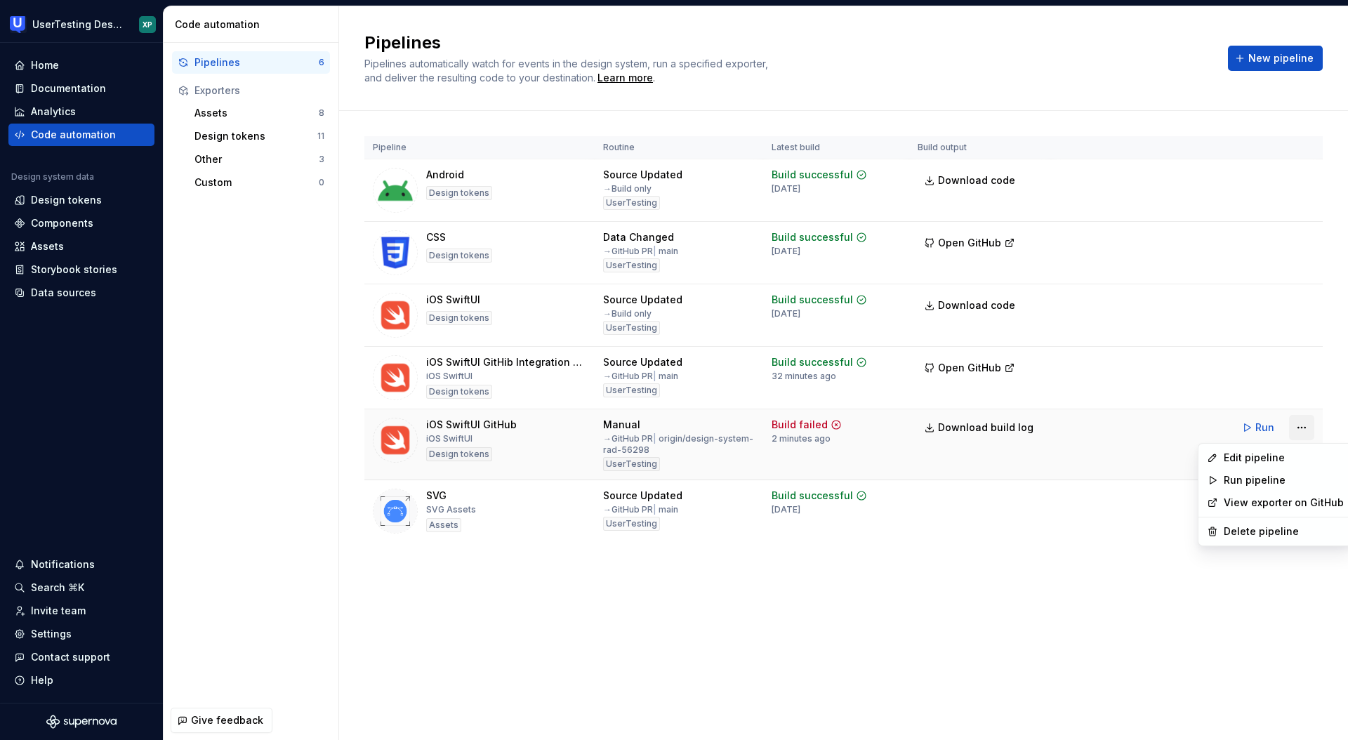
click at [1302, 430] on html "UserTesting Design System XP Home Documentation Analytics Code automation Desig…" at bounding box center [674, 370] width 1348 height 740
click at [1258, 455] on div "Edit pipeline" at bounding box center [1284, 458] width 120 height 14
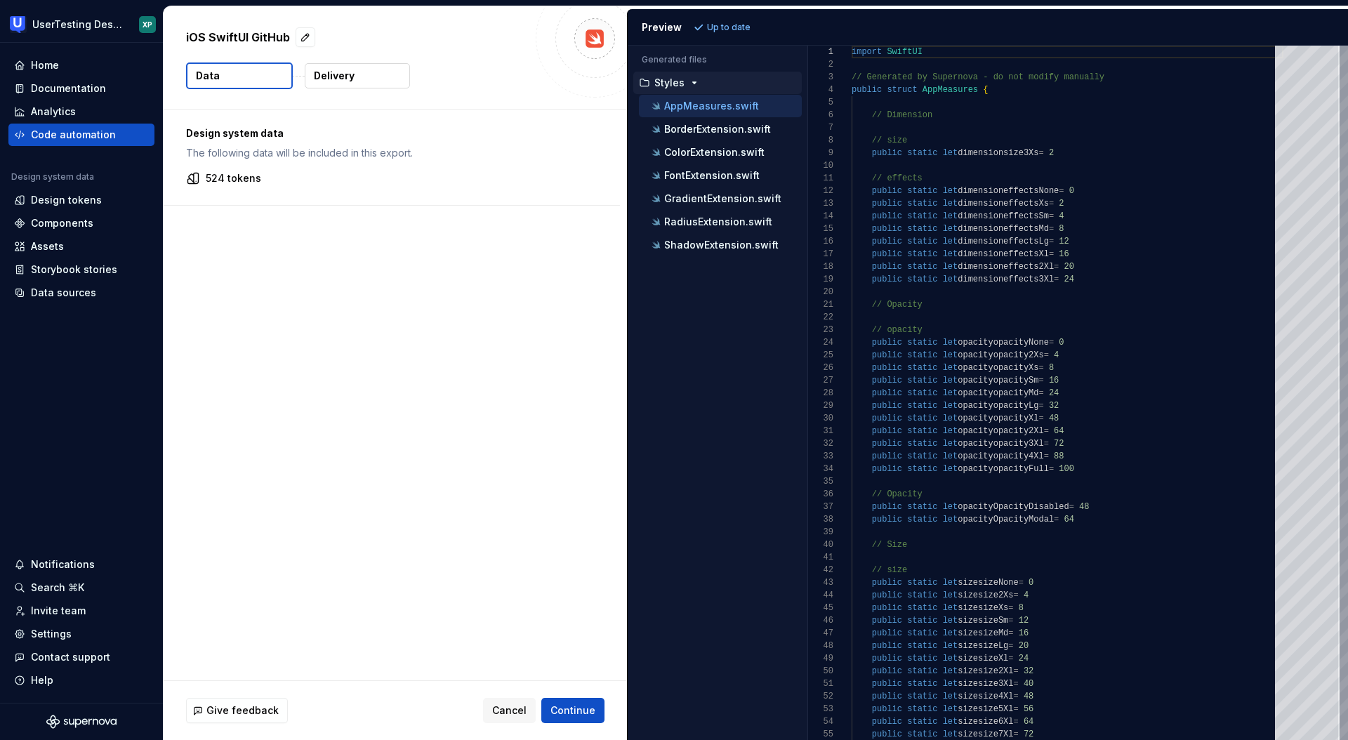
click at [349, 81] on p "Delivery" at bounding box center [334, 76] width 41 height 14
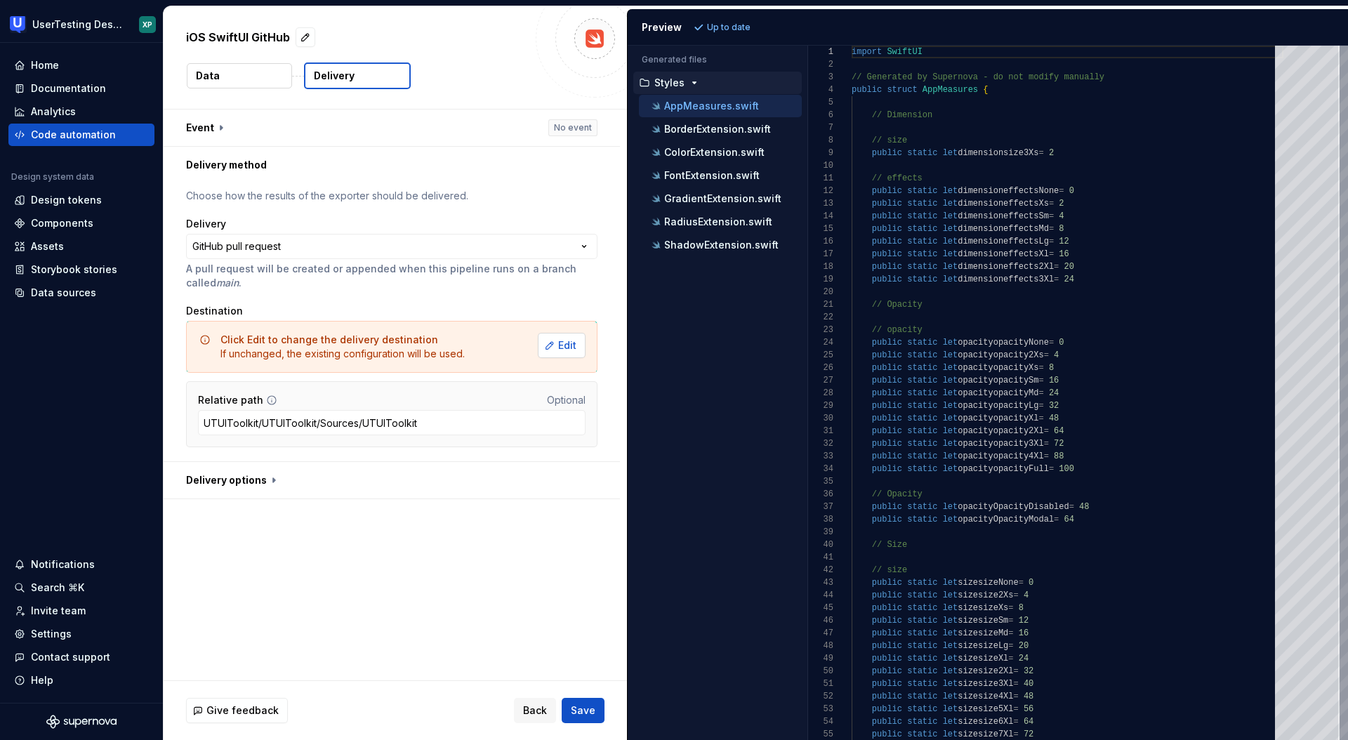
click at [576, 347] on span "Edit" at bounding box center [567, 345] width 18 height 14
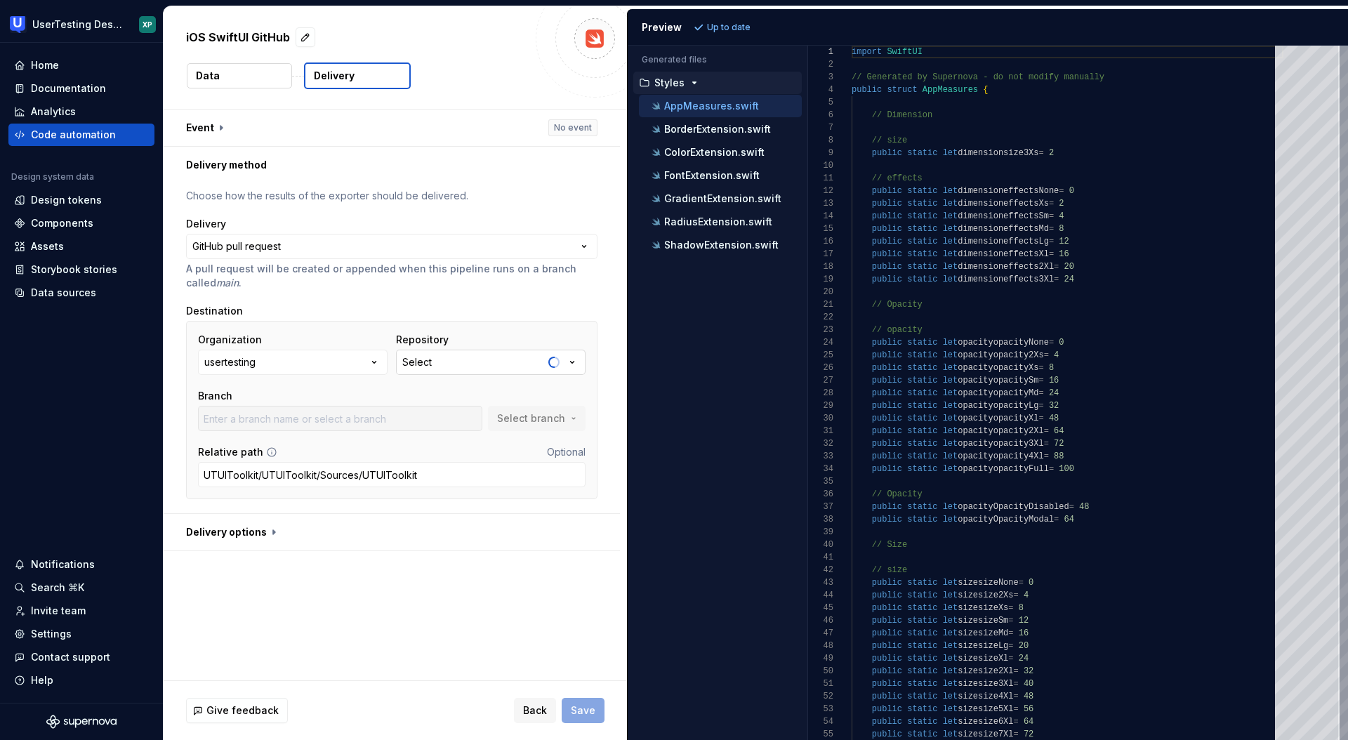
click at [474, 361] on button "Select" at bounding box center [491, 362] width 190 height 25
type input "UserTesting"
type input "master"
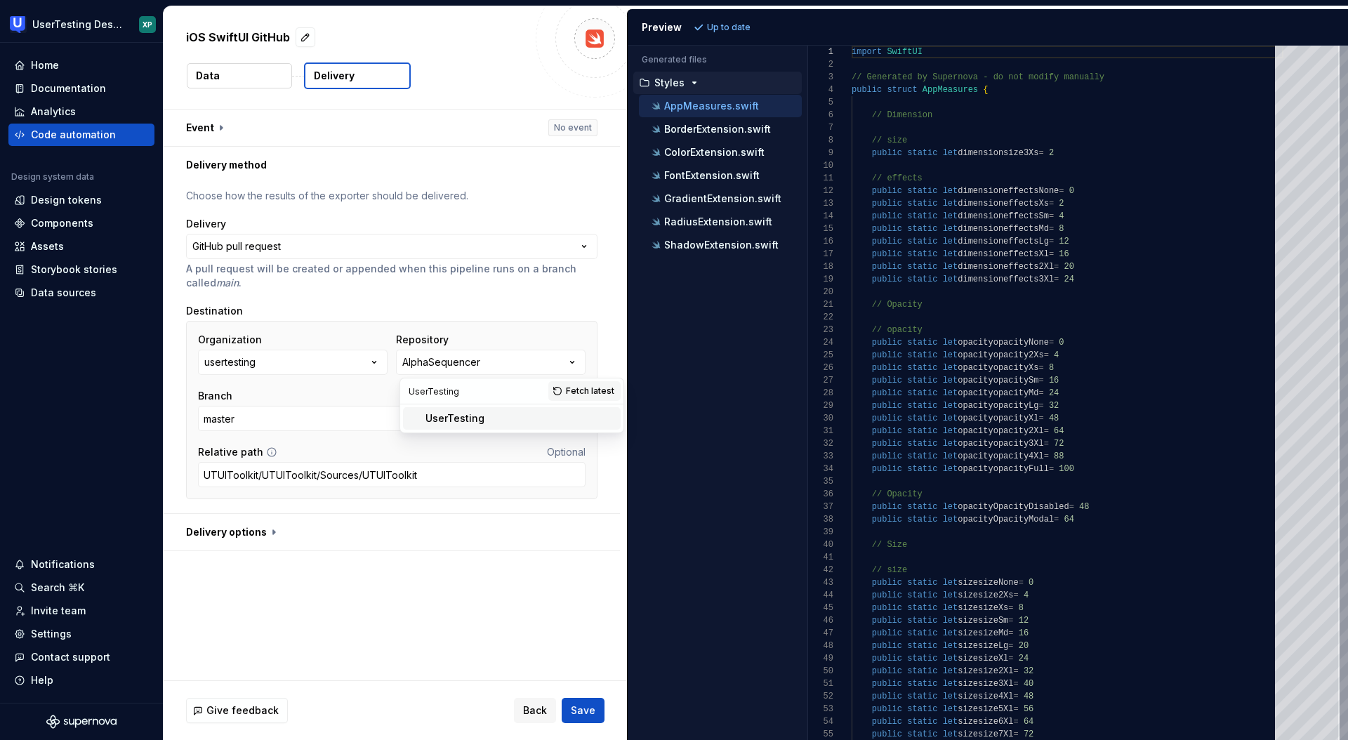
click at [461, 416] on div "UserTesting" at bounding box center [454, 418] width 59 height 14
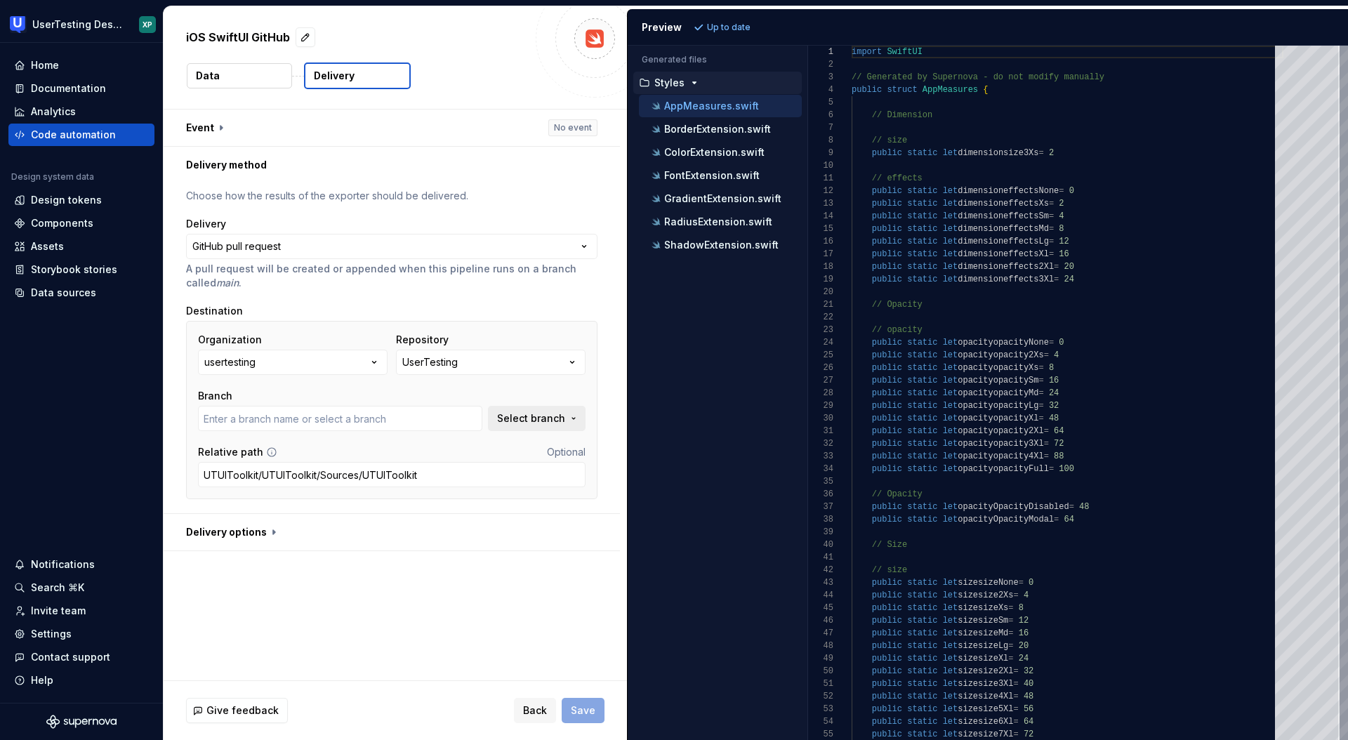
click at [534, 421] on span "Select branch" at bounding box center [531, 418] width 68 height 14
type input "Accessible-Sticky-Nub"
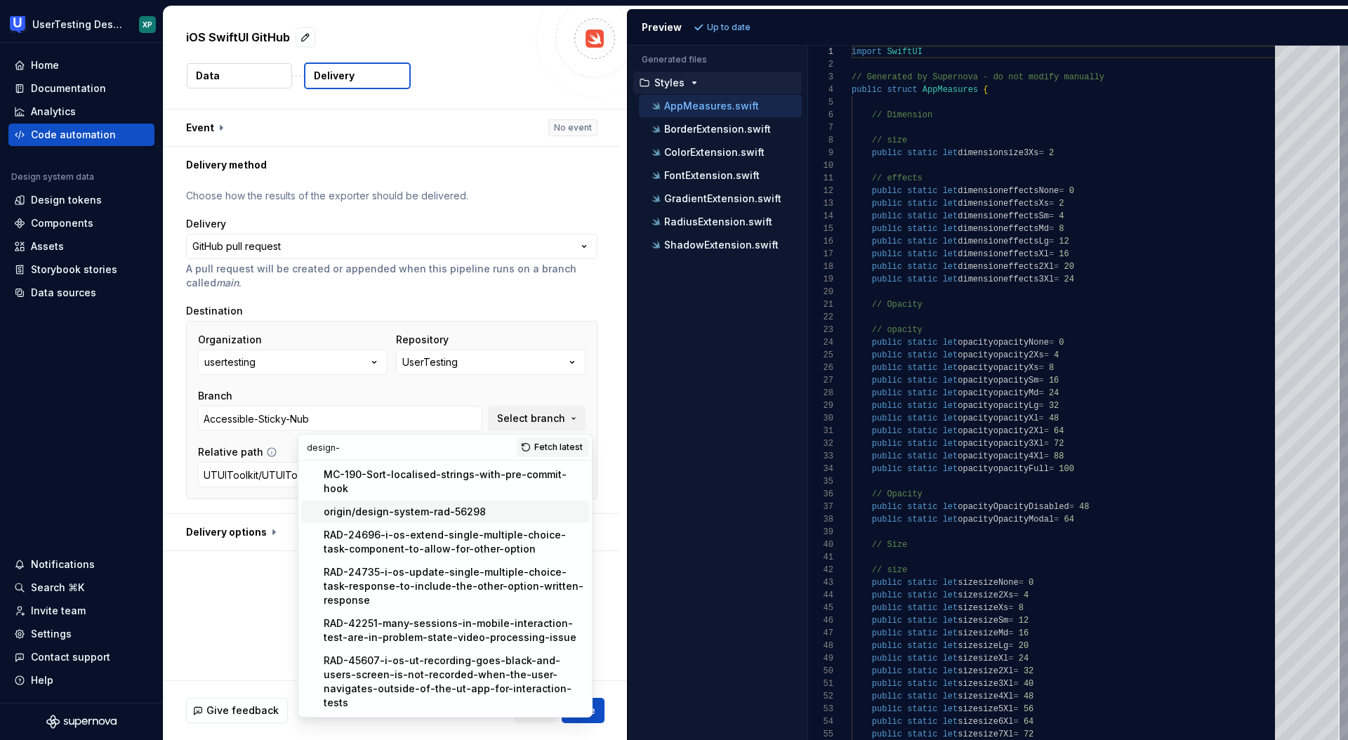
type input "design-"
click at [342, 505] on div "origin/design-system-rad-56298" at bounding box center [405, 512] width 162 height 14
type input "origin/design-system-rad-56298"
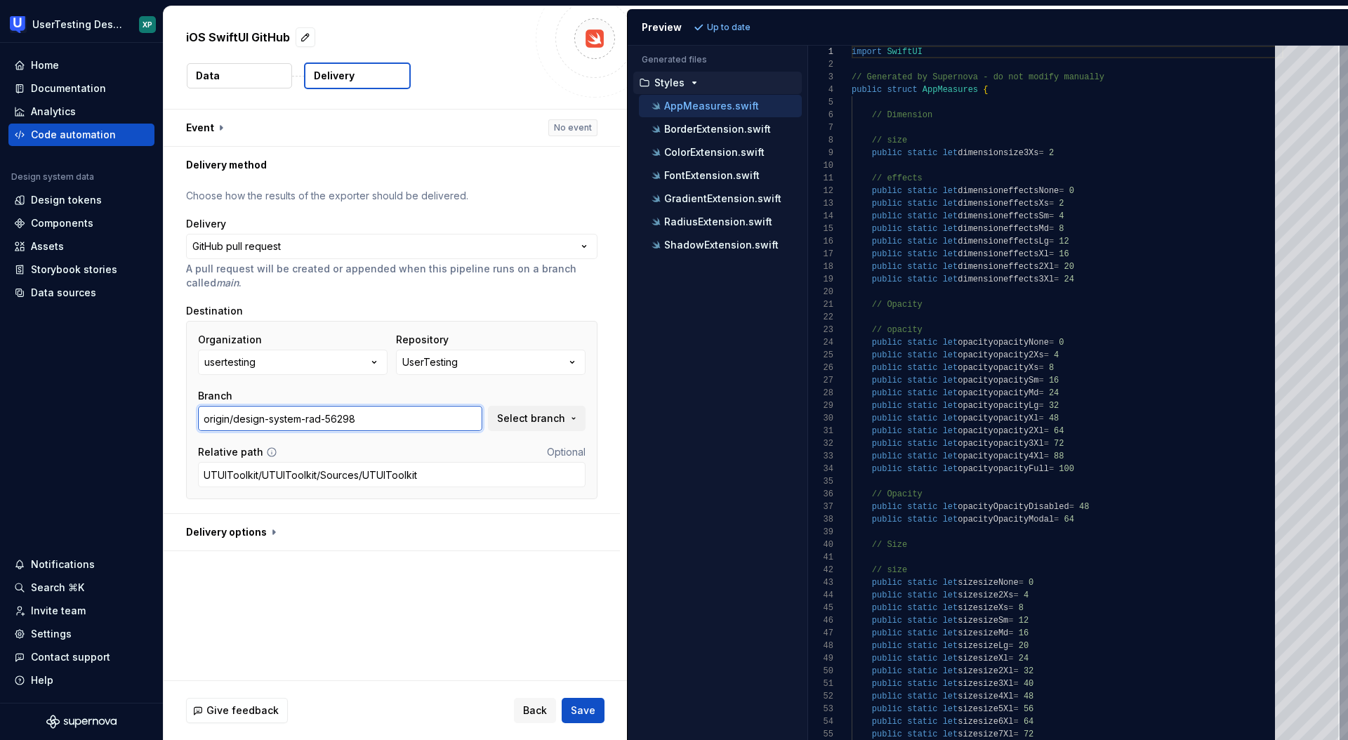
drag, startPoint x: 228, startPoint y: 421, endPoint x: 179, endPoint y: 419, distance: 49.2
click at [179, 419] on div "**********" at bounding box center [392, 348] width 456 height 330
click at [562, 698] on button "Save" at bounding box center [583, 710] width 43 height 25
click at [576, 709] on div "Back Save" at bounding box center [559, 710] width 91 height 25
click at [534, 713] on span "Back" at bounding box center [535, 711] width 24 height 14
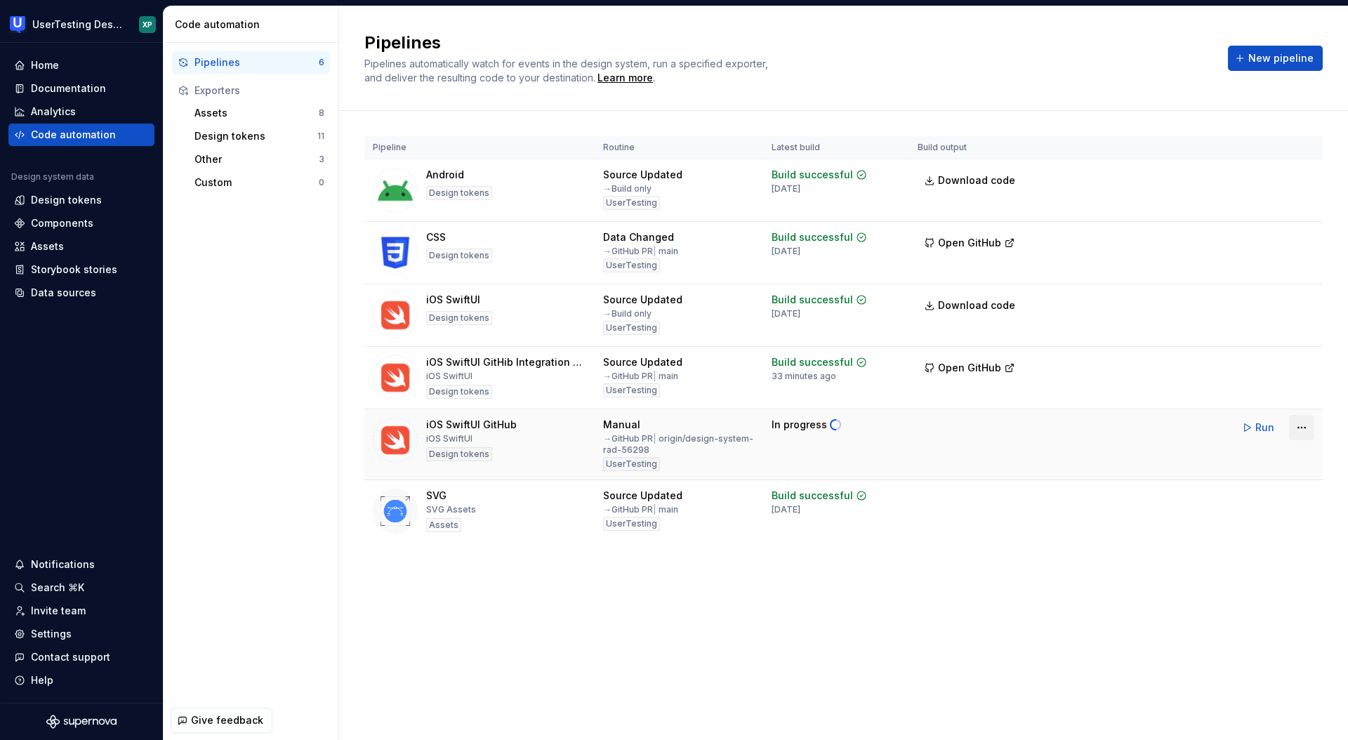
click at [1303, 427] on html "UserTesting Design System XP Home Documentation Analytics Code automation Desig…" at bounding box center [674, 370] width 1348 height 740
click at [976, 551] on html "UserTesting Design System XP Home Documentation Analytics Code automation Desig…" at bounding box center [674, 370] width 1348 height 740
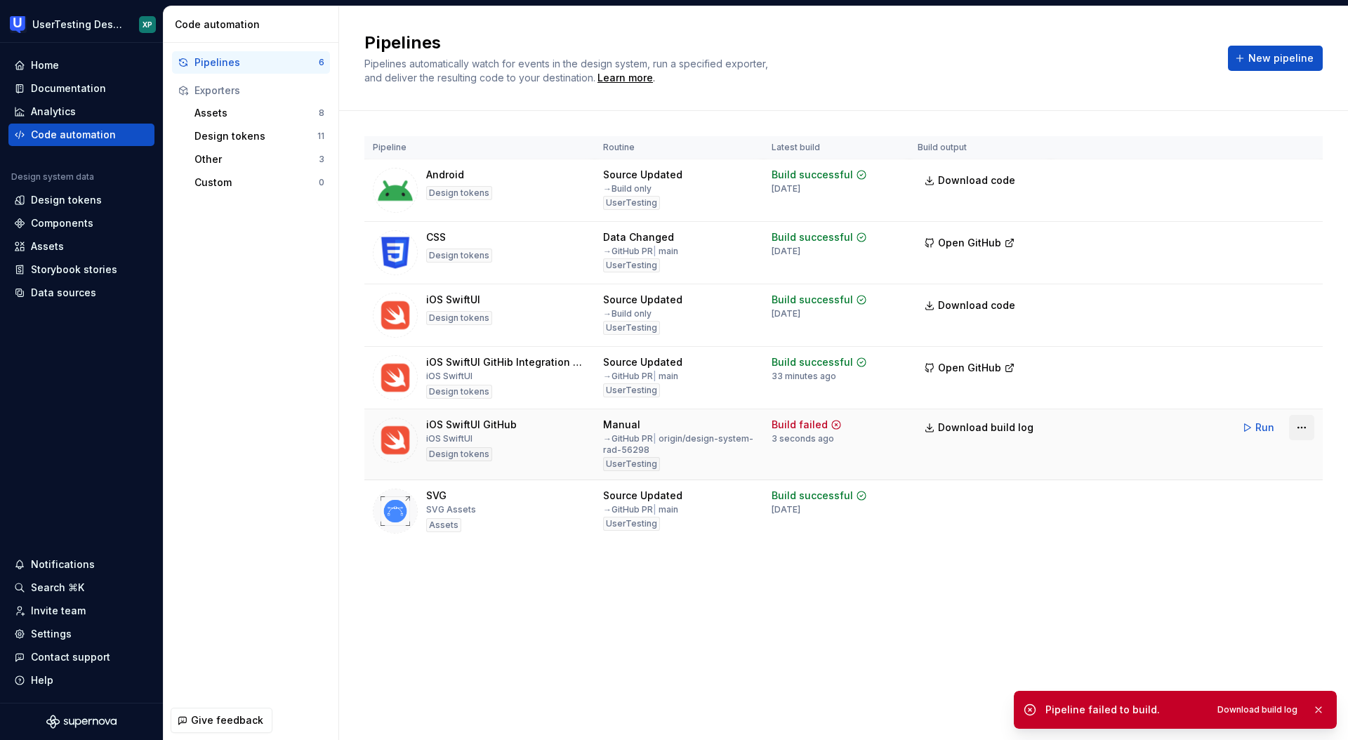
click at [1299, 428] on html "UserTesting Design System XP Home Documentation Analytics Code automation Desig…" at bounding box center [674, 370] width 1348 height 740
click at [1236, 461] on div "Edit pipeline" at bounding box center [1284, 458] width 120 height 14
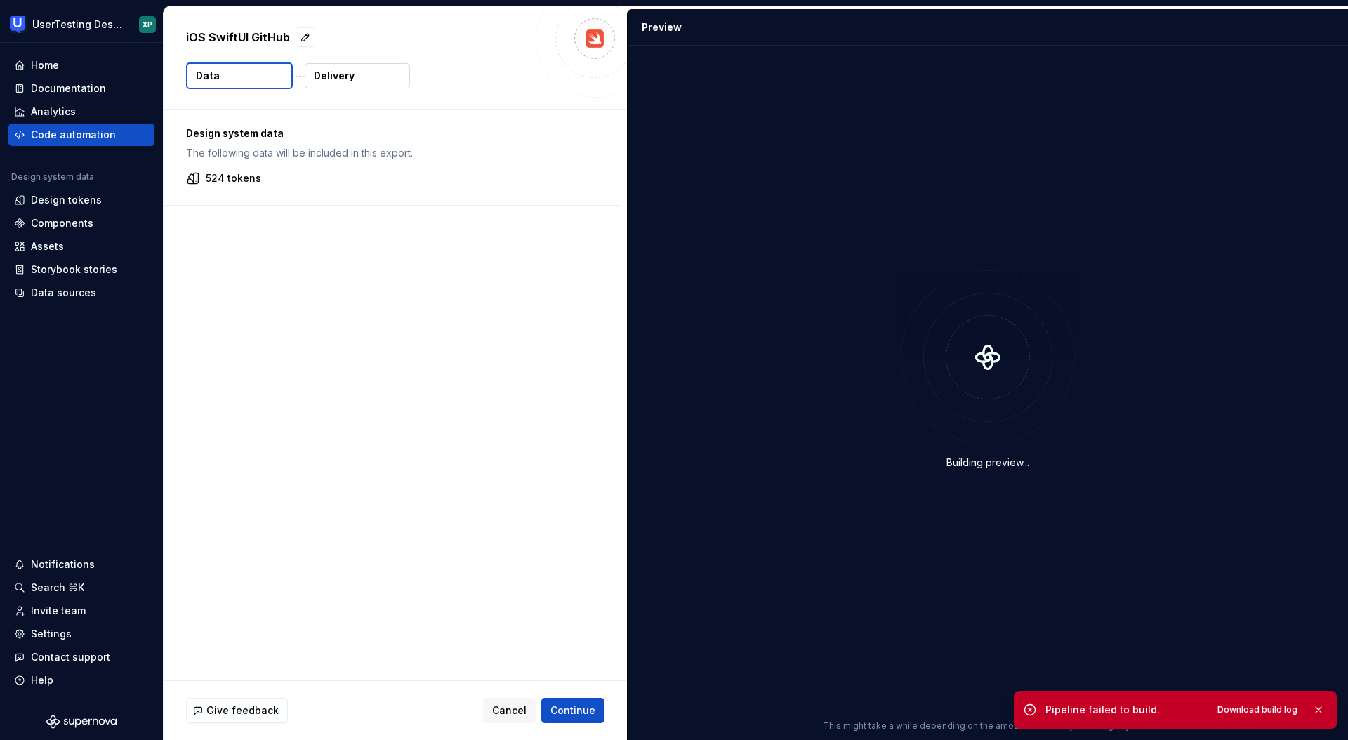
click at [334, 73] on p "Delivery" at bounding box center [334, 76] width 41 height 14
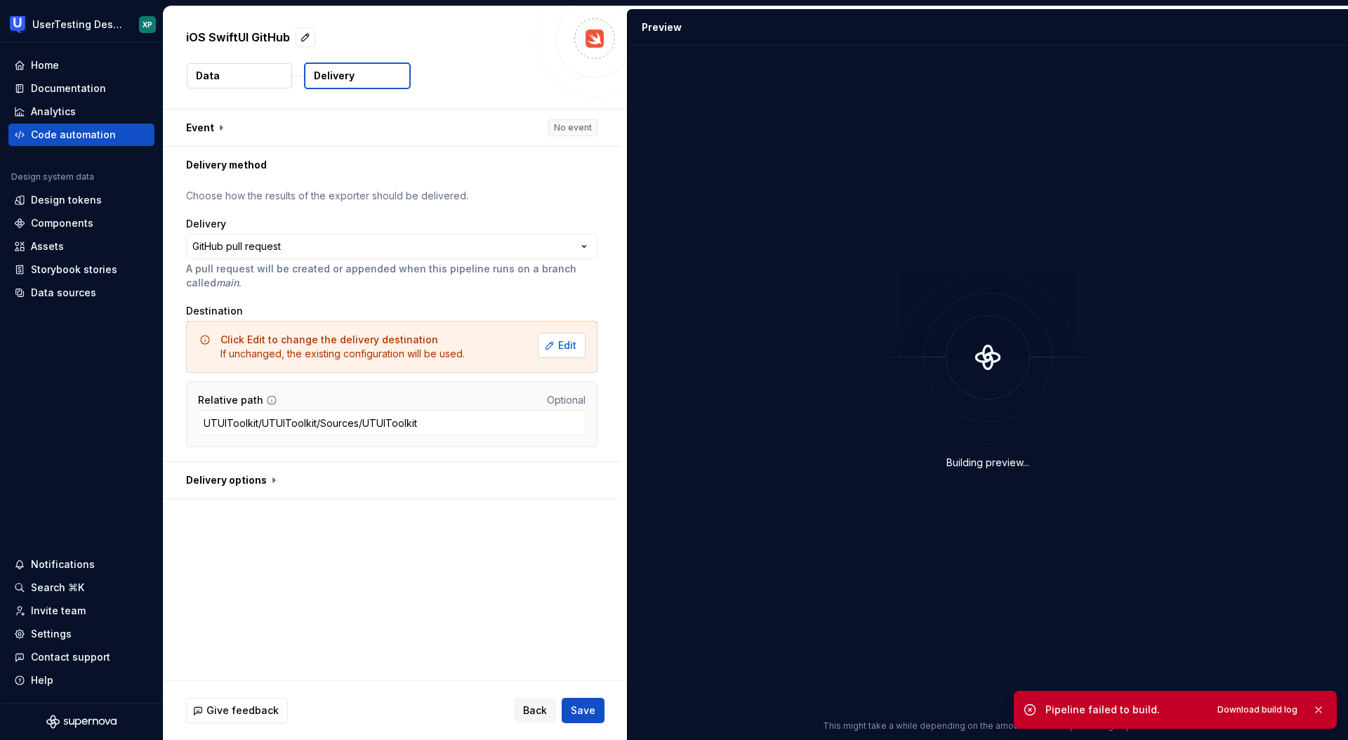
click at [565, 348] on button "Edit" at bounding box center [562, 345] width 48 height 25
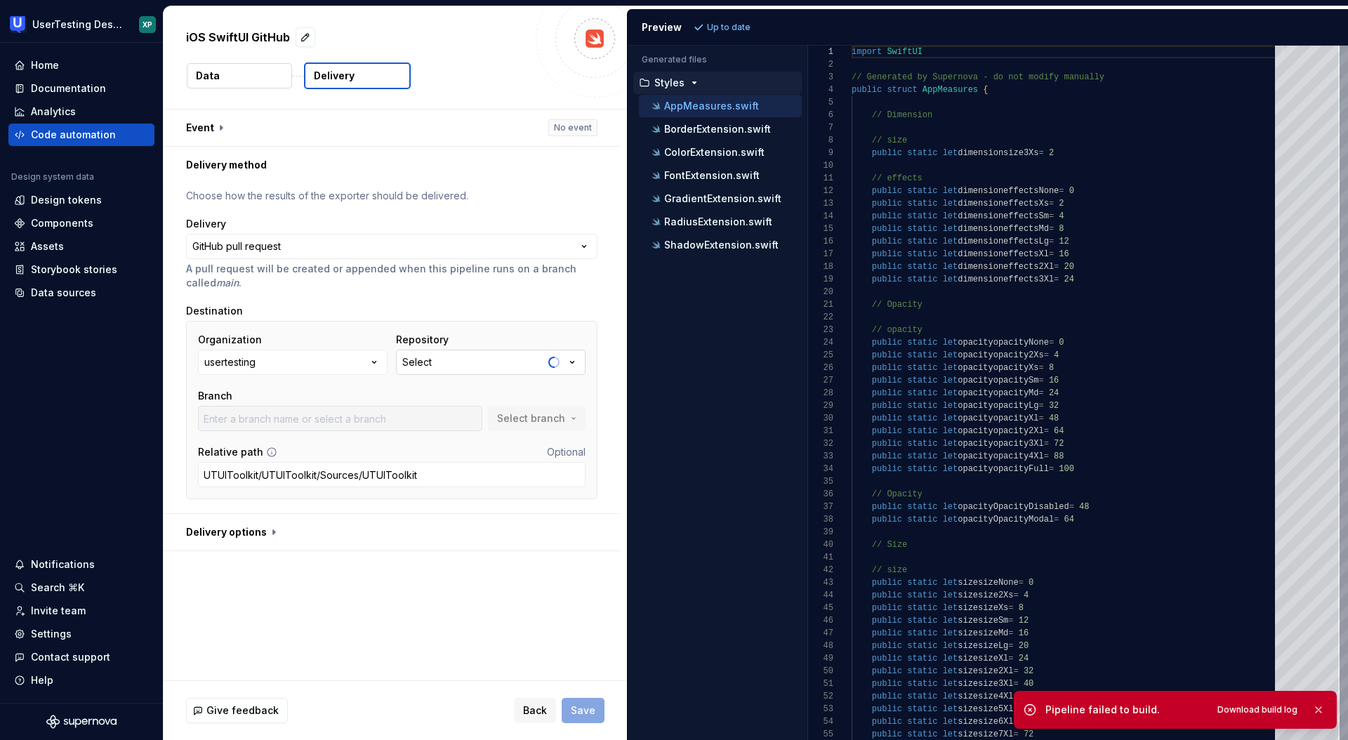
click at [574, 362] on icon "button" at bounding box center [573, 363] width 4 height 2
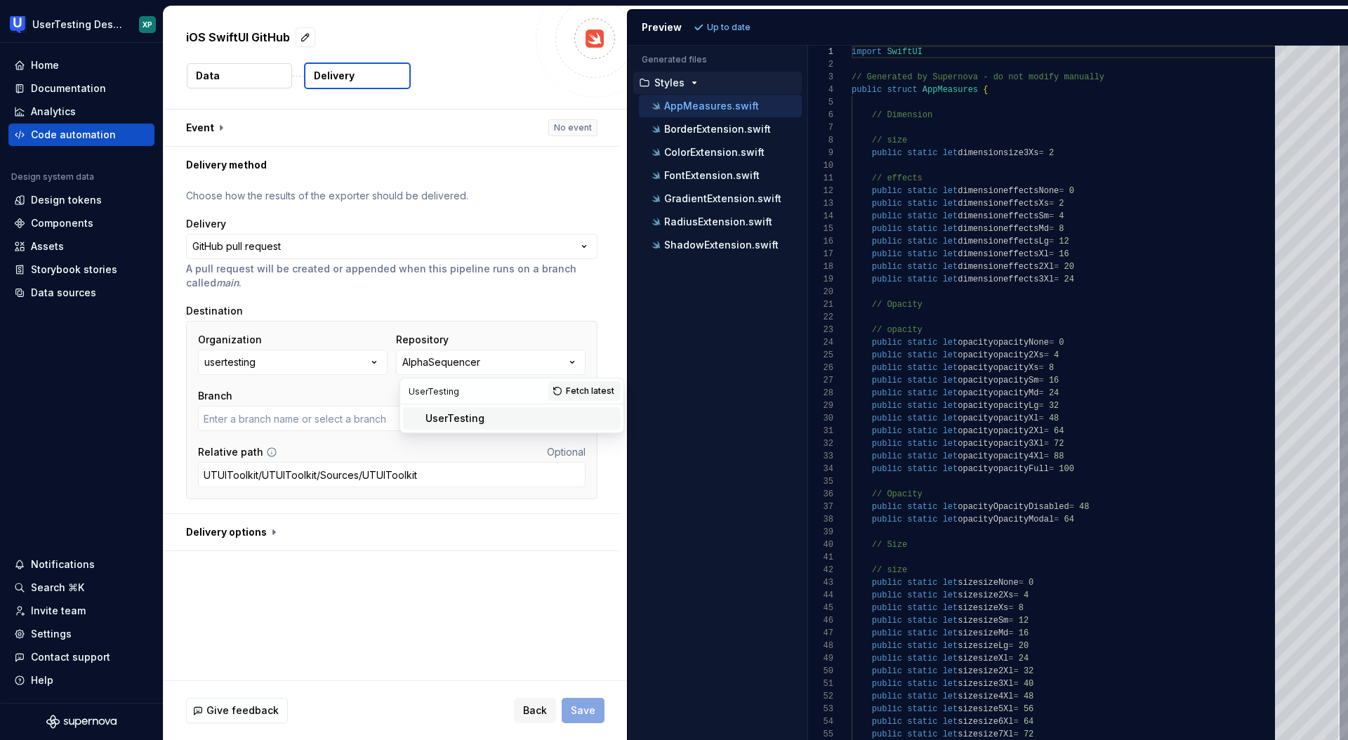
type input "UserTesting"
click at [480, 417] on div "UserTesting" at bounding box center [454, 418] width 59 height 14
click at [544, 418] on span "Select branch" at bounding box center [531, 418] width 68 height 14
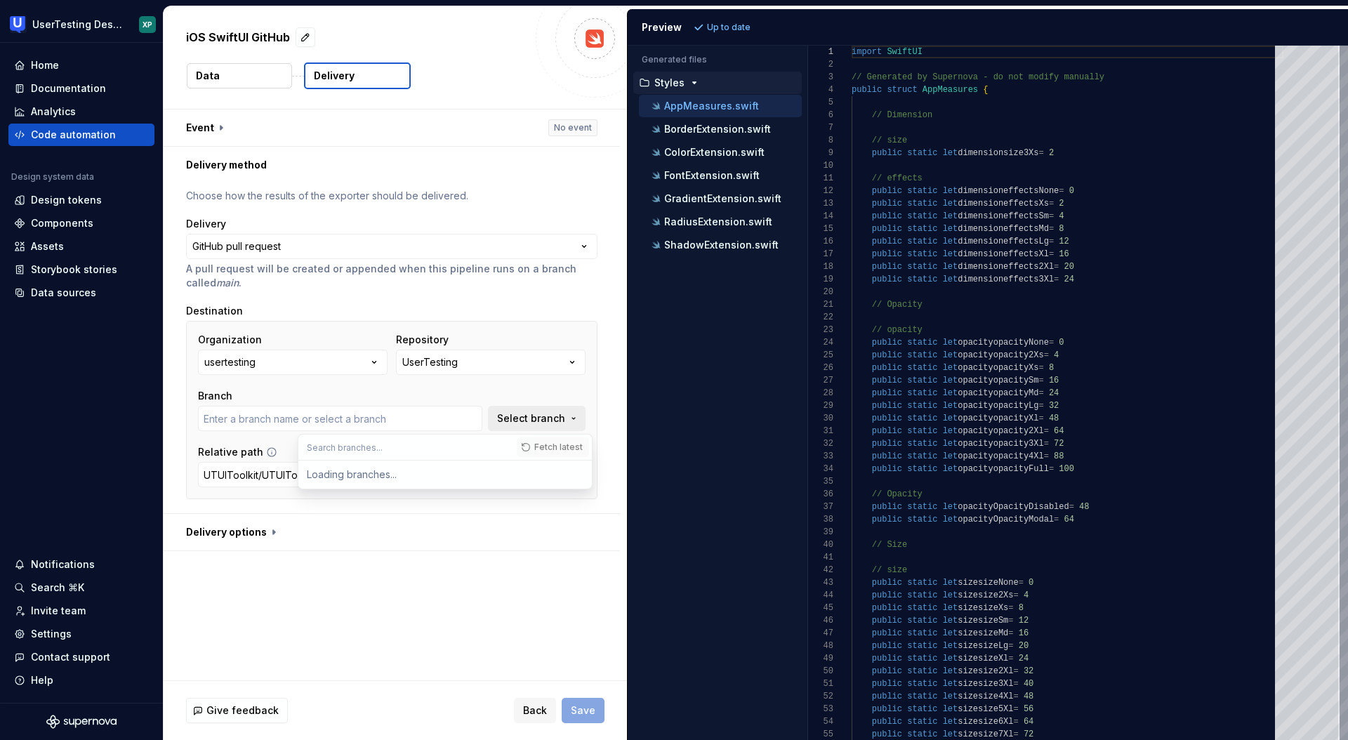
type input "Accessible-Sticky-Nub"
type input "design-system"
click at [447, 476] on div "origin/design-system-rad-56298" at bounding box center [405, 475] width 162 height 14
type input "origin/design-system-rad-56298"
click at [548, 414] on span "Select branch" at bounding box center [531, 418] width 68 height 14
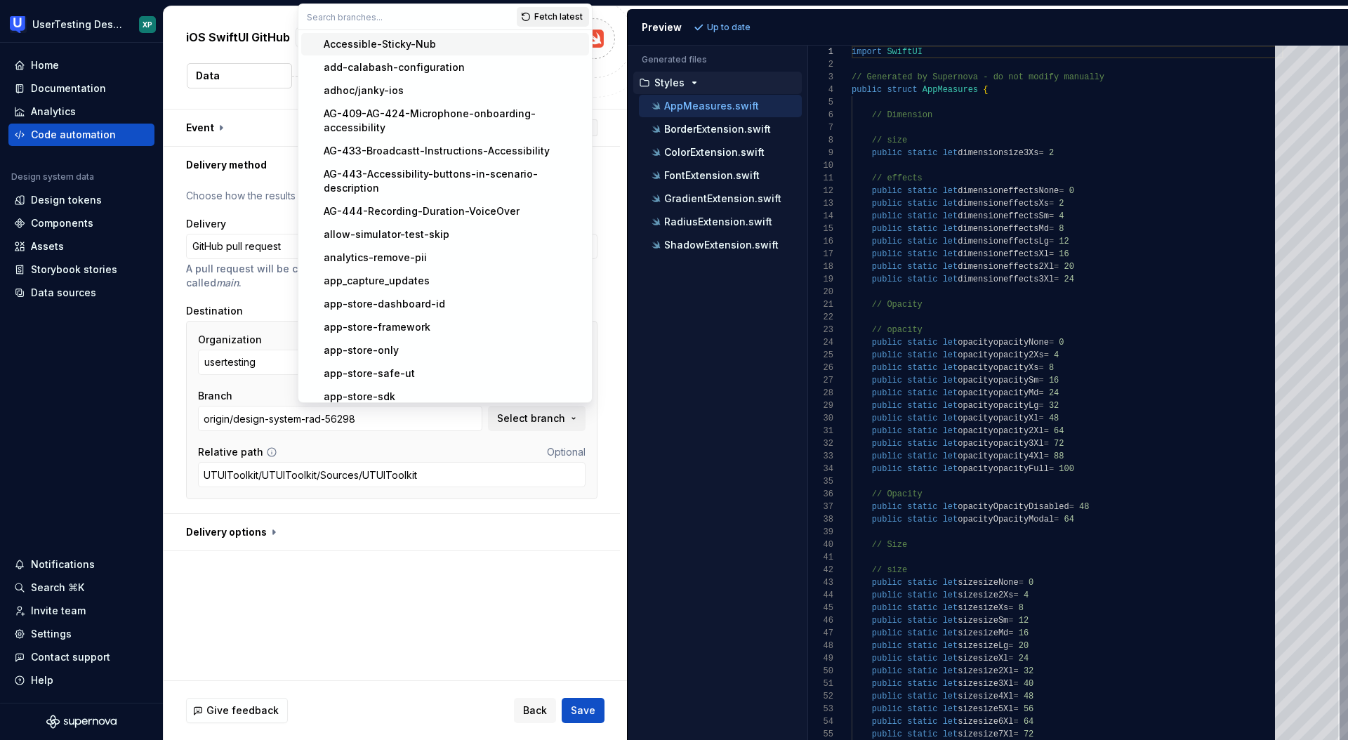
click at [534, 16] on button "Fetch latest" at bounding box center [553, 17] width 72 height 20
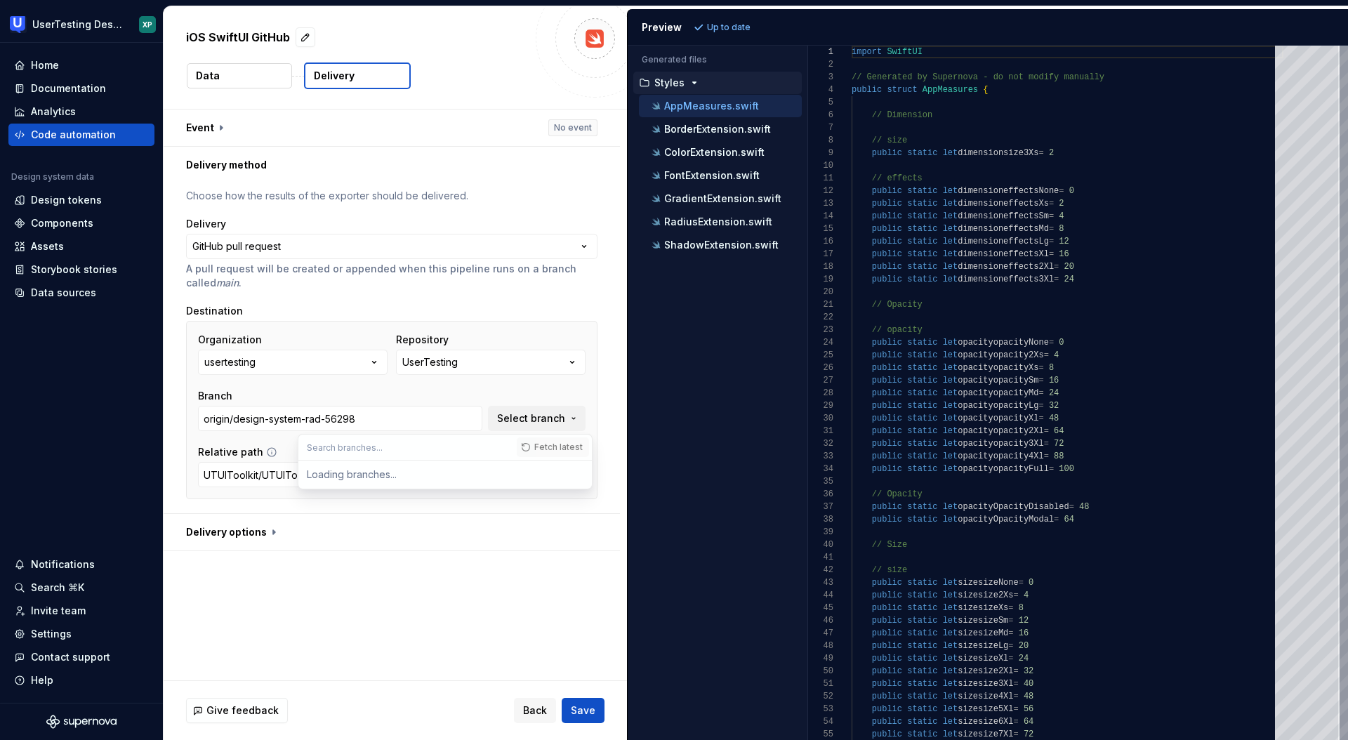
click at [420, 447] on input "text" at bounding box center [407, 447] width 218 height 25
type input "design-system"
click at [537, 447] on span "Fetch latest" at bounding box center [558, 447] width 48 height 11
click at [463, 448] on input "design-system" at bounding box center [407, 447] width 218 height 25
click at [411, 471] on div "design-system-rad-56298" at bounding box center [389, 475] width 131 height 14
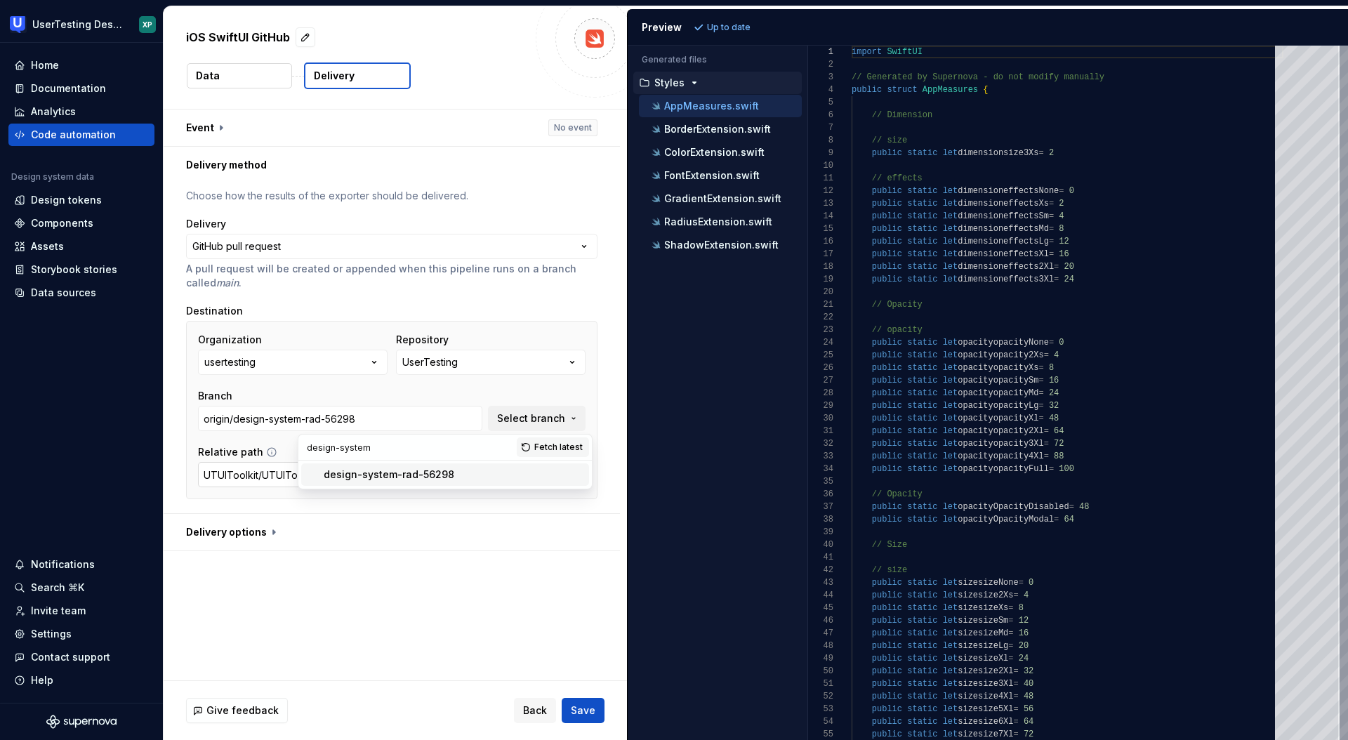
type input "design-system-rad-56298"
click at [592, 712] on span "Save" at bounding box center [583, 711] width 25 height 14
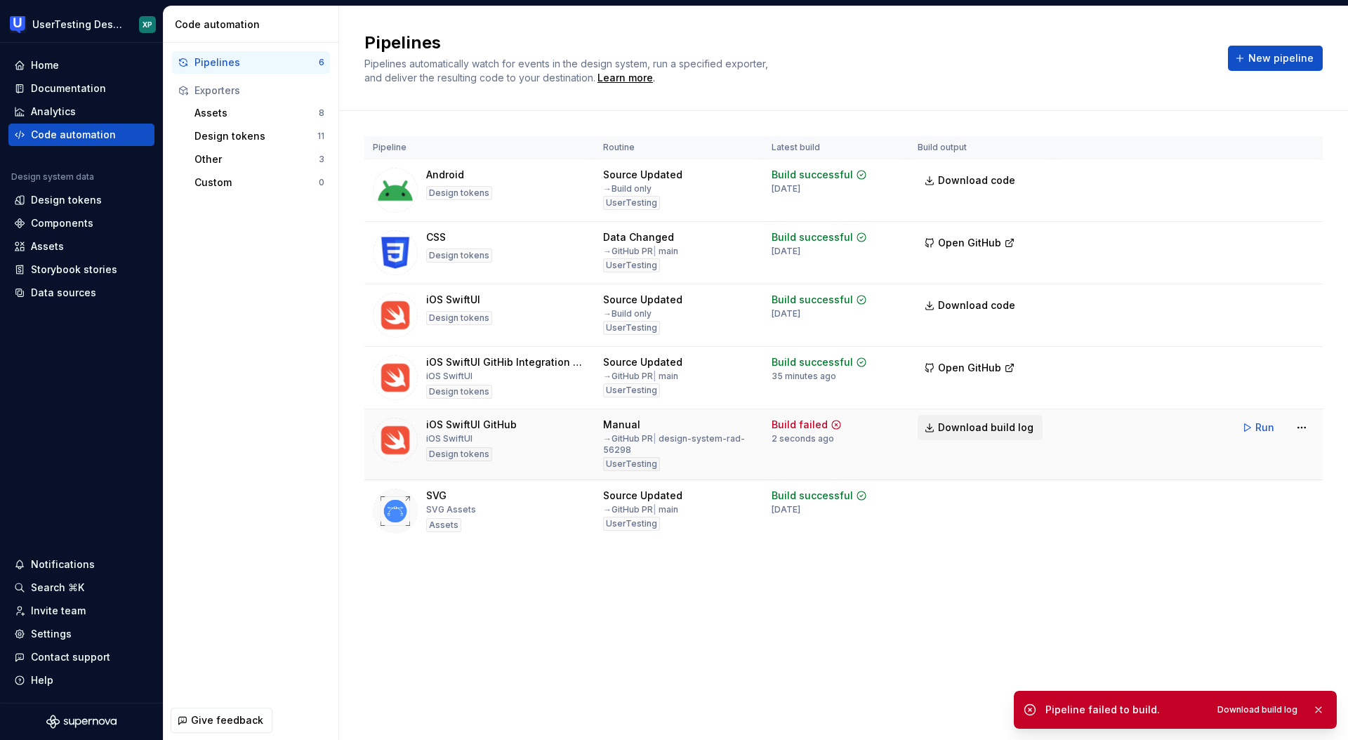
click at [952, 426] on span "Download build log" at bounding box center [985, 428] width 95 height 14
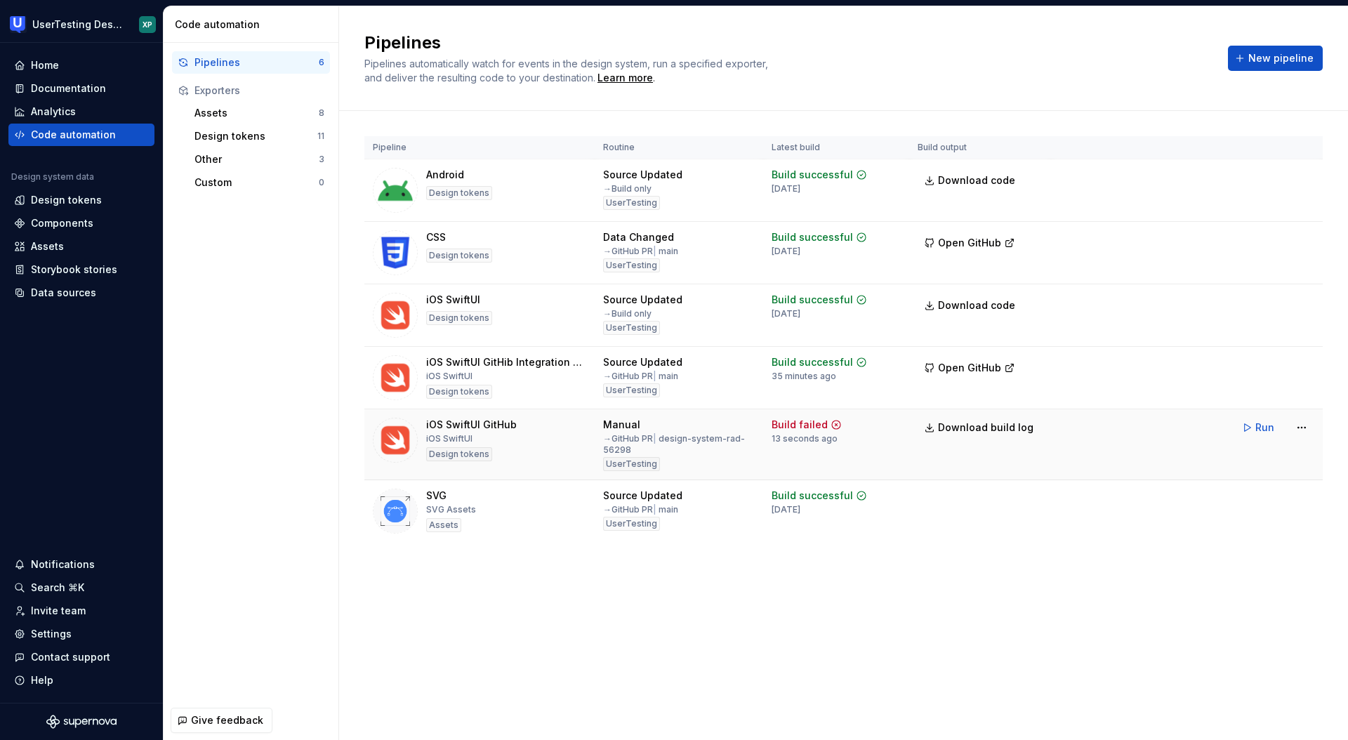
click at [831, 424] on icon at bounding box center [836, 424] width 11 height 11
click at [621, 427] on div "Manual" at bounding box center [621, 425] width 37 height 14
click at [1298, 431] on html "UserTesting Design System XP Home Documentation Analytics Code automation Desig…" at bounding box center [674, 370] width 1348 height 740
click at [1302, 428] on html "UserTesting Design System XP Home Documentation Analytics Code automation Desig…" at bounding box center [674, 370] width 1348 height 740
click at [1260, 425] on span "Run" at bounding box center [1264, 428] width 19 height 14
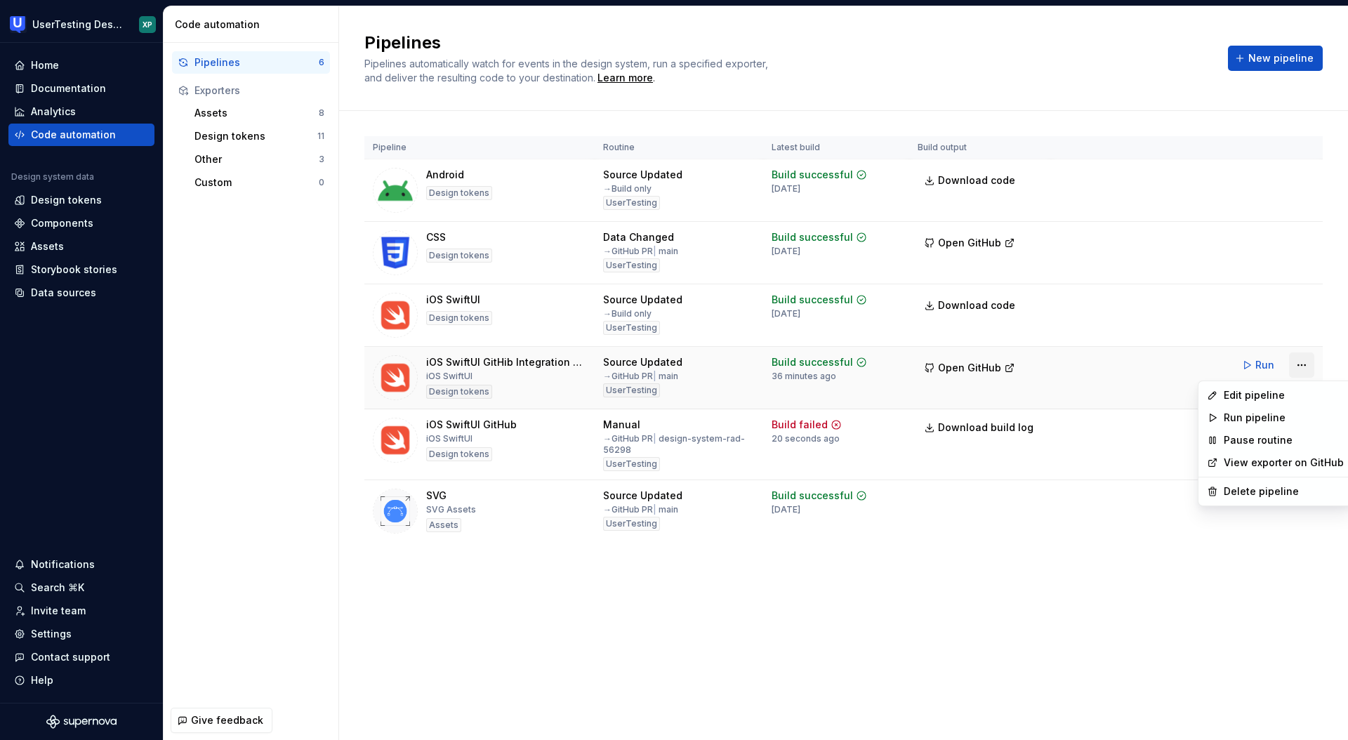
click at [1302, 367] on html "UserTesting Design System XP Home Documentation Analytics Code automation Desig…" at bounding box center [674, 370] width 1348 height 740
click at [1256, 393] on div "Edit pipeline" at bounding box center [1284, 395] width 120 height 14
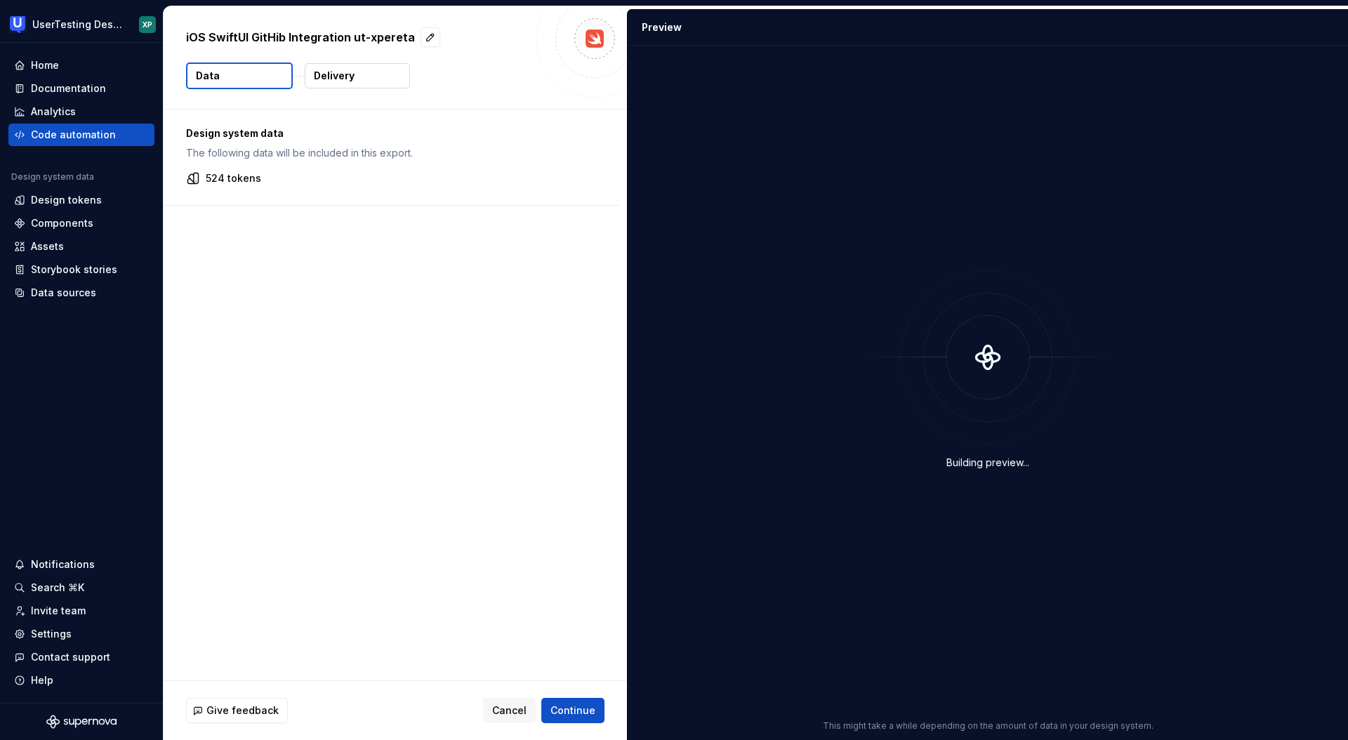
click at [355, 72] on button "Delivery" at bounding box center [357, 75] width 105 height 25
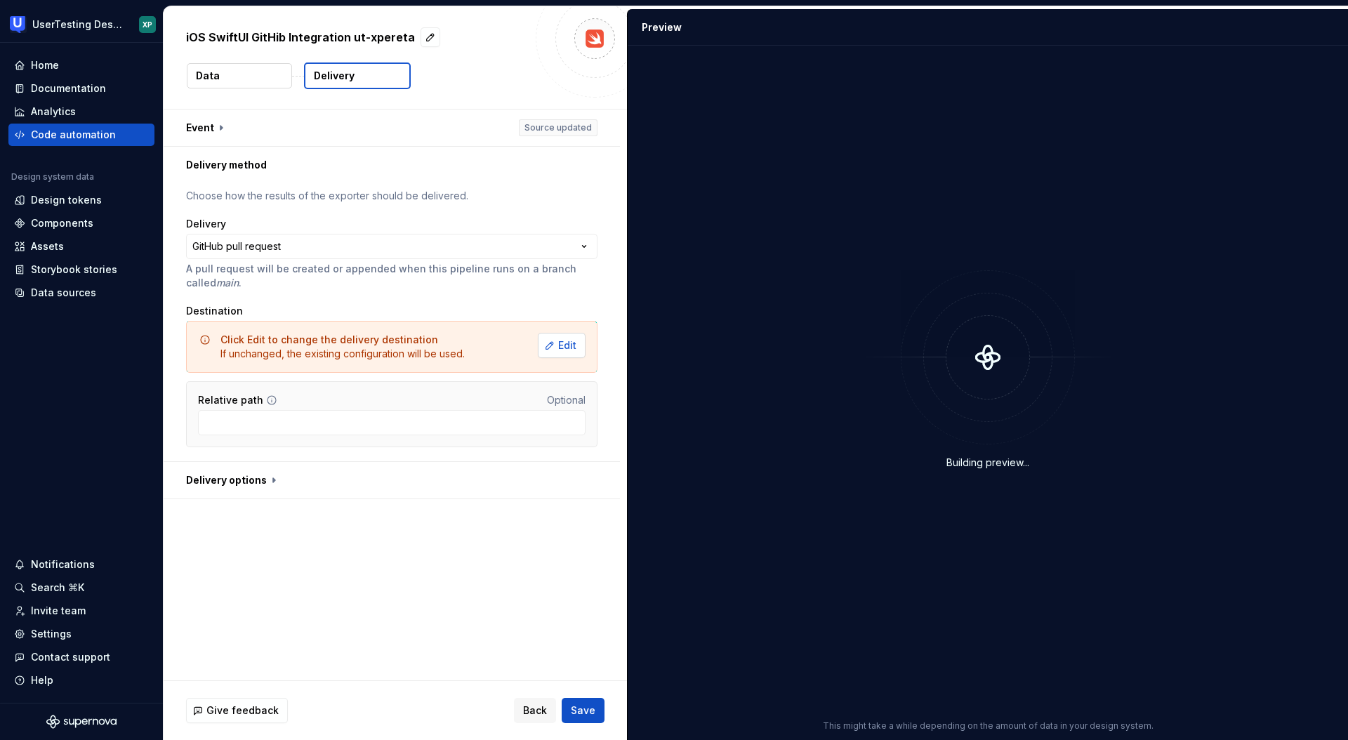
click at [570, 349] on span "Edit" at bounding box center [567, 345] width 18 height 14
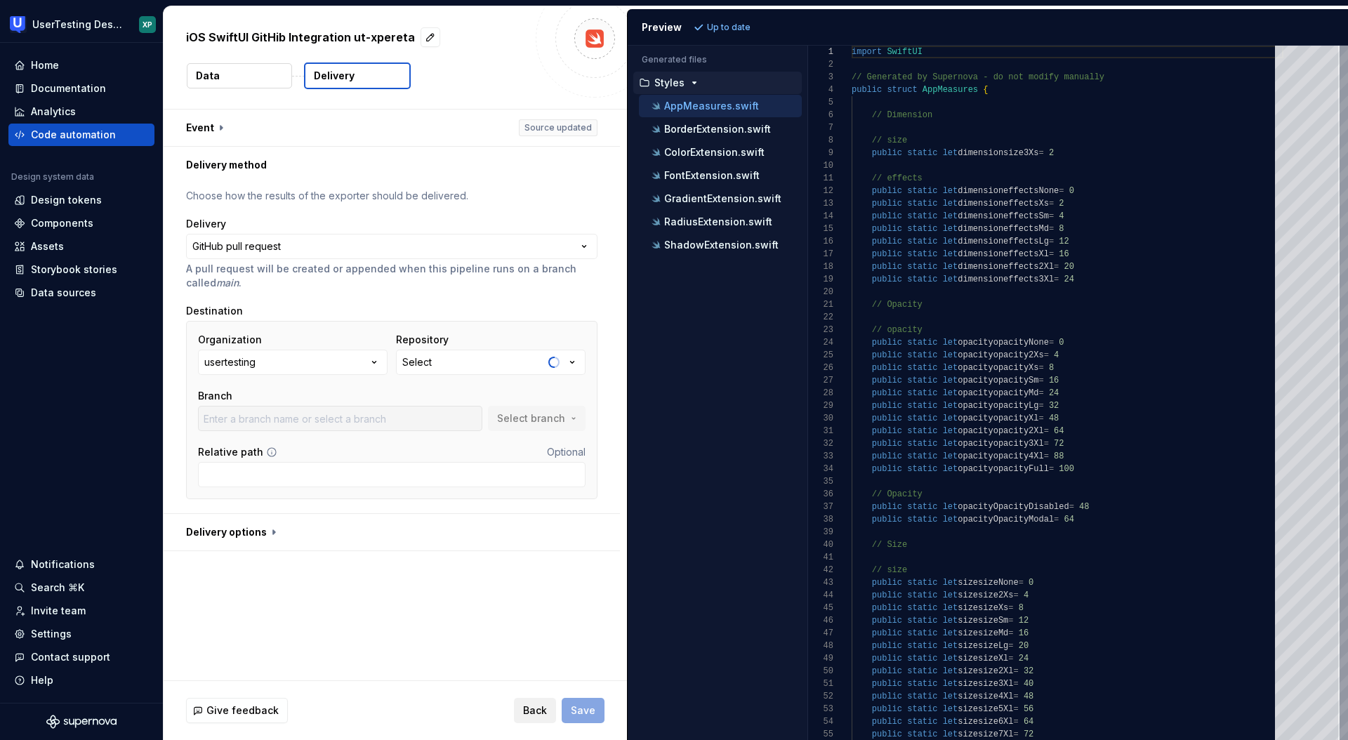
click at [523, 706] on button "Back" at bounding box center [535, 710] width 42 height 25
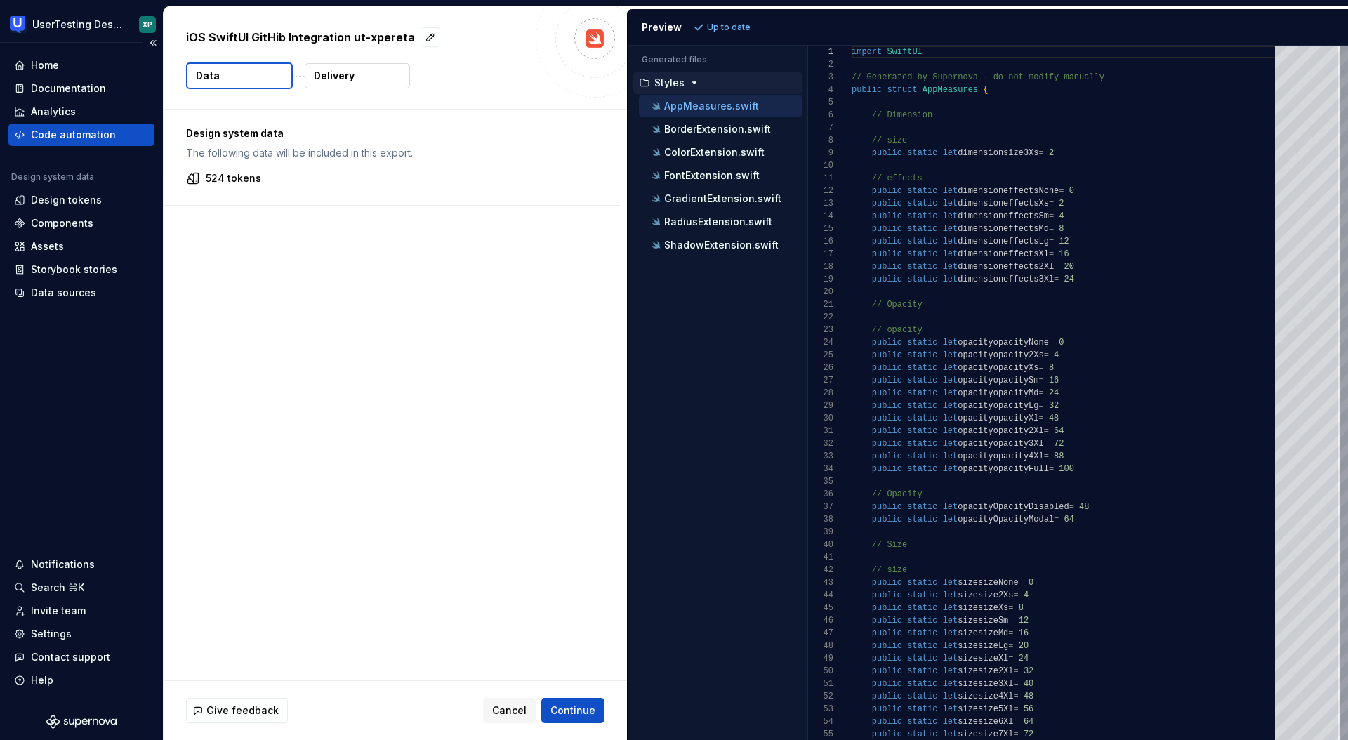
click at [62, 135] on div "Code automation" at bounding box center [73, 135] width 85 height 14
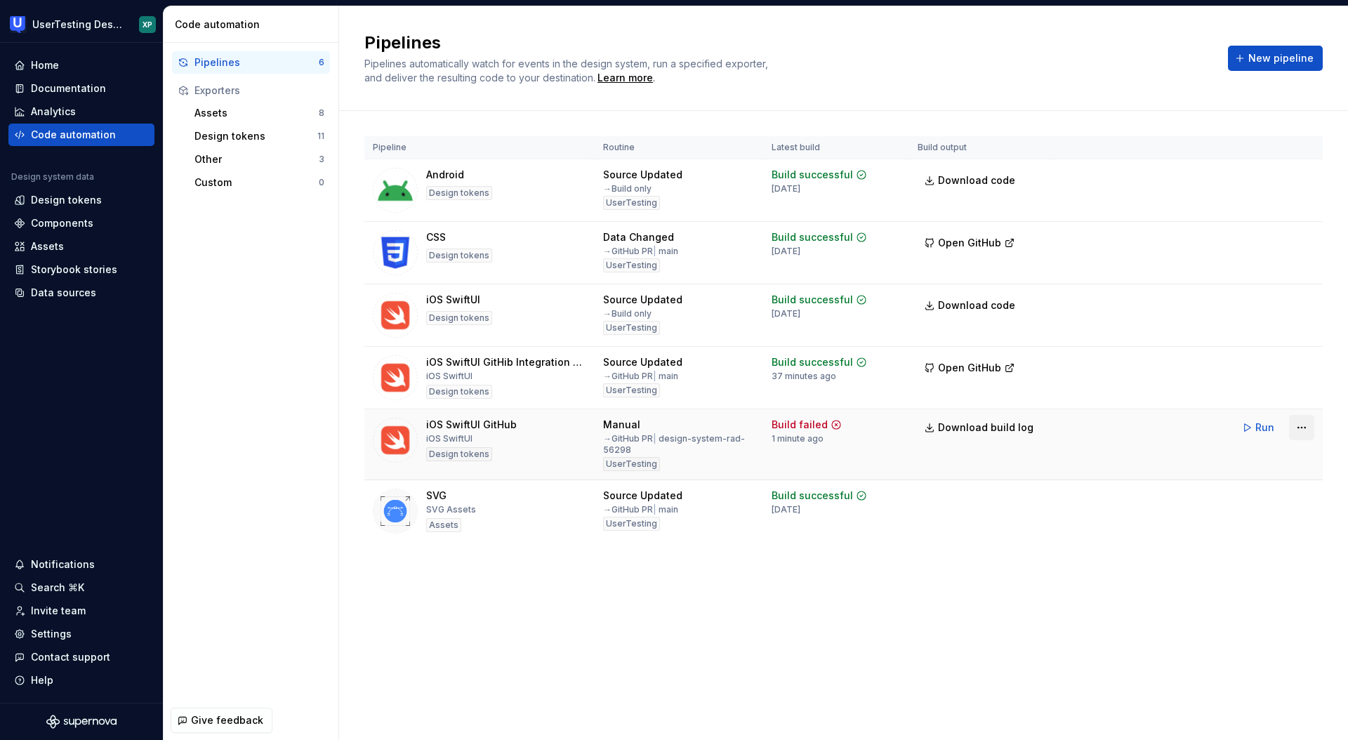
click at [1302, 428] on html "UserTesting Design System XP Home Documentation Analytics Code automation Desig…" at bounding box center [674, 370] width 1348 height 740
click at [1248, 458] on div "Edit pipeline" at bounding box center [1284, 458] width 120 height 14
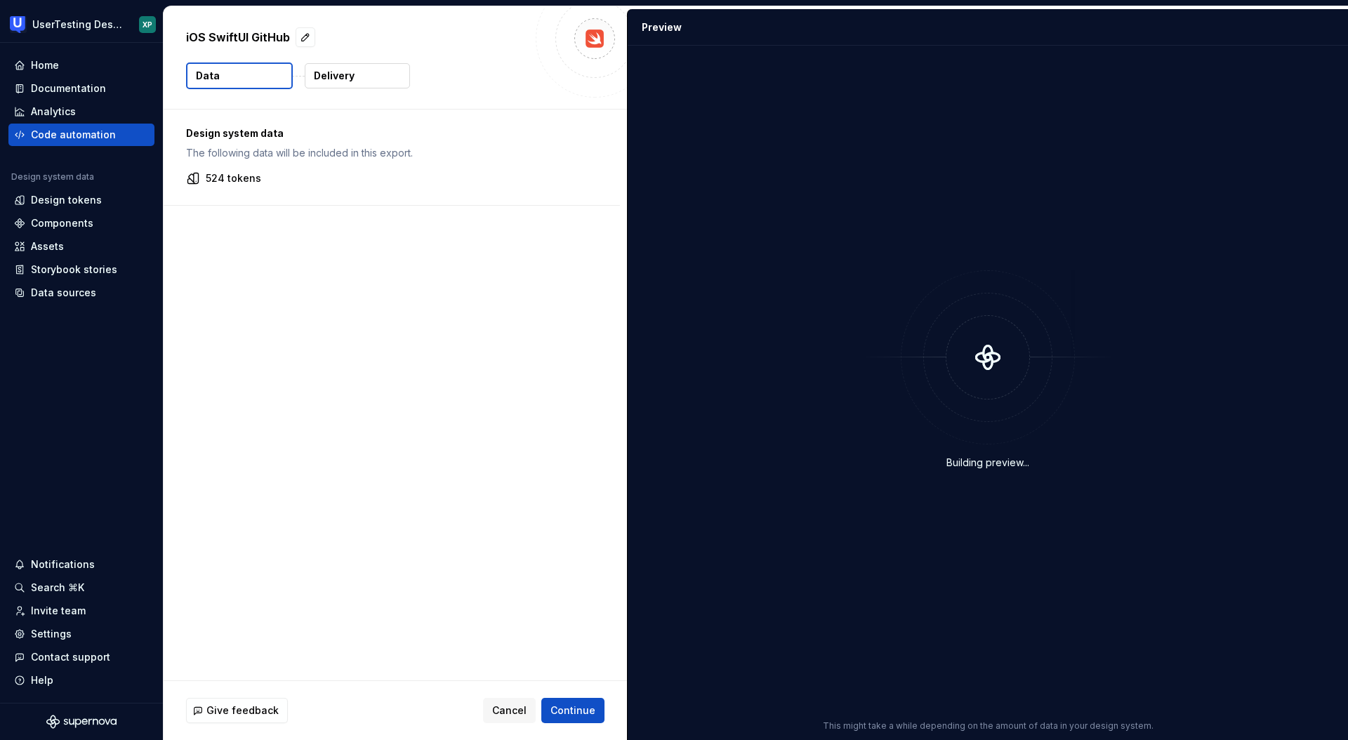
click at [343, 74] on p "Delivery" at bounding box center [334, 76] width 41 height 14
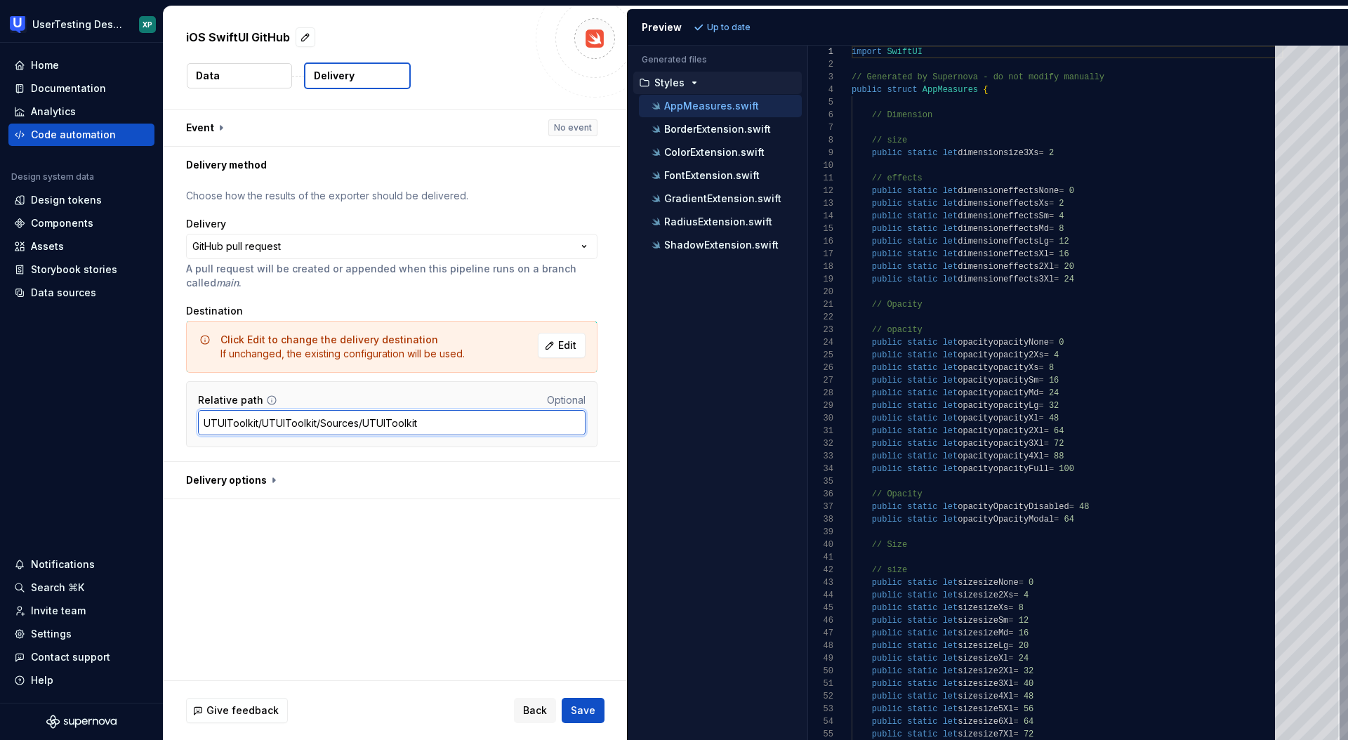
drag, startPoint x: 432, startPoint y: 428, endPoint x: 172, endPoint y: 416, distance: 260.0
click at [172, 416] on div "**********" at bounding box center [392, 322] width 456 height 278
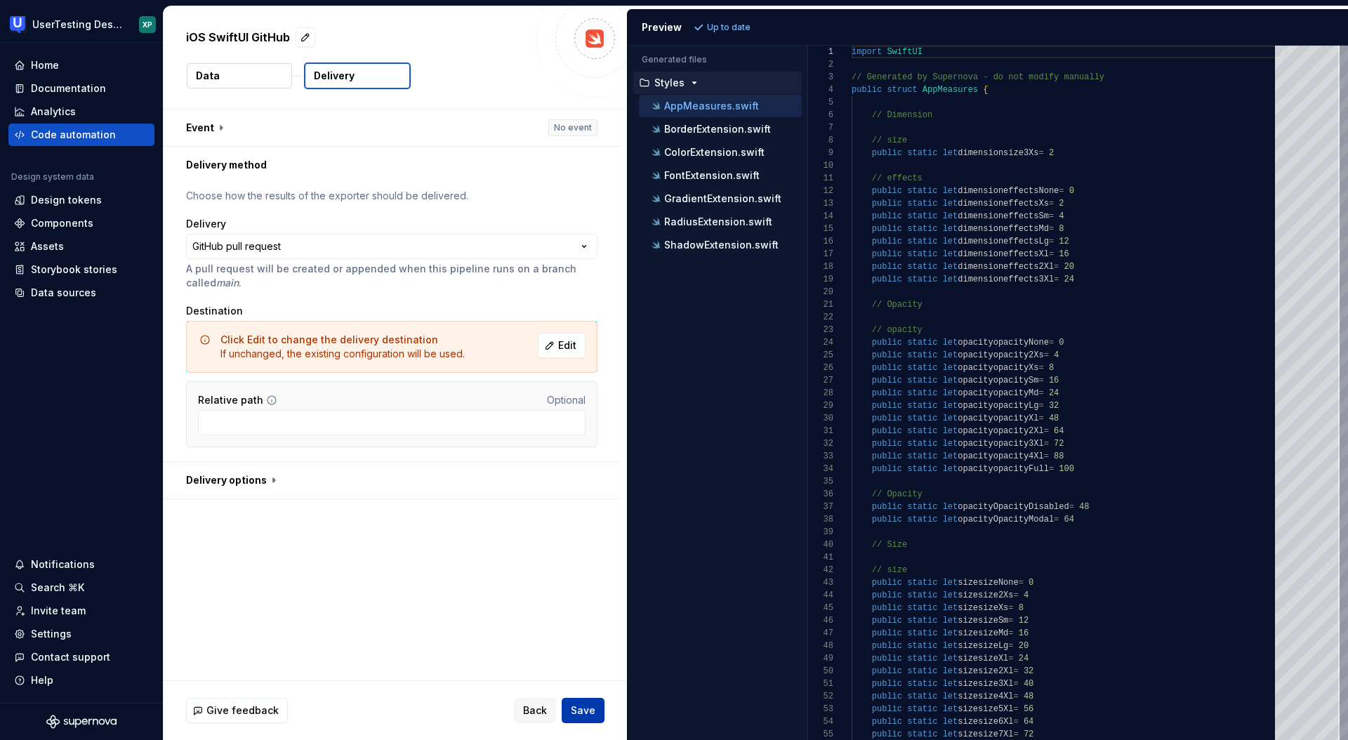
click at [584, 711] on span "Save" at bounding box center [583, 711] width 25 height 14
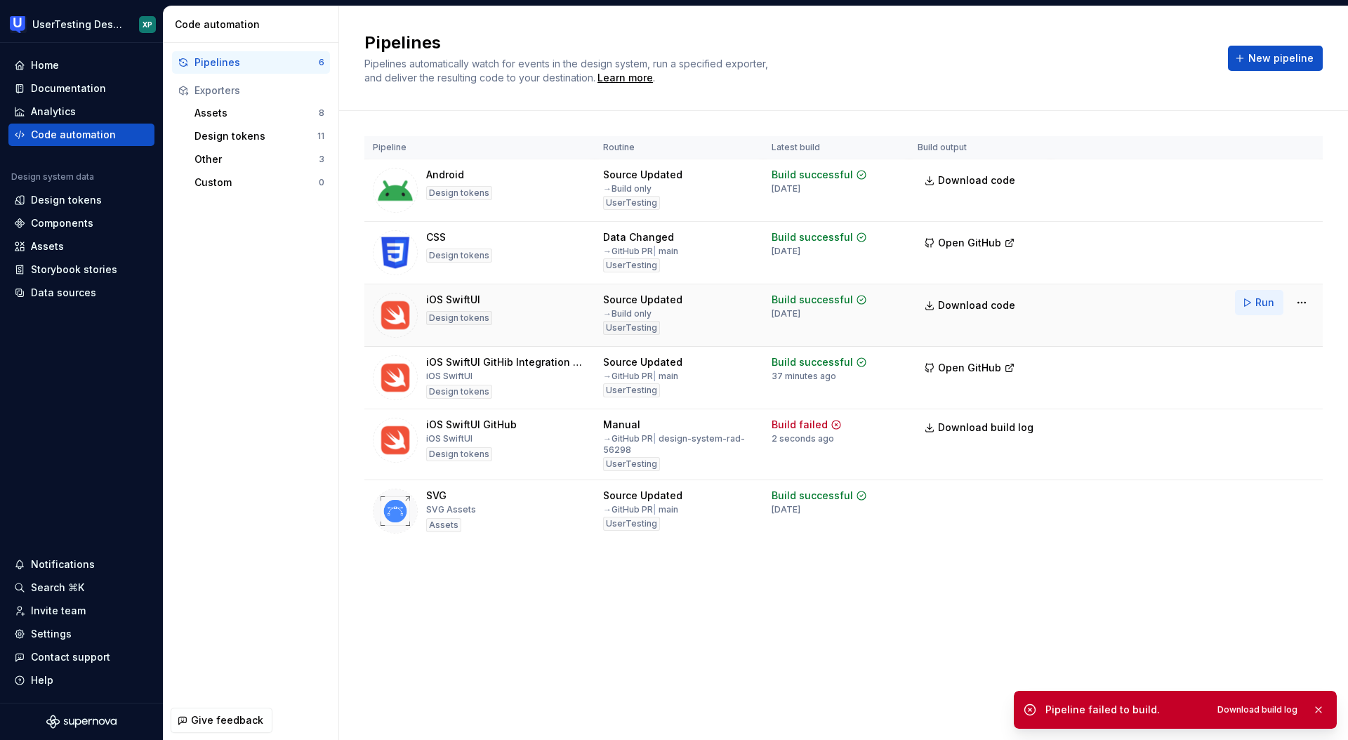
click at [1261, 305] on span "Run" at bounding box center [1264, 303] width 19 height 14
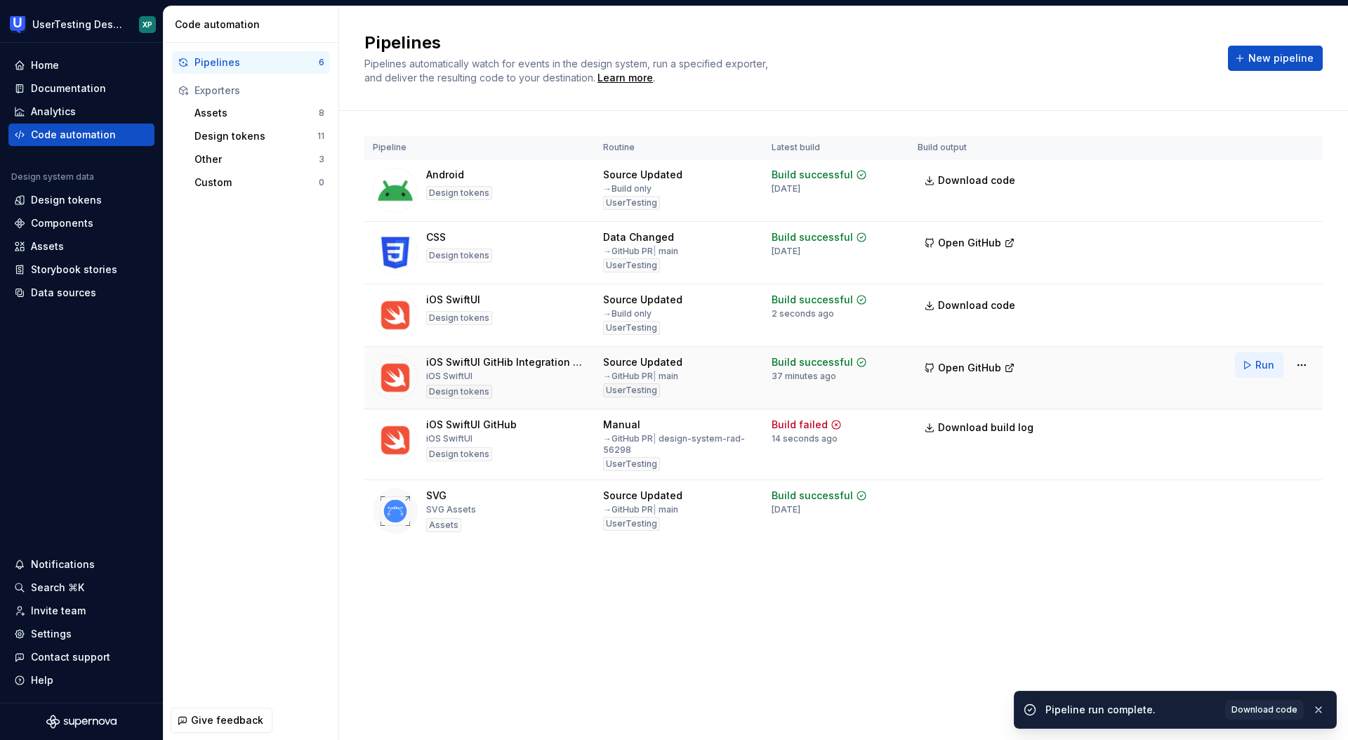
click at [1255, 365] on span "Run" at bounding box center [1264, 365] width 19 height 14
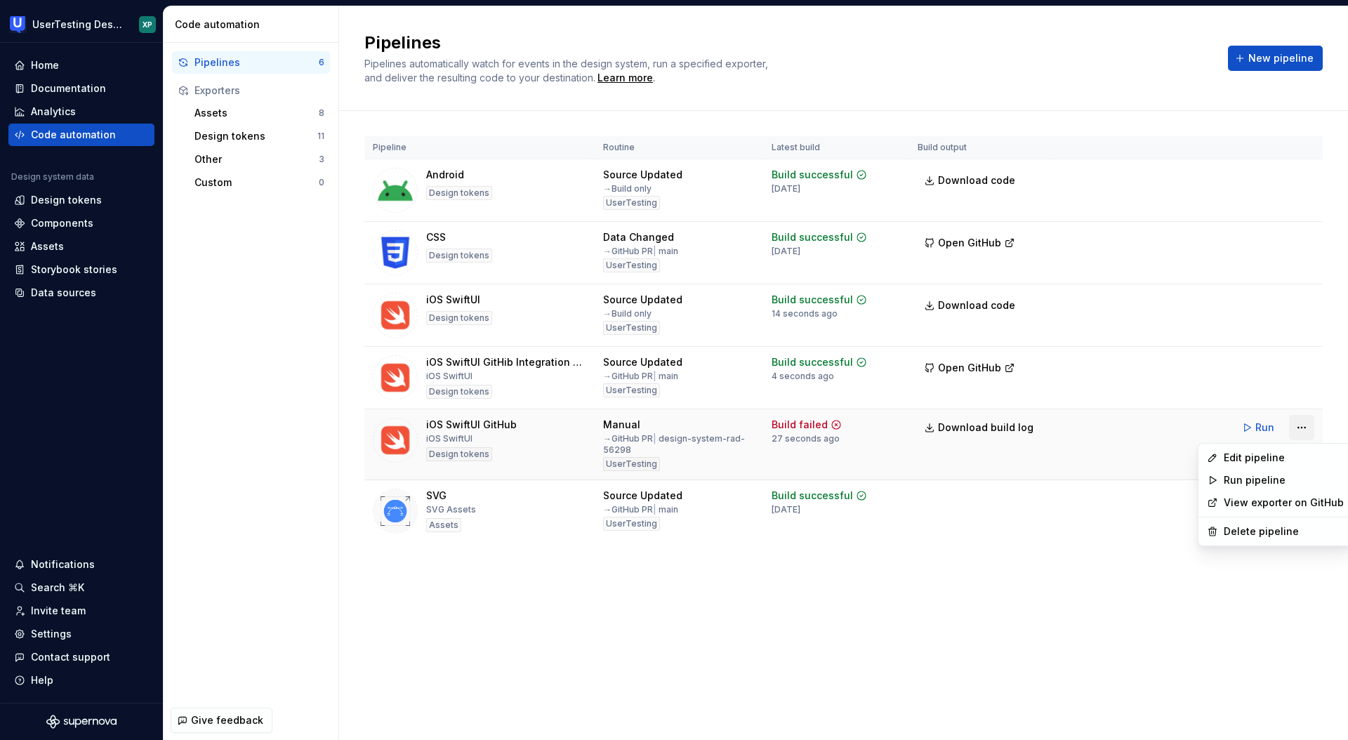
click at [1298, 425] on html "UserTesting Design System XP Home Documentation Analytics Code automation Desig…" at bounding box center [674, 370] width 1348 height 740
click at [1240, 456] on div "Edit pipeline" at bounding box center [1284, 458] width 120 height 14
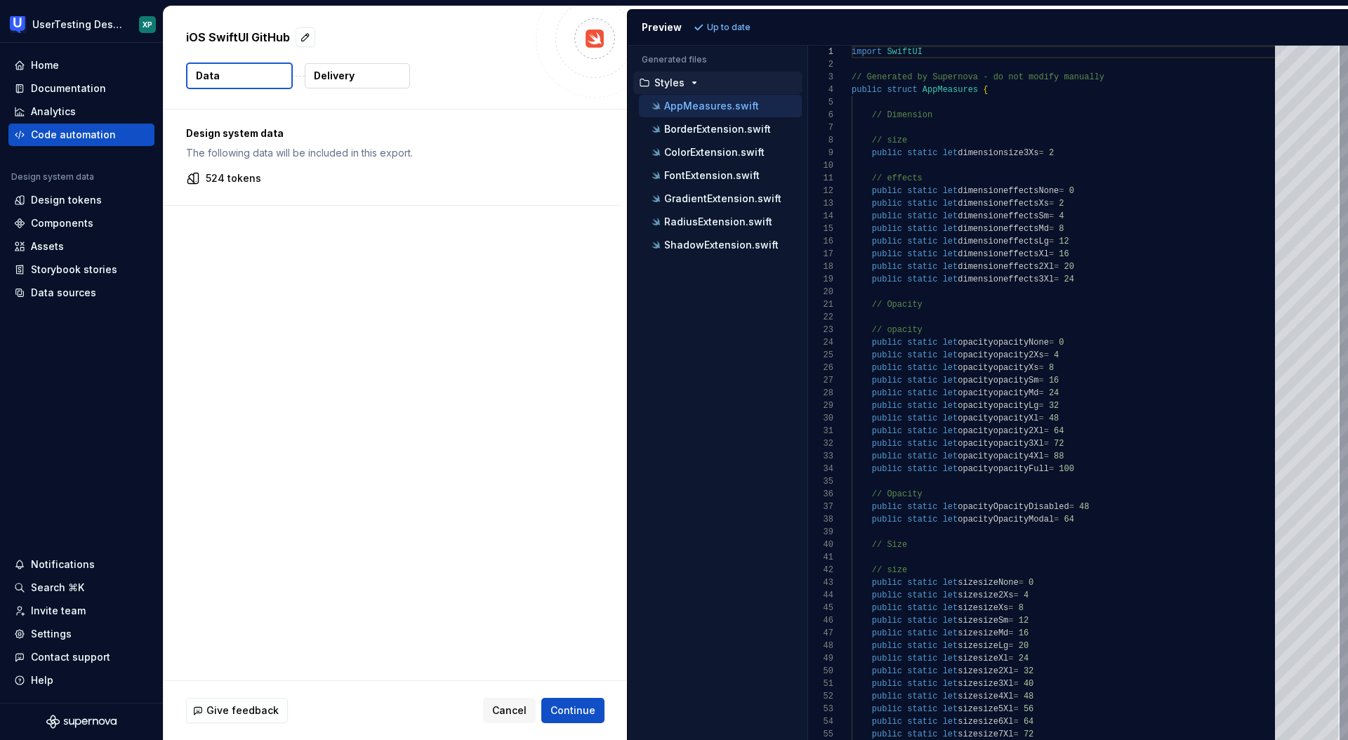
click at [362, 82] on button "Delivery" at bounding box center [357, 75] width 105 height 25
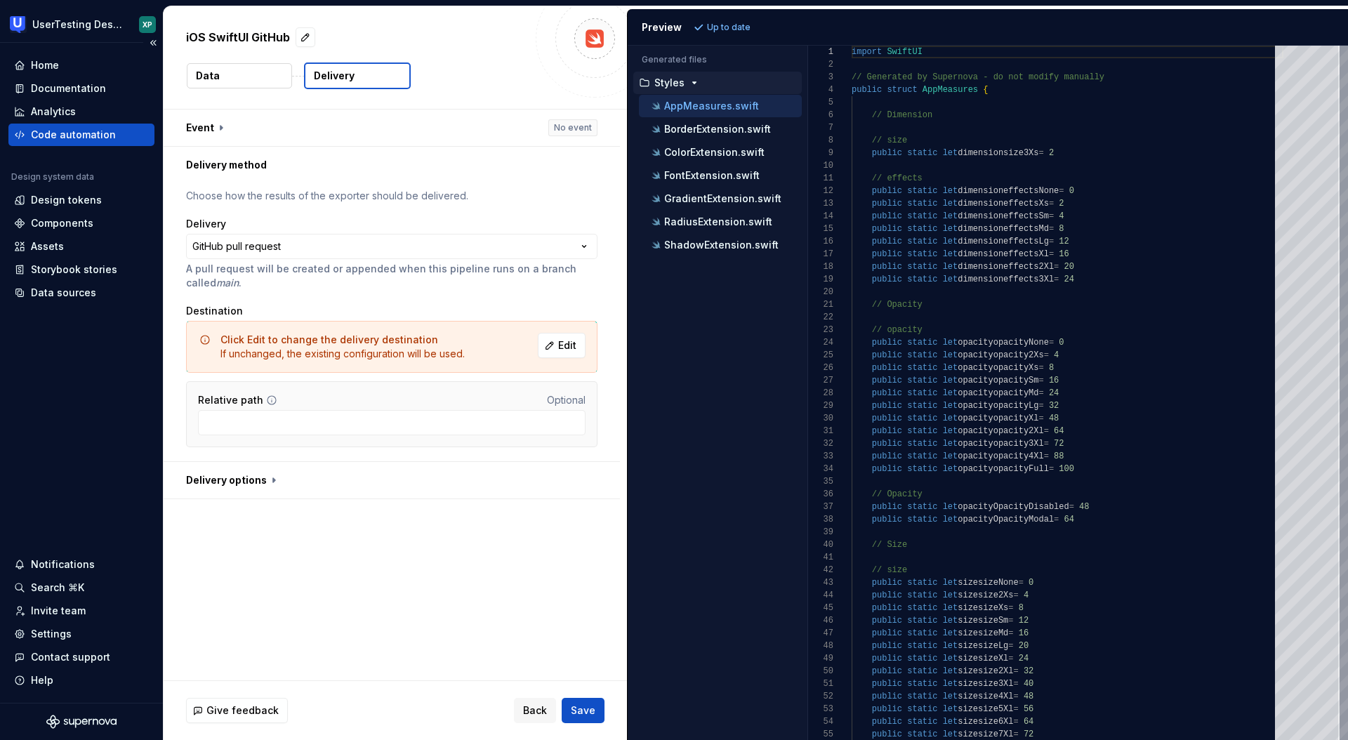
click at [74, 135] on div "Code automation" at bounding box center [73, 135] width 85 height 14
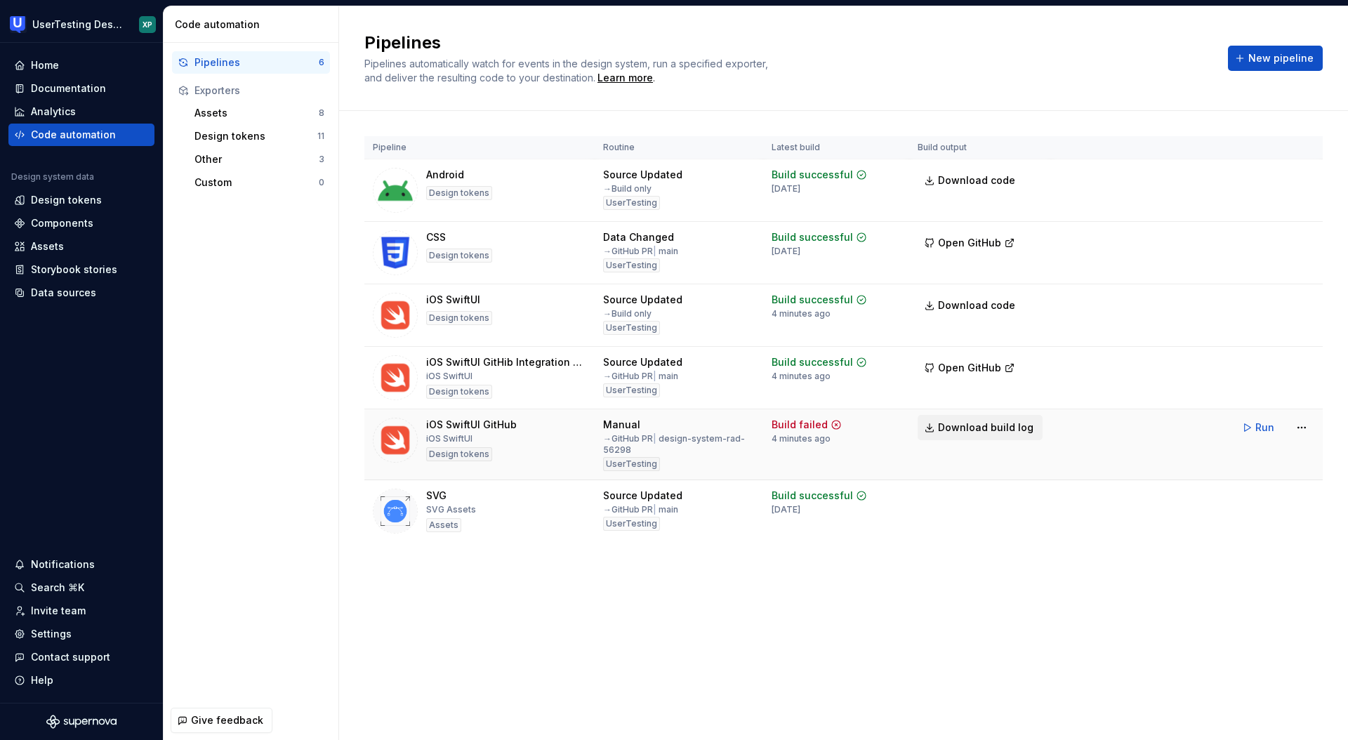
click at [976, 431] on span "Download build log" at bounding box center [985, 428] width 95 height 14
click at [74, 655] on div "Contact support" at bounding box center [70, 657] width 79 height 14
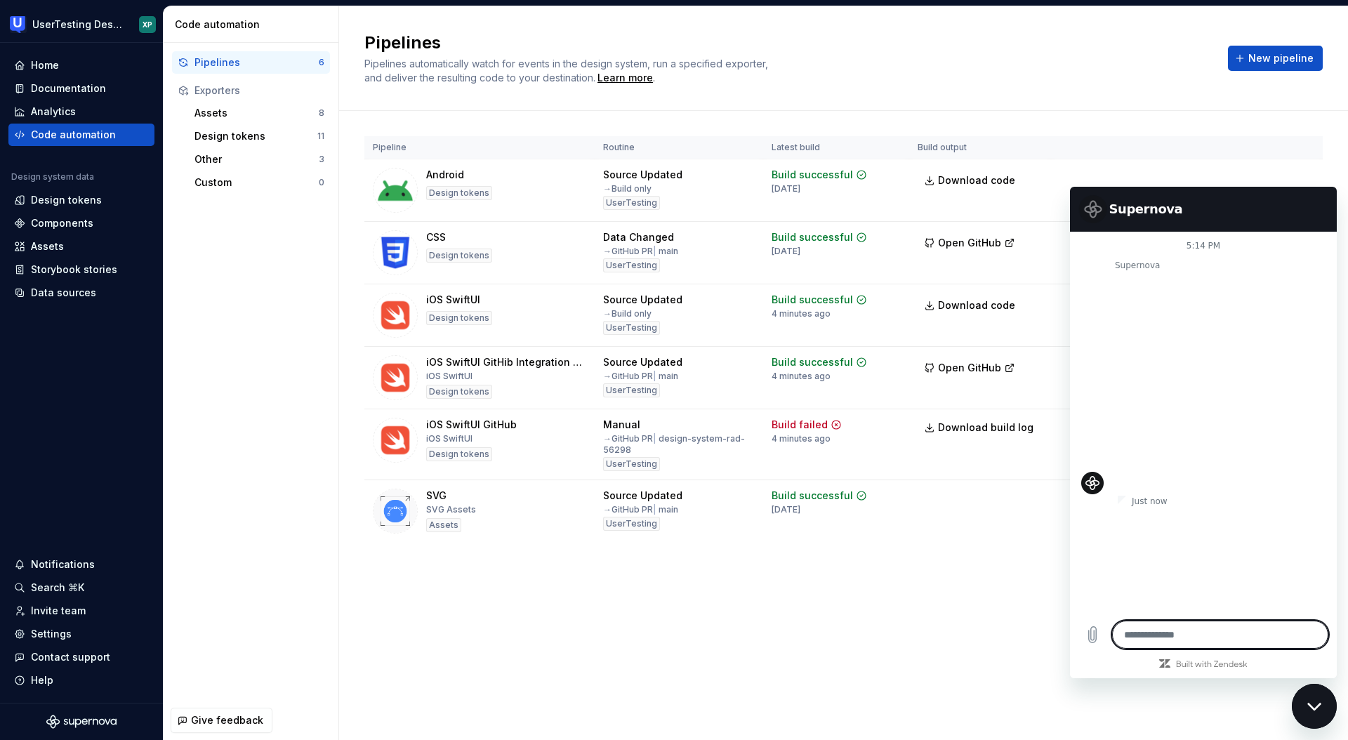
type textarea "*"
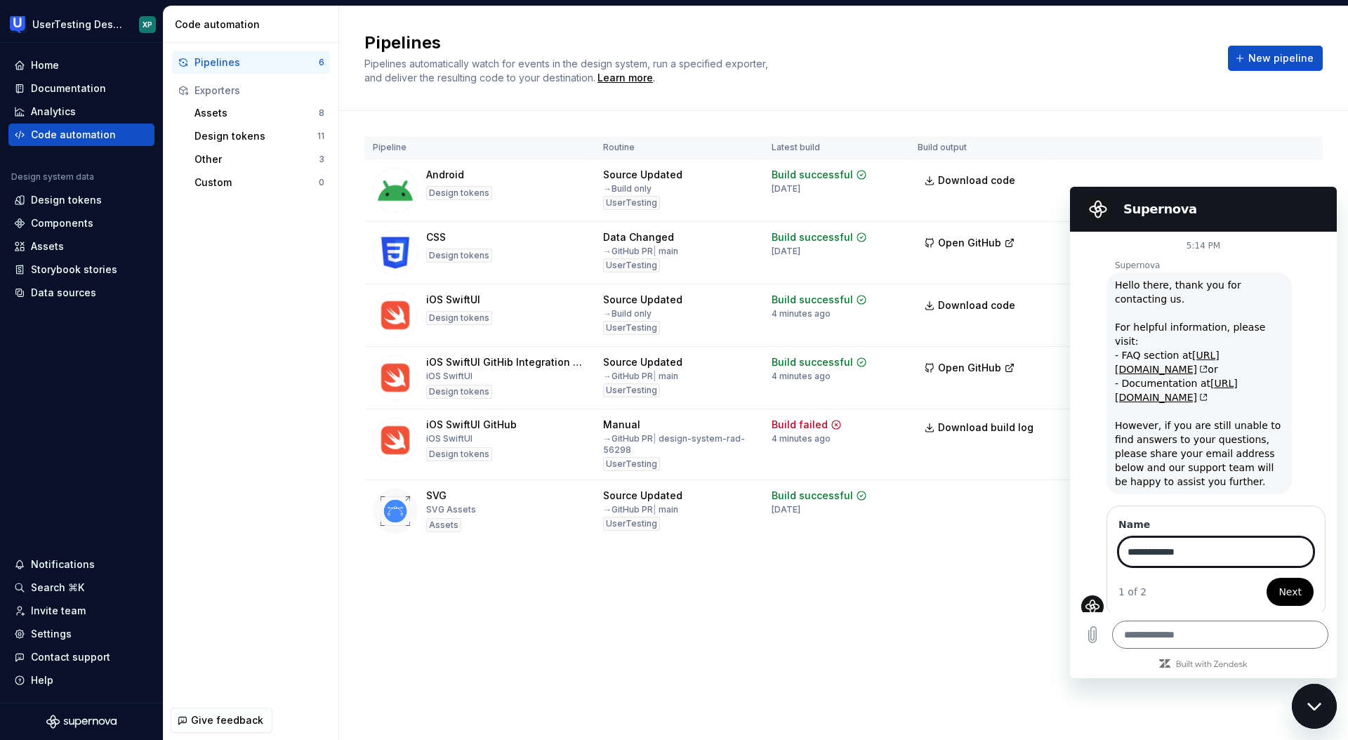
type input "**********"
click at [1284, 583] on span "Next" at bounding box center [1290, 591] width 23 height 17
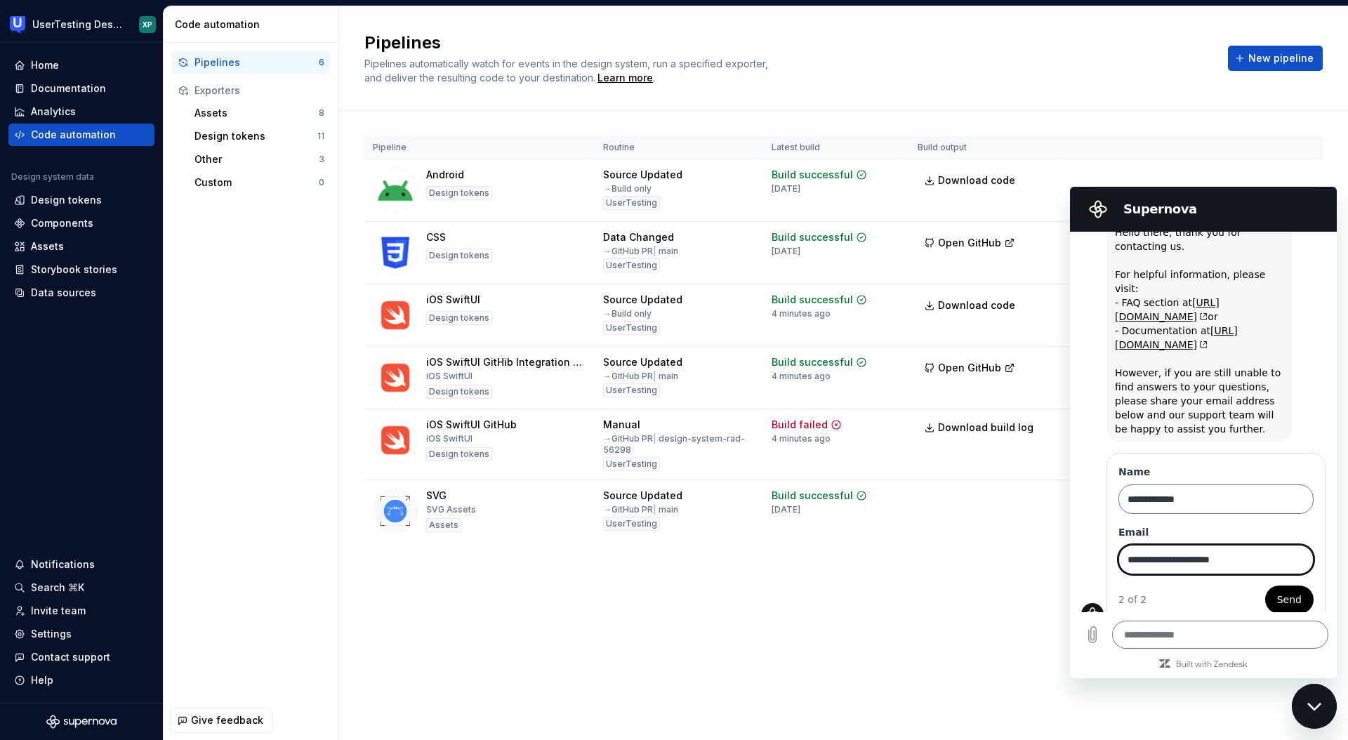
type input "**********"
click at [1292, 591] on span "Send" at bounding box center [1289, 599] width 25 height 17
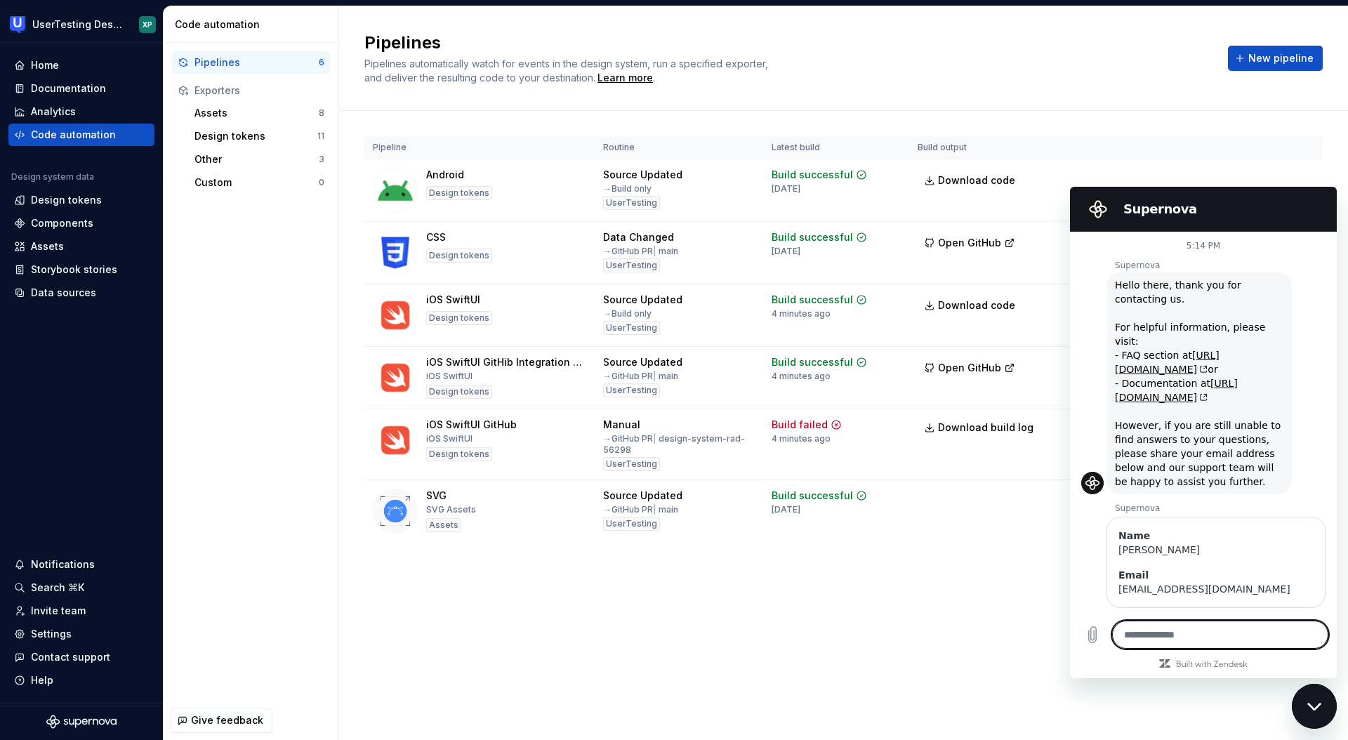
scroll to position [13, 0]
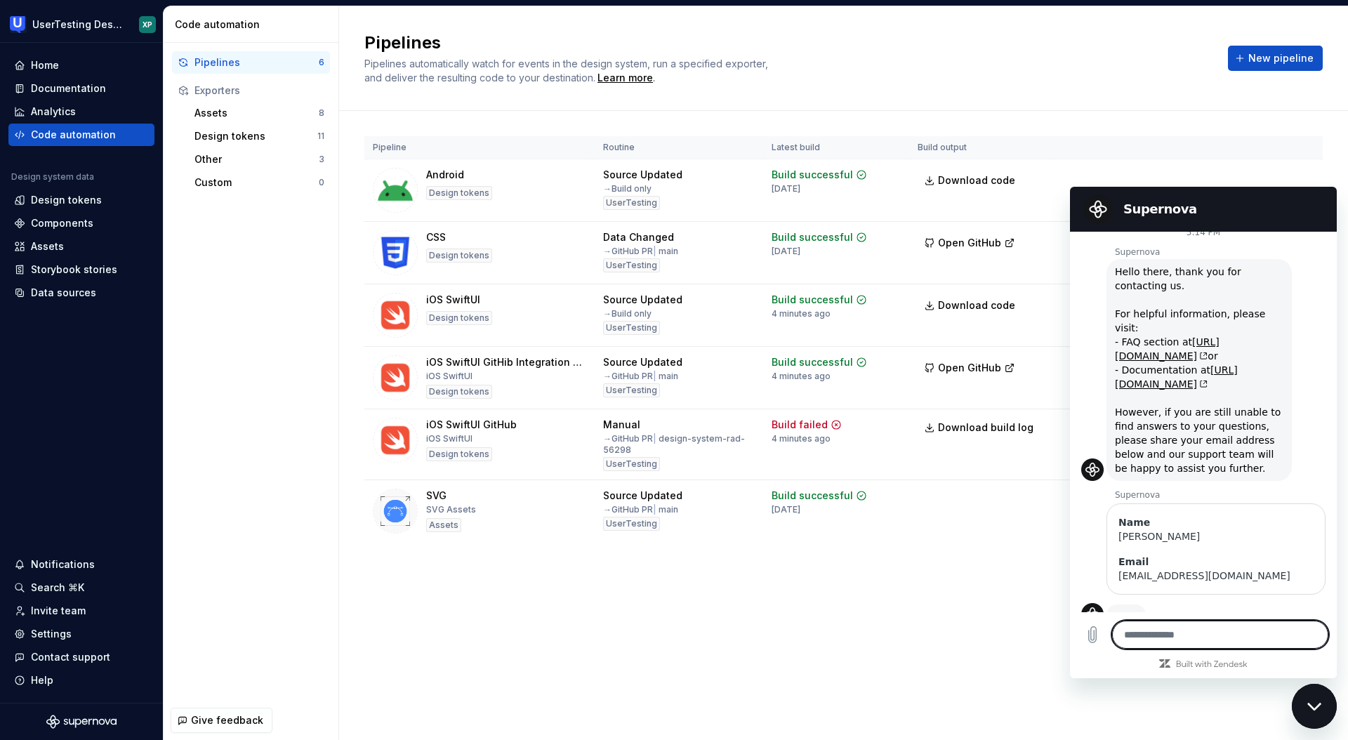
type textarea "*"
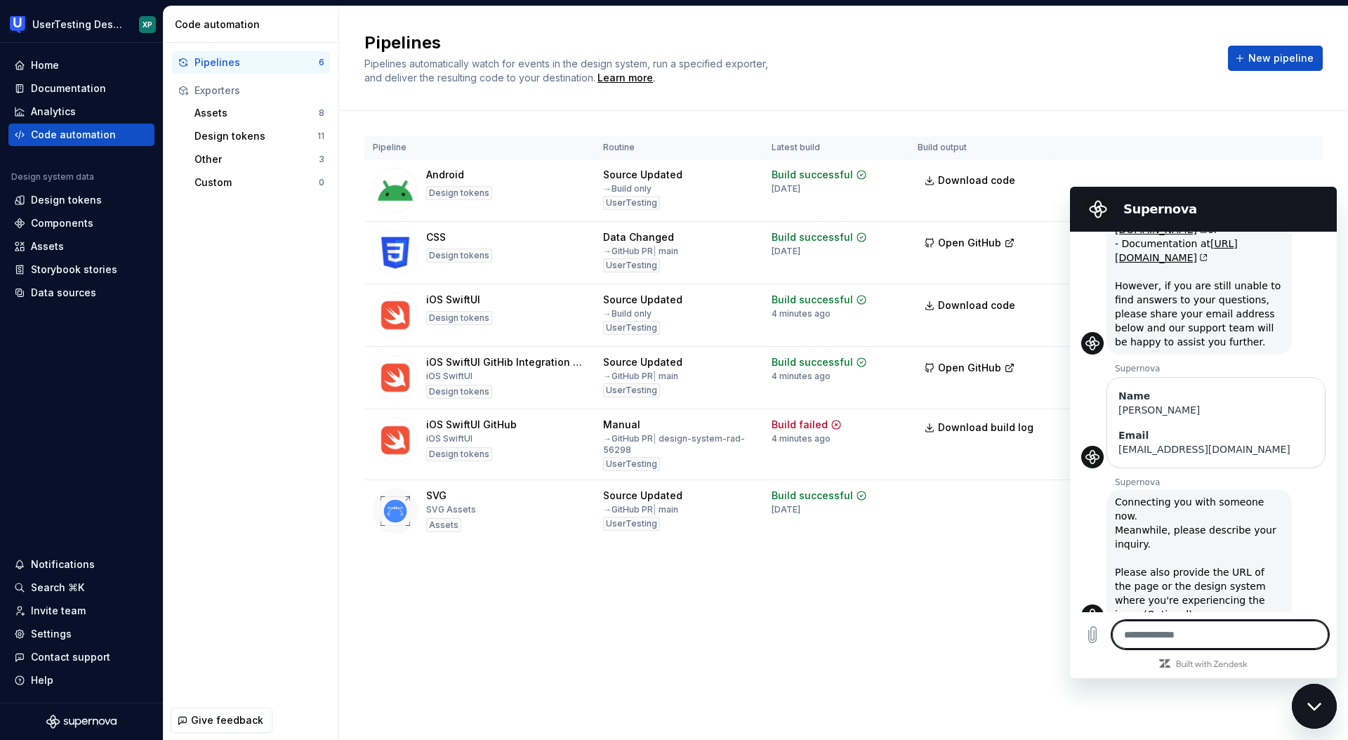
scroll to position [143, 0]
type textarea "*"
type textarea "**"
type textarea "*"
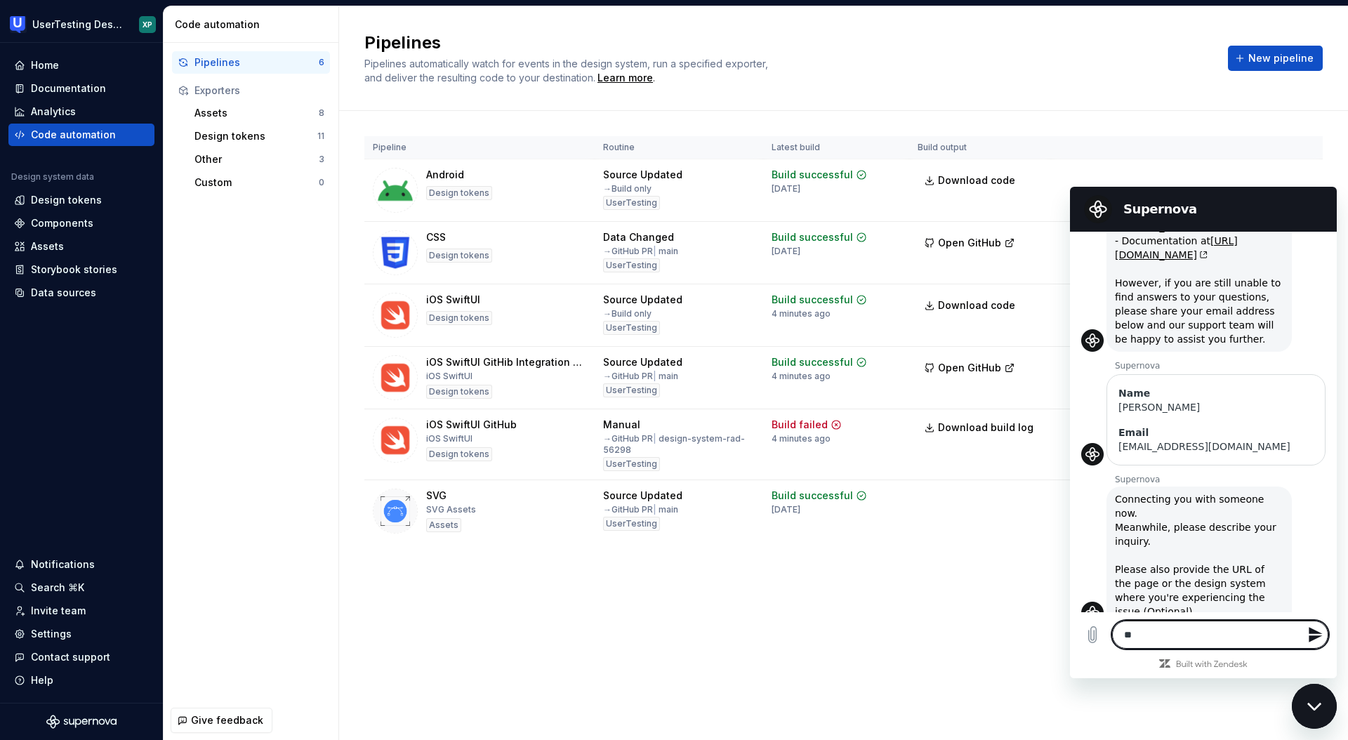
type textarea "***"
type textarea "*"
type textarea "***"
type textarea "*"
type textarea "*****"
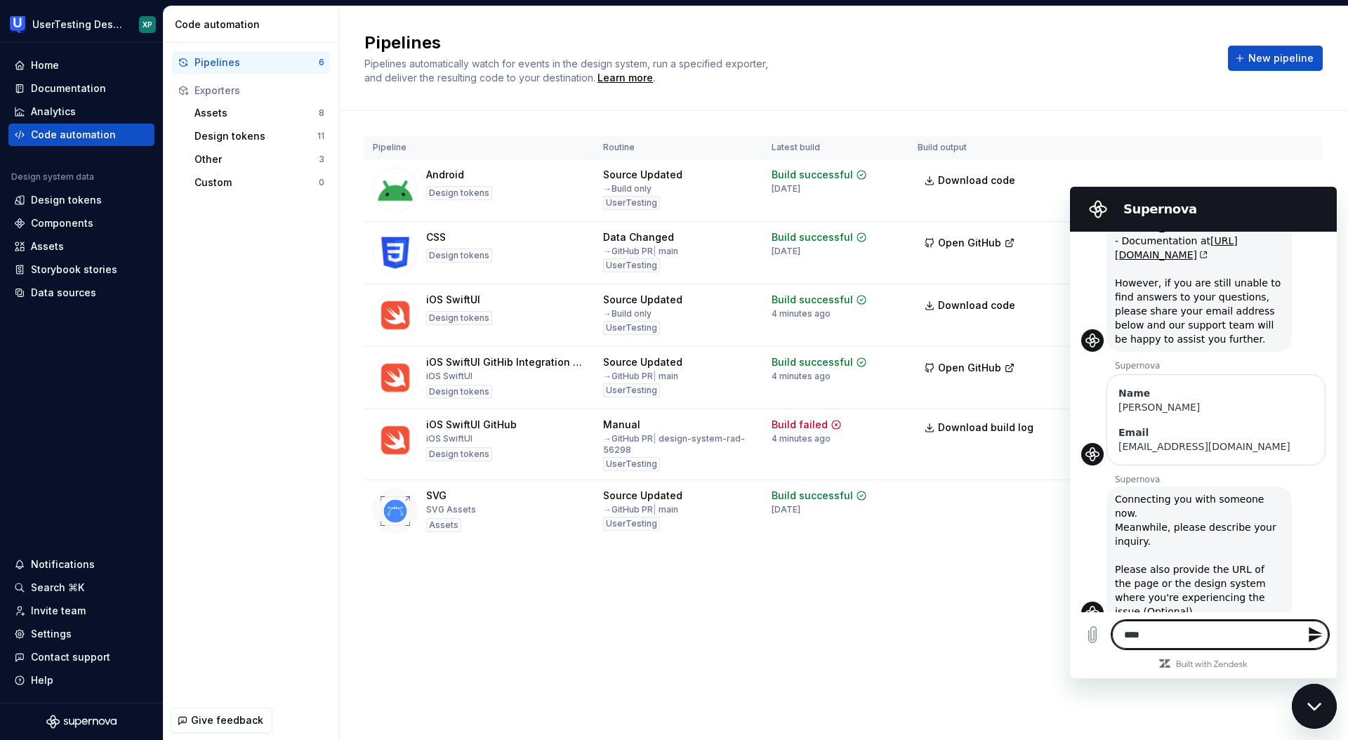
type textarea "*"
type textarea "******"
type textarea "*"
type textarea "*******"
type textarea "*"
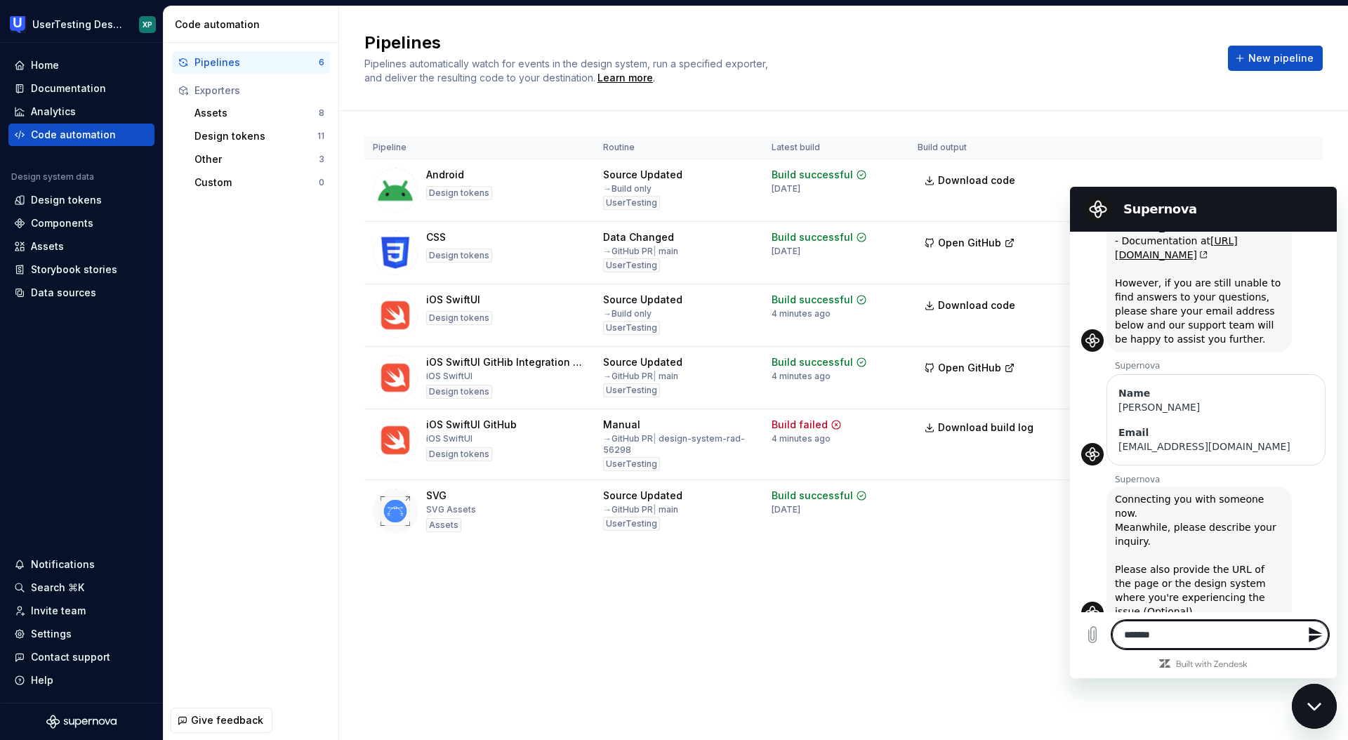
type textarea "*******"
type textarea "*"
type textarea "*********"
type textarea "*"
type textarea "**********"
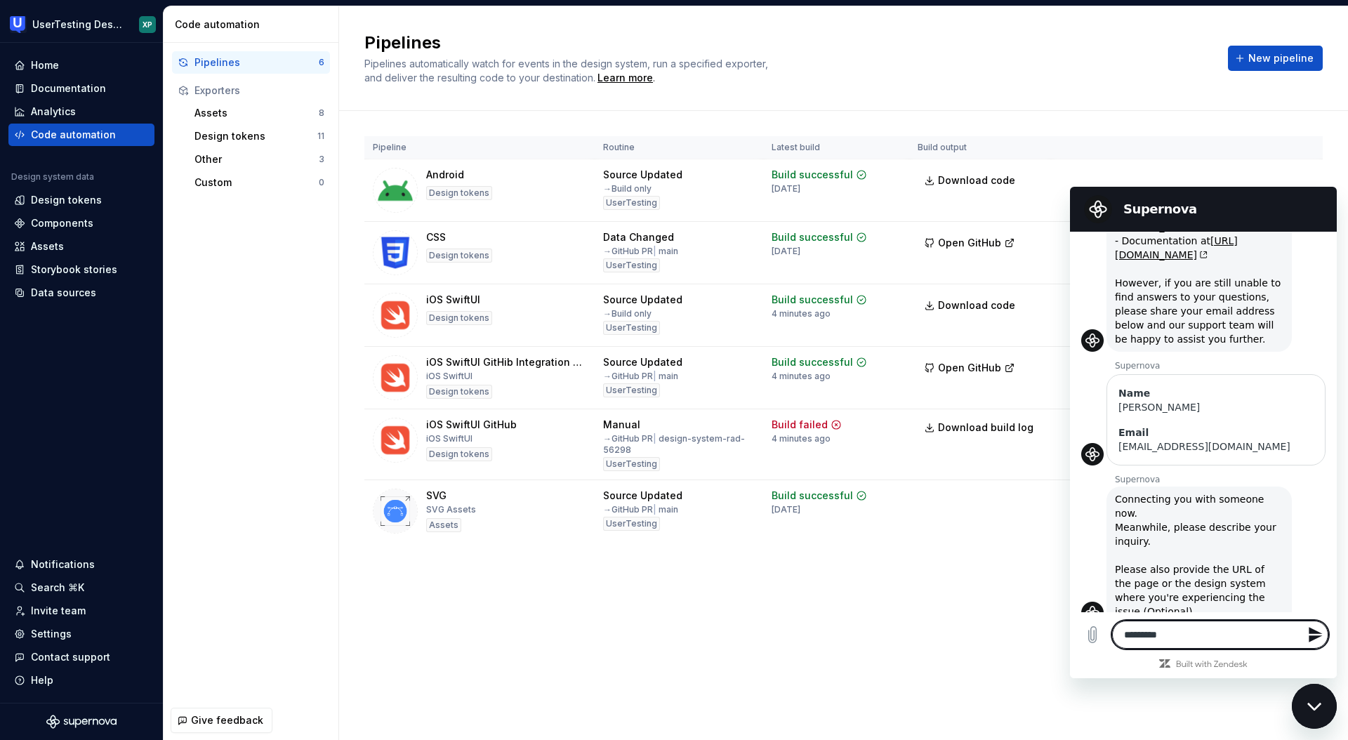
type textarea "*"
type textarea "**********"
type textarea "*"
type textarea "**********"
type textarea "*"
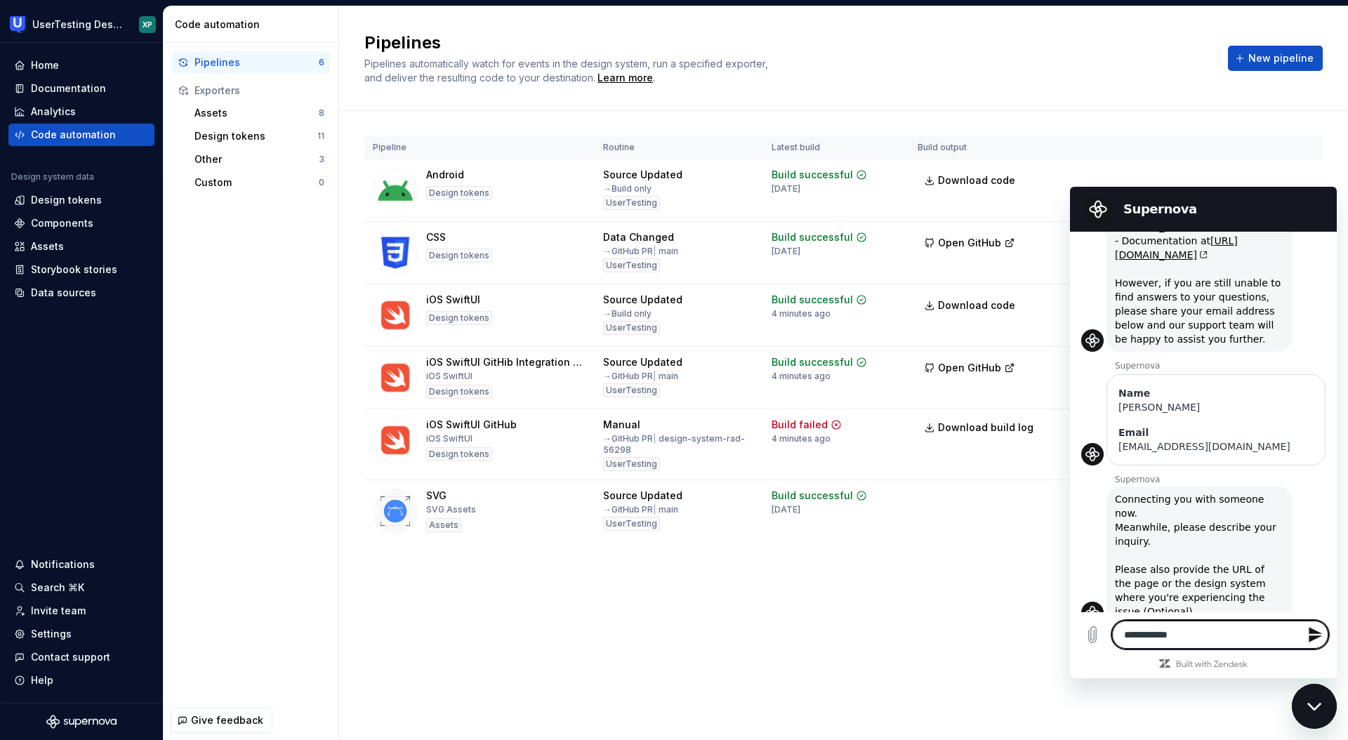
type textarea "**********"
type textarea "*"
type textarea "**********"
type textarea "*"
type textarea "**********"
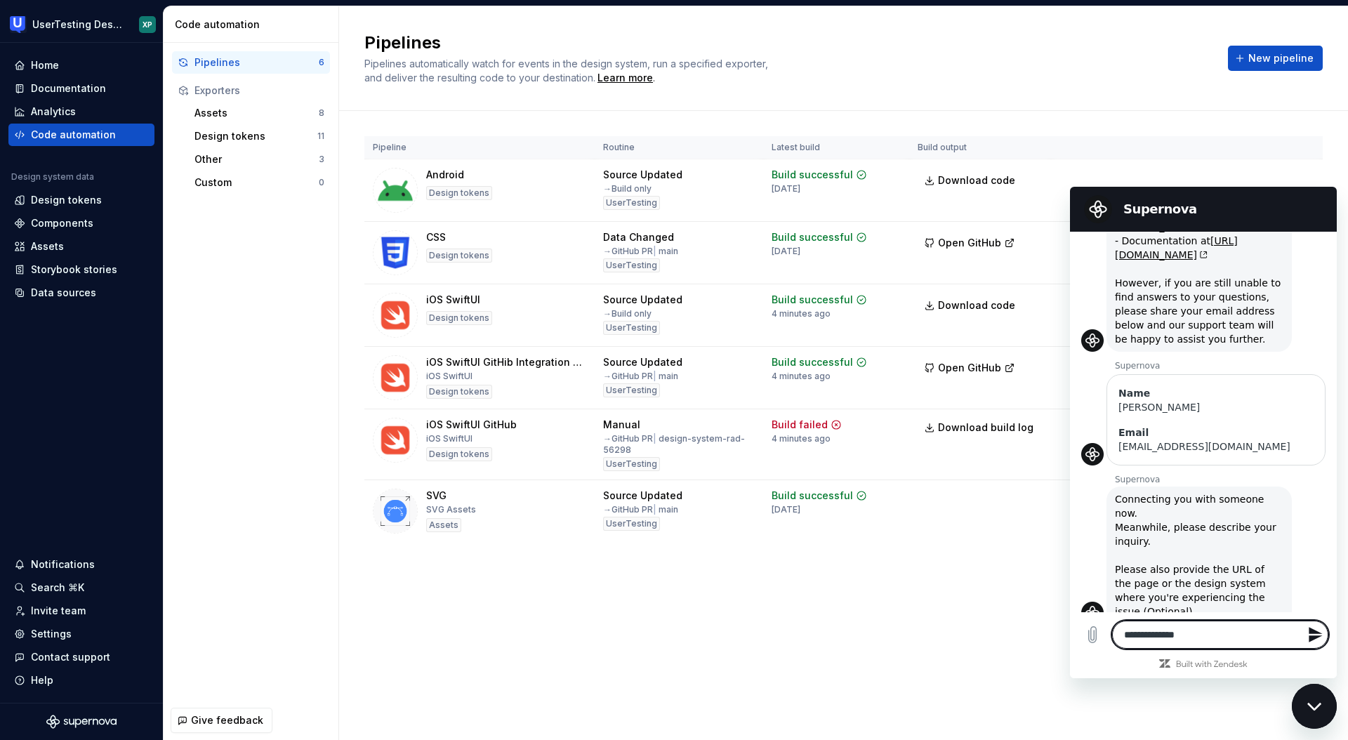
type textarea "*"
type textarea "**********"
type textarea "*"
type textarea "**********"
type textarea "*"
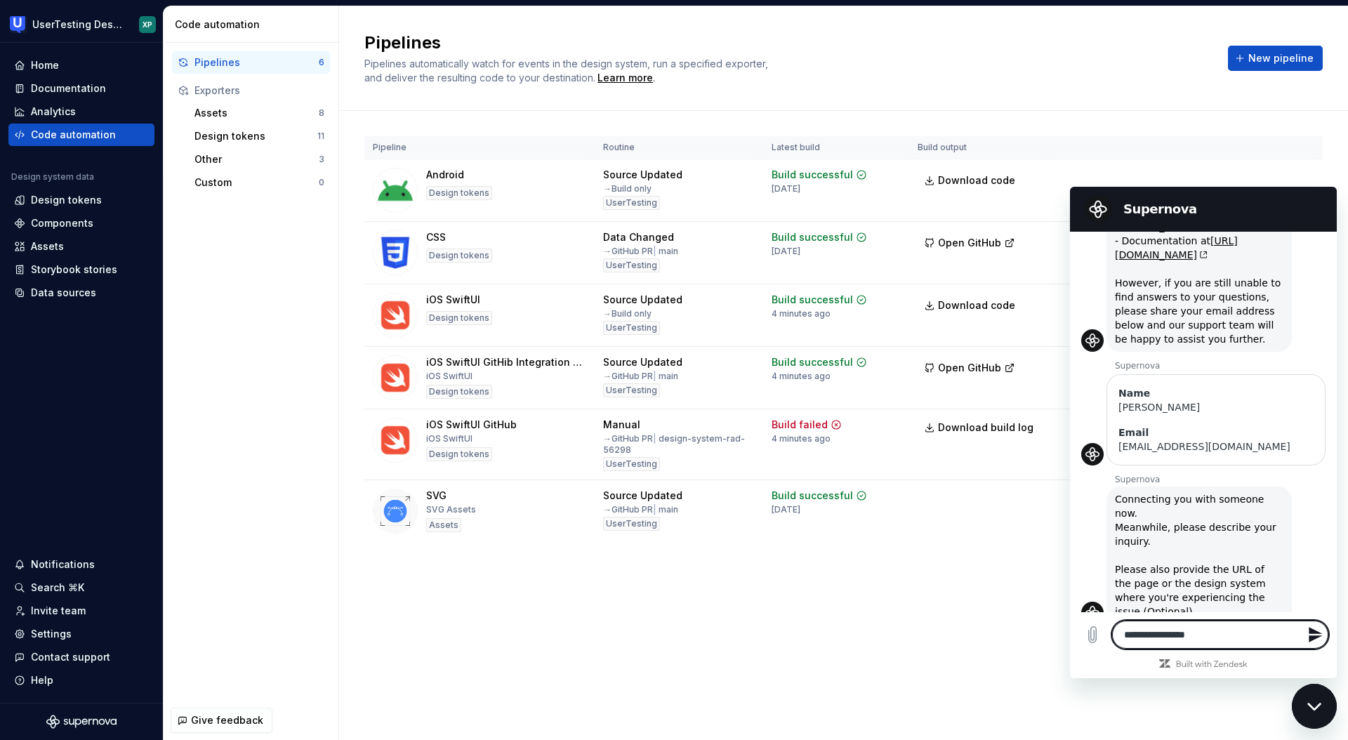
type textarea "**********"
type textarea "*"
type textarea "**********"
type textarea "*"
type textarea "**********"
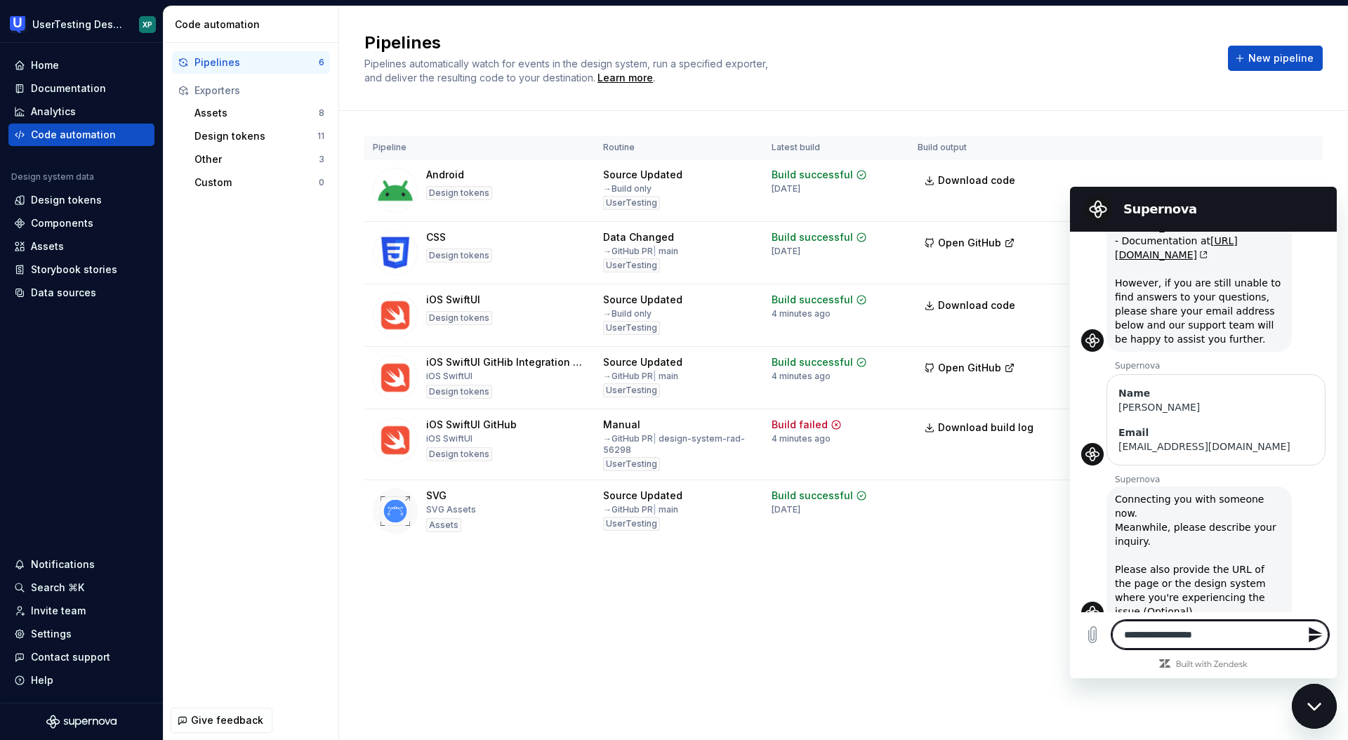
type textarea "*"
type textarea "**********"
type textarea "*"
type textarea "**********"
type textarea "*"
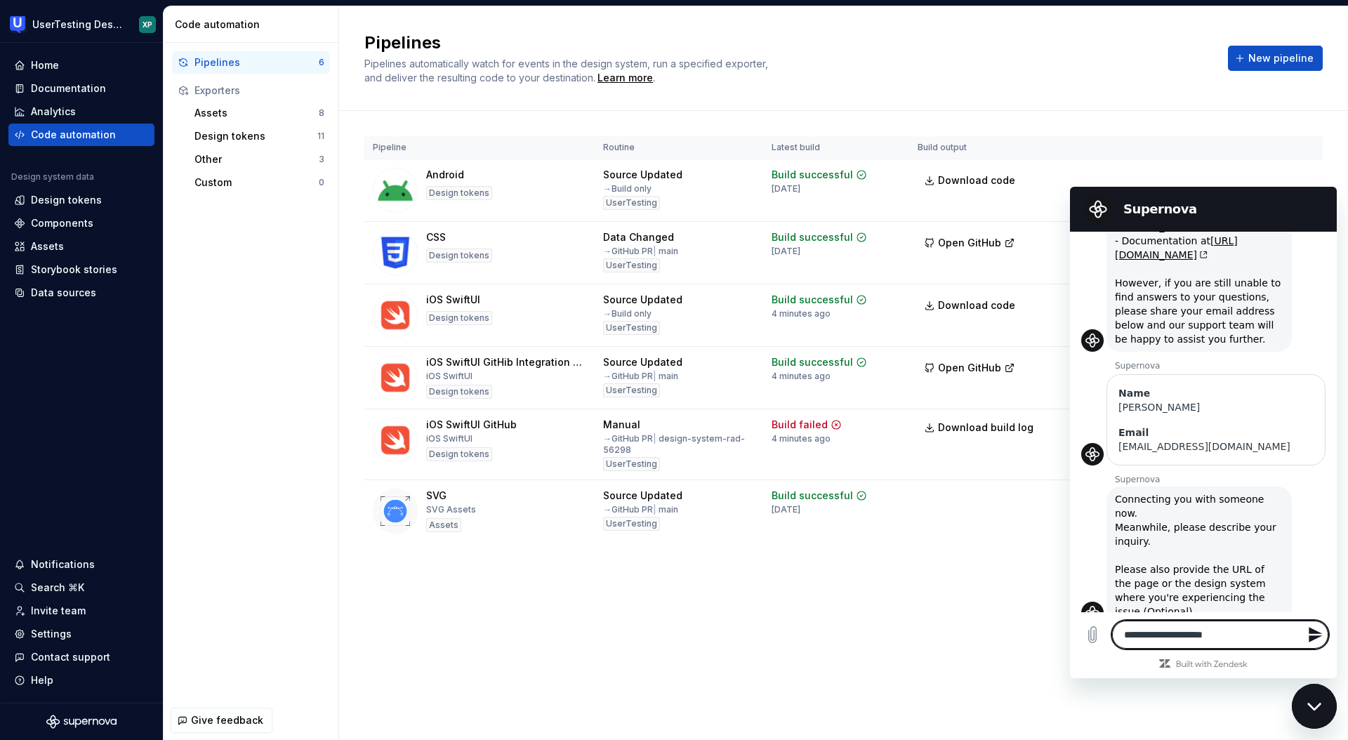
type textarea "**********"
type textarea "*"
type textarea "**********"
type textarea "*"
type textarea "**********"
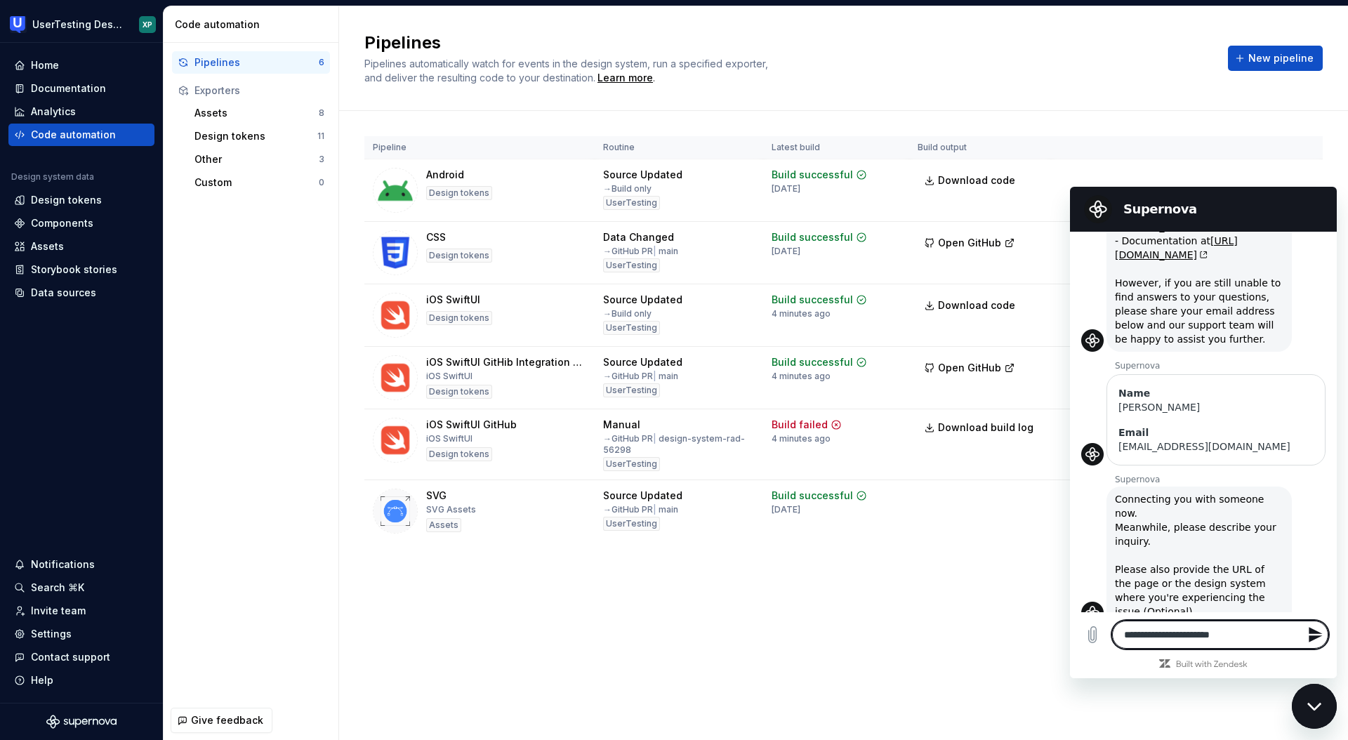
type textarea "*"
type textarea "**********"
type textarea "*"
type textarea "**********"
type textarea "*"
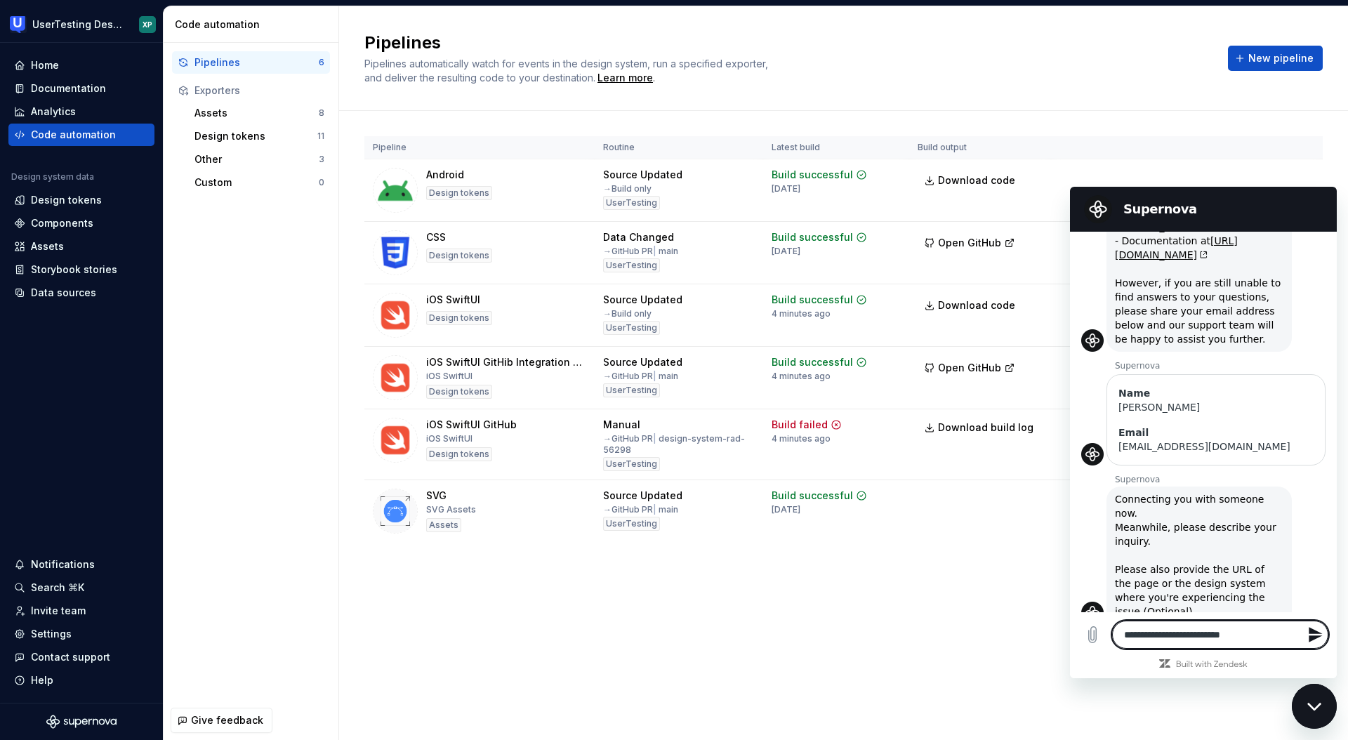
type textarea "**********"
type textarea "*"
type textarea "**********"
type textarea "*"
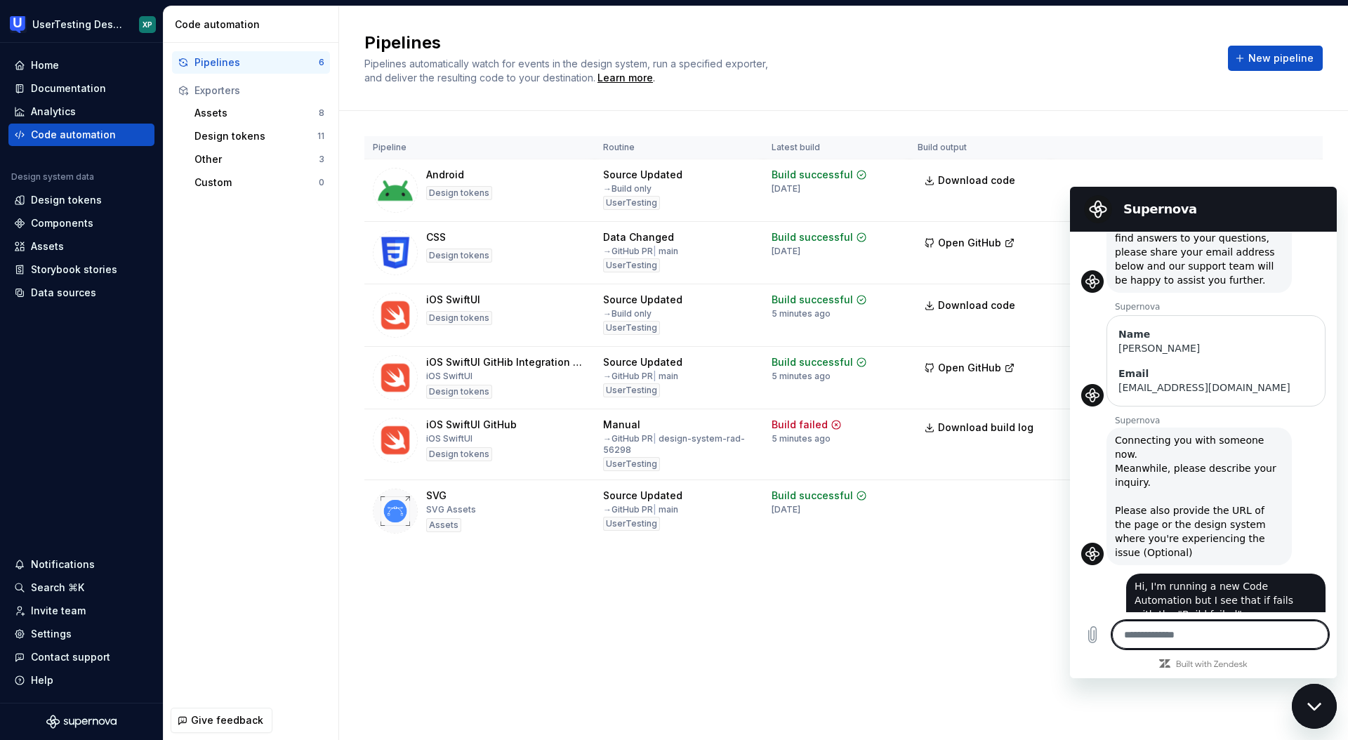
scroll to position [204, 0]
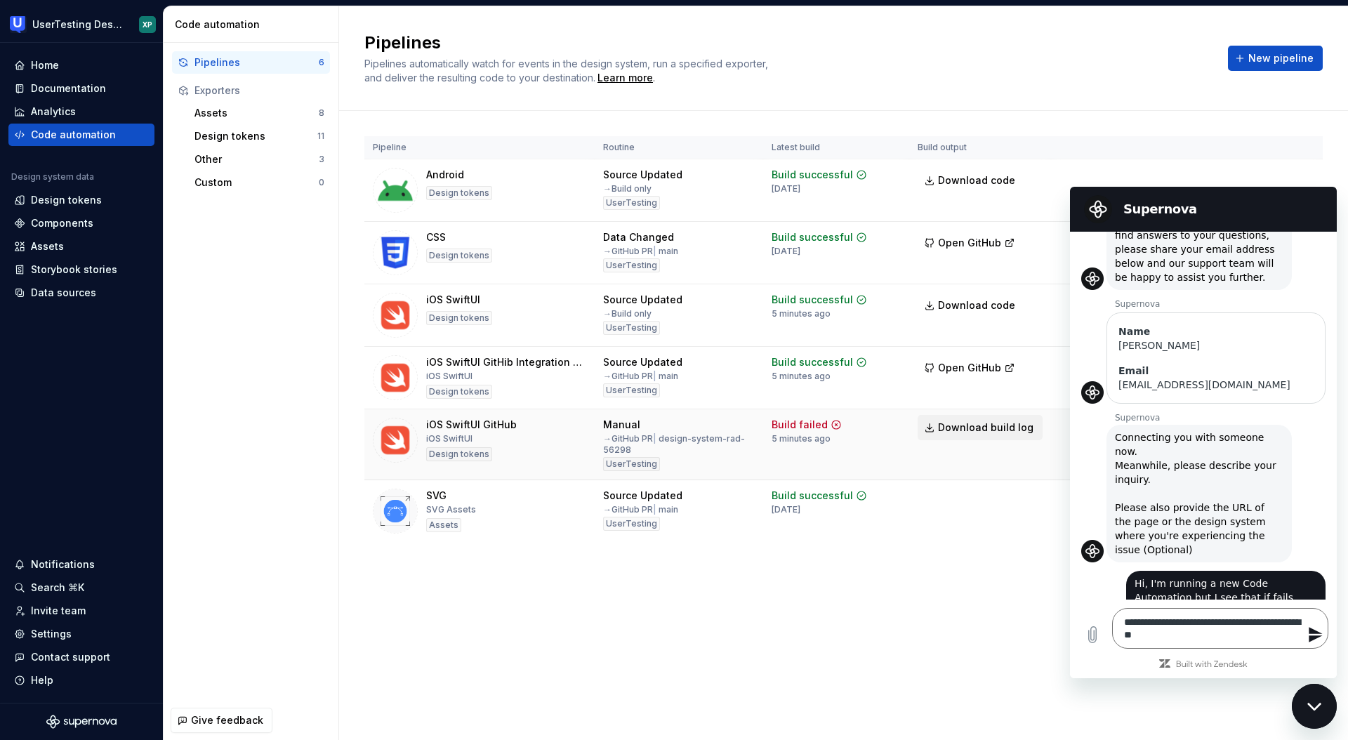
click at [1008, 430] on span "Download build log" at bounding box center [985, 428] width 95 height 14
click at [1236, 640] on textarea "**********" at bounding box center [1220, 628] width 216 height 41
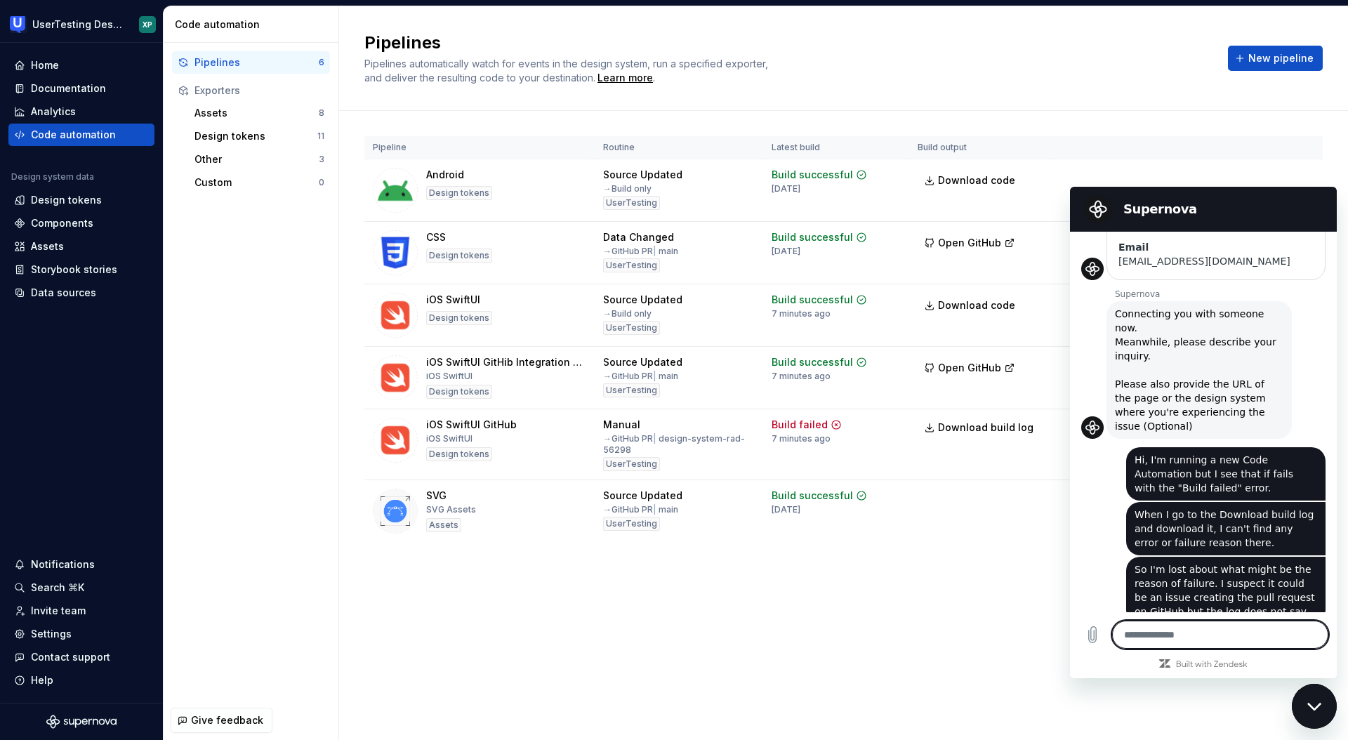
scroll to position [355, 0]
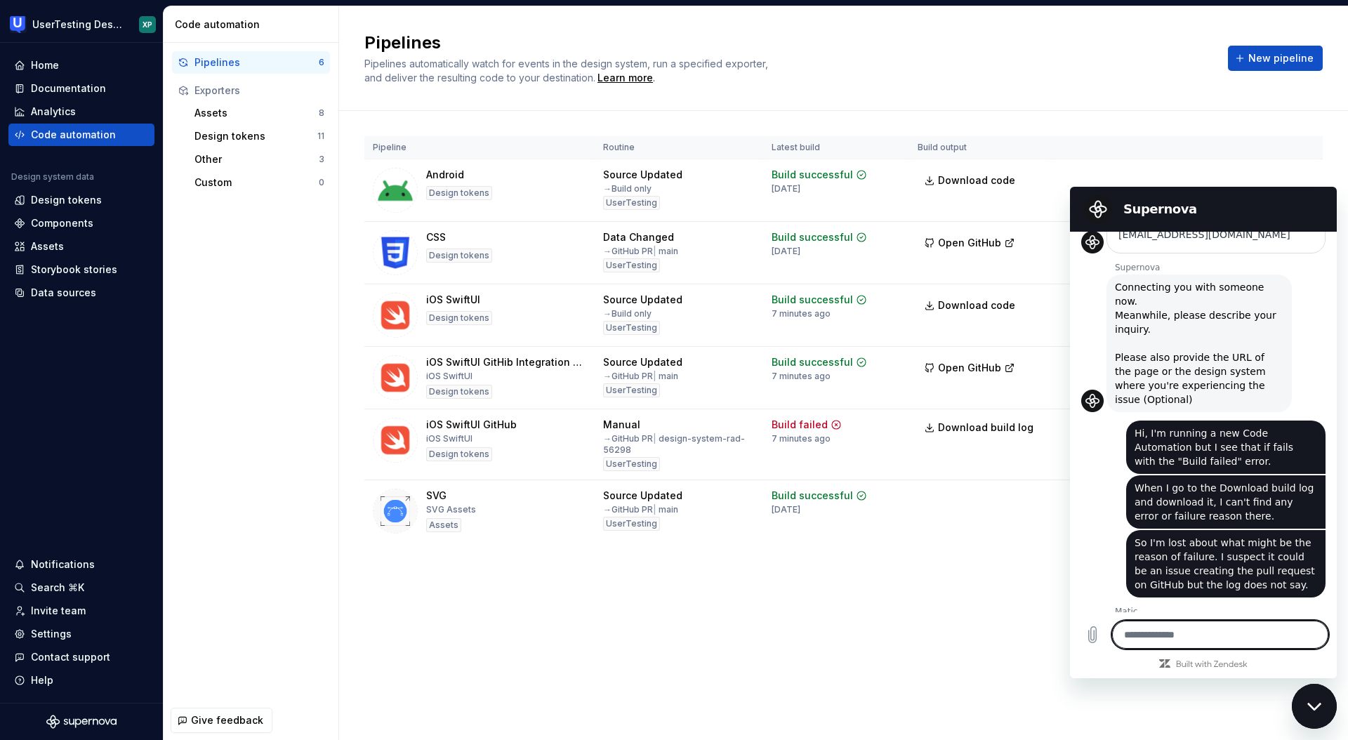
click at [1191, 638] on textarea at bounding box center [1220, 635] width 216 height 28
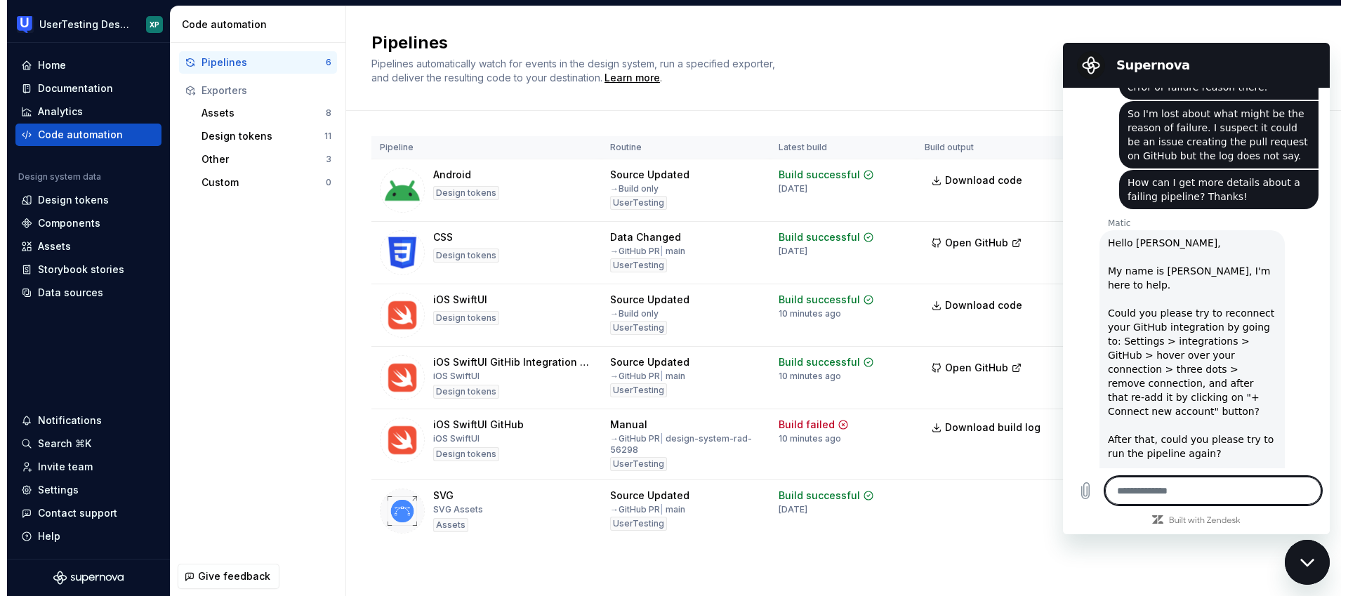
scroll to position [640, 0]
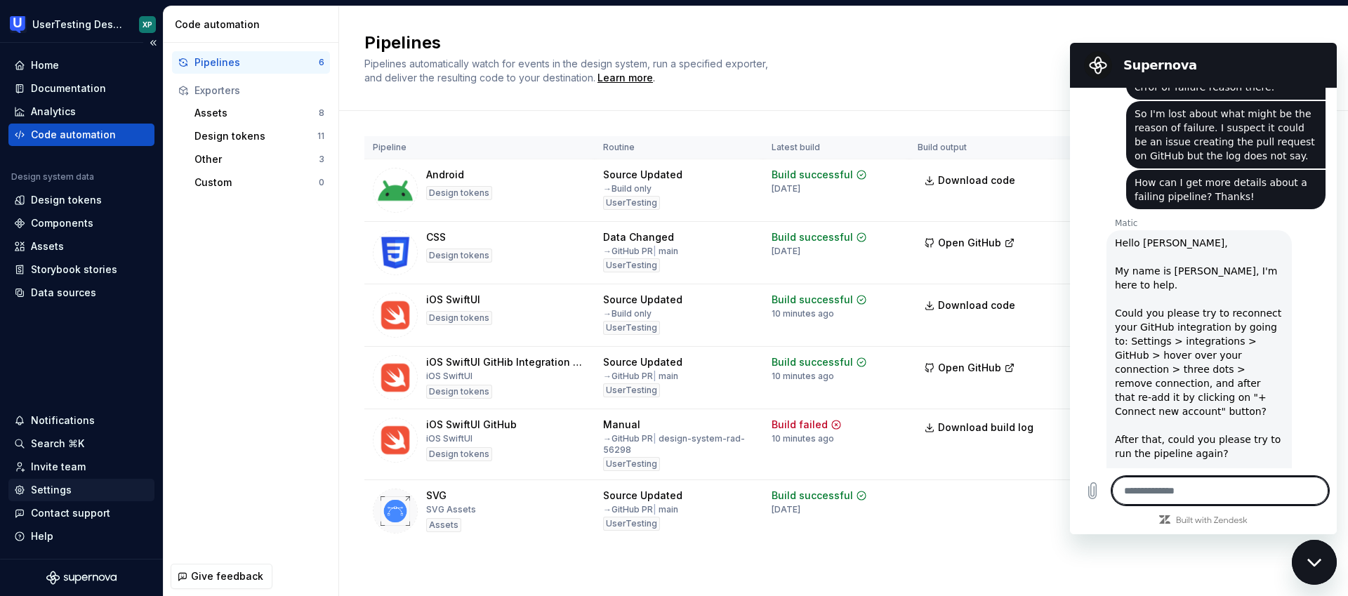
click at [70, 494] on div "Settings" at bounding box center [81, 490] width 135 height 14
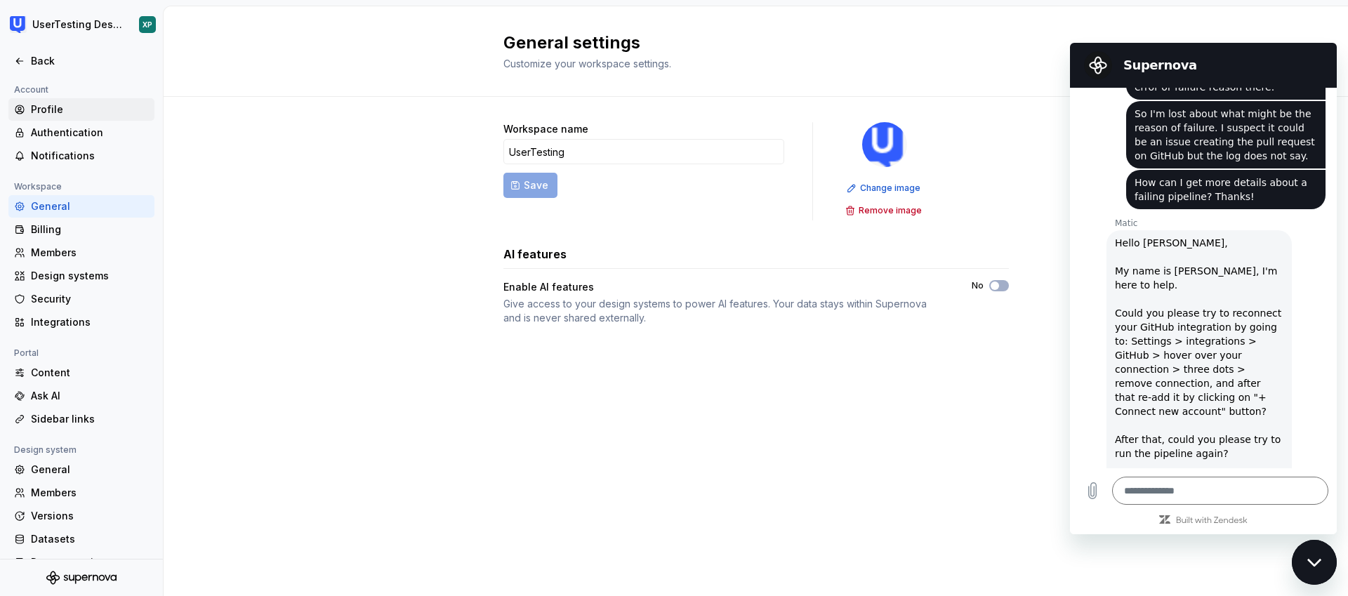
click at [41, 110] on div "Profile" at bounding box center [90, 110] width 118 height 14
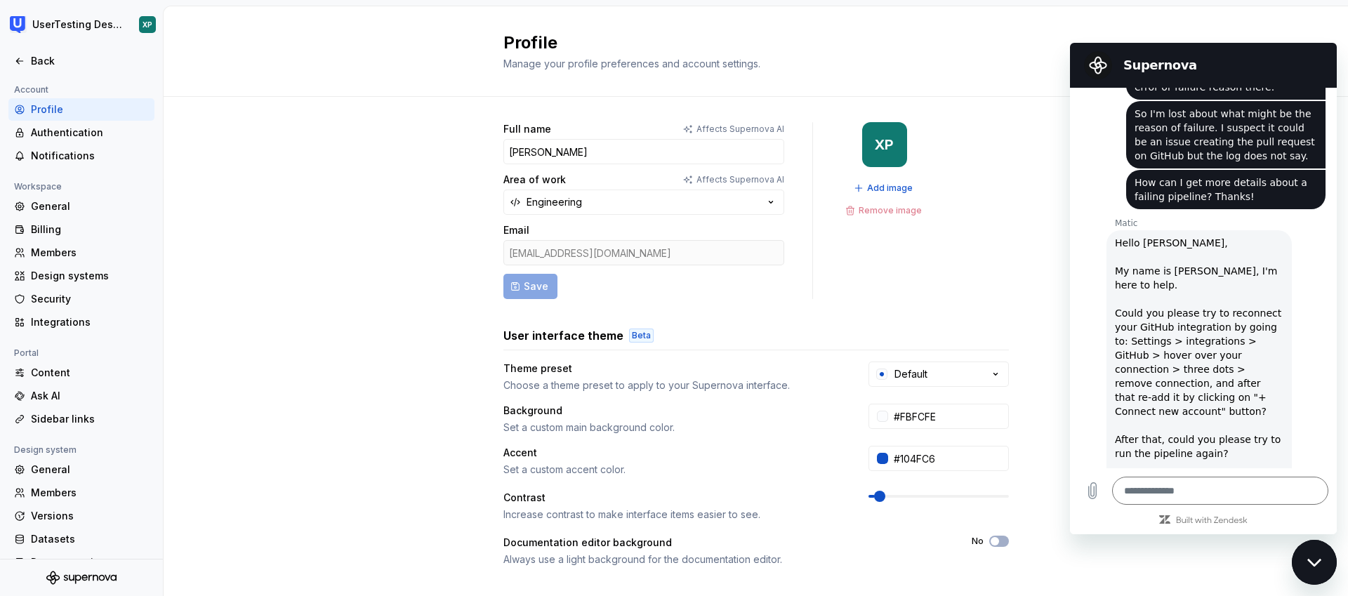
scroll to position [209, 0]
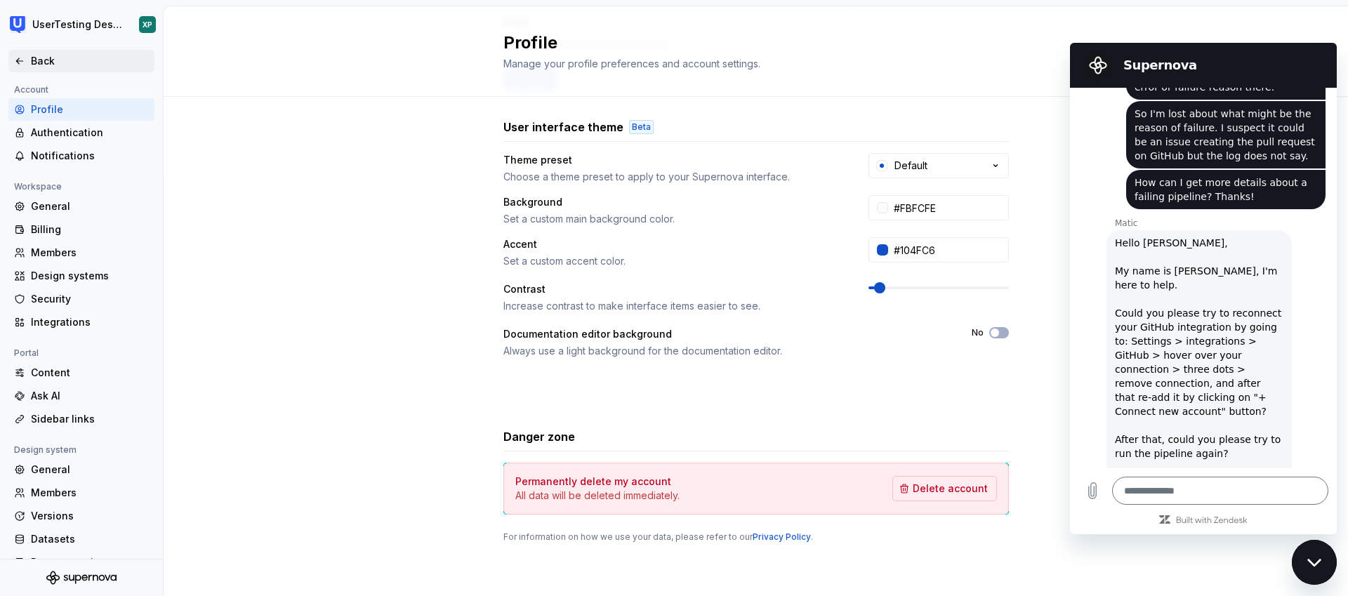
click at [42, 61] on div "Back" at bounding box center [90, 61] width 118 height 14
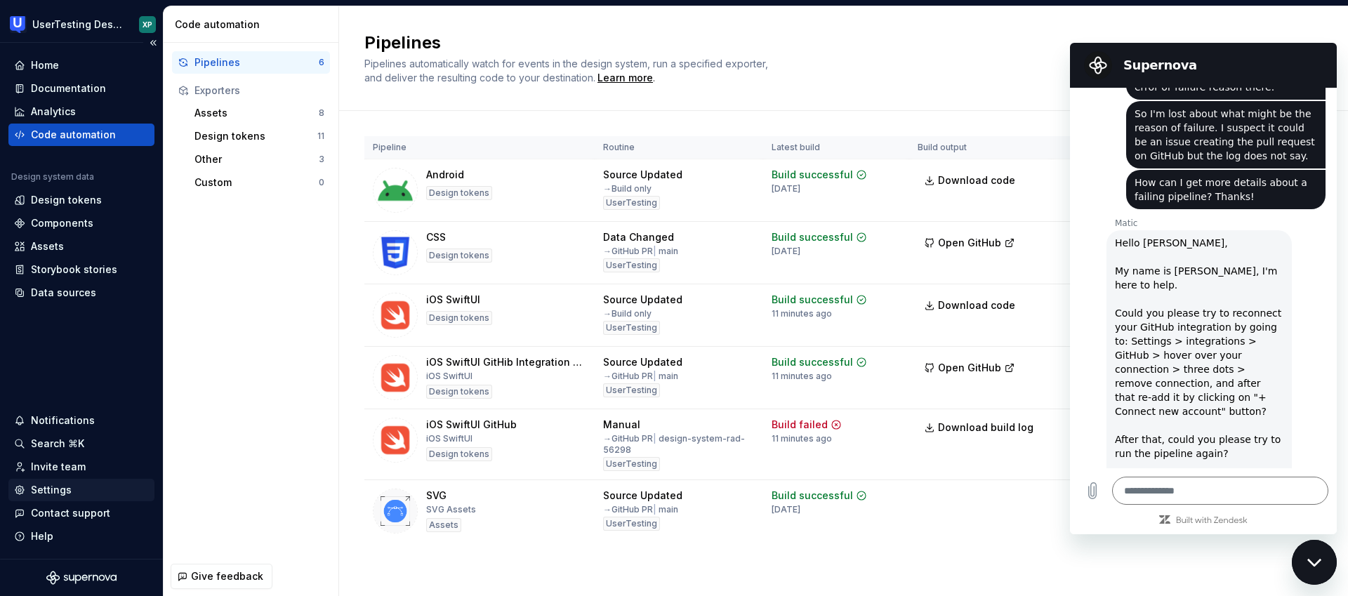
click at [55, 487] on div "Settings" at bounding box center [51, 490] width 41 height 14
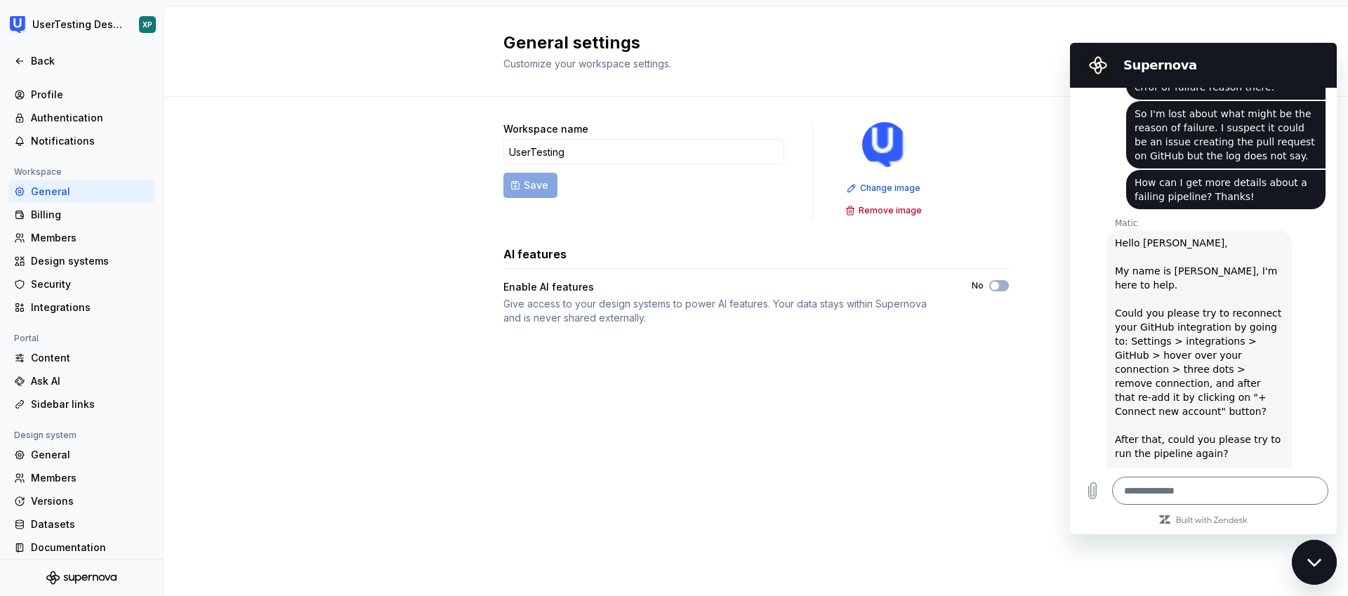
scroll to position [22, 0]
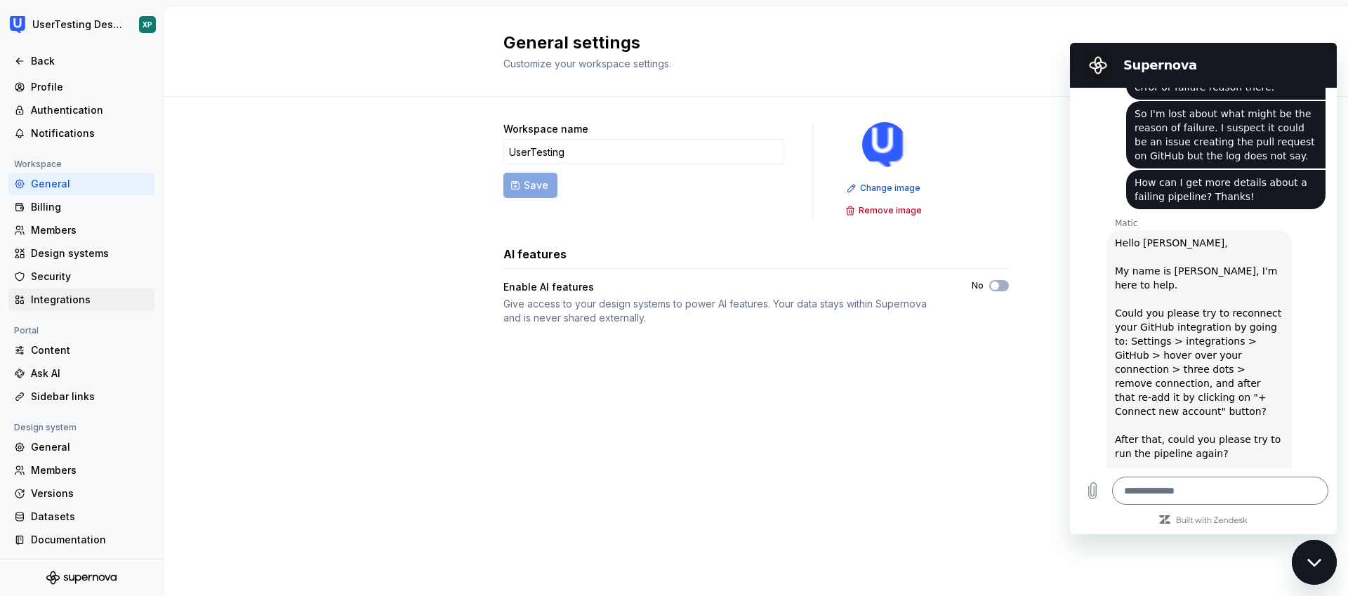
click at [67, 298] on div "Integrations" at bounding box center [90, 300] width 118 height 14
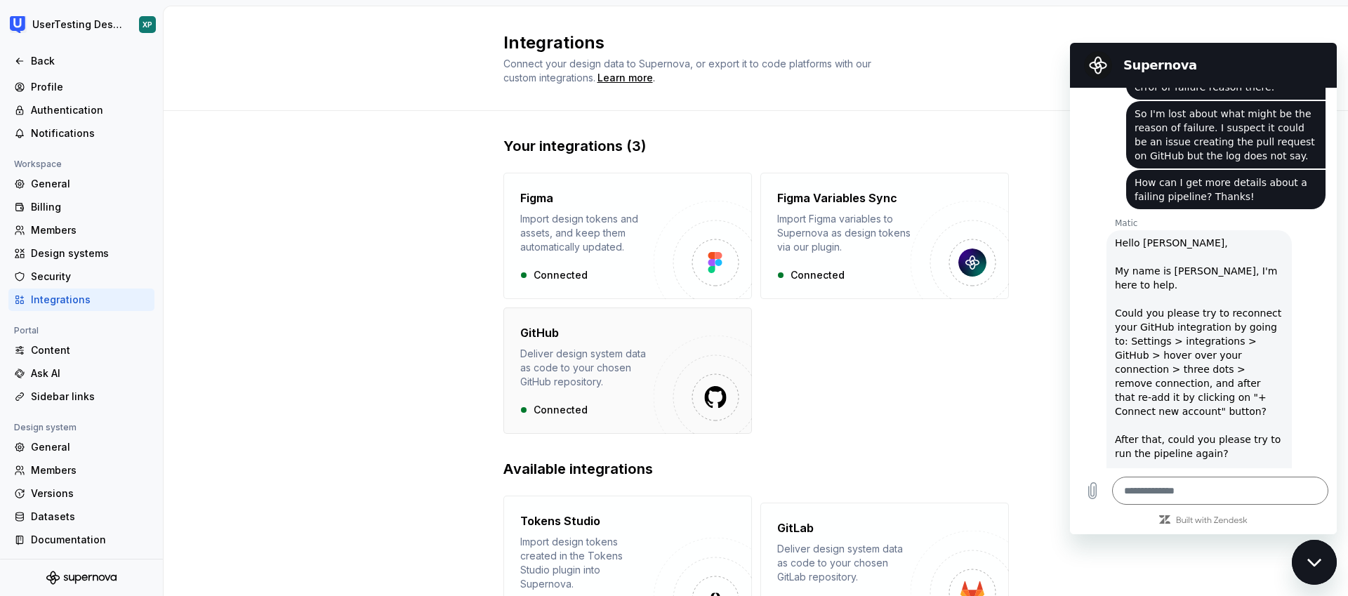
click at [595, 373] on div "Deliver design system data as code to your chosen GitHub repository." at bounding box center [586, 368] width 133 height 42
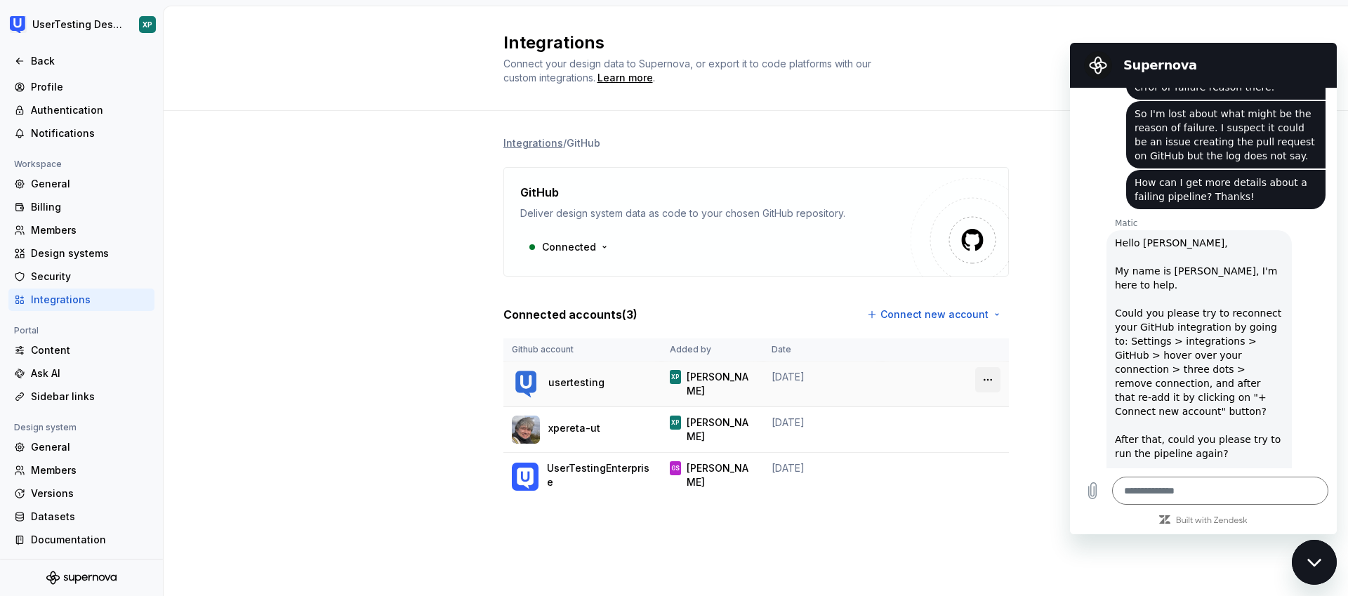
click at [987, 381] on html "UserTesting Design System XP Back Account Profile Authentication Notifications …" at bounding box center [674, 298] width 1348 height 596
click at [1020, 430] on div "Remove connection" at bounding box center [1050, 432] width 98 height 14
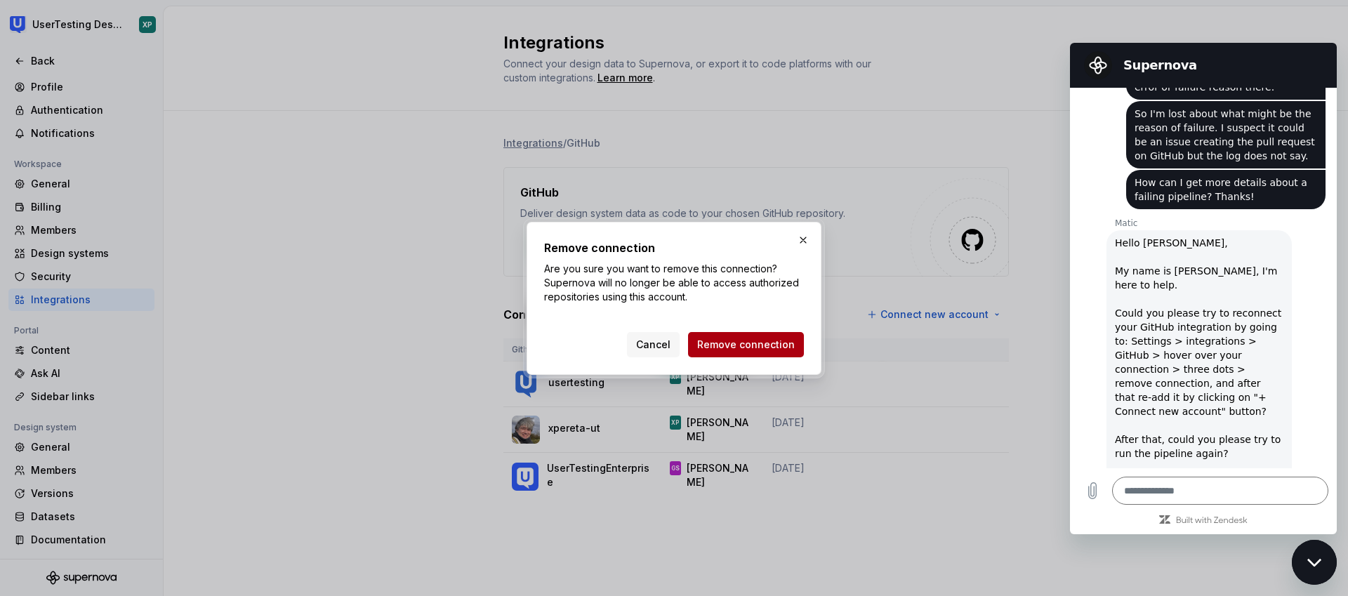
click at [760, 350] on span "Remove connection" at bounding box center [746, 345] width 98 height 14
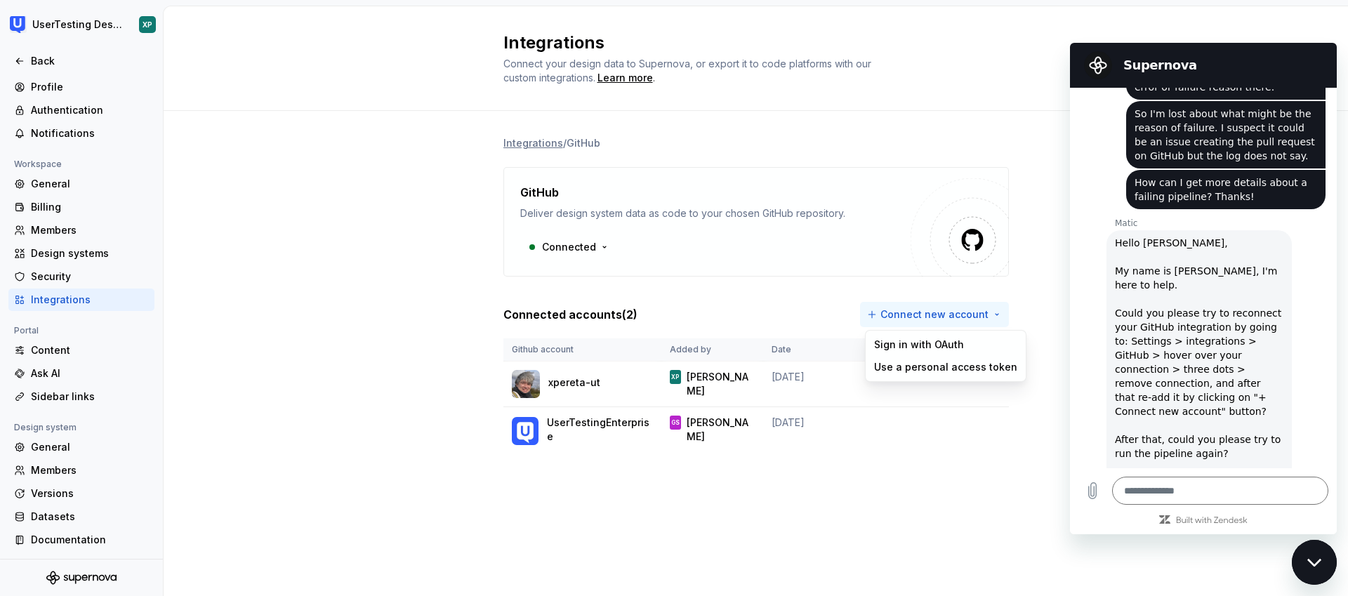
click at [949, 313] on html "UserTesting Design System XP Back Account Profile Authentication Notifications …" at bounding box center [674, 298] width 1348 height 596
click at [923, 348] on div "Sign in with OAuth" at bounding box center [945, 345] width 143 height 14
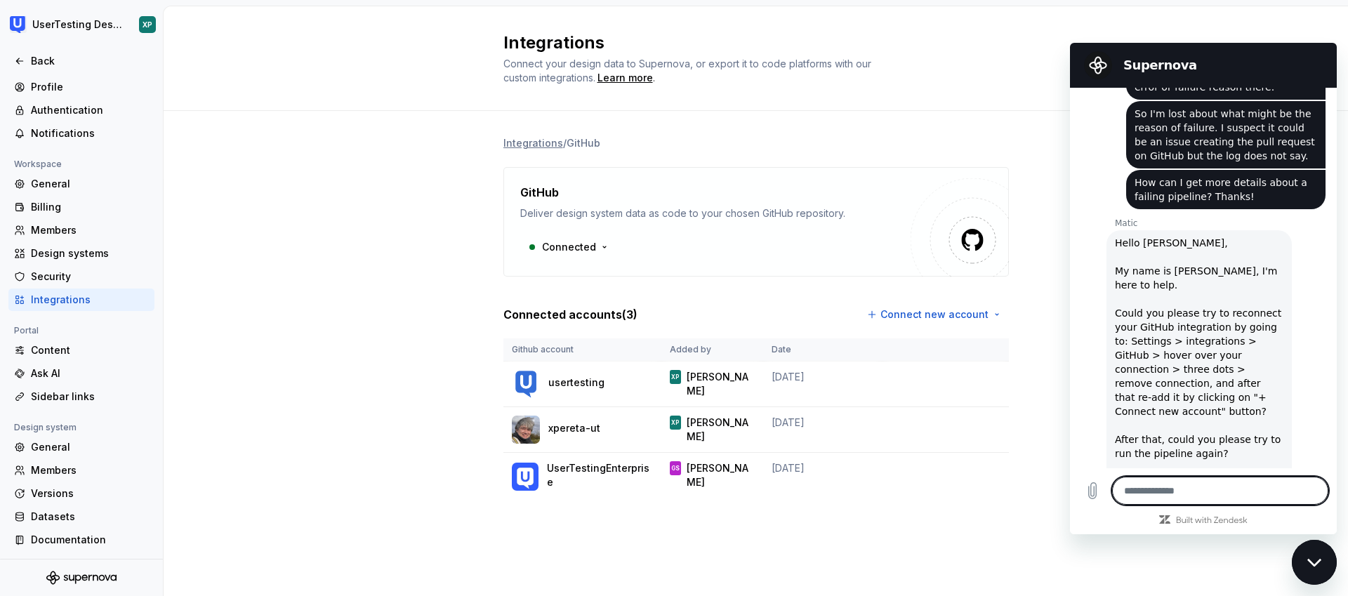
click at [1168, 494] on textarea at bounding box center [1220, 491] width 216 height 28
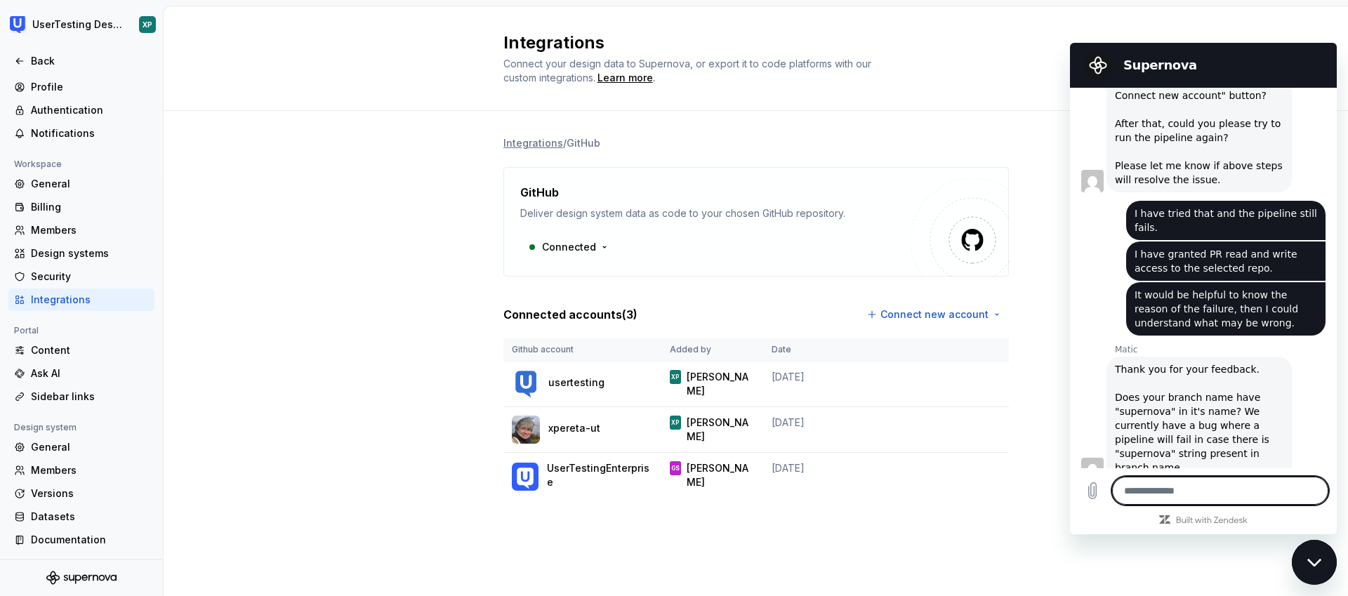
scroll to position [954, 0]
click at [1161, 496] on textarea at bounding box center [1220, 491] width 216 height 28
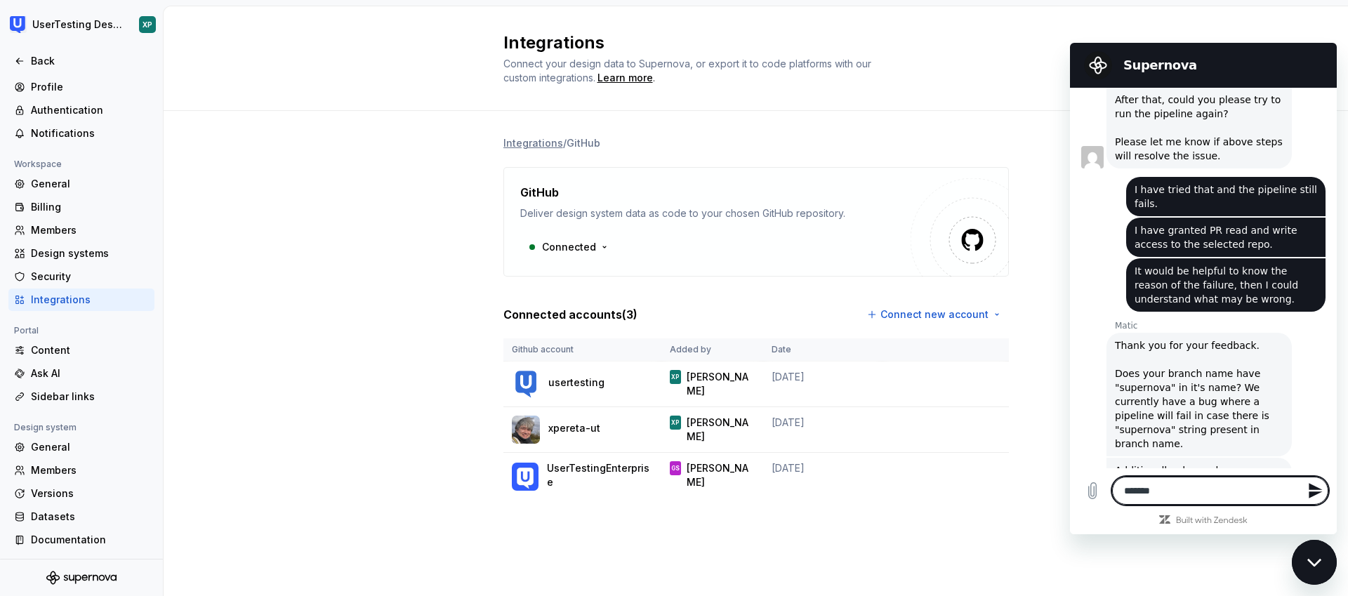
scroll to position [982, 0]
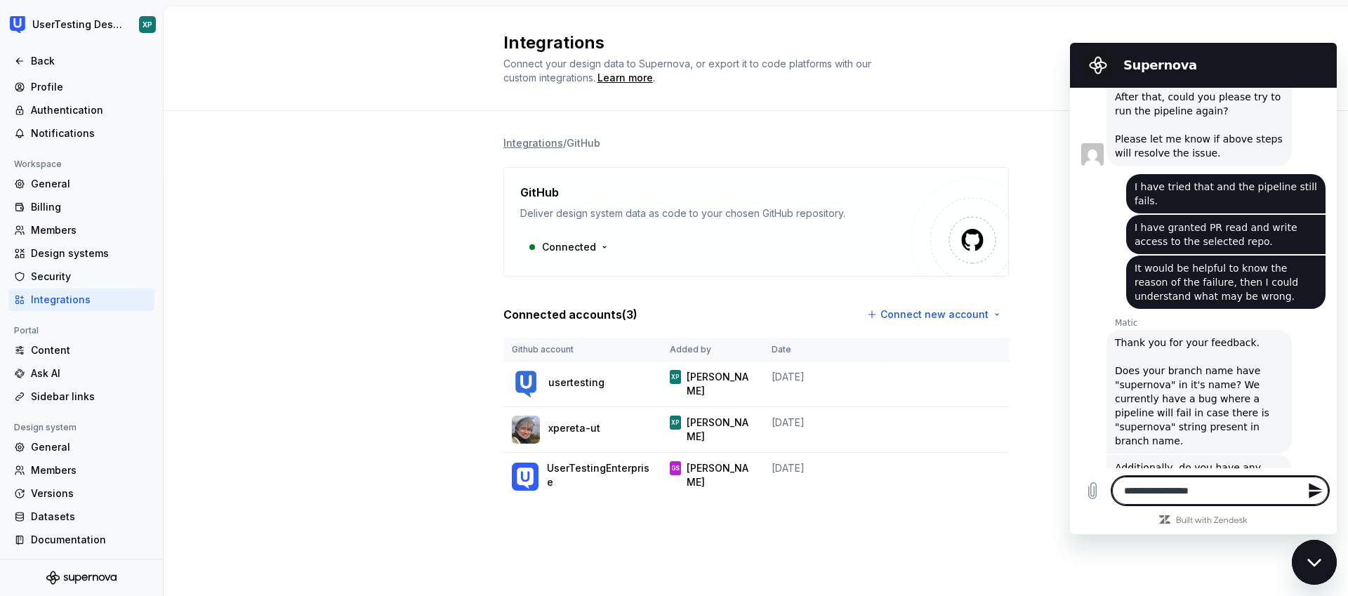
paste textarea "**********"
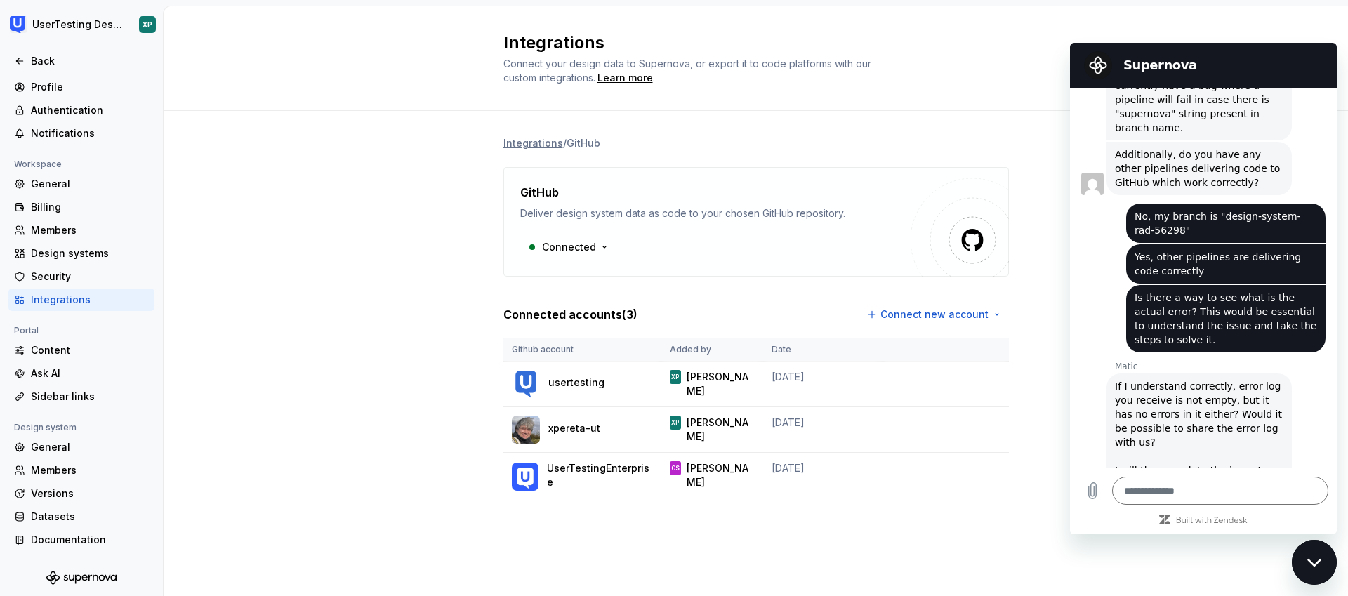
scroll to position [1298, 0]
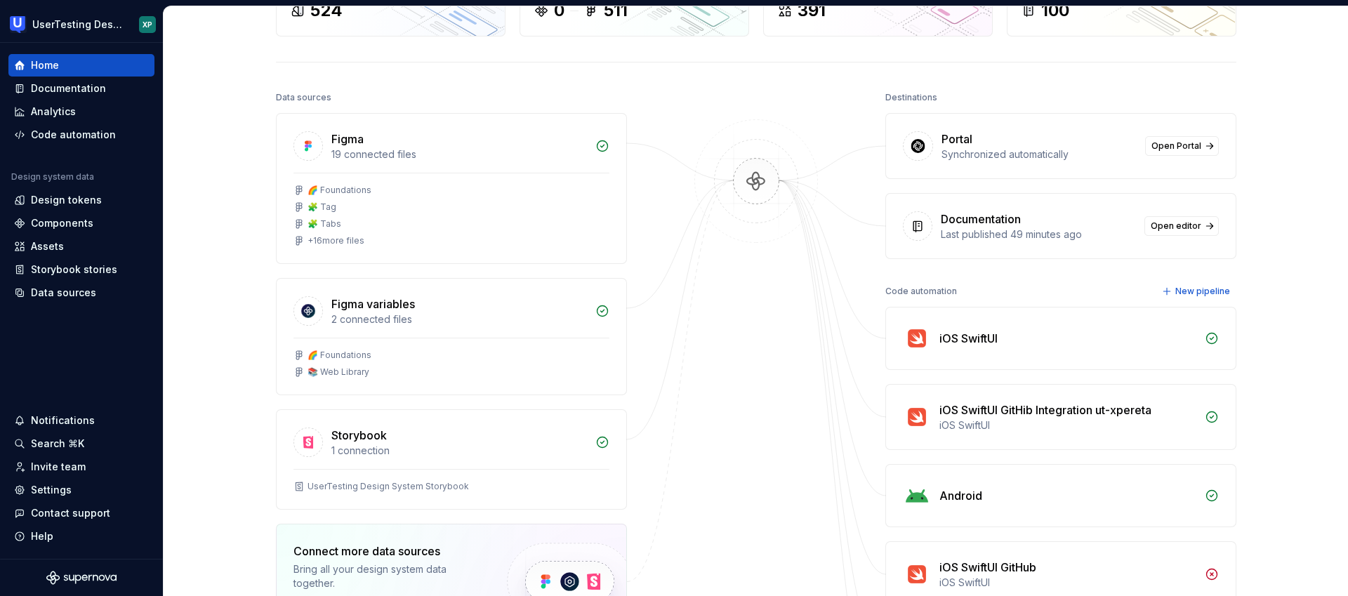
scroll to position [352, 0]
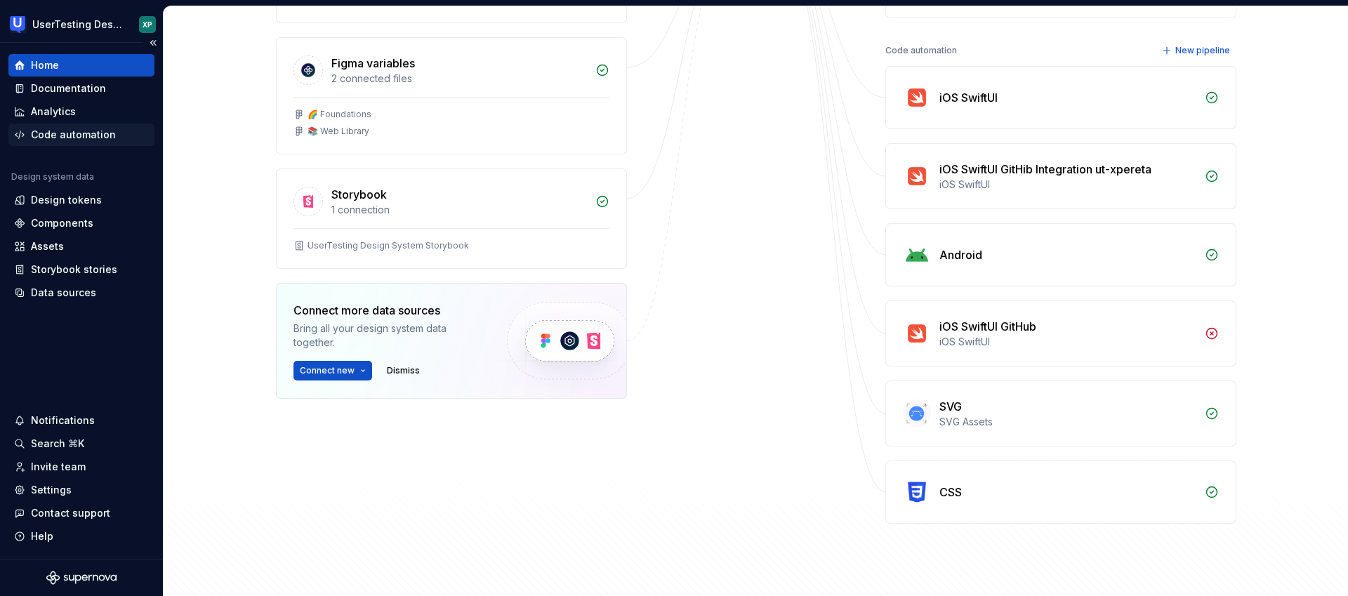
click at [67, 133] on div "Code automation" at bounding box center [73, 135] width 85 height 14
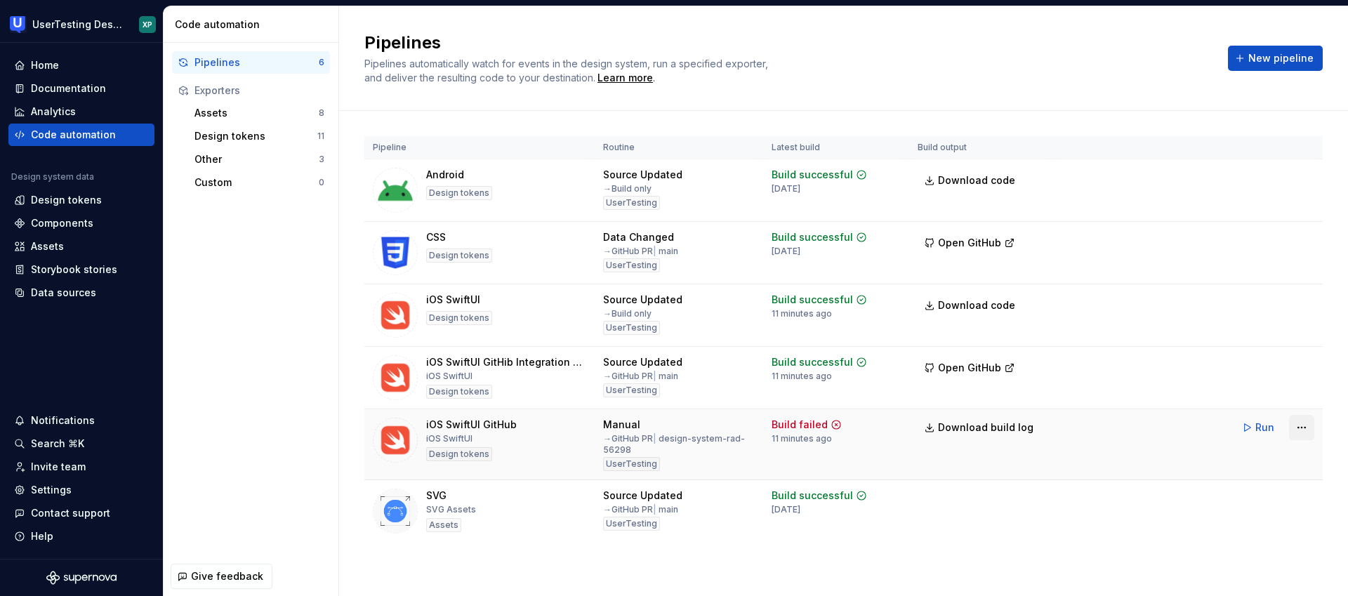
click at [1305, 425] on html "UserTesting Design System XP Home Documentation Analytics Code automation Desig…" at bounding box center [674, 298] width 1348 height 596
click at [1222, 462] on div "Edit pipeline" at bounding box center [1250, 458] width 120 height 14
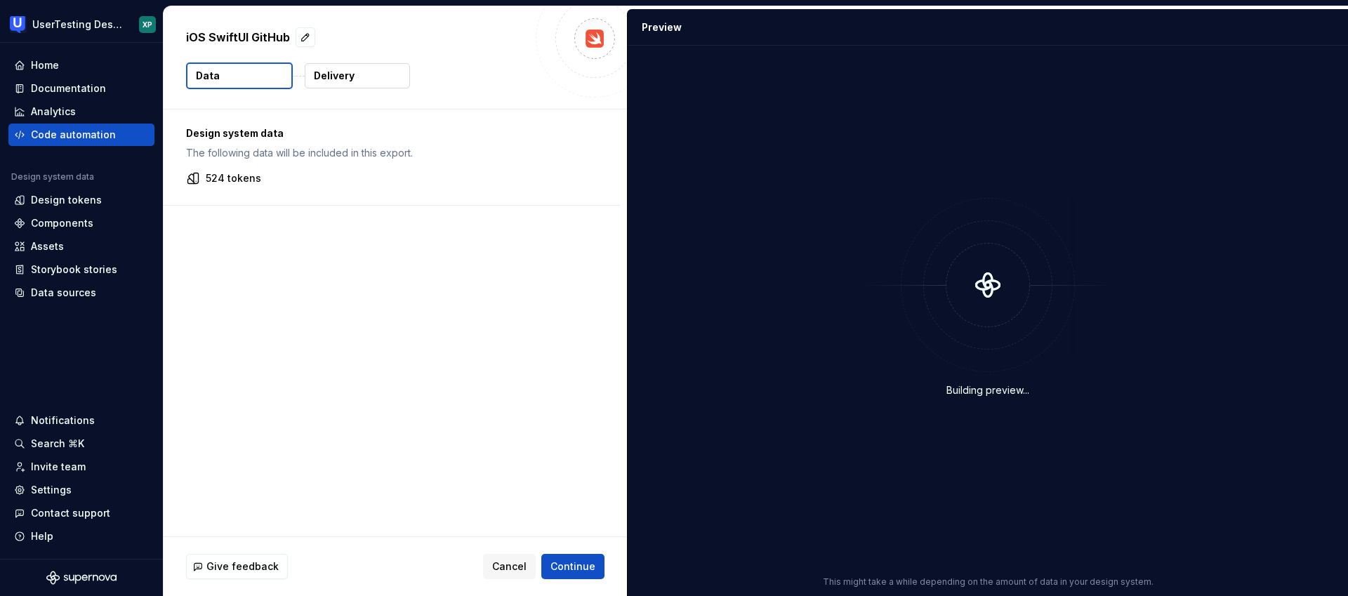
click at [355, 68] on button "Delivery" at bounding box center [357, 75] width 105 height 25
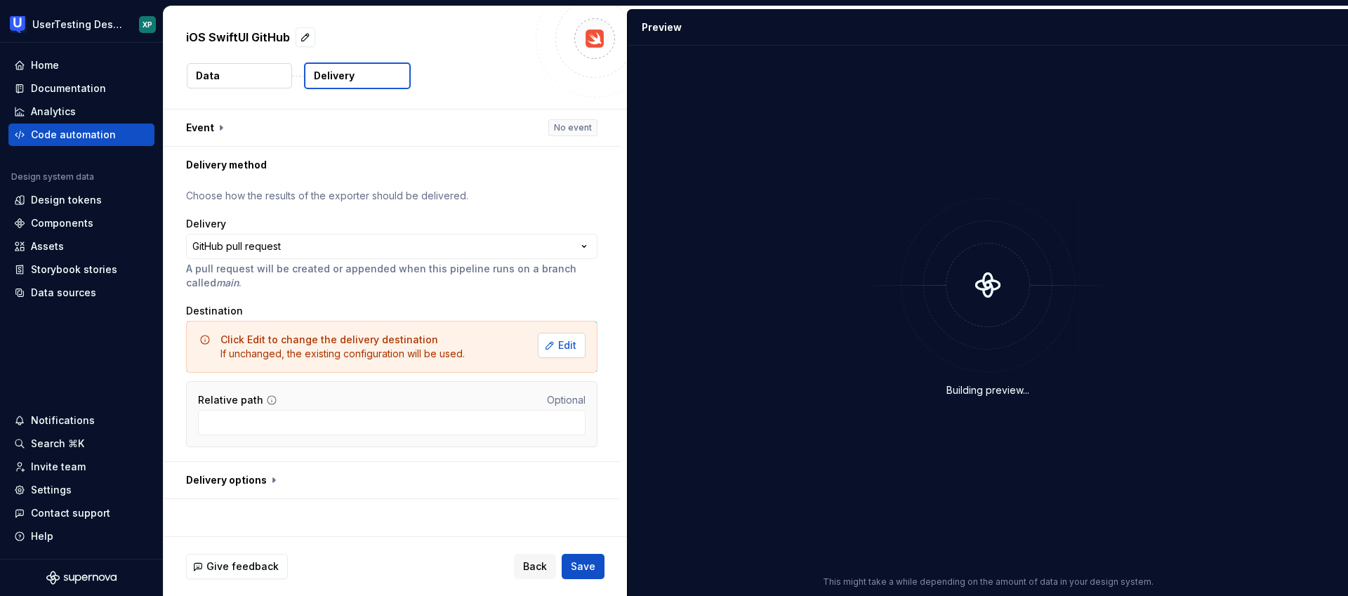
click at [570, 347] on span "Edit" at bounding box center [567, 345] width 18 height 14
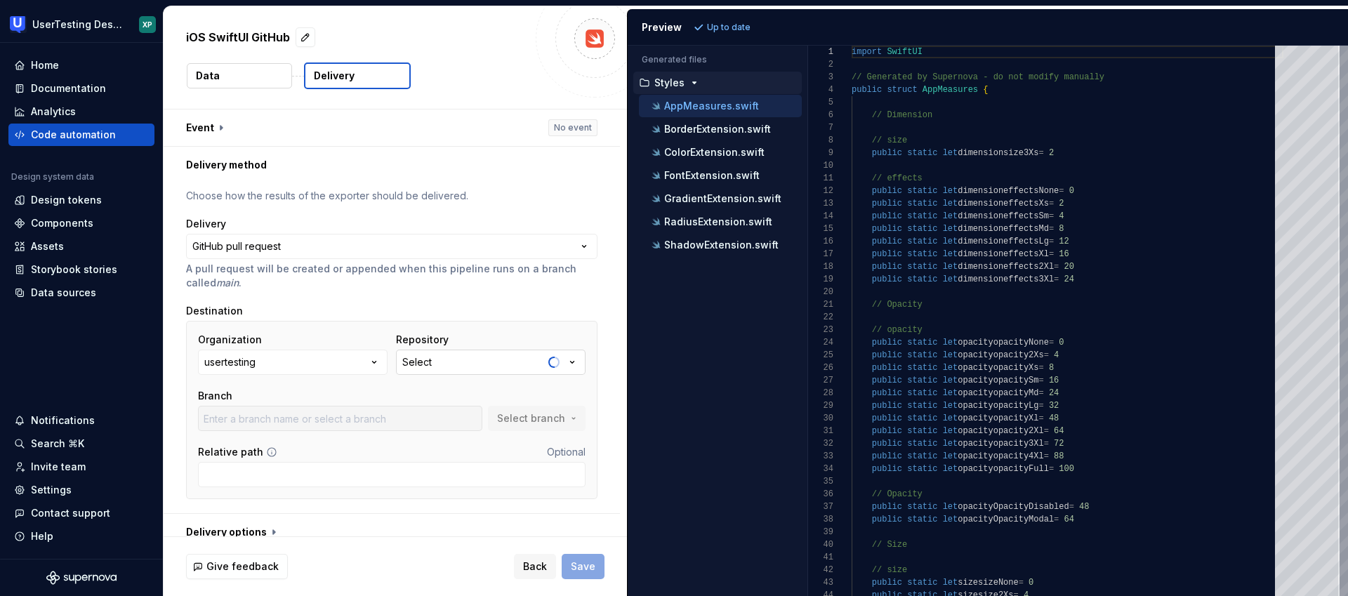
click at [576, 362] on icon "button" at bounding box center [572, 362] width 14 height 14
type input "UserTesting"
click at [465, 416] on div "UserTesting" at bounding box center [454, 418] width 59 height 14
click at [545, 421] on span "Select branch" at bounding box center [531, 418] width 68 height 14
type input "Accessible-Sticky-Nub"
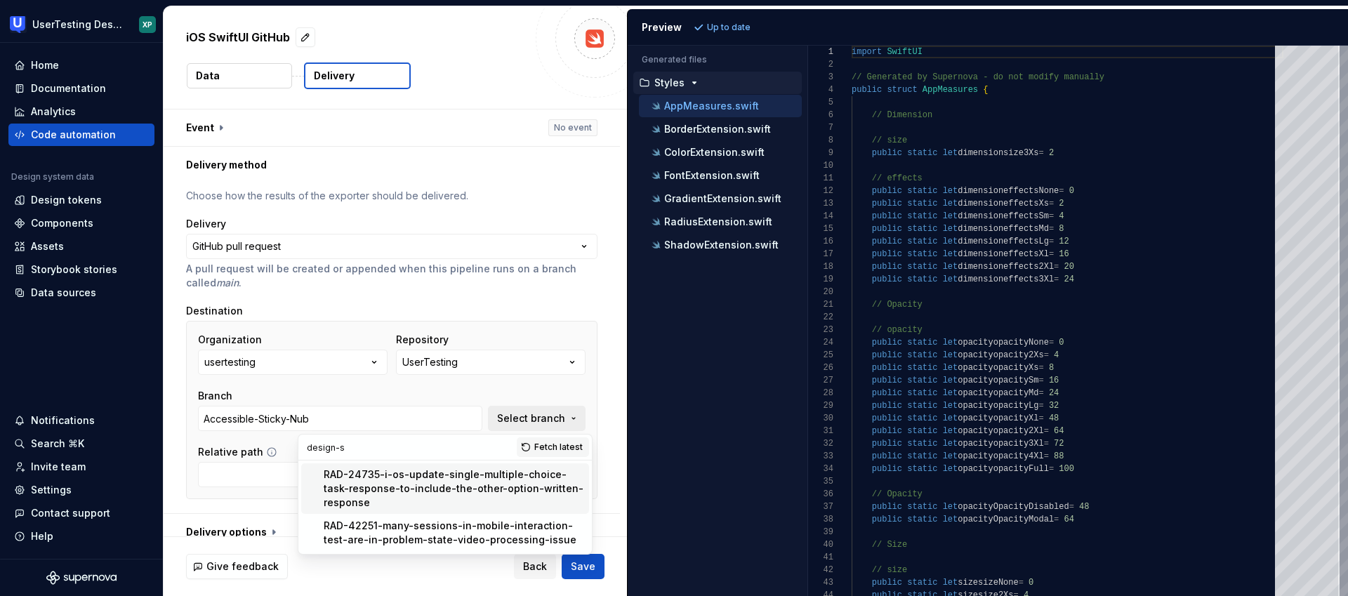
scroll to position [6, 0]
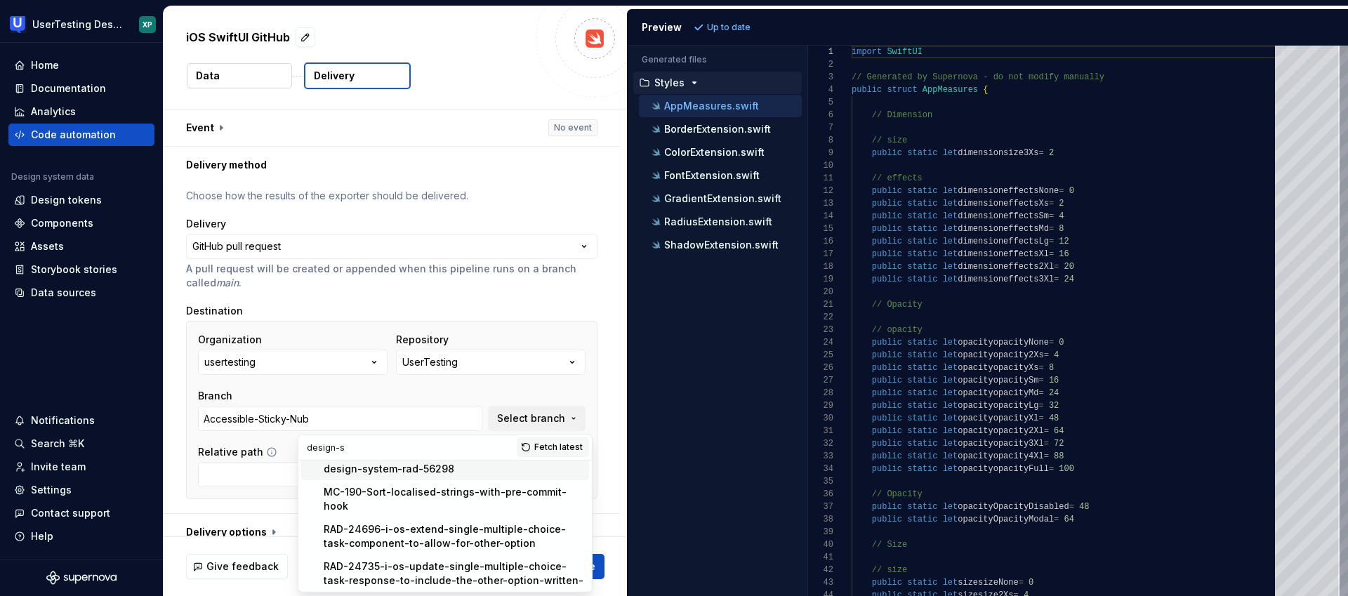
type input "design-s"
click at [385, 466] on div "design-system-rad-56298" at bounding box center [389, 469] width 131 height 14
type input "design-system-rad-56298"
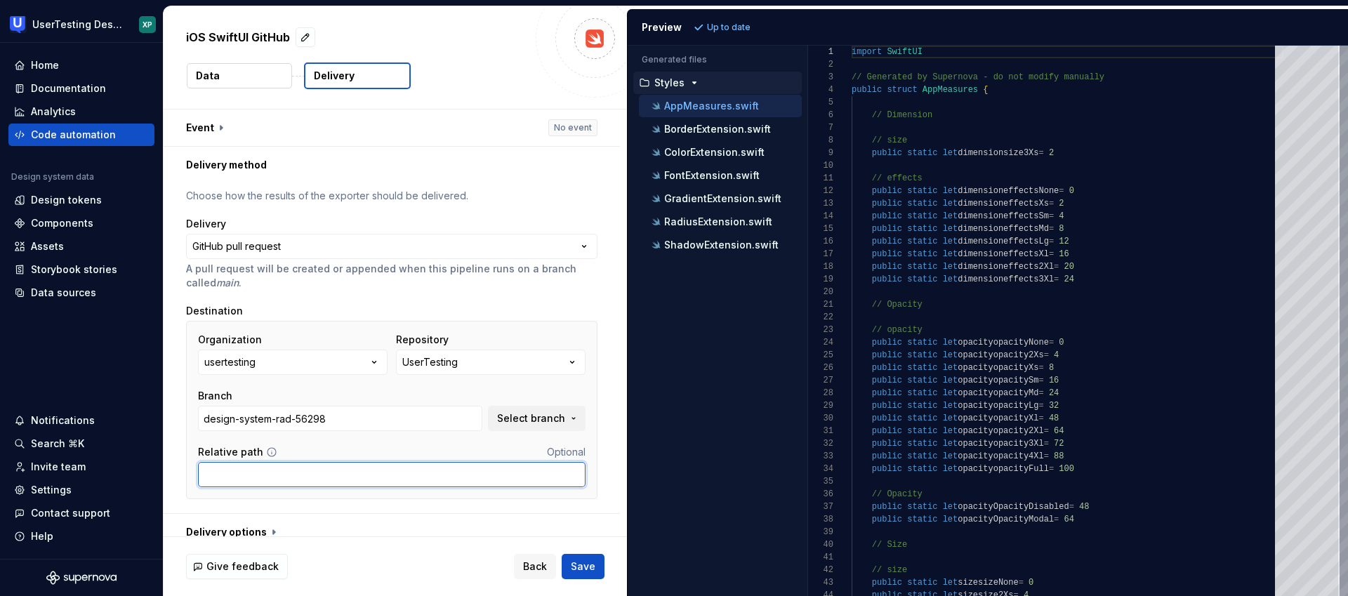
click at [277, 473] on input "Relative path" at bounding box center [392, 474] width 388 height 25
paste input "UTUIToolkit/UTUIToolkit/Sources/UTUIToolkit"
type input "UTUIToolkit/UTUIToolkit/Sources/UTUIToolkit"
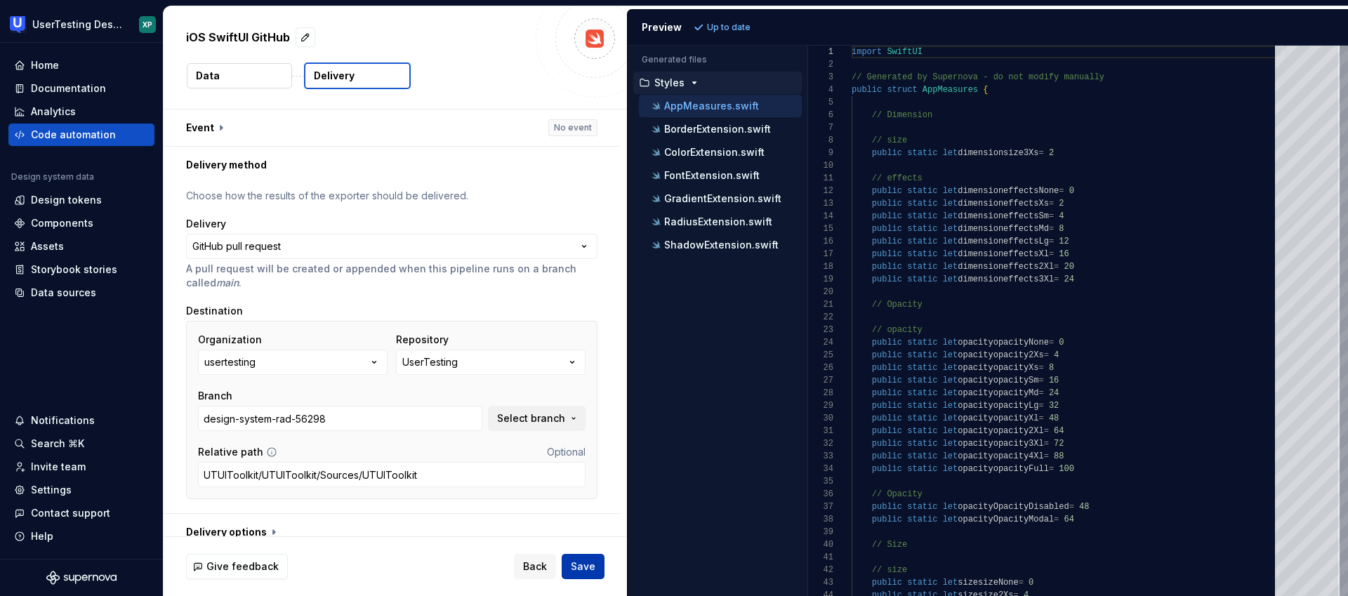
click at [586, 562] on span "Save" at bounding box center [583, 567] width 25 height 14
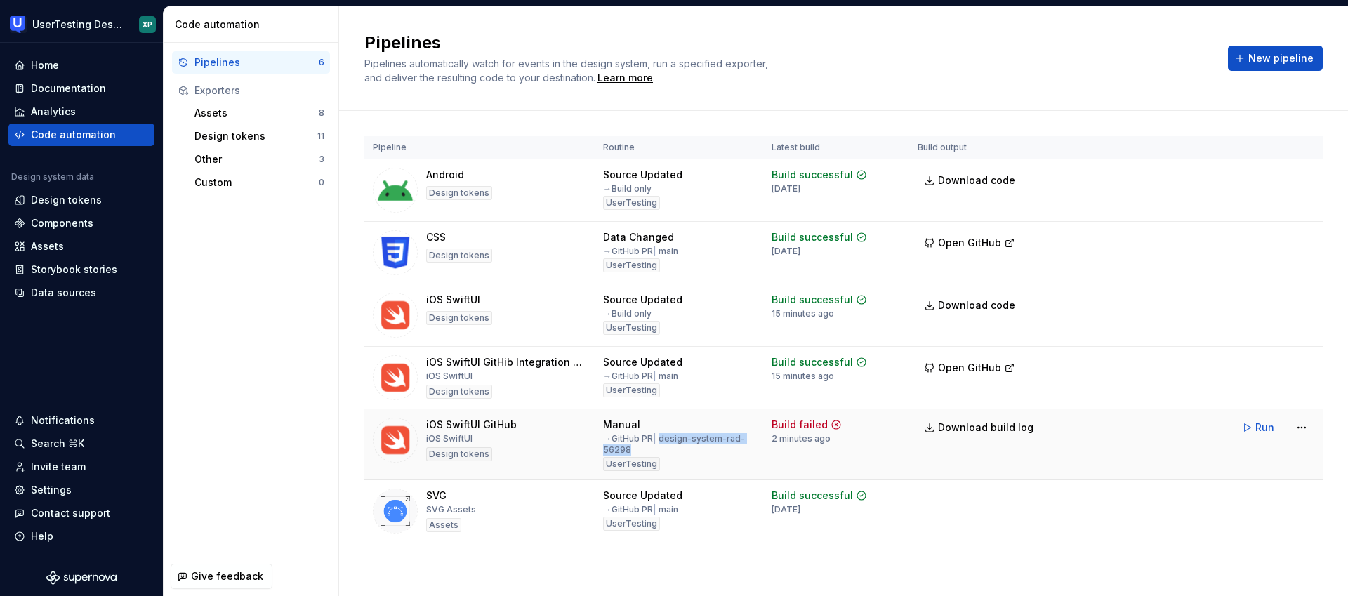
drag, startPoint x: 666, startPoint y: 439, endPoint x: 645, endPoint y: 448, distance: 23.0
click at [645, 448] on div "→ GitHub PR | design-system-rad-56298" at bounding box center [679, 444] width 152 height 22
copy div "design-system-rad-56298"
